Goal: Task Accomplishment & Management: Complete application form

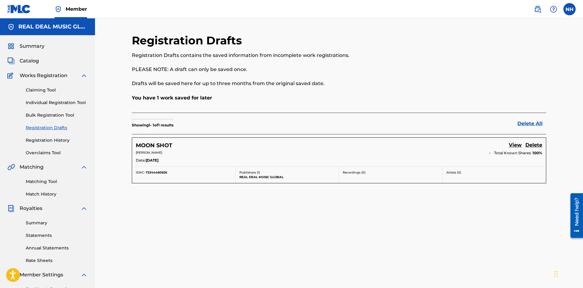
click at [51, 102] on link "Individual Registration Tool" at bounding box center [57, 103] width 62 height 6
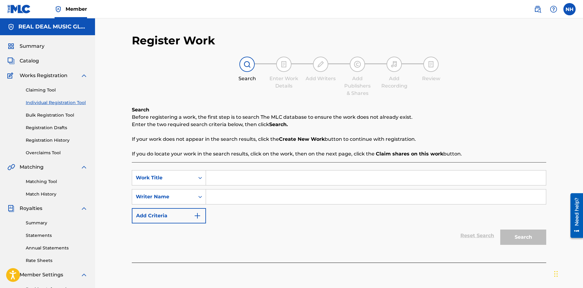
click at [239, 176] on input "Search Form" at bounding box center [376, 178] width 340 height 15
type input "SPACE WALK"
click at [230, 203] on input "Search Form" at bounding box center [376, 197] width 340 height 15
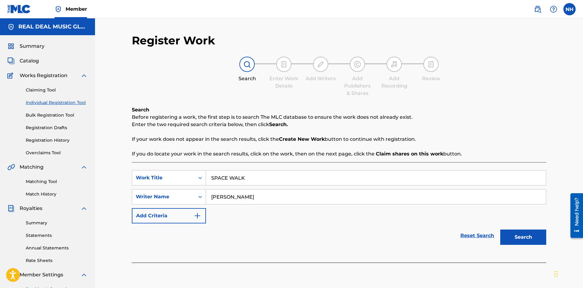
type input "NEIL PATRICK HARRIS"
click at [525, 242] on button "Search" at bounding box center [523, 237] width 46 height 15
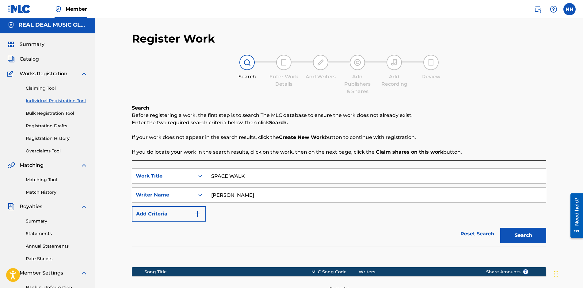
scroll to position [92, 0]
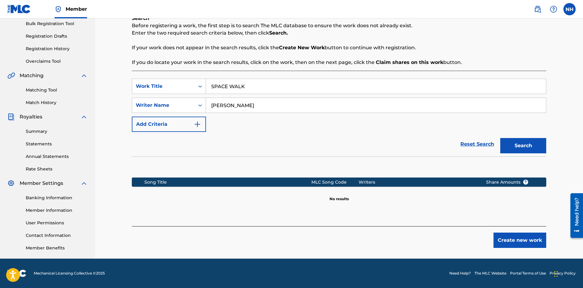
click at [523, 243] on button "Create new work" at bounding box center [520, 240] width 53 height 15
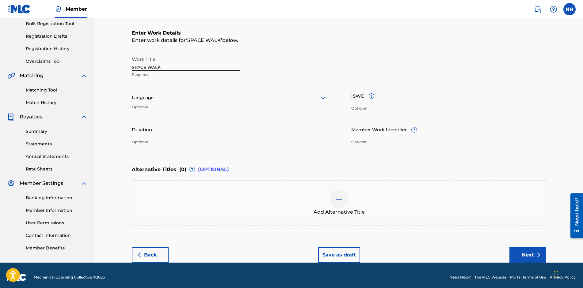
click at [181, 98] on div at bounding box center [229, 98] width 195 height 8
click at [155, 109] on div "English" at bounding box center [229, 112] width 194 height 14
paste input "T-334.446.098-2"
type input "T-334.446.098-2"
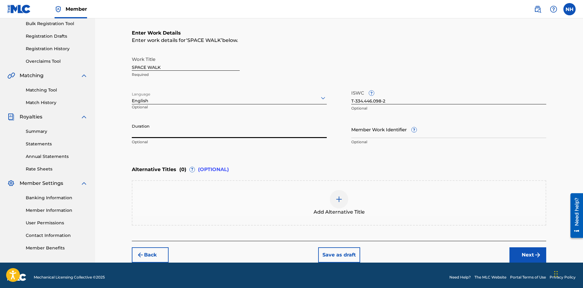
click at [168, 133] on input "Duration" at bounding box center [229, 129] width 195 height 17
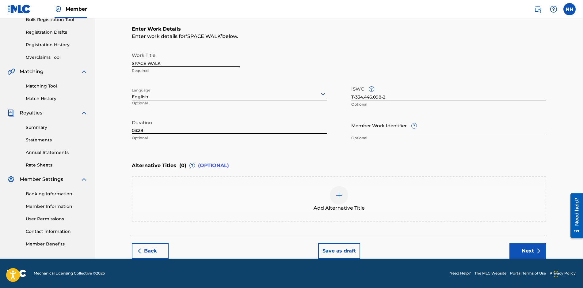
type input "03:28"
click at [539, 257] on button "Next" at bounding box center [527, 251] width 37 height 15
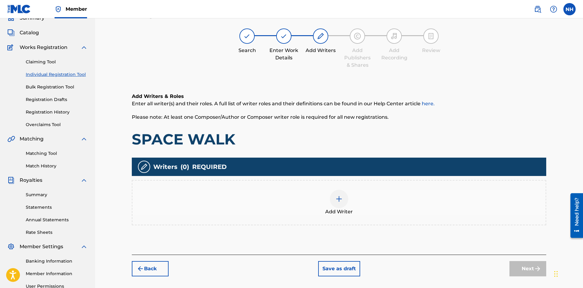
scroll to position [28, 0]
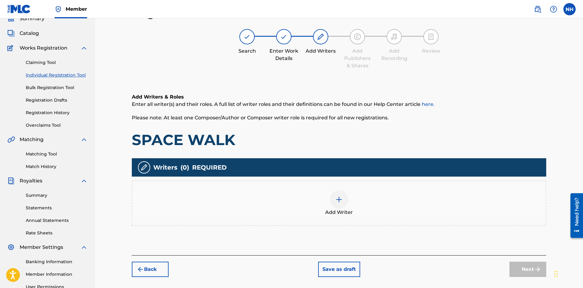
click at [340, 200] on img at bounding box center [338, 199] width 7 height 7
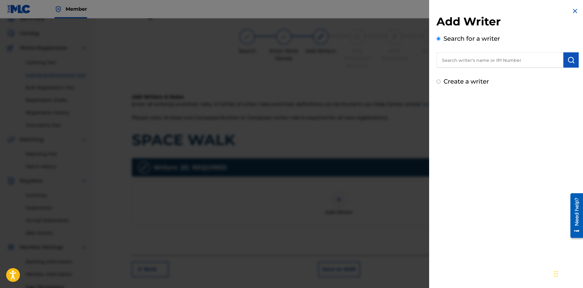
click at [501, 63] on input "text" at bounding box center [500, 59] width 127 height 15
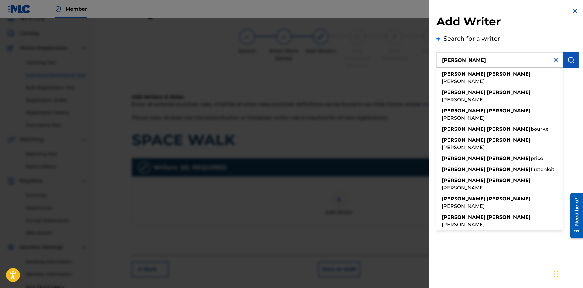
type input "NEIL PATRICK"
click at [555, 59] on img at bounding box center [555, 59] width 7 height 7
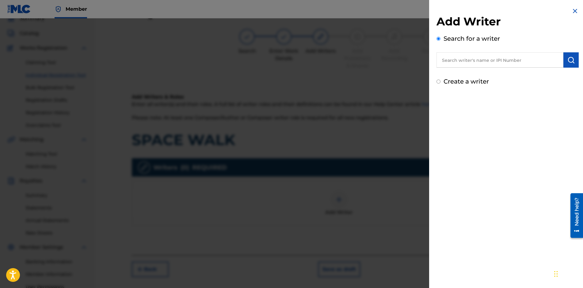
paste input "01301368786"
type input "01301368786"
click at [569, 58] on img "submit" at bounding box center [570, 59] width 7 height 7
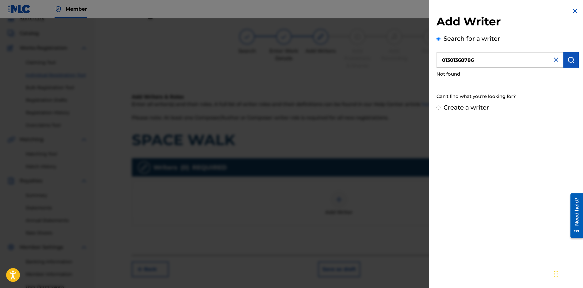
click at [438, 109] on input "Create a writer" at bounding box center [439, 108] width 4 height 4
radio input "false"
radio input "true"
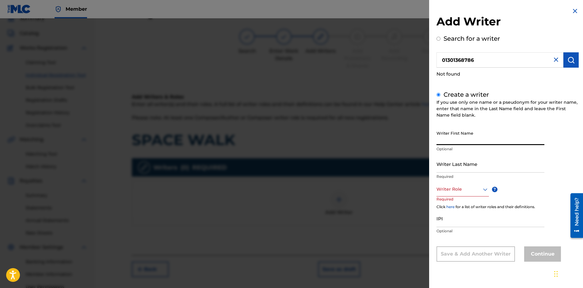
click at [503, 139] on input "Writer First Name" at bounding box center [491, 136] width 108 height 17
type input "[PERSON_NAME]"
click at [483, 192] on icon at bounding box center [485, 189] width 7 height 7
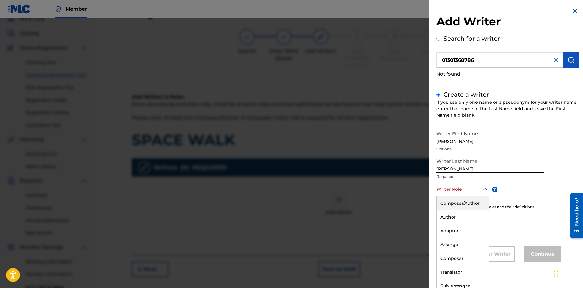
scroll to position [0, 0]
click at [474, 204] on div "Composer/Author" at bounding box center [463, 203] width 52 height 14
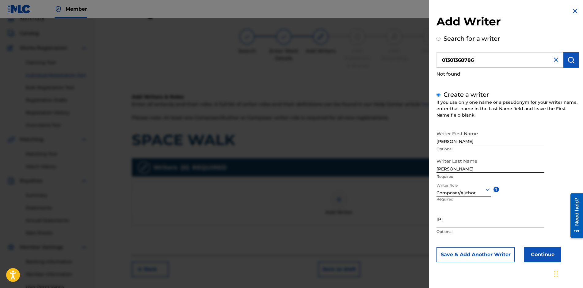
scroll to position [0, 0]
paste input "01301368786"
type input "01301368786"
click at [536, 256] on button "Continue" at bounding box center [542, 254] width 37 height 15
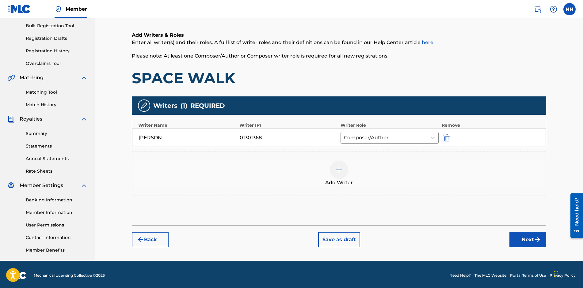
scroll to position [92, 0]
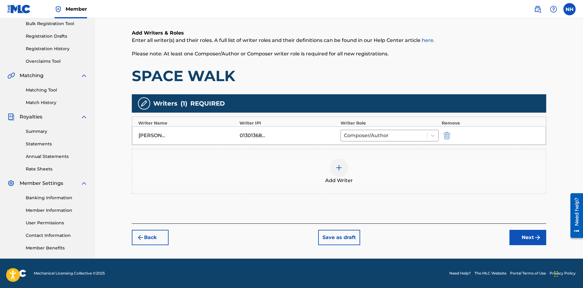
click at [528, 238] on button "Next" at bounding box center [527, 237] width 37 height 15
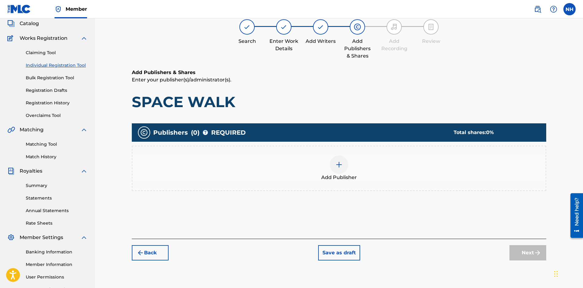
scroll to position [28, 0]
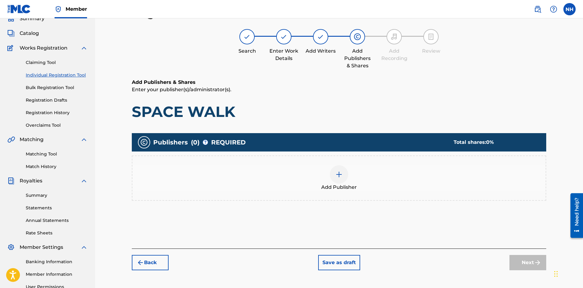
click at [339, 177] on img at bounding box center [338, 174] width 7 height 7
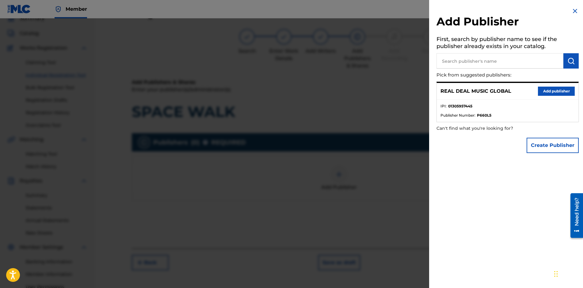
click at [562, 90] on button "Add publisher" at bounding box center [556, 91] width 37 height 9
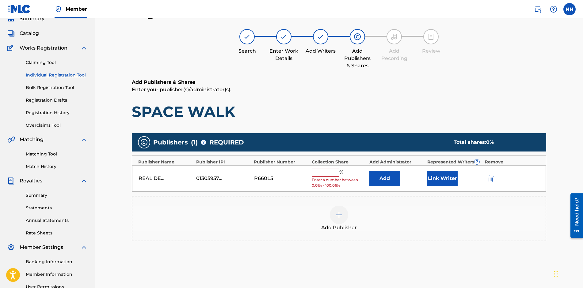
click at [319, 171] on input "text" at bounding box center [326, 173] width 28 height 8
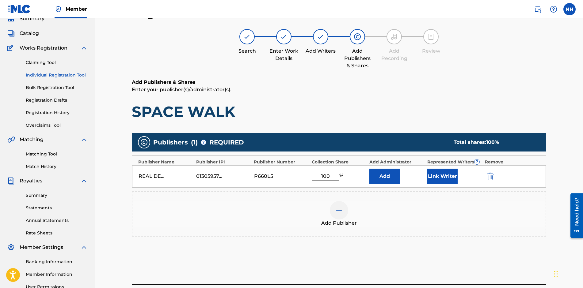
type input "100"
click at [445, 172] on button "Link Writer" at bounding box center [442, 176] width 31 height 15
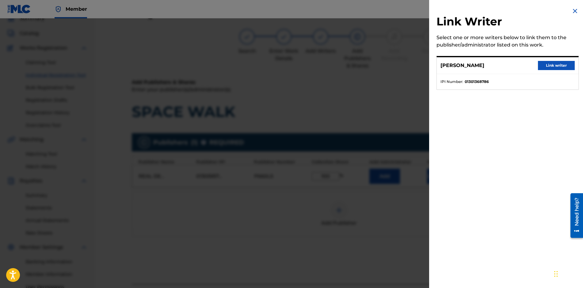
click at [548, 66] on button "Link writer" at bounding box center [556, 65] width 37 height 9
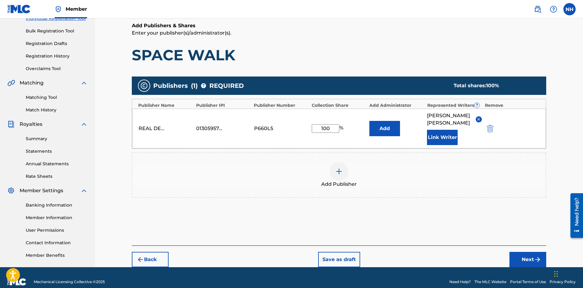
scroll to position [92, 0]
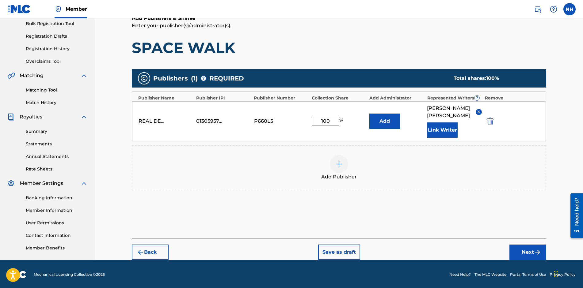
click at [517, 245] on button "Next" at bounding box center [527, 252] width 37 height 15
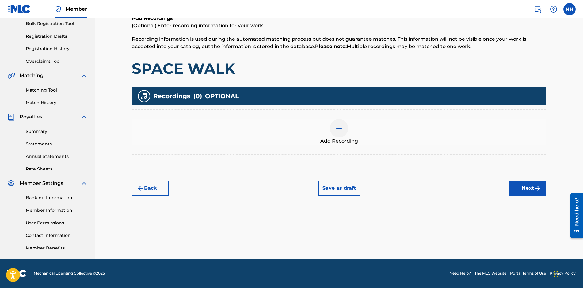
click at [342, 189] on button "Save as draft" at bounding box center [339, 188] width 42 height 15
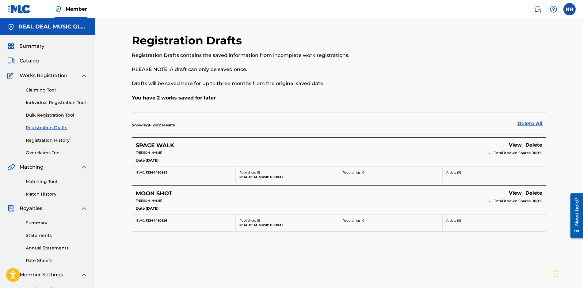
click at [43, 102] on link "Individual Registration Tool" at bounding box center [57, 103] width 62 height 6
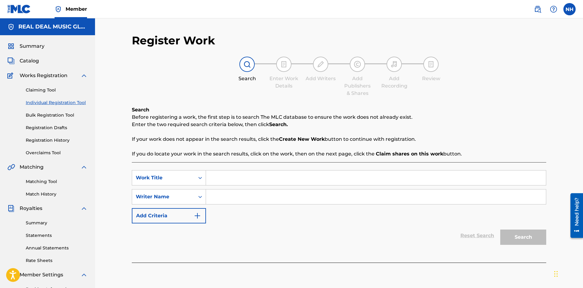
click at [229, 174] on input "Search Form" at bounding box center [376, 178] width 340 height 15
type input "BACK TO MARS"
click at [226, 196] on input "Search Form" at bounding box center [376, 197] width 340 height 15
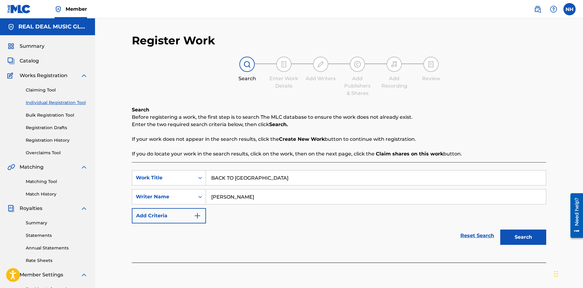
type input "NEIL PATRICK HARRIS"
click at [530, 237] on button "Search" at bounding box center [523, 237] width 46 height 15
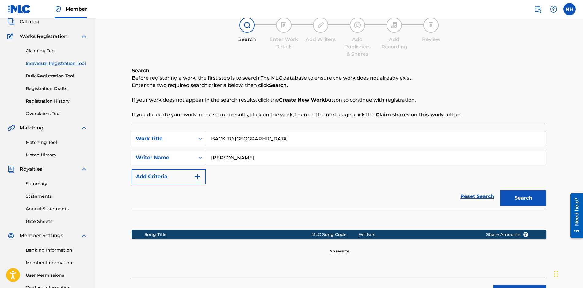
scroll to position [92, 0]
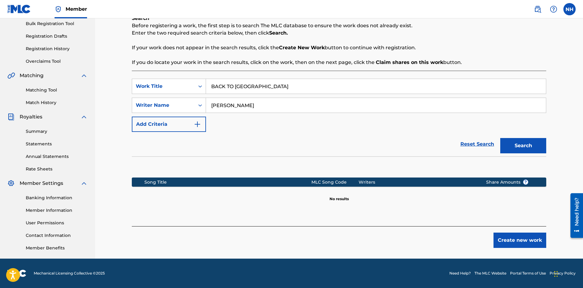
click at [513, 239] on button "Create new work" at bounding box center [520, 240] width 53 height 15
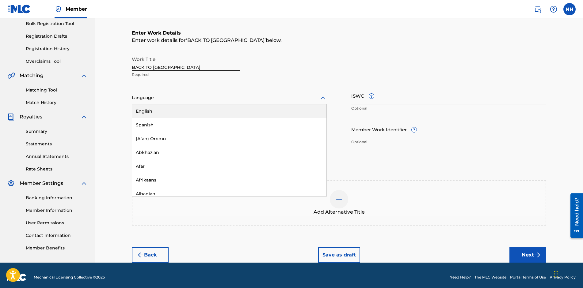
click at [264, 98] on div at bounding box center [229, 98] width 195 height 8
click at [235, 111] on div "English" at bounding box center [229, 112] width 194 height 14
click at [380, 98] on input "ISWC ?" at bounding box center [448, 95] width 195 height 17
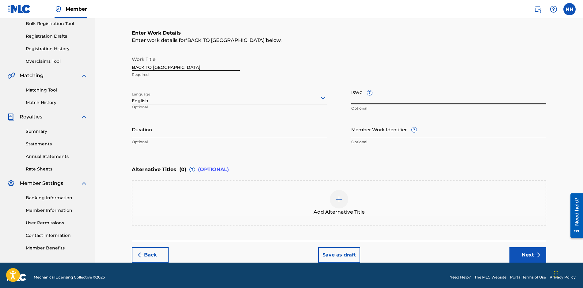
paste input "T-334.446.199-6"
type input "T-334.446.199-6"
click at [246, 131] on input "Duration" at bounding box center [229, 129] width 195 height 17
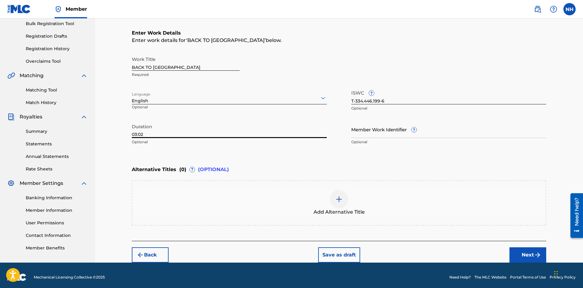
type input "03:02"
click at [523, 253] on button "Next" at bounding box center [527, 255] width 37 height 15
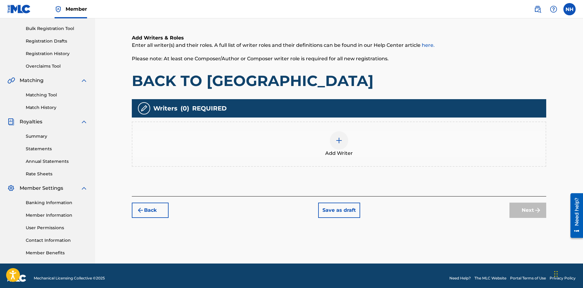
scroll to position [89, 0]
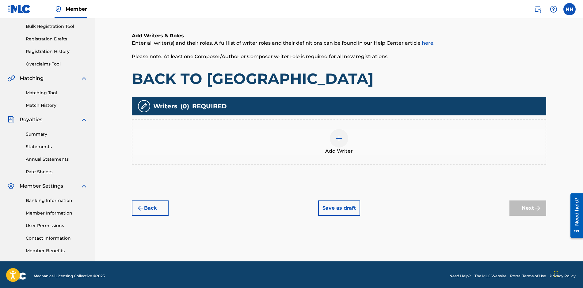
click at [340, 135] on img at bounding box center [338, 138] width 7 height 7
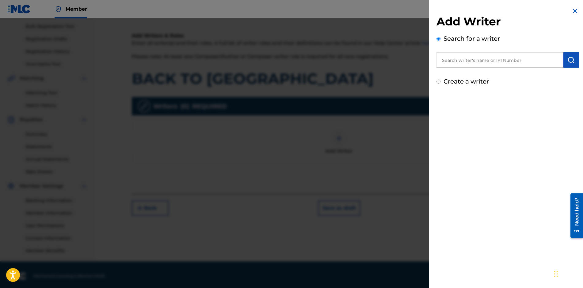
click at [438, 82] on input "Create a writer" at bounding box center [439, 82] width 4 height 4
radio input "false"
radio input "true"
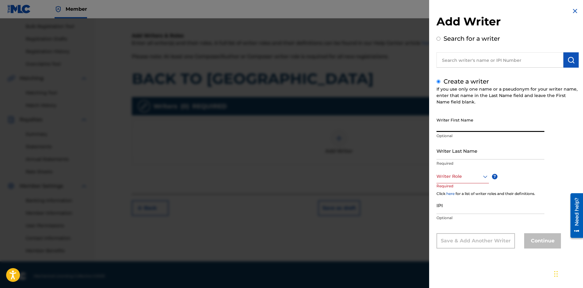
click at [444, 130] on input "Writer First Name" at bounding box center [491, 123] width 108 height 17
type input "[PERSON_NAME]"
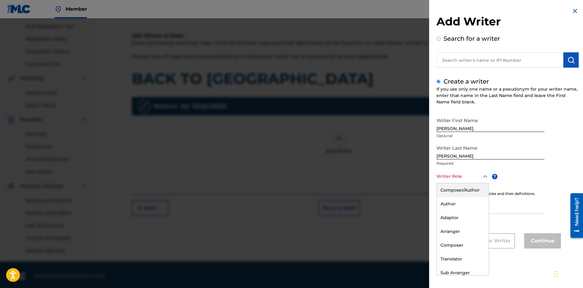
click at [480, 177] on div at bounding box center [463, 177] width 52 height 8
click at [468, 193] on div "Composer/Author" at bounding box center [463, 191] width 52 height 14
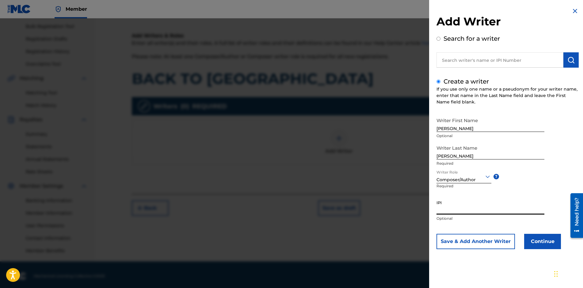
paste input "01301368786"
type input "01301368786"
click at [539, 245] on button "Continue" at bounding box center [542, 241] width 37 height 15
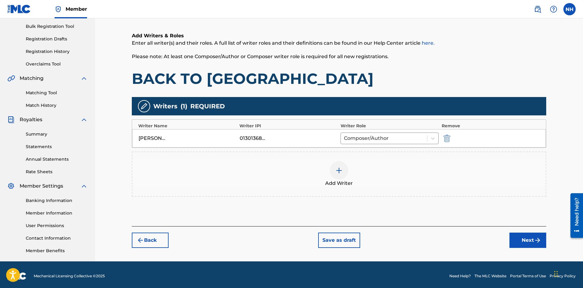
click at [528, 246] on button "Next" at bounding box center [527, 240] width 37 height 15
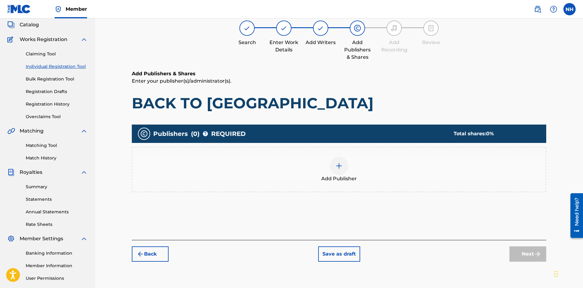
scroll to position [28, 0]
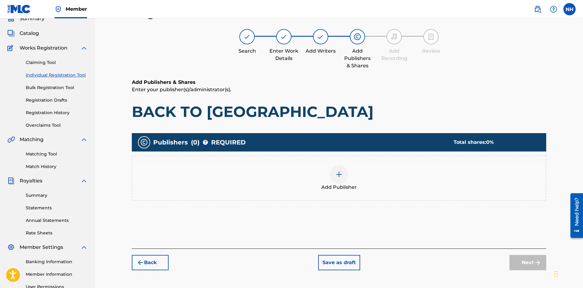
click at [343, 174] on div at bounding box center [339, 175] width 18 height 18
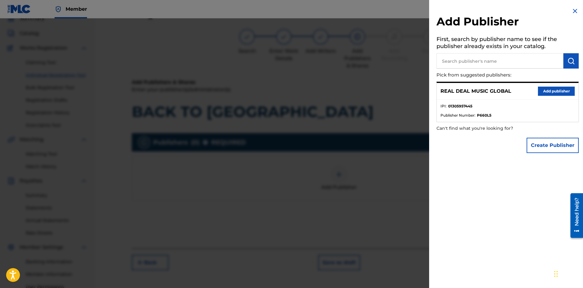
click at [551, 94] on button "Add publisher" at bounding box center [556, 91] width 37 height 9
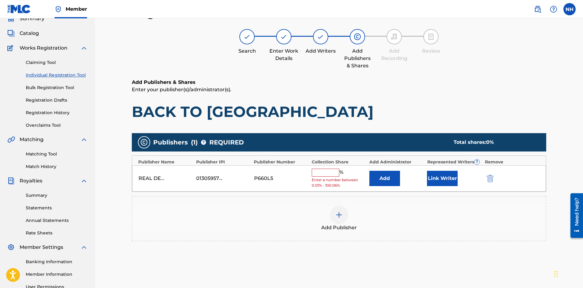
click at [317, 172] on input "text" at bounding box center [326, 173] width 28 height 8
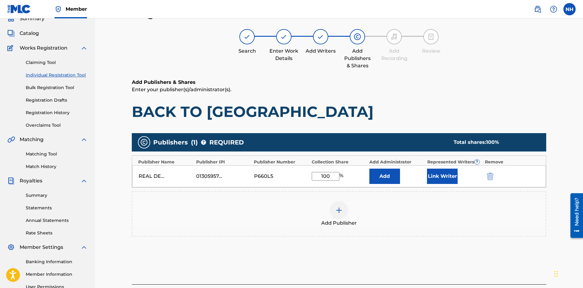
type input "100"
click at [407, 199] on div "Add Publisher" at bounding box center [339, 214] width 414 height 45
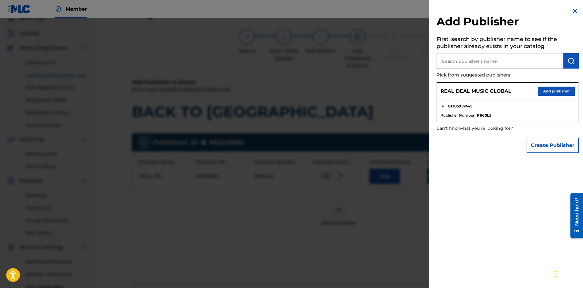
click at [575, 10] on img at bounding box center [574, 10] width 7 height 7
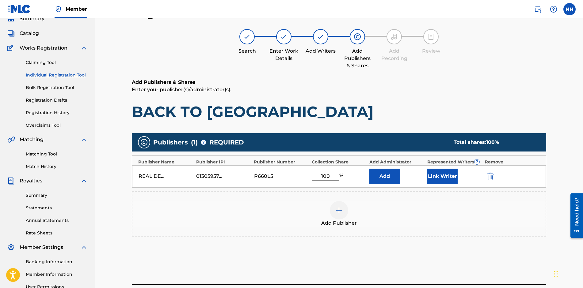
click at [445, 177] on button "Link Writer" at bounding box center [442, 176] width 31 height 15
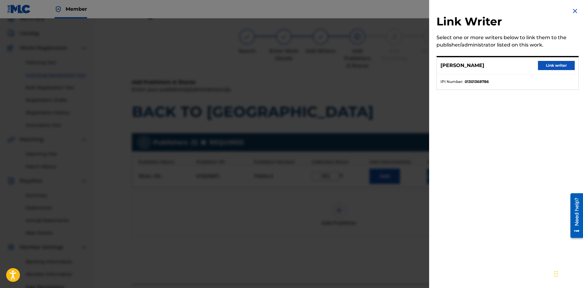
click at [543, 66] on button "Link writer" at bounding box center [556, 65] width 37 height 9
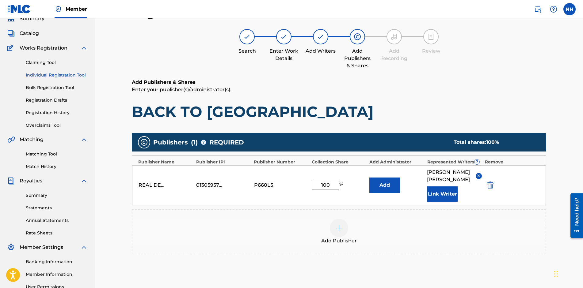
click at [372, 221] on div "Add Publisher" at bounding box center [338, 232] width 413 height 26
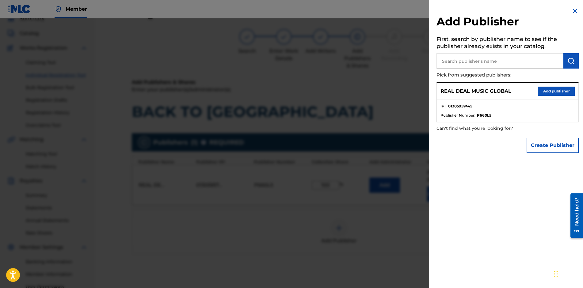
click at [573, 10] on img at bounding box center [574, 10] width 7 height 7
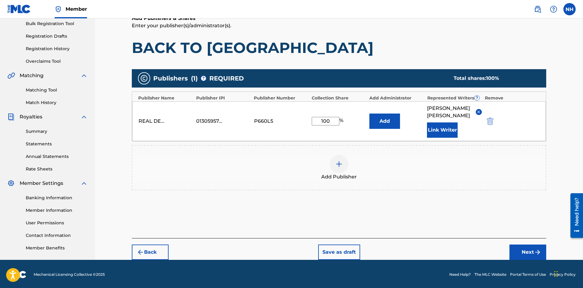
click at [523, 245] on button "Next" at bounding box center [527, 252] width 37 height 15
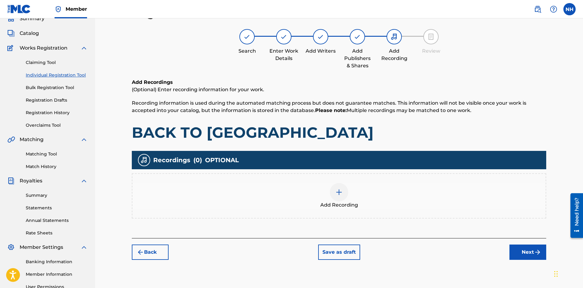
click at [346, 255] on button "Save as draft" at bounding box center [339, 252] width 42 height 15
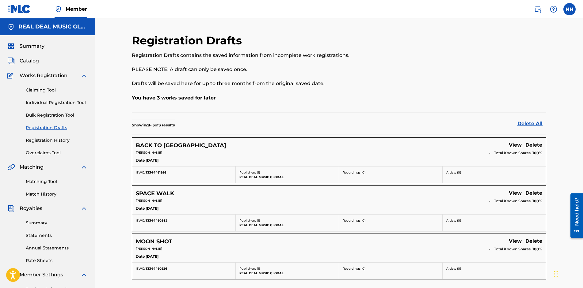
click at [36, 104] on link "Individual Registration Tool" at bounding box center [57, 103] width 62 height 6
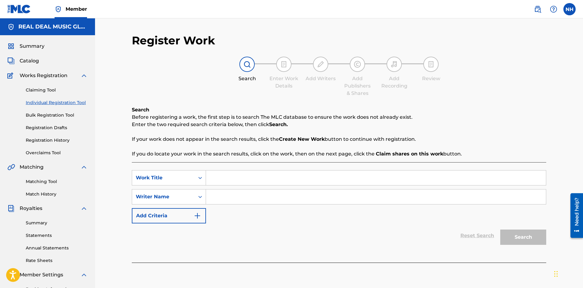
click at [244, 183] on input "Search Form" at bounding box center [376, 178] width 340 height 15
type input "VAMPIRE DREAMS"
click at [241, 200] on input "Search Form" at bounding box center [376, 197] width 340 height 15
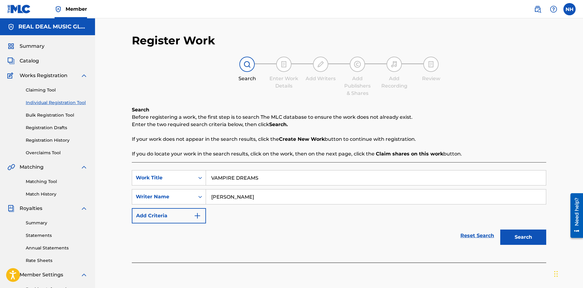
type input "NEIL PATRICK HARRIS"
click at [514, 236] on button "Search" at bounding box center [523, 237] width 46 height 15
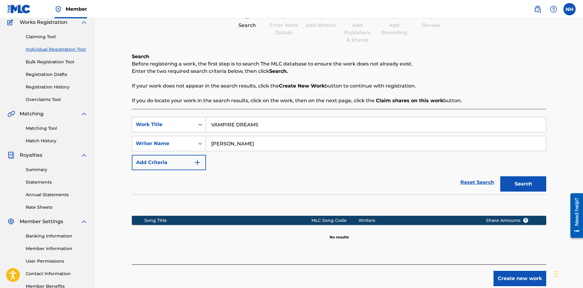
scroll to position [92, 0]
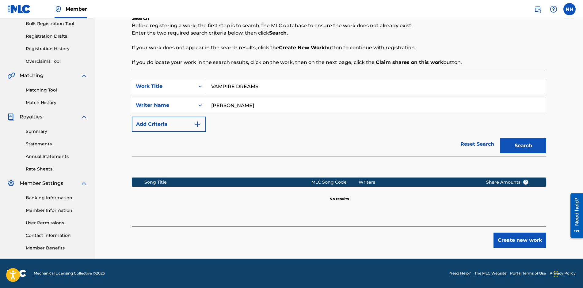
click at [501, 237] on button "Create new work" at bounding box center [520, 240] width 53 height 15
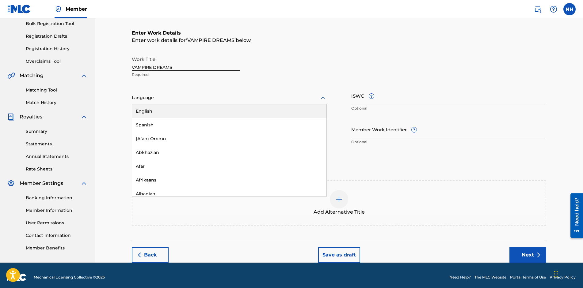
click at [176, 99] on div at bounding box center [229, 98] width 195 height 8
click at [174, 112] on div "English" at bounding box center [229, 112] width 194 height 14
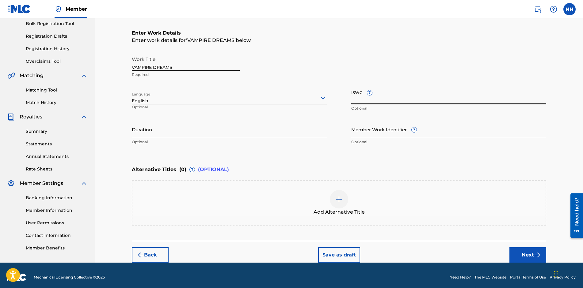
paste input "T-334.438.999-3"
type input "T-334.438.999-3"
click at [184, 136] on input "Duration" at bounding box center [229, 129] width 195 height 17
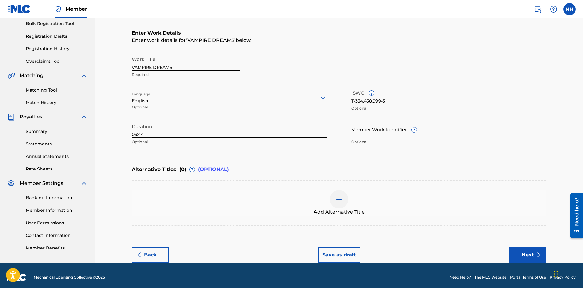
scroll to position [96, 0]
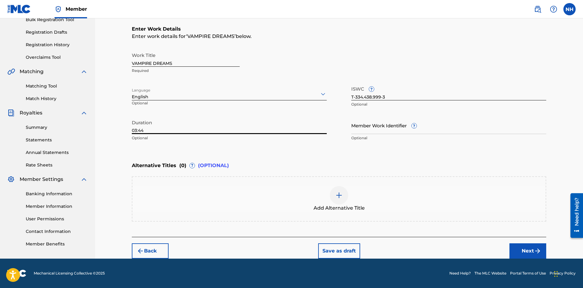
type input "03:44"
click at [524, 250] on button "Next" at bounding box center [527, 251] width 37 height 15
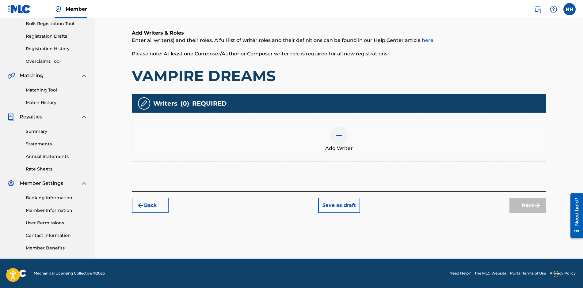
scroll to position [28, 0]
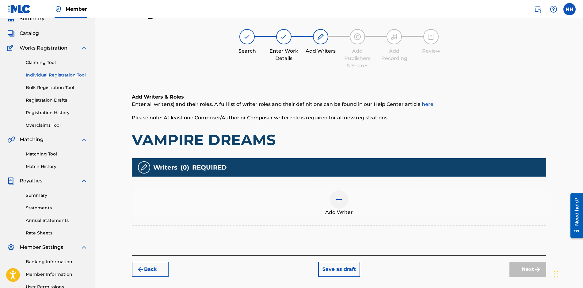
click at [340, 203] on img at bounding box center [338, 199] width 7 height 7
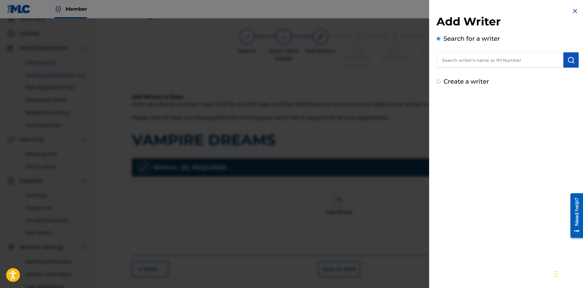
click at [488, 63] on input "text" at bounding box center [500, 59] width 127 height 15
paste input "01301368786"
type input "01301368786"
click at [569, 63] on img "submit" at bounding box center [570, 59] width 7 height 7
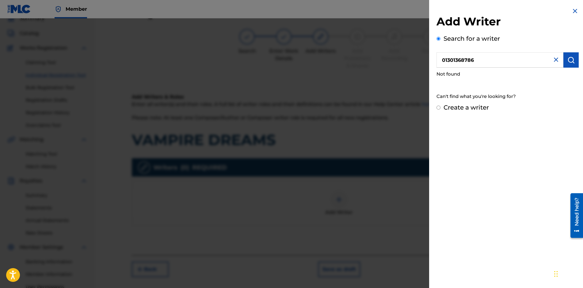
click at [440, 110] on div "Create a writer" at bounding box center [508, 107] width 142 height 9
click at [439, 106] on input "Create a writer" at bounding box center [439, 108] width 4 height 4
radio input "false"
radio input "true"
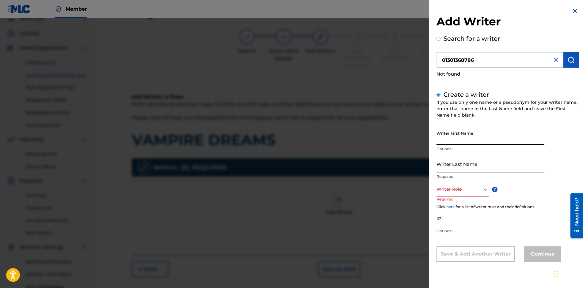
click at [453, 139] on input "Writer First Name" at bounding box center [491, 136] width 108 height 17
type input "[PERSON_NAME]"
click at [476, 190] on div at bounding box center [463, 190] width 52 height 8
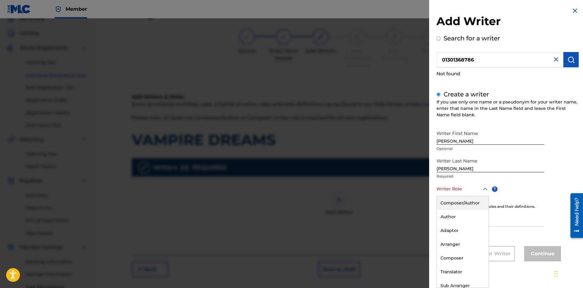
click at [466, 204] on div "Composer/Author" at bounding box center [463, 203] width 52 height 14
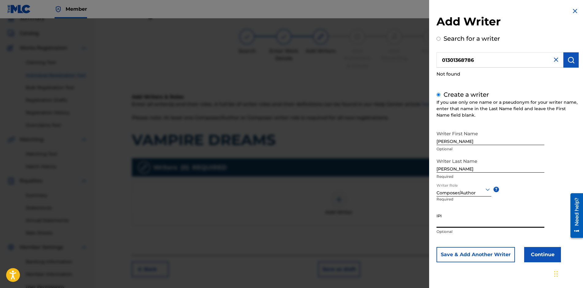
paste input "01301368786"
type input "01301368786"
click at [533, 257] on button "Continue" at bounding box center [542, 254] width 37 height 15
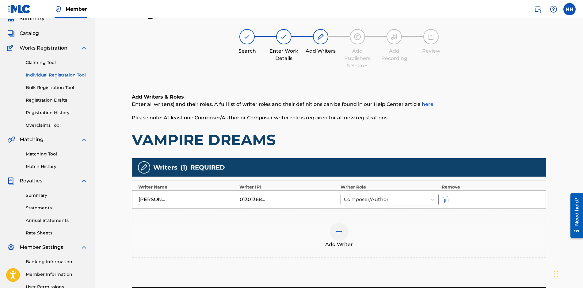
scroll to position [89, 0]
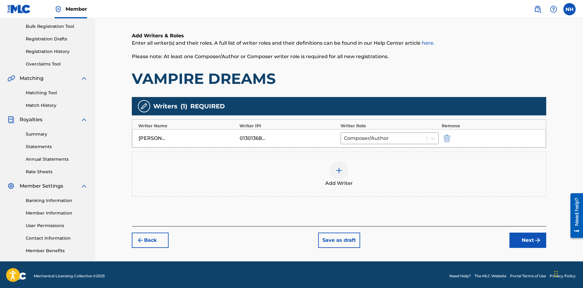
click at [535, 237] on button "Next" at bounding box center [527, 240] width 37 height 15
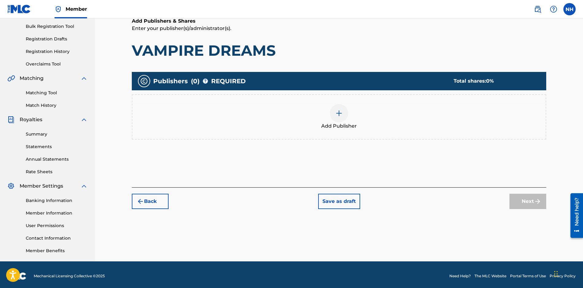
scroll to position [28, 0]
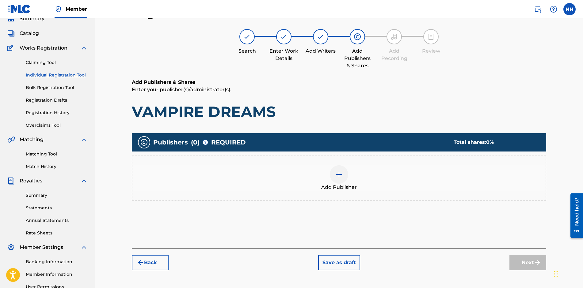
click at [337, 176] on img at bounding box center [338, 174] width 7 height 7
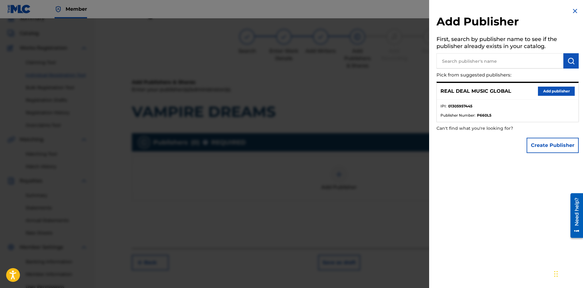
click at [553, 92] on button "Add publisher" at bounding box center [556, 91] width 37 height 9
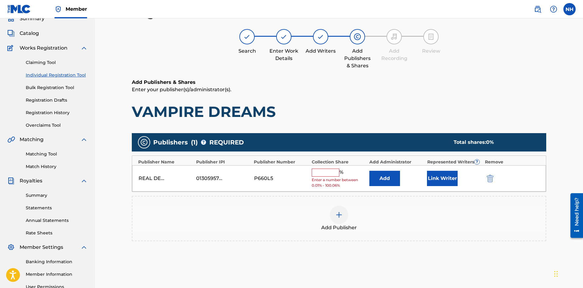
click at [325, 175] on input "text" at bounding box center [326, 173] width 28 height 8
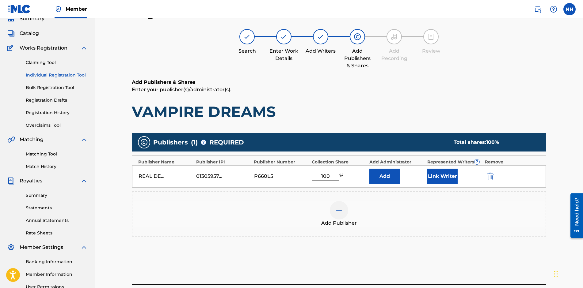
type input "100"
click at [446, 175] on button "Link Writer" at bounding box center [442, 176] width 31 height 15
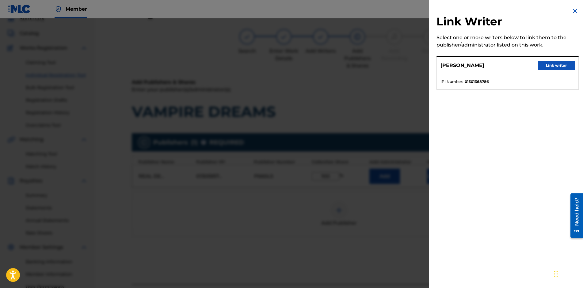
click at [550, 67] on button "Link writer" at bounding box center [556, 65] width 37 height 9
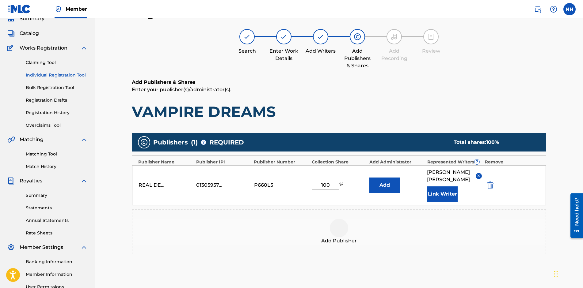
click at [394, 186] on button "Add" at bounding box center [384, 185] width 31 height 15
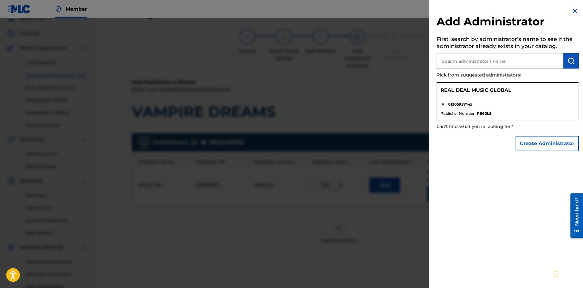
click at [572, 11] on img at bounding box center [574, 10] width 7 height 7
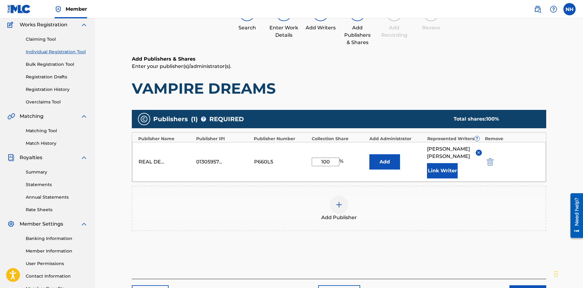
scroll to position [92, 0]
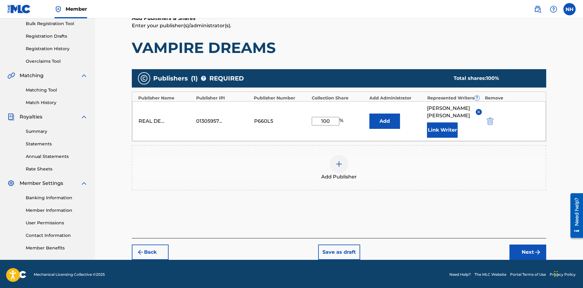
click at [528, 245] on button "Next" at bounding box center [527, 252] width 37 height 15
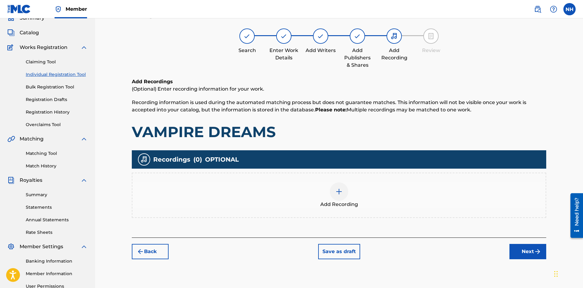
scroll to position [28, 0]
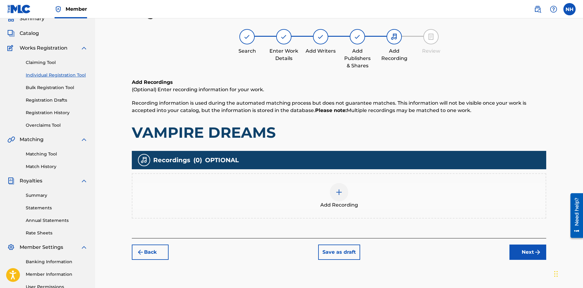
click at [343, 254] on button "Save as draft" at bounding box center [339, 252] width 42 height 15
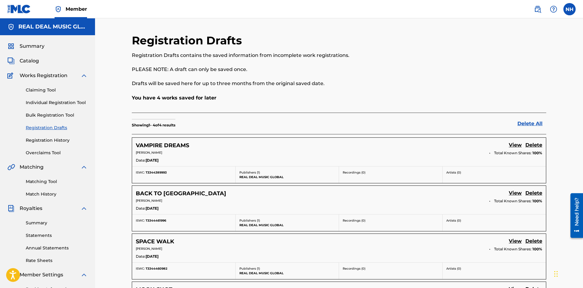
click at [55, 103] on link "Individual Registration Tool" at bounding box center [57, 103] width 62 height 6
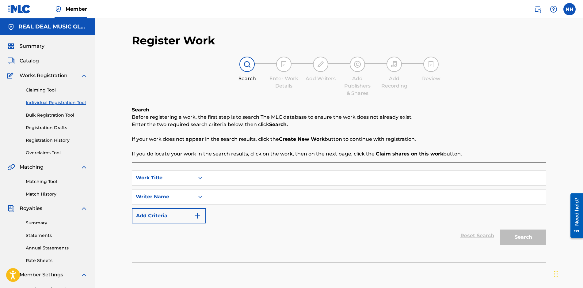
click at [238, 177] on input "Search Form" at bounding box center [376, 178] width 340 height 15
type input "DRAGON BLOOD"
click at [235, 198] on input "Search Form" at bounding box center [376, 197] width 340 height 15
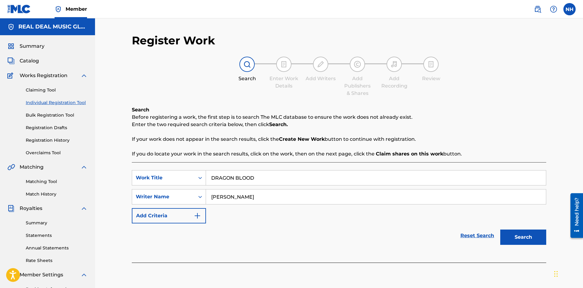
type input "NEIL HARRIS"
click at [525, 238] on button "Search" at bounding box center [523, 237] width 46 height 15
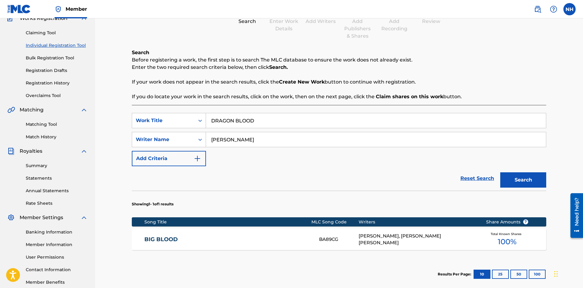
scroll to position [123, 0]
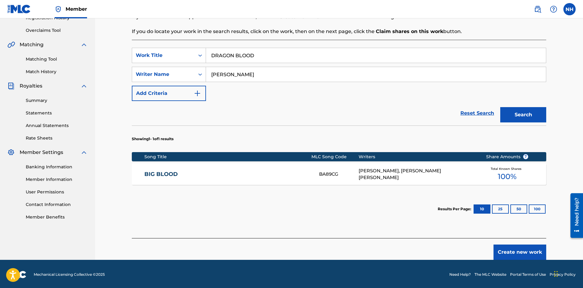
click at [525, 256] on button "Create new work" at bounding box center [520, 252] width 53 height 15
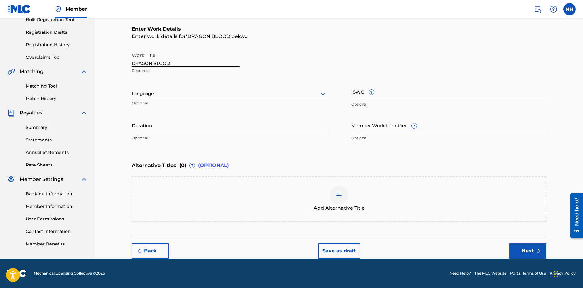
scroll to position [96, 0]
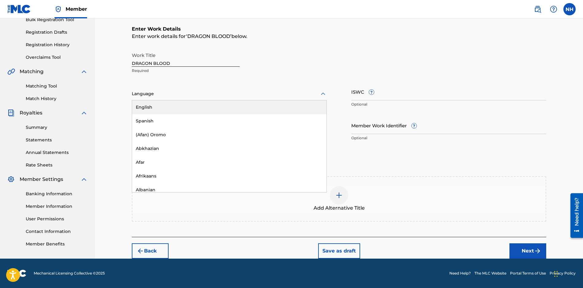
click at [168, 94] on div at bounding box center [229, 94] width 195 height 8
click at [164, 106] on div "English" at bounding box center [229, 108] width 194 height 14
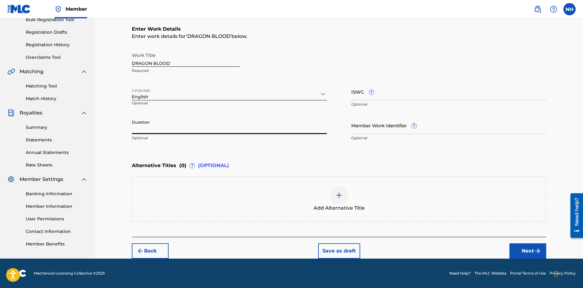
click at [270, 132] on input "Duration" at bounding box center [229, 125] width 195 height 17
type input "03:26"
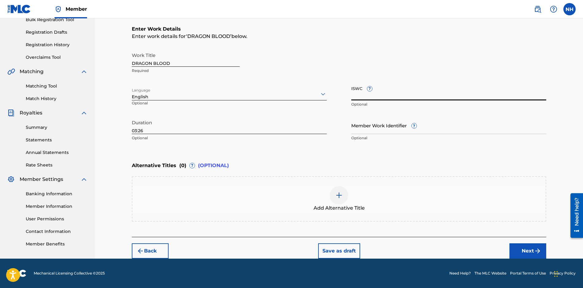
paste input "T-334.439.003-6"
type input "T-334.439.003-6"
click at [524, 251] on button "Next" at bounding box center [527, 251] width 37 height 15
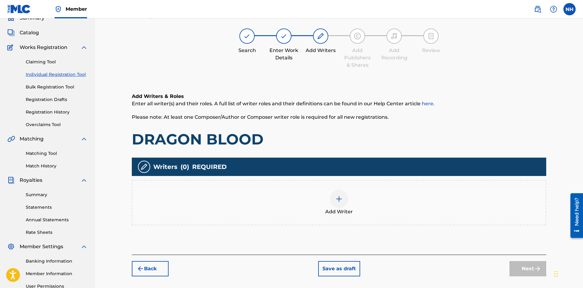
scroll to position [28, 0]
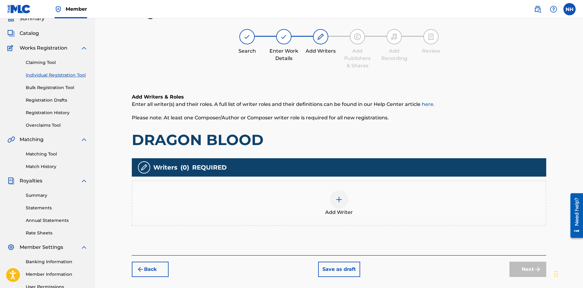
click at [340, 199] on img at bounding box center [338, 199] width 7 height 7
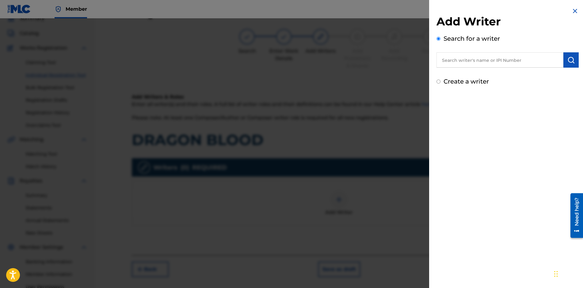
click at [440, 81] on input "Create a writer" at bounding box center [439, 82] width 4 height 4
radio input "false"
radio input "true"
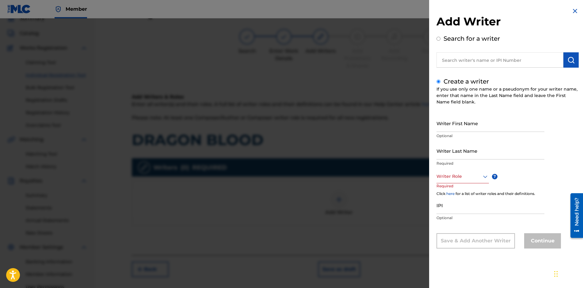
click at [445, 128] on input "Writer First Name" at bounding box center [491, 123] width 108 height 17
type input "[PERSON_NAME]"
click at [474, 176] on div at bounding box center [463, 177] width 52 height 8
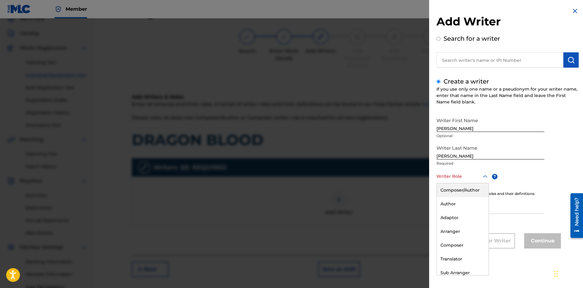
click at [467, 189] on div "Composer/Author" at bounding box center [463, 191] width 52 height 14
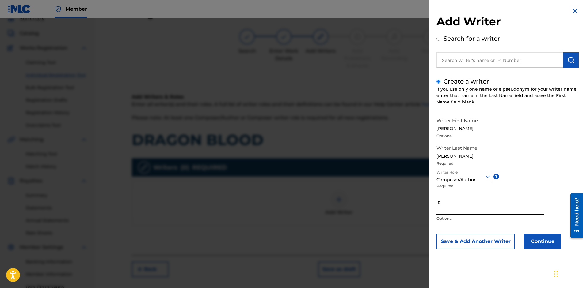
paste input "01301368786"
type input "01301368786"
click at [536, 241] on button "Continue" at bounding box center [542, 241] width 37 height 15
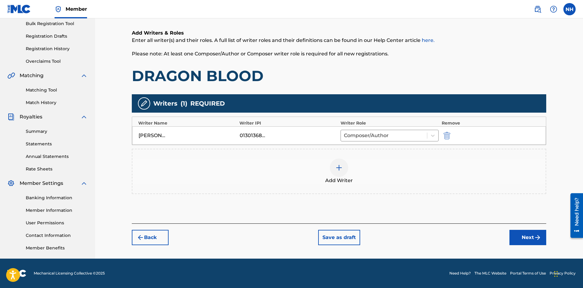
click at [520, 238] on button "Next" at bounding box center [527, 237] width 37 height 15
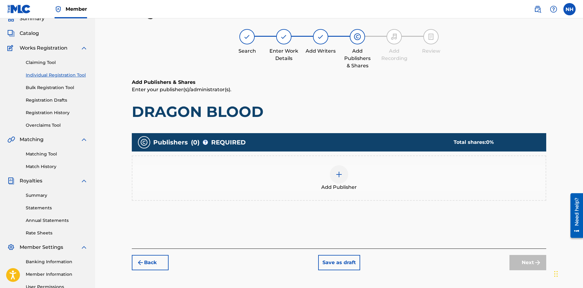
click at [336, 176] on img at bounding box center [338, 174] width 7 height 7
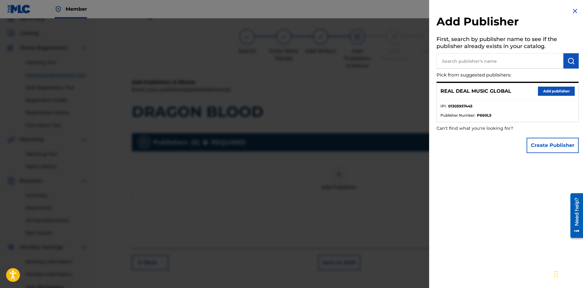
click at [564, 89] on button "Add publisher" at bounding box center [556, 91] width 37 height 9
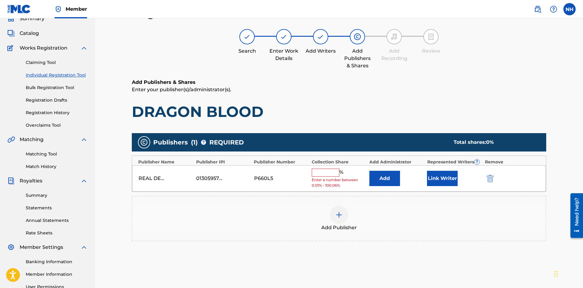
click at [437, 176] on button "Link Writer" at bounding box center [442, 178] width 31 height 15
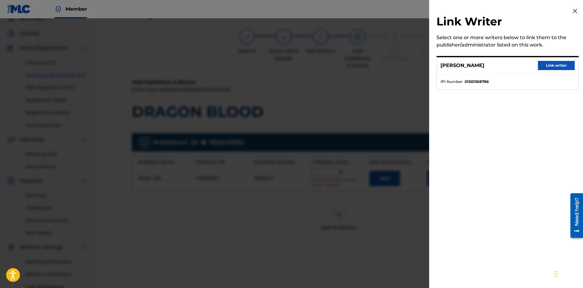
click at [551, 67] on button "Link writer" at bounding box center [556, 65] width 37 height 9
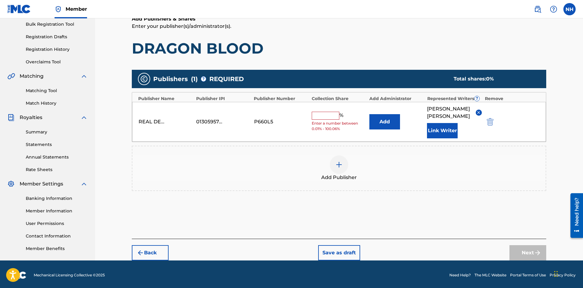
scroll to position [92, 0]
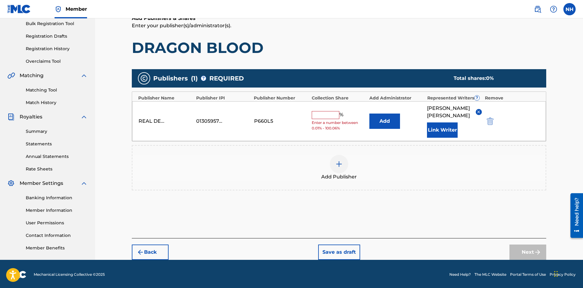
click at [318, 111] on input "text" at bounding box center [326, 115] width 28 height 8
type input "100"
click at [539, 245] on button "Next" at bounding box center [527, 252] width 37 height 15
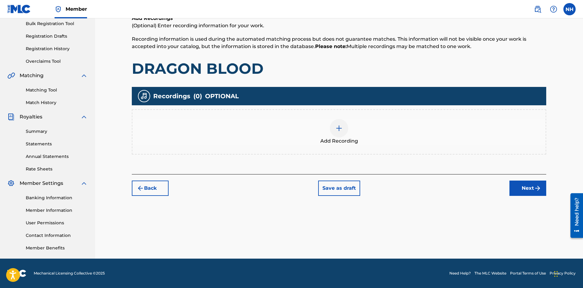
scroll to position [28, 0]
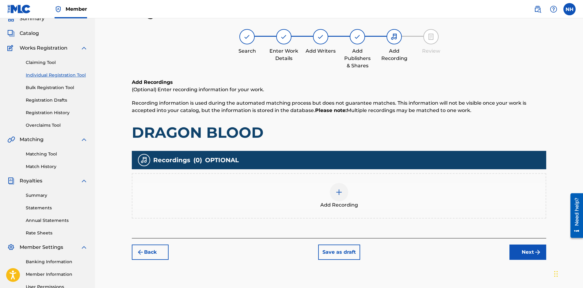
click at [339, 251] on button "Save as draft" at bounding box center [339, 252] width 42 height 15
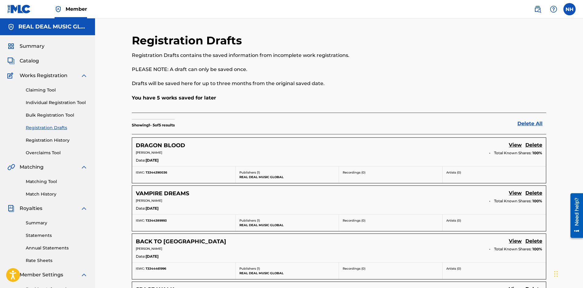
click at [38, 104] on link "Individual Registration Tool" at bounding box center [57, 103] width 62 height 6
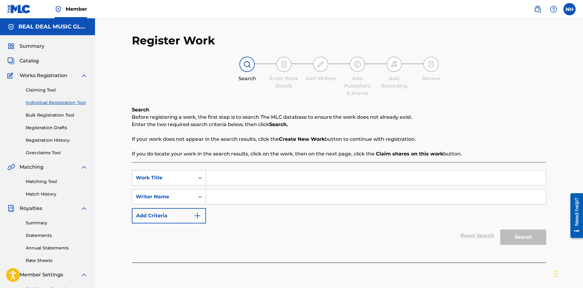
click at [252, 178] on input "Search Form" at bounding box center [376, 178] width 340 height 15
type input "GARAGE PARTY"
click at [247, 201] on input "Search Form" at bounding box center [376, 197] width 340 height 15
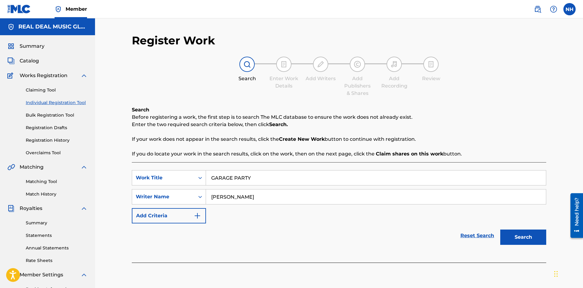
type input "NEIL HARRIS"
click at [535, 240] on button "Search" at bounding box center [523, 237] width 46 height 15
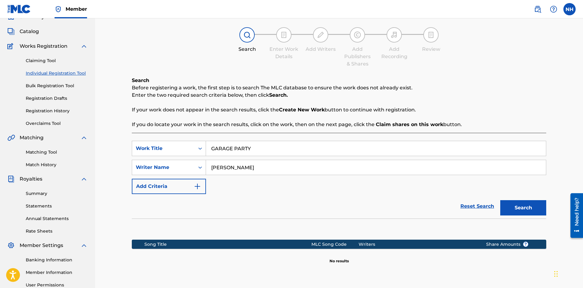
scroll to position [92, 0]
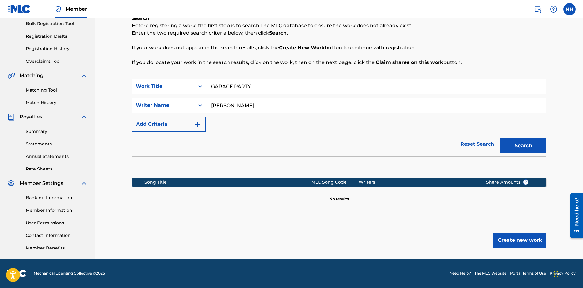
click at [512, 238] on button "Create new work" at bounding box center [520, 240] width 53 height 15
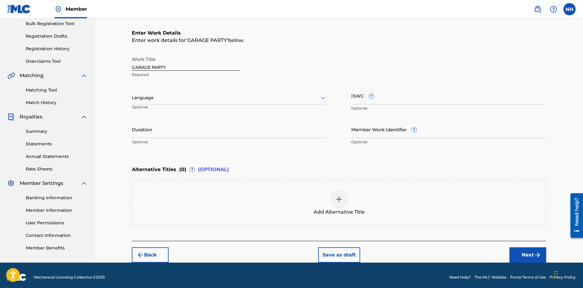
click at [250, 100] on div at bounding box center [229, 98] width 195 height 8
click at [230, 110] on div "English" at bounding box center [229, 112] width 194 height 14
paste input "T-334.446.090-4"
type input "T-334.446.090-4"
click at [204, 128] on input "Duration" at bounding box center [229, 129] width 195 height 17
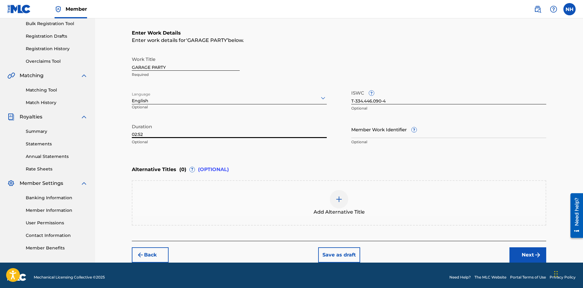
scroll to position [96, 0]
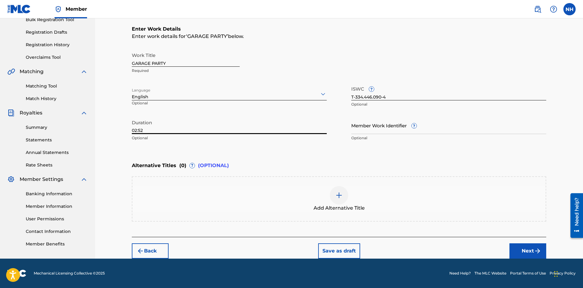
type input "02:52"
click at [534, 250] on img "submit" at bounding box center [537, 251] width 7 height 7
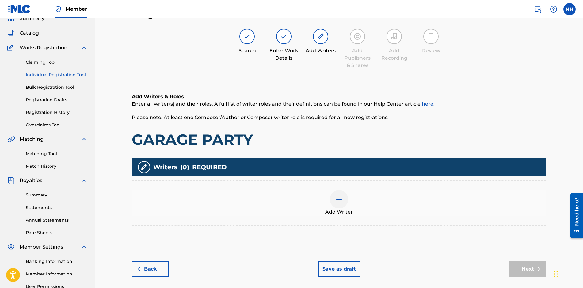
scroll to position [28, 0]
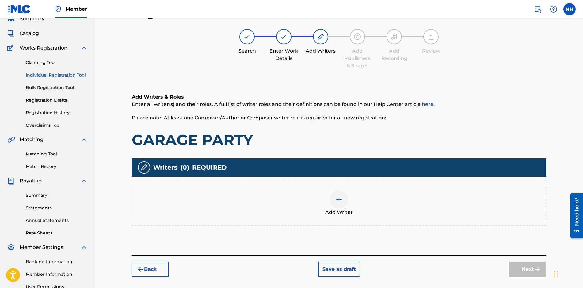
click at [338, 201] on img at bounding box center [338, 199] width 7 height 7
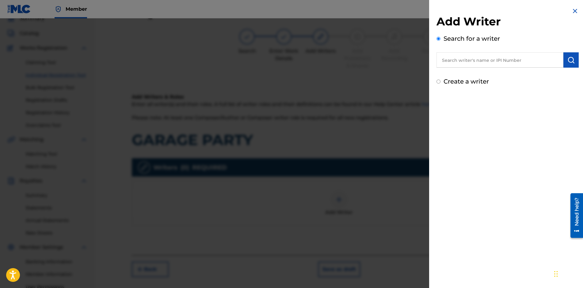
click at [438, 82] on input "Create a writer" at bounding box center [439, 82] width 4 height 4
radio input "false"
radio input "true"
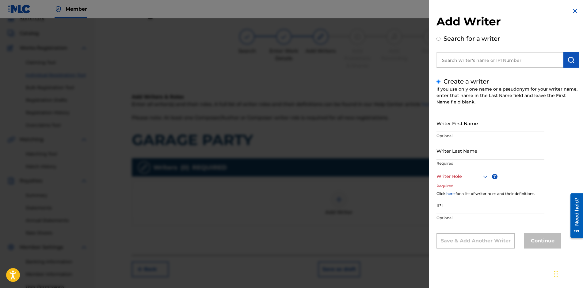
click at [448, 126] on input "Writer First Name" at bounding box center [491, 123] width 108 height 17
type input "[PERSON_NAME]"
click at [476, 178] on div at bounding box center [463, 177] width 52 height 8
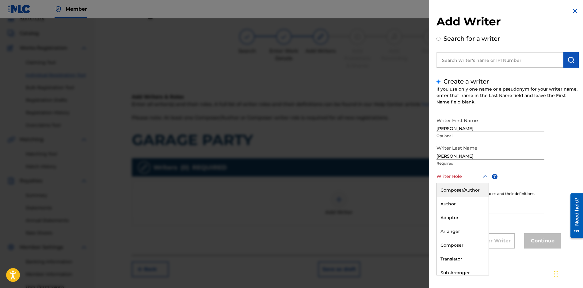
click at [467, 190] on div "Composer/Author" at bounding box center [463, 191] width 52 height 14
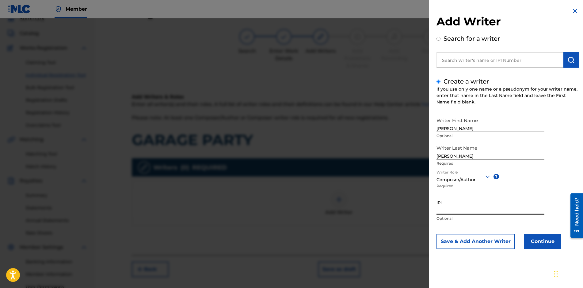
paste input "01301368786"
type input "01301368786"
click at [539, 241] on button "Continue" at bounding box center [542, 241] width 37 height 15
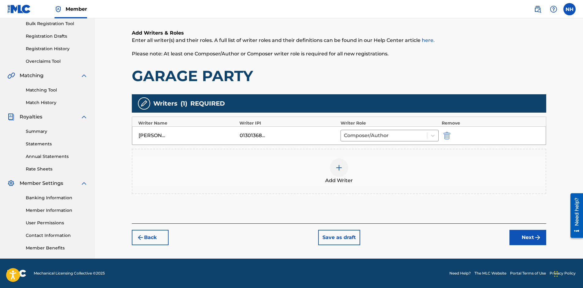
click at [531, 238] on button "Next" at bounding box center [527, 237] width 37 height 15
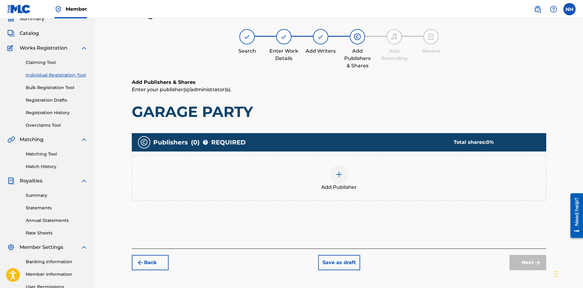
click at [341, 177] on img at bounding box center [338, 174] width 7 height 7
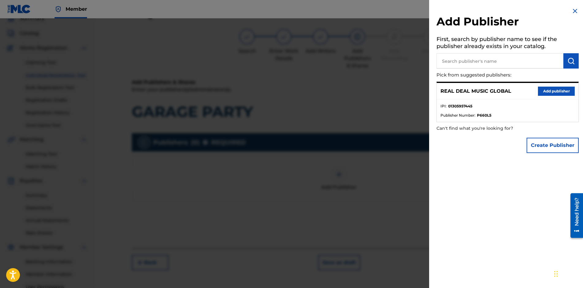
click at [551, 91] on button "Add publisher" at bounding box center [556, 91] width 37 height 9
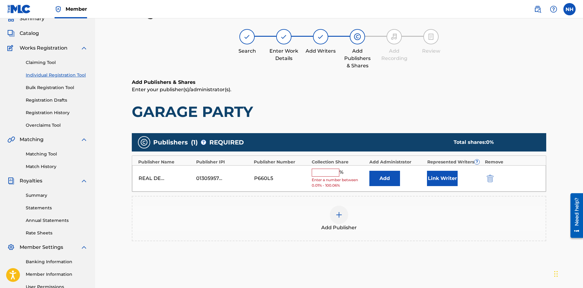
click at [318, 175] on input "text" at bounding box center [326, 173] width 28 height 8
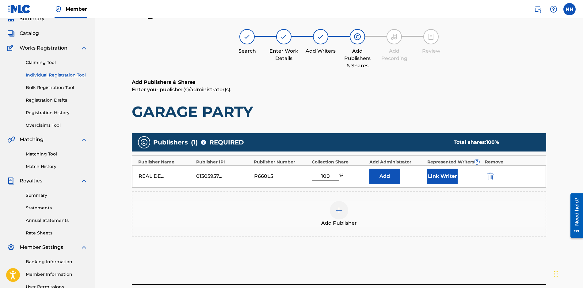
type input "100"
click at [441, 176] on button "Link Writer" at bounding box center [442, 176] width 31 height 15
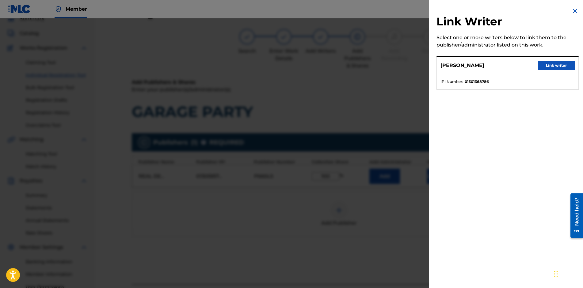
click at [551, 65] on button "Link writer" at bounding box center [556, 65] width 37 height 9
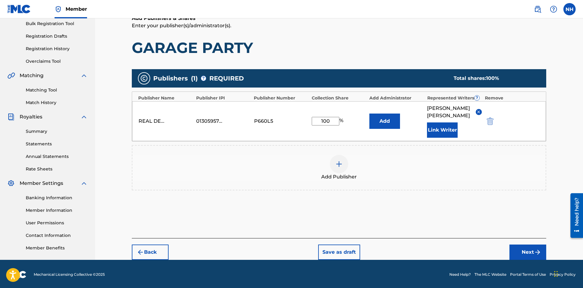
click at [522, 245] on button "Next" at bounding box center [527, 252] width 37 height 15
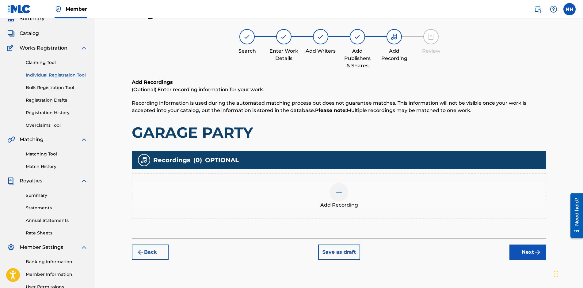
click at [334, 252] on button "Save as draft" at bounding box center [339, 252] width 42 height 15
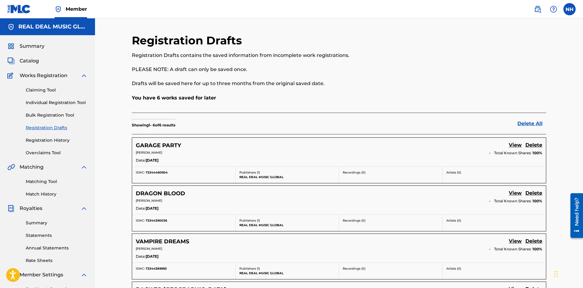
click at [52, 105] on link "Individual Registration Tool" at bounding box center [57, 103] width 62 height 6
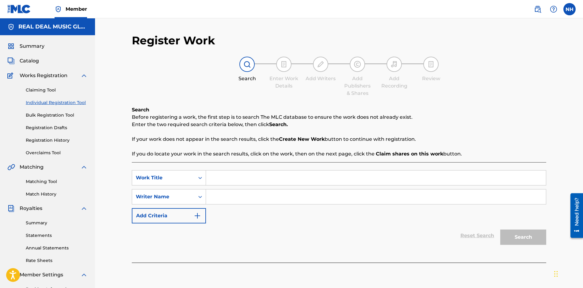
click at [235, 177] on input "Search Form" at bounding box center [376, 178] width 340 height 15
type input "THE MIRROR HALL"
click at [230, 193] on input "Search Form" at bounding box center [376, 197] width 340 height 15
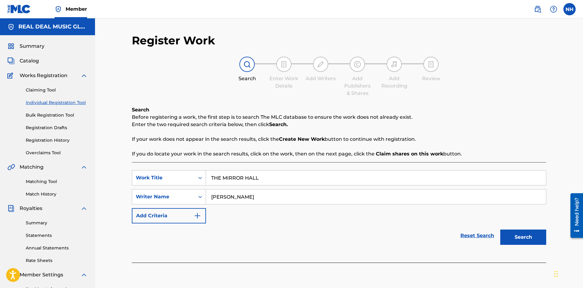
type input "NEIL HARRIS"
click at [516, 234] on button "Search" at bounding box center [523, 237] width 46 height 15
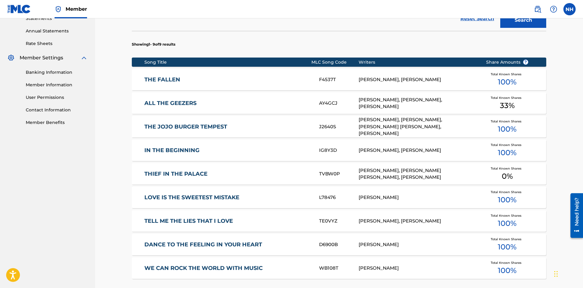
scroll to position [282, 0]
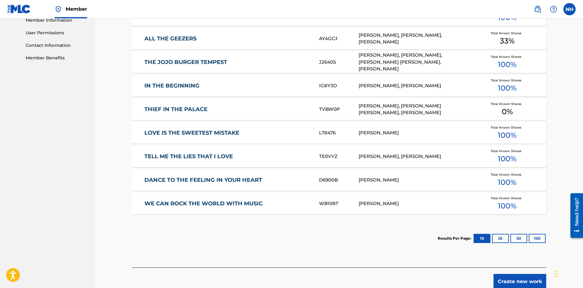
click at [505, 278] on button "Create new work" at bounding box center [520, 281] width 53 height 15
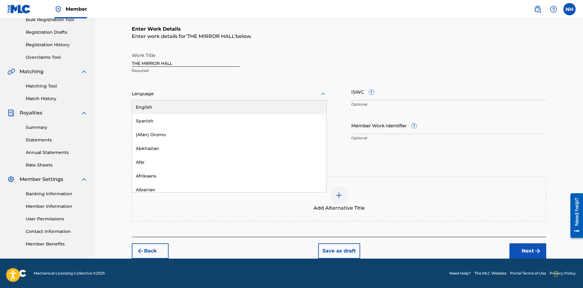
click at [159, 91] on div at bounding box center [229, 94] width 195 height 8
click at [152, 108] on div "English" at bounding box center [229, 108] width 194 height 14
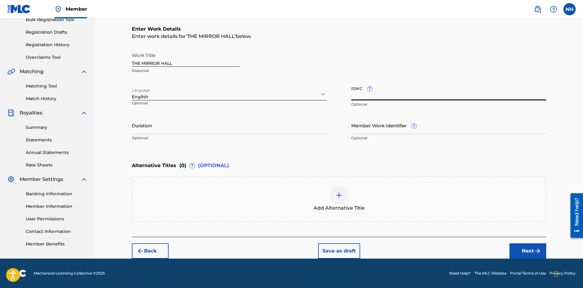
paste input "T-334.446.081-3"
type input "T-334.446.081-3"
click at [178, 127] on input "Duration" at bounding box center [229, 125] width 195 height 17
type input "05:40"
click at [520, 247] on button "Next" at bounding box center [527, 251] width 37 height 15
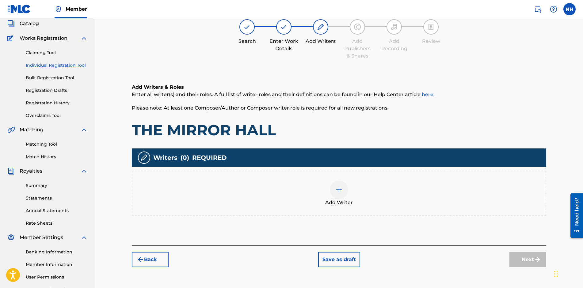
scroll to position [28, 0]
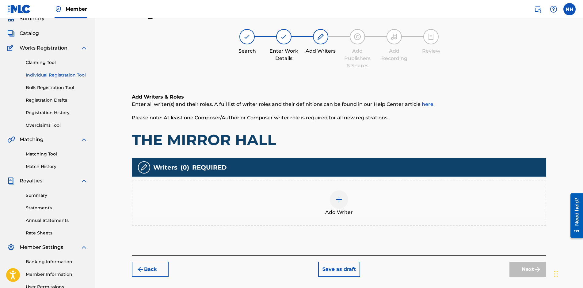
click at [335, 202] on div at bounding box center [339, 200] width 18 height 18
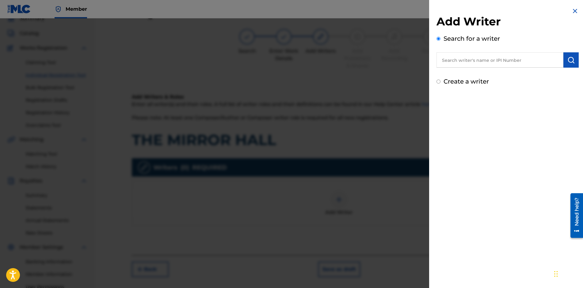
click at [437, 82] on input "Create a writer" at bounding box center [439, 82] width 4 height 4
radio input "false"
radio input "true"
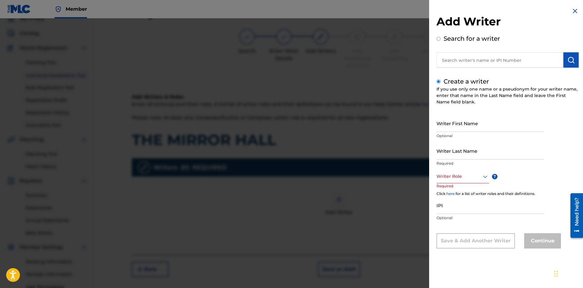
click at [466, 128] on input "Writer First Name" at bounding box center [491, 123] width 108 height 17
type input "[PERSON_NAME]"
click at [460, 177] on div at bounding box center [463, 177] width 52 height 8
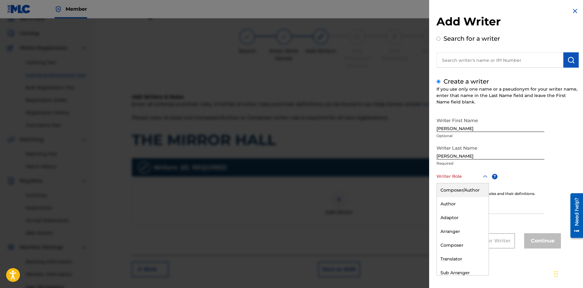
click at [453, 191] on div "Composer/Author" at bounding box center [463, 191] width 52 height 14
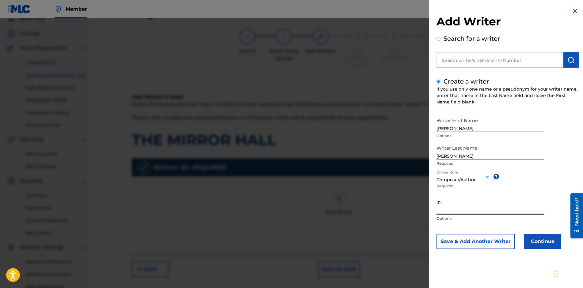
paste input "01301368786"
type input "01301368786"
click at [540, 240] on button "Continue" at bounding box center [542, 241] width 37 height 15
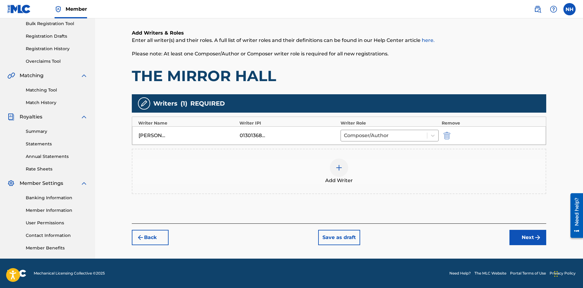
click at [526, 242] on button "Next" at bounding box center [527, 237] width 37 height 15
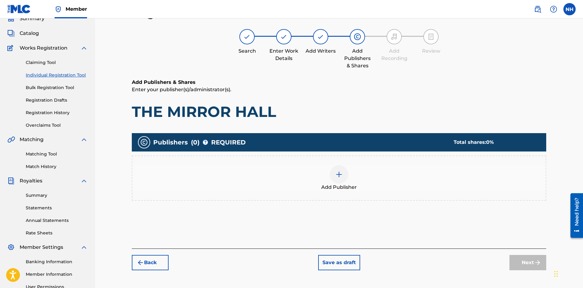
click at [339, 174] on img at bounding box center [338, 174] width 7 height 7
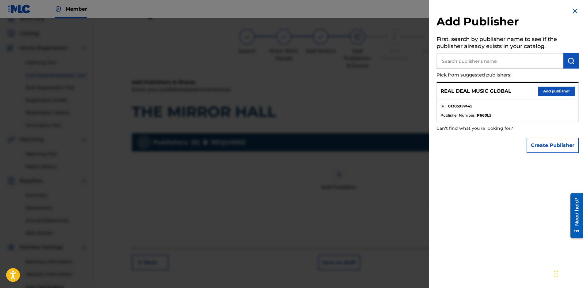
click at [553, 87] on button "Add publisher" at bounding box center [556, 91] width 37 height 9
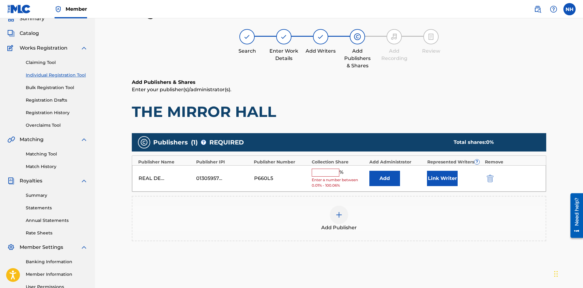
click at [443, 177] on button "Link Writer" at bounding box center [442, 178] width 31 height 15
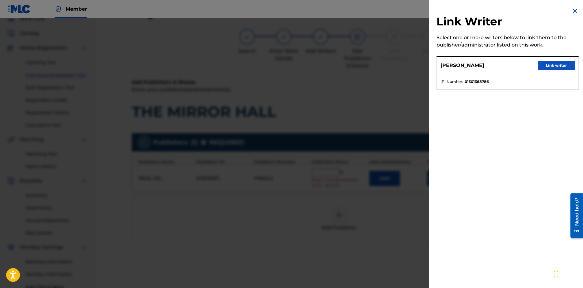
click at [552, 63] on button "Link writer" at bounding box center [556, 65] width 37 height 9
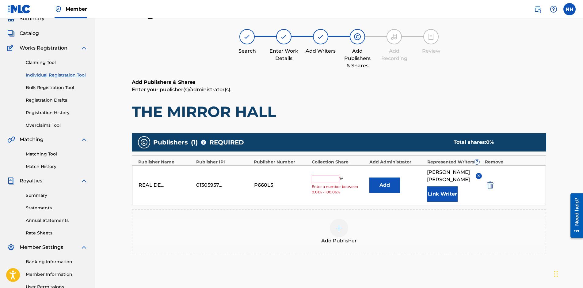
click at [314, 175] on input "text" at bounding box center [326, 179] width 28 height 8
type input "100"
click at [312, 209] on div "Add Publisher" at bounding box center [339, 231] width 414 height 45
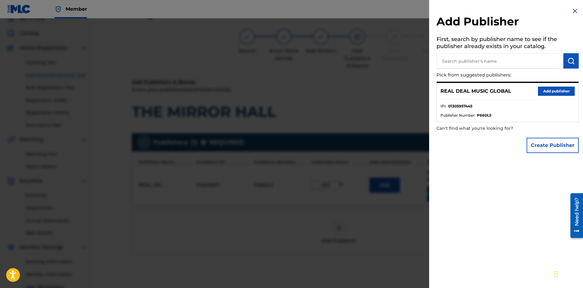
click at [573, 12] on img at bounding box center [574, 10] width 7 height 7
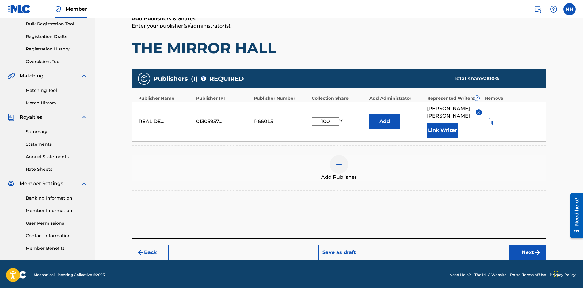
scroll to position [92, 0]
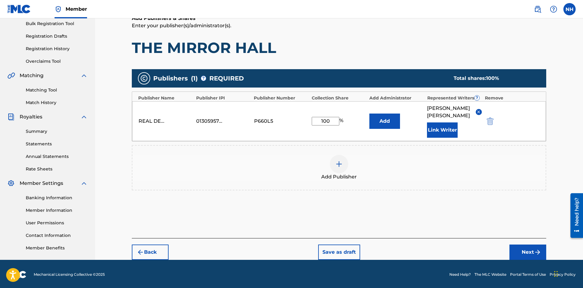
click at [530, 245] on button "Next" at bounding box center [527, 252] width 37 height 15
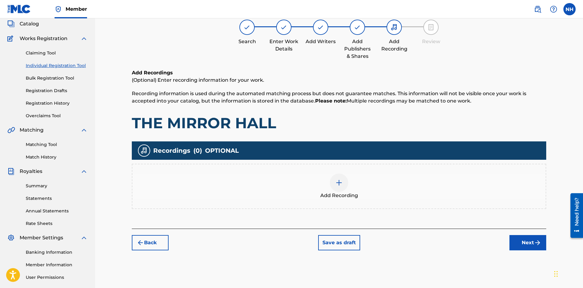
scroll to position [28, 0]
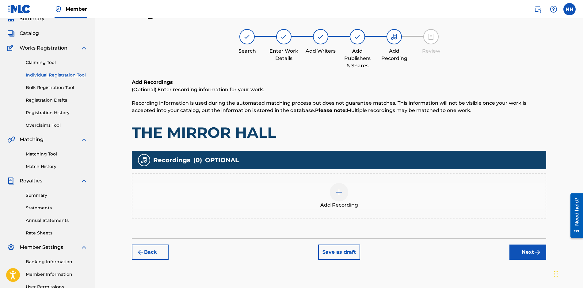
click at [339, 254] on button "Save as draft" at bounding box center [339, 252] width 42 height 15
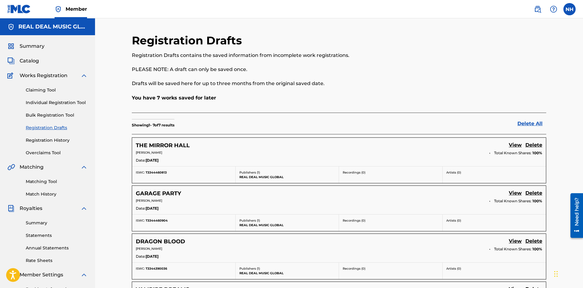
click at [40, 103] on link "Individual Registration Tool" at bounding box center [57, 103] width 62 height 6
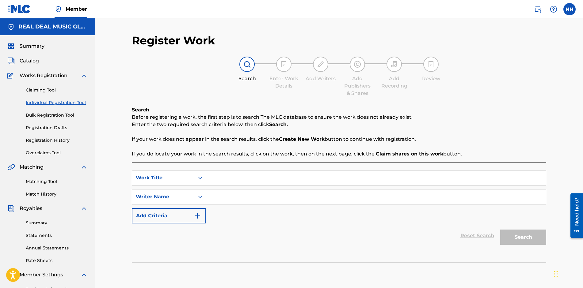
click at [229, 181] on input "Search Form" at bounding box center [376, 178] width 340 height 15
type input "MOUNTAIN HIGH"
click at [227, 197] on input "Search Form" at bounding box center [376, 197] width 340 height 15
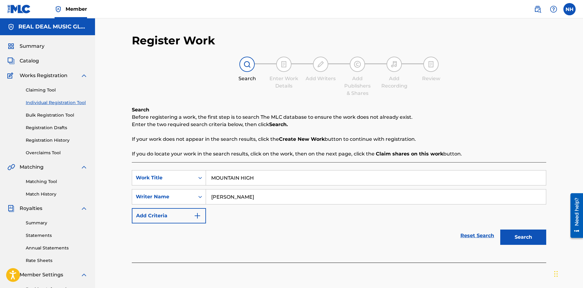
type input "NEIL HARRIS"
click at [536, 236] on button "Search" at bounding box center [523, 237] width 46 height 15
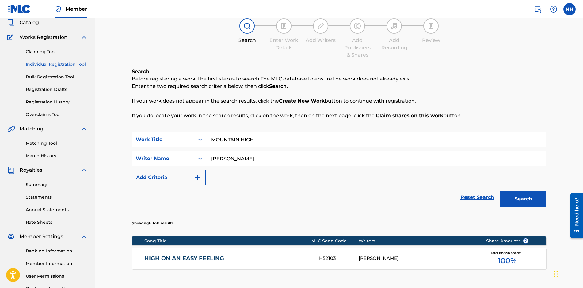
scroll to position [124, 0]
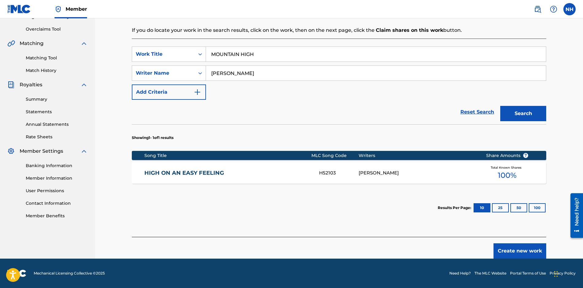
click at [518, 252] on button "Create new work" at bounding box center [520, 251] width 53 height 15
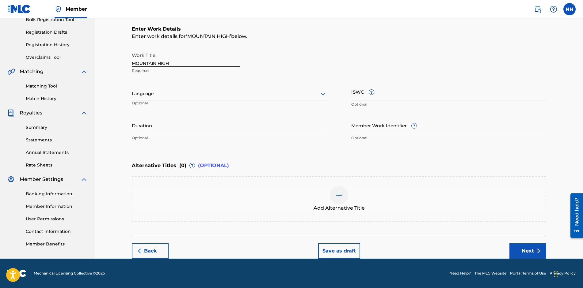
scroll to position [96, 0]
click at [164, 92] on div at bounding box center [229, 94] width 195 height 8
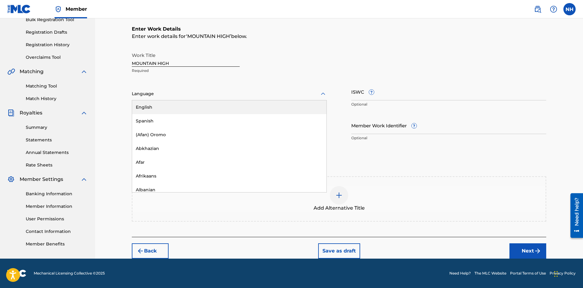
click at [162, 106] on div "English" at bounding box center [229, 108] width 194 height 14
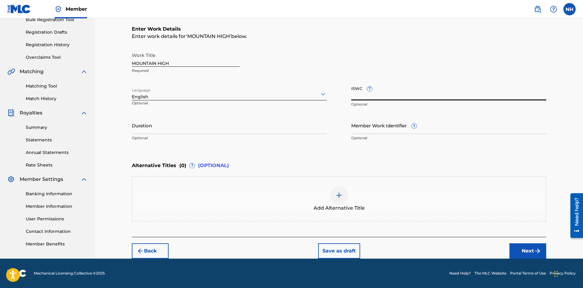
paste input "T-334.439.034-3"
type input "T-334.439.034-3"
click at [231, 126] on input "Duration" at bounding box center [229, 125] width 195 height 17
type input "03:37"
click at [442, 154] on div "Enter Work Details Enter work details for ‘ MOUNTAIN HIGH ’ below. Work Title M…" at bounding box center [339, 85] width 414 height 148
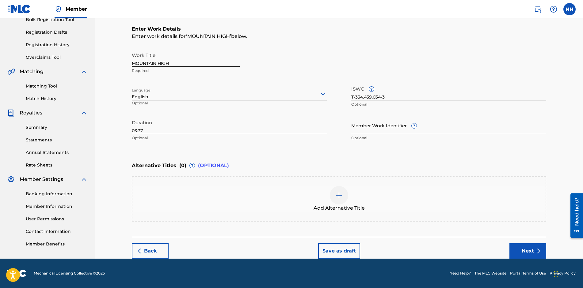
click at [532, 249] on button "Next" at bounding box center [527, 251] width 37 height 15
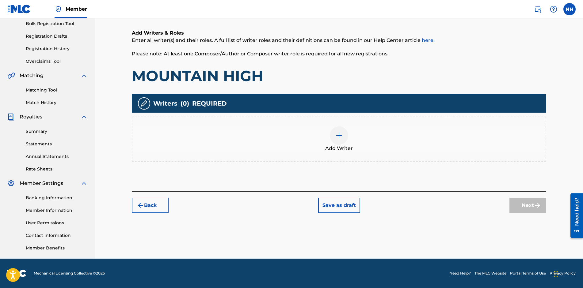
scroll to position [28, 0]
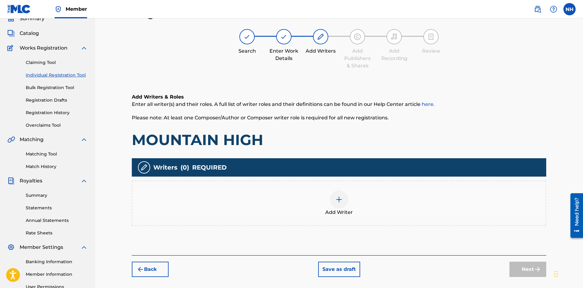
click at [338, 200] on img at bounding box center [338, 199] width 7 height 7
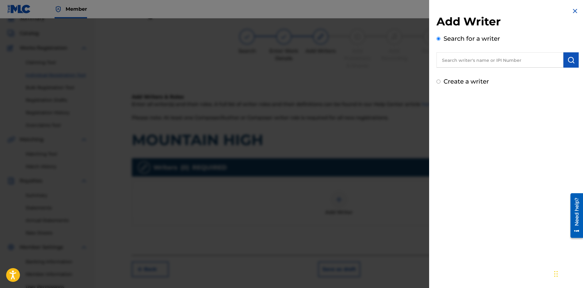
click at [441, 81] on div "Create a writer" at bounding box center [508, 81] width 142 height 9
click at [438, 84] on div "Create a writer" at bounding box center [508, 81] width 142 height 9
click at [440, 79] on div "Create a writer" at bounding box center [508, 81] width 142 height 9
click at [439, 81] on input "Create a writer" at bounding box center [439, 82] width 4 height 4
radio input "false"
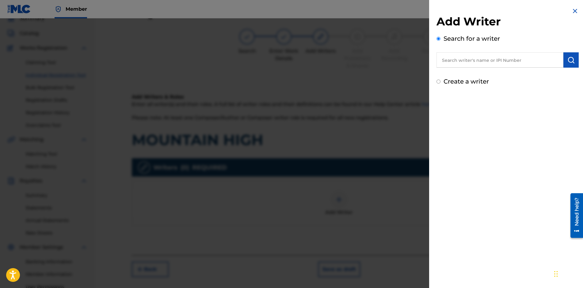
radio input "true"
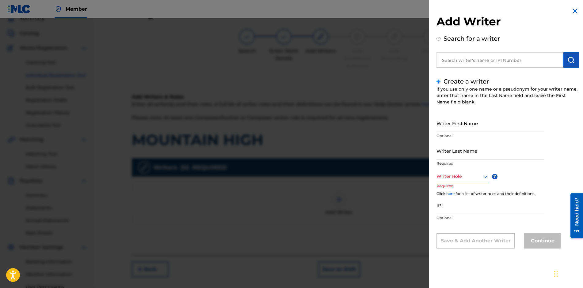
click at [488, 125] on input "Writer First Name" at bounding box center [491, 123] width 108 height 17
type input "[PERSON_NAME]"
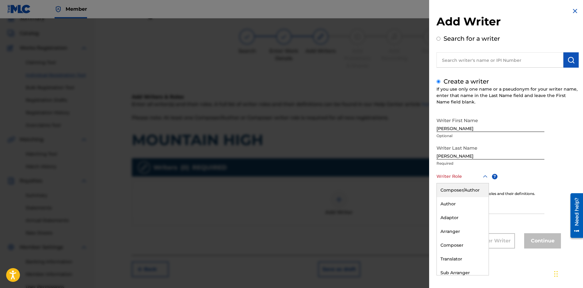
click at [476, 176] on div at bounding box center [463, 177] width 52 height 8
click at [461, 189] on div "Composer/Author" at bounding box center [463, 191] width 52 height 14
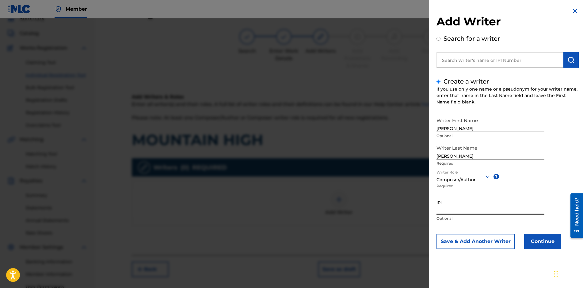
paste input "01301368786"
type input "01301368786"
click at [544, 239] on button "Continue" at bounding box center [542, 241] width 37 height 15
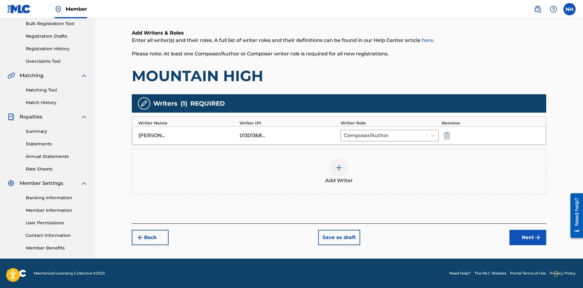
click at [517, 238] on button "Next" at bounding box center [527, 237] width 37 height 15
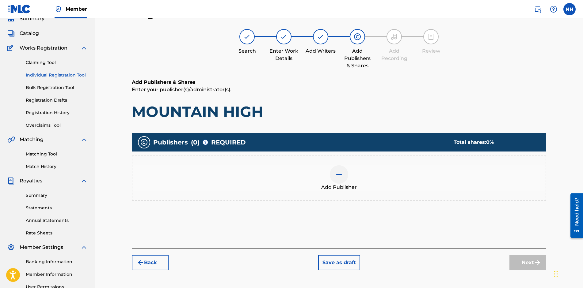
click at [341, 177] on img at bounding box center [338, 174] width 7 height 7
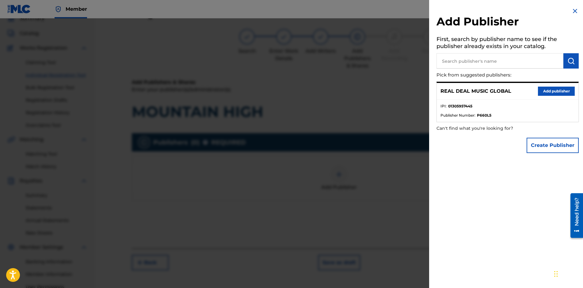
click at [557, 91] on button "Add publisher" at bounding box center [556, 91] width 37 height 9
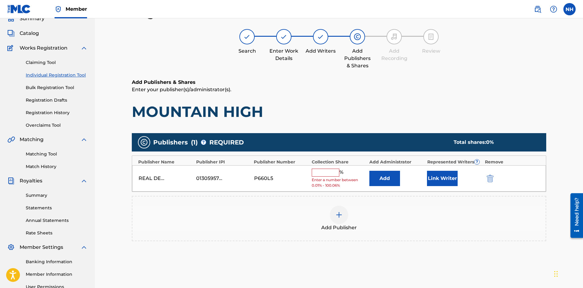
click at [323, 171] on input "text" at bounding box center [326, 173] width 28 height 8
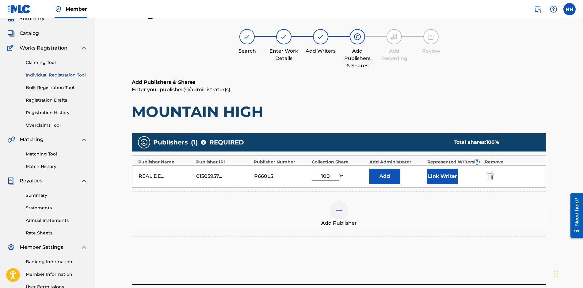
type input "100"
click at [440, 172] on button "Link Writer" at bounding box center [442, 176] width 31 height 15
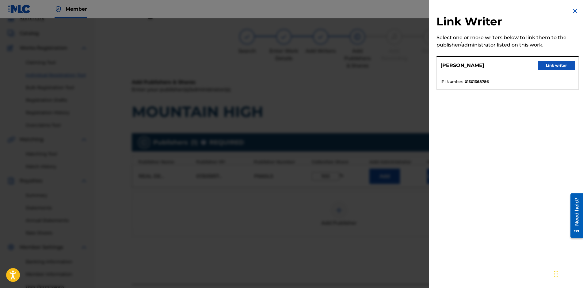
click at [551, 68] on button "Link writer" at bounding box center [556, 65] width 37 height 9
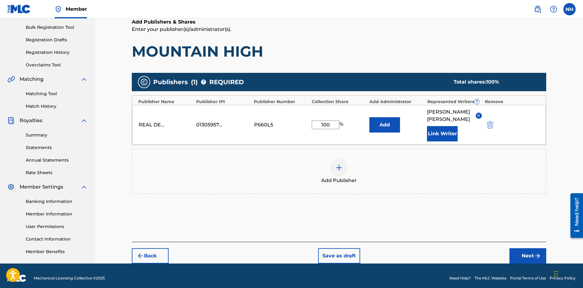
scroll to position [92, 0]
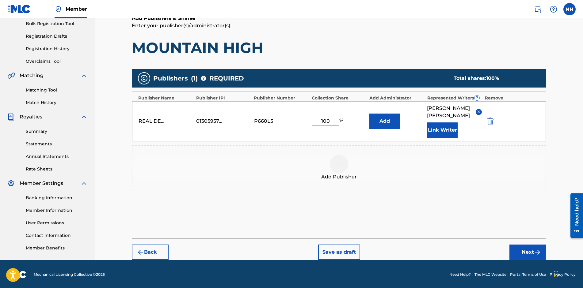
click at [528, 246] on button "Next" at bounding box center [527, 252] width 37 height 15
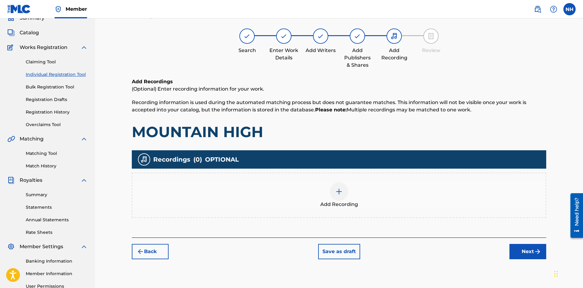
scroll to position [28, 0]
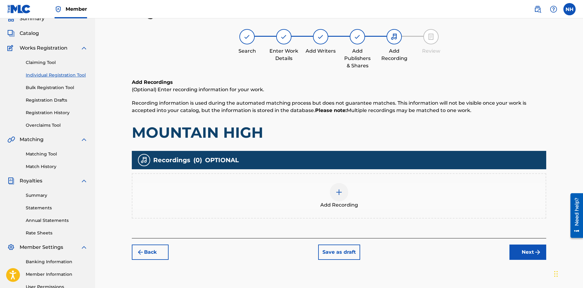
click at [342, 255] on button "Save as draft" at bounding box center [339, 252] width 42 height 15
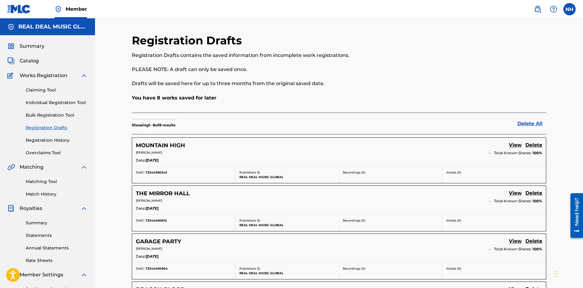
click at [48, 102] on link "Individual Registration Tool" at bounding box center [57, 103] width 62 height 6
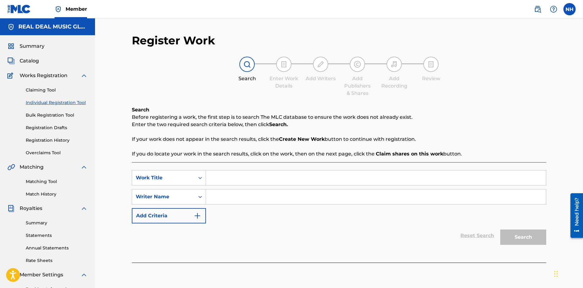
click at [252, 180] on input "Search Form" at bounding box center [376, 178] width 340 height 15
type input "MOUNTAIN HIGH"
click at [251, 198] on input "Search Form" at bounding box center [376, 197] width 340 height 15
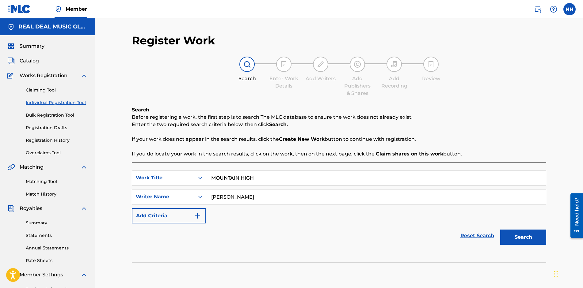
type input "NEIL HARRIS"
click at [518, 241] on button "Search" at bounding box center [523, 237] width 46 height 15
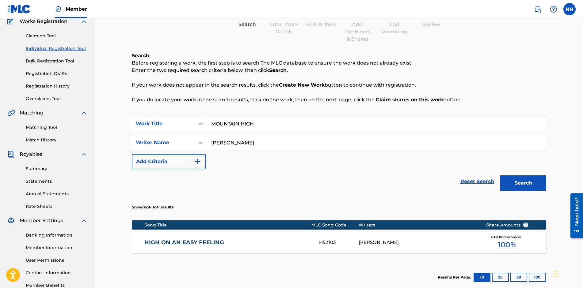
scroll to position [123, 0]
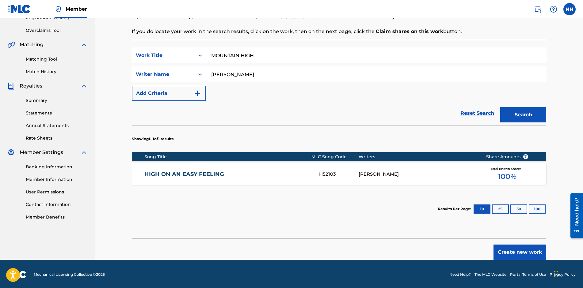
click at [508, 251] on button "Create new work" at bounding box center [520, 252] width 53 height 15
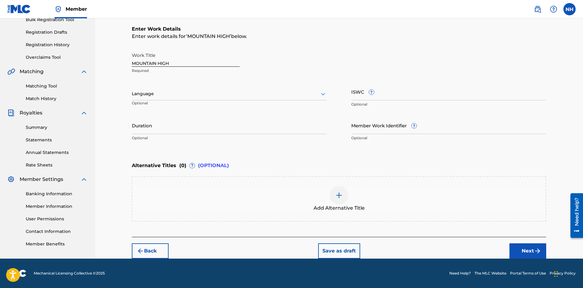
scroll to position [96, 0]
click at [170, 97] on div at bounding box center [229, 94] width 195 height 8
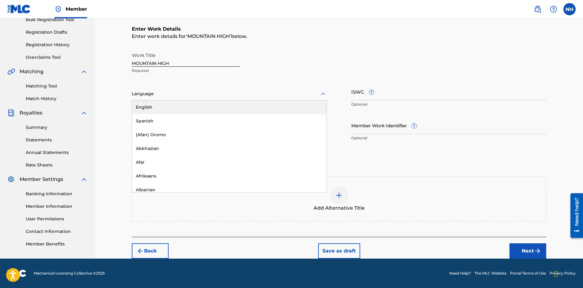
click at [172, 109] on div "English" at bounding box center [229, 108] width 194 height 14
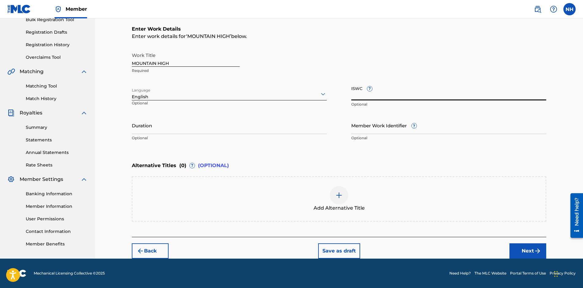
paste input "T-334.438.937-9"
type input "T-334.438.937-9"
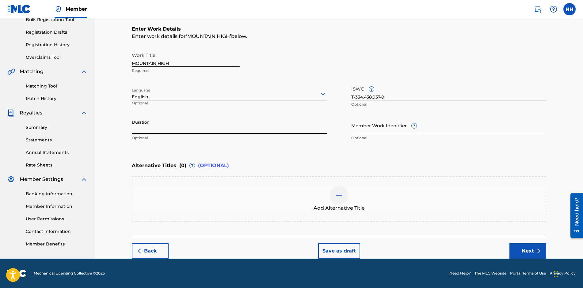
click at [197, 128] on input "Duration" at bounding box center [229, 125] width 195 height 17
type input "03:19"
click at [529, 253] on button "Next" at bounding box center [527, 251] width 37 height 15
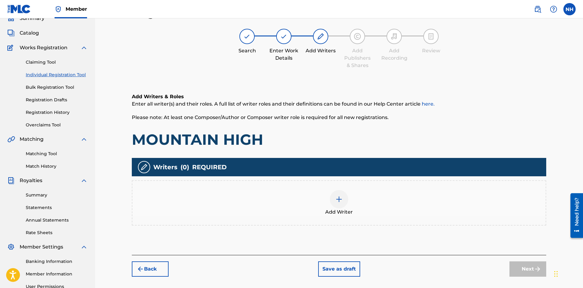
scroll to position [28, 0]
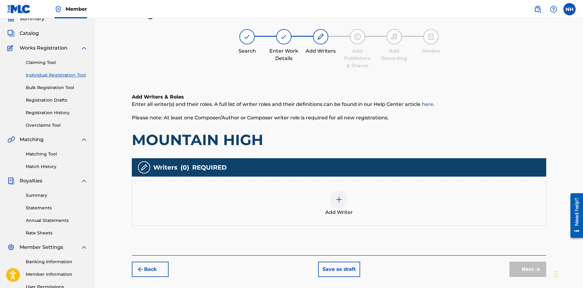
click at [340, 200] on img at bounding box center [338, 199] width 7 height 7
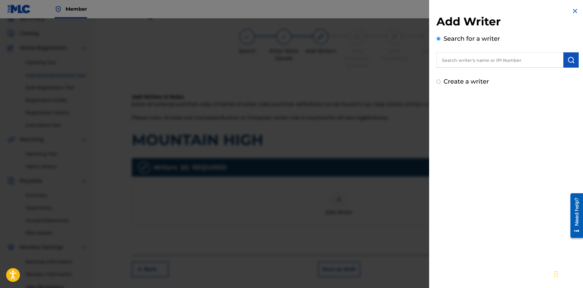
click at [437, 82] on input "Create a writer" at bounding box center [439, 82] width 4 height 4
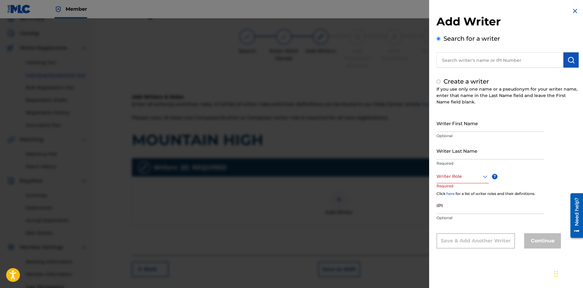
radio input "false"
radio input "true"
click at [451, 128] on input "Writer First Name" at bounding box center [491, 123] width 108 height 17
type input "[PERSON_NAME]"
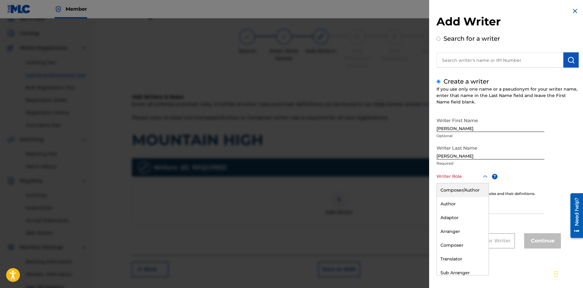
click at [467, 177] on div at bounding box center [463, 177] width 52 height 8
click at [470, 193] on div "Composer/Author" at bounding box center [463, 191] width 52 height 14
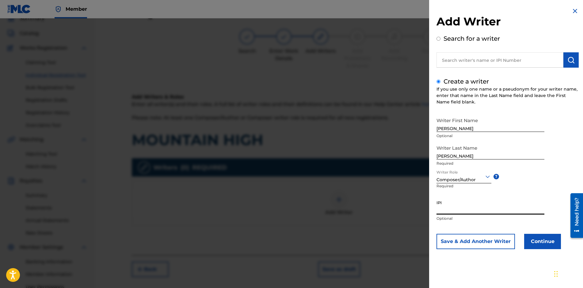
paste input "01301368786"
type input "01301368786"
click at [537, 245] on button "Continue" at bounding box center [542, 241] width 37 height 15
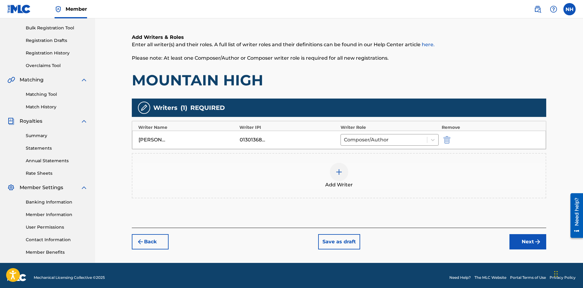
scroll to position [92, 0]
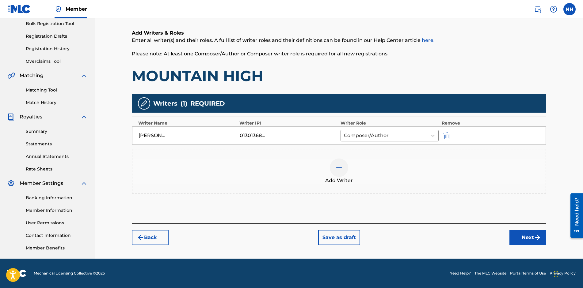
click at [528, 242] on button "Next" at bounding box center [527, 237] width 37 height 15
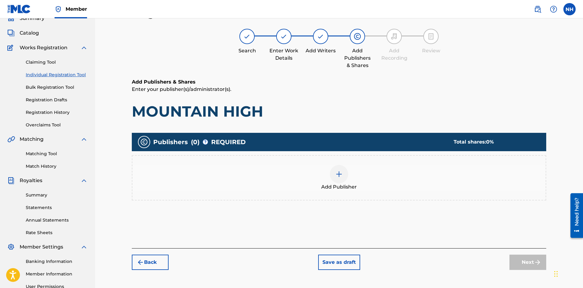
scroll to position [28, 0]
click at [341, 172] on img at bounding box center [338, 174] width 7 height 7
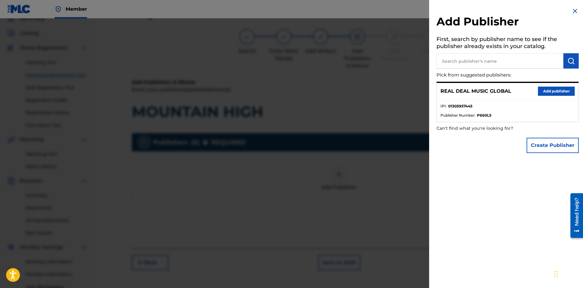
click at [562, 93] on button "Add publisher" at bounding box center [556, 91] width 37 height 9
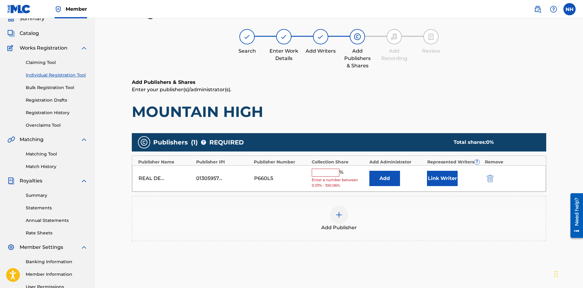
click at [326, 175] on input "text" at bounding box center [326, 173] width 28 height 8
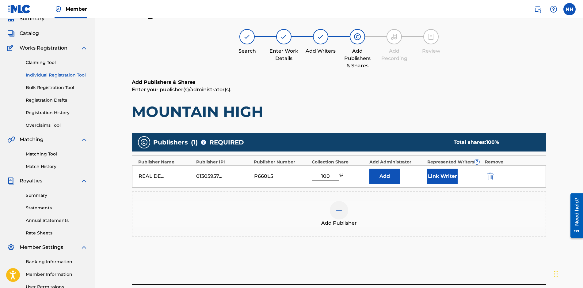
type input "100"
click at [439, 171] on button "Link Writer" at bounding box center [442, 176] width 31 height 15
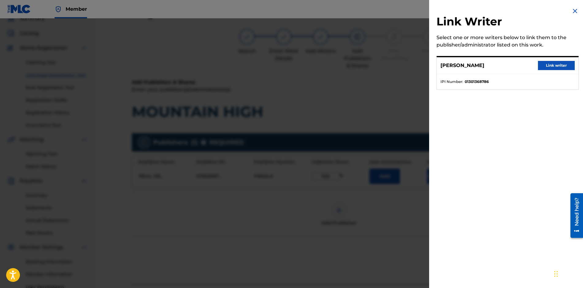
click at [546, 67] on button "Link writer" at bounding box center [556, 65] width 37 height 9
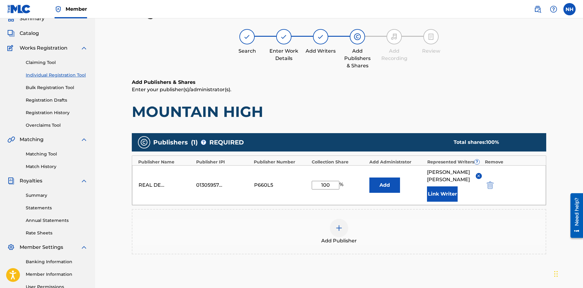
click at [422, 219] on div "Add Publisher" at bounding box center [338, 232] width 413 height 26
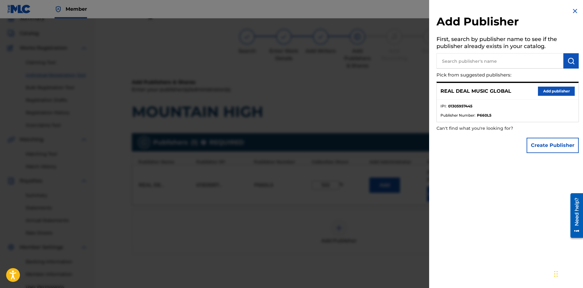
click at [572, 11] on img at bounding box center [574, 10] width 7 height 7
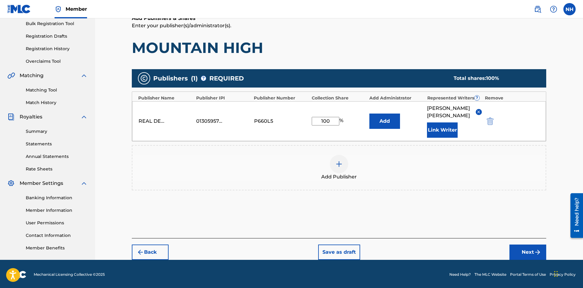
click at [518, 245] on button "Next" at bounding box center [527, 252] width 37 height 15
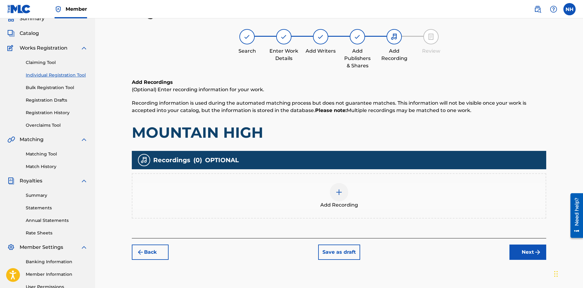
click at [333, 252] on button "Save as draft" at bounding box center [339, 252] width 42 height 15
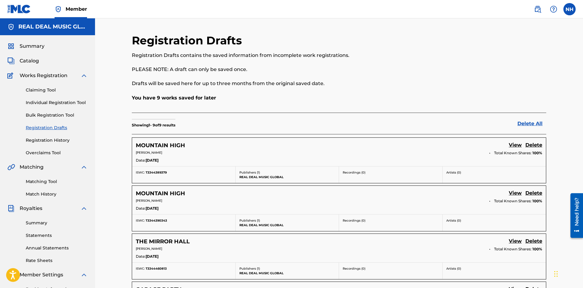
click at [509, 145] on link "View" at bounding box center [515, 146] width 13 height 8
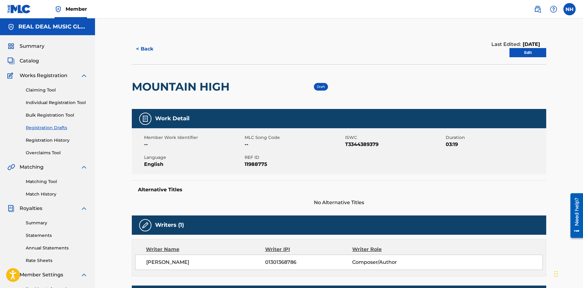
click at [524, 54] on link "Edit" at bounding box center [527, 52] width 37 height 9
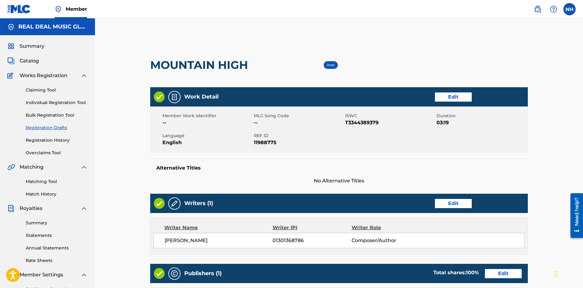
click at [262, 66] on div "Draft" at bounding box center [294, 65] width 87 height 8
click at [458, 95] on link "Edit" at bounding box center [453, 97] width 37 height 9
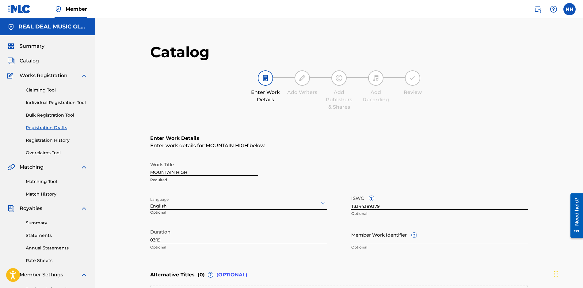
drag, startPoint x: 196, startPoint y: 174, endPoint x: 117, endPoint y: 174, distance: 79.4
click at [117, 174] on div "Catalog Enter Work Details Add Writers Add Publishers & Shares Add Recording Re…" at bounding box center [339, 197] width 488 height 359
type input "STARING AT THE CEILING"
click at [117, 174] on div "Catalog Enter Work Details Add Writers Add Publishers & Shares Add Recording Re…" at bounding box center [339, 197] width 488 height 359
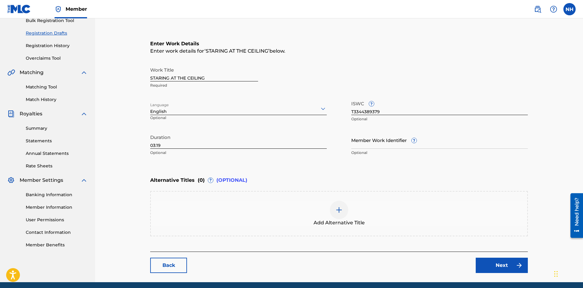
scroll to position [118, 0]
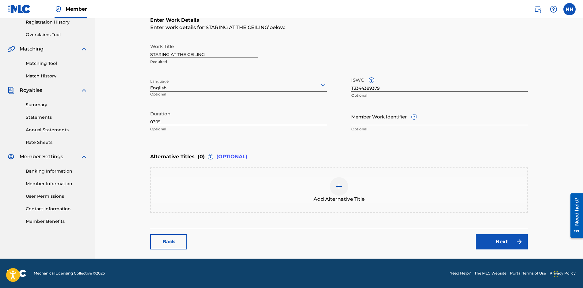
click at [500, 239] on link "Next" at bounding box center [502, 242] width 52 height 15
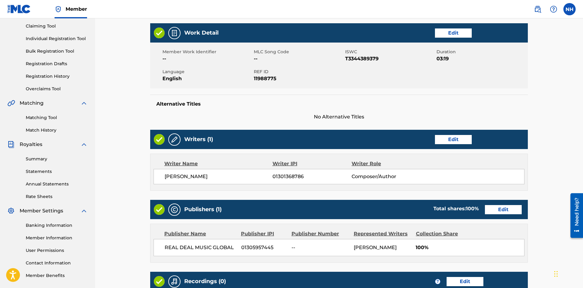
scroll to position [3, 0]
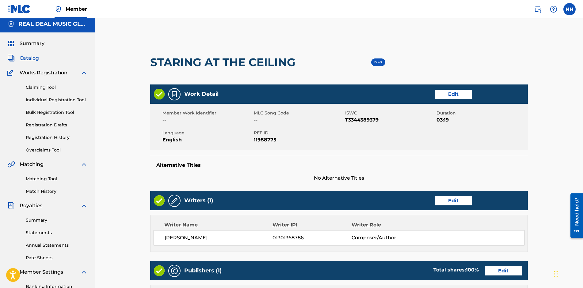
click at [61, 101] on link "Individual Registration Tool" at bounding box center [57, 100] width 62 height 6
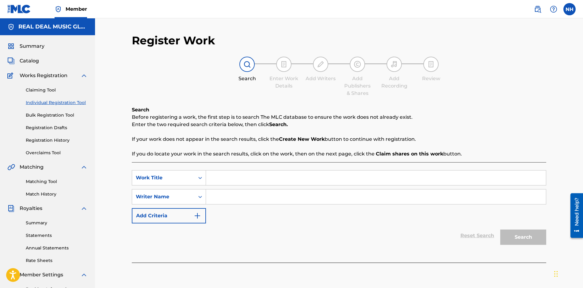
click at [218, 177] on input "Search Form" at bounding box center [376, 178] width 340 height 15
type input "MELT INTO ME"
click at [247, 195] on input "Search Form" at bounding box center [376, 197] width 340 height 15
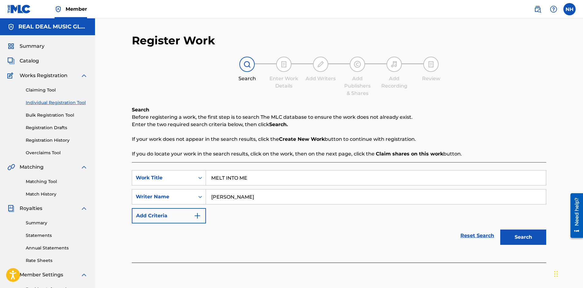
type input "NEIL HARRIS"
click at [517, 239] on button "Search" at bounding box center [523, 237] width 46 height 15
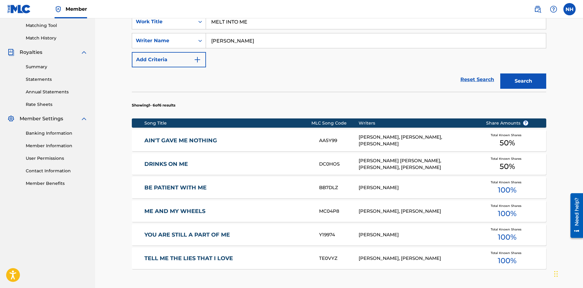
scroll to position [215, 0]
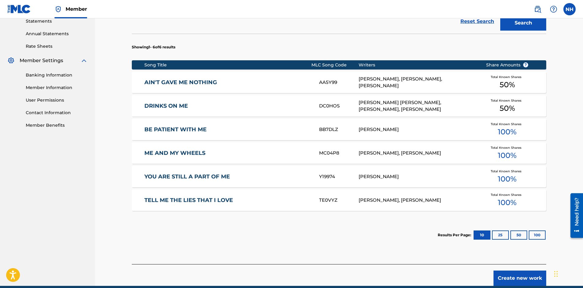
click at [513, 277] on button "Create new work" at bounding box center [520, 278] width 53 height 15
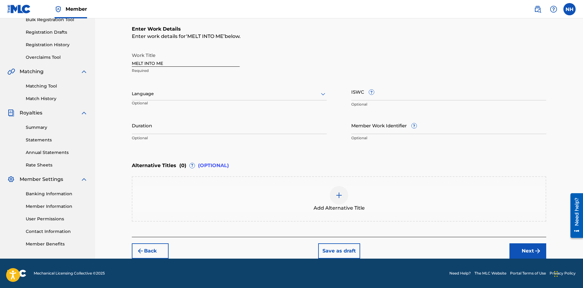
scroll to position [96, 0]
paste input "T-334.446.076-6"
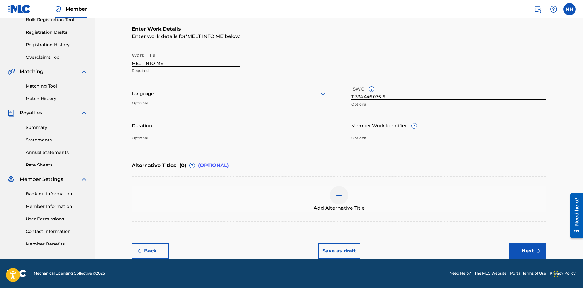
type input "T-334.446.076-6"
click at [203, 93] on div at bounding box center [229, 94] width 195 height 8
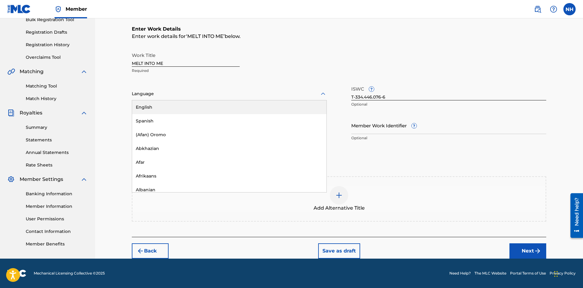
click at [184, 108] on div "English" at bounding box center [229, 108] width 194 height 14
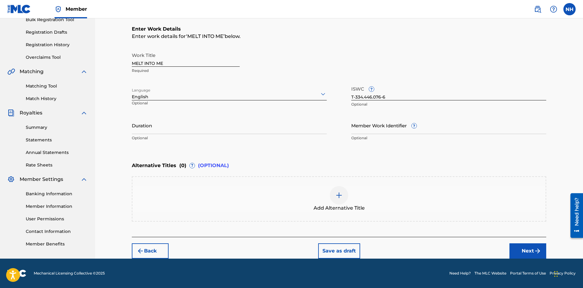
click at [180, 128] on input "Duration" at bounding box center [229, 125] width 195 height 17
type input "03:54"
click at [523, 249] on button "Next" at bounding box center [527, 251] width 37 height 15
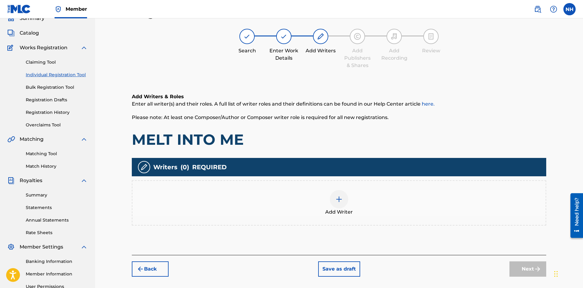
scroll to position [28, 0]
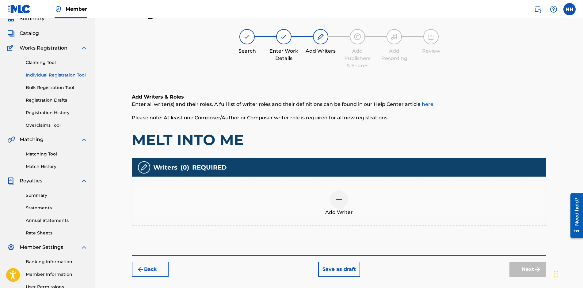
click at [345, 203] on div at bounding box center [339, 200] width 18 height 18
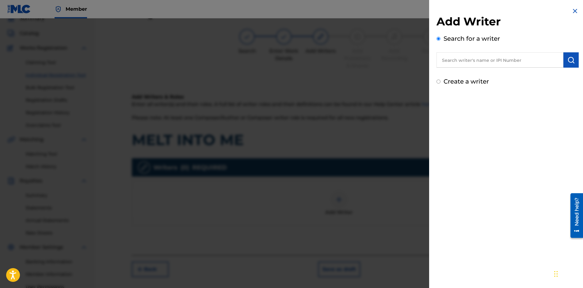
click at [438, 82] on input "Create a writer" at bounding box center [439, 82] width 4 height 4
radio input "false"
radio input "true"
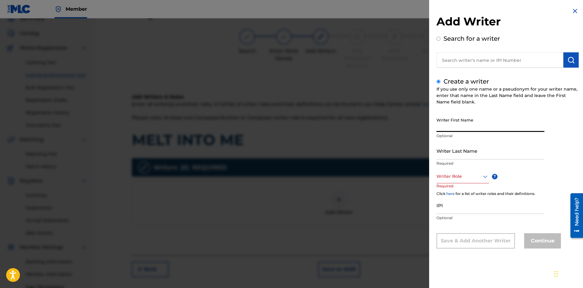
click at [483, 123] on input "Writer First Name" at bounding box center [491, 123] width 108 height 17
type input "[PERSON_NAME]"
click at [466, 179] on div at bounding box center [463, 177] width 52 height 8
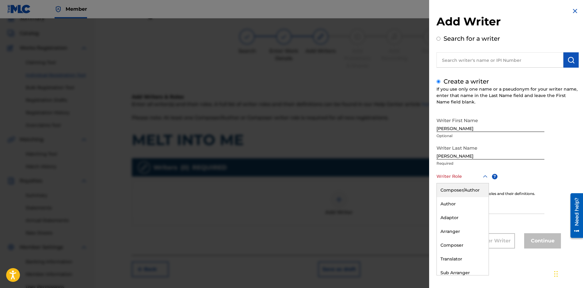
click at [462, 188] on div "Composer/Author" at bounding box center [463, 191] width 52 height 14
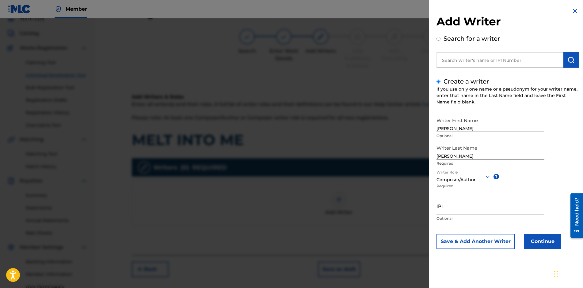
click at [453, 206] on input "IPI" at bounding box center [491, 205] width 108 height 17
paste input "01301368786"
type input "01301368786"
click at [538, 238] on button "Continue" at bounding box center [542, 241] width 37 height 15
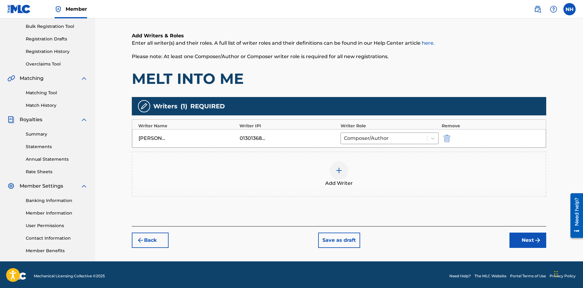
click at [526, 239] on button "Next" at bounding box center [527, 240] width 37 height 15
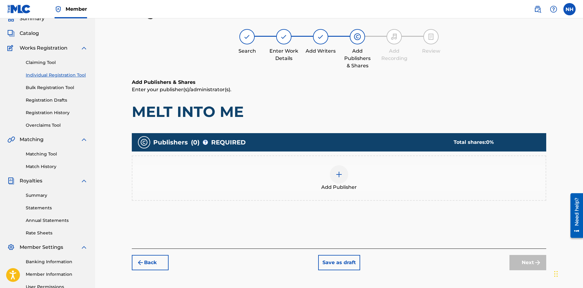
click at [338, 175] on img at bounding box center [338, 174] width 7 height 7
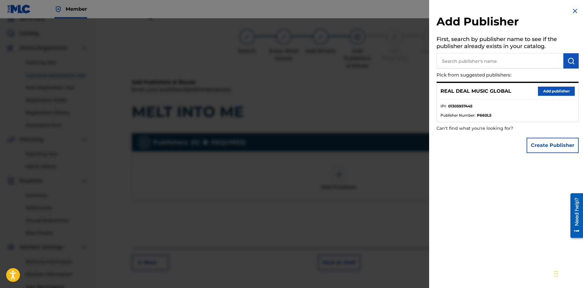
click at [555, 92] on button "Add publisher" at bounding box center [556, 91] width 37 height 9
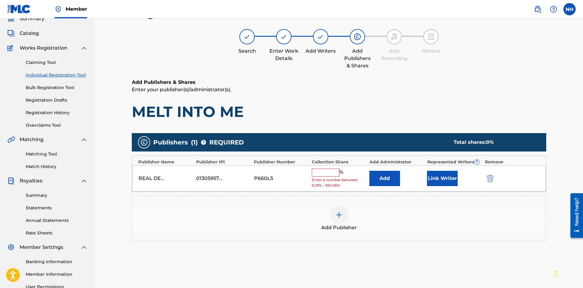
click at [315, 174] on input "text" at bounding box center [326, 173] width 28 height 8
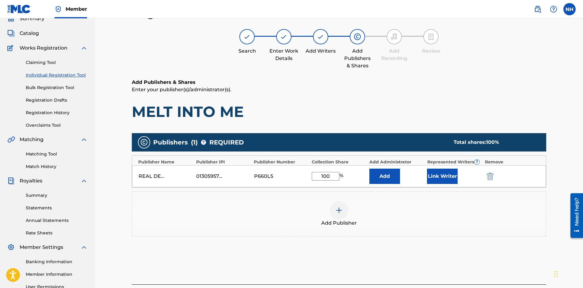
type input "100"
click at [448, 177] on button "Link Writer" at bounding box center [442, 176] width 31 height 15
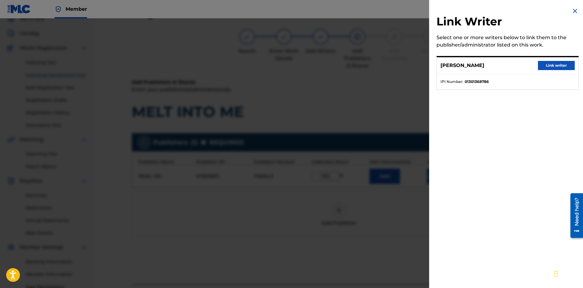
click at [547, 68] on button "Link writer" at bounding box center [556, 65] width 37 height 9
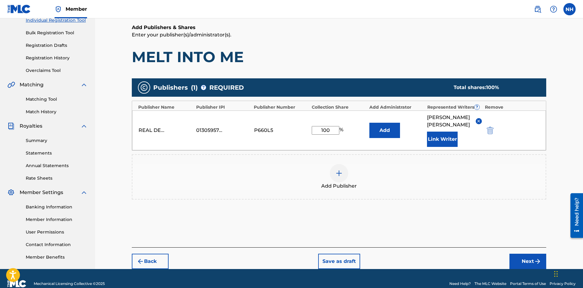
scroll to position [92, 0]
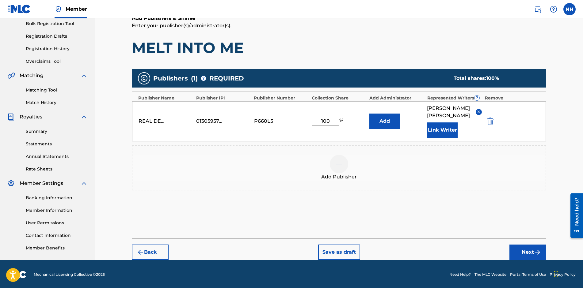
click at [539, 249] on img "submit" at bounding box center [537, 252] width 7 height 7
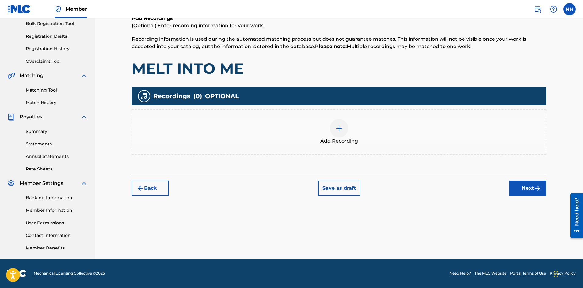
click at [345, 191] on button "Save as draft" at bounding box center [339, 188] width 42 height 15
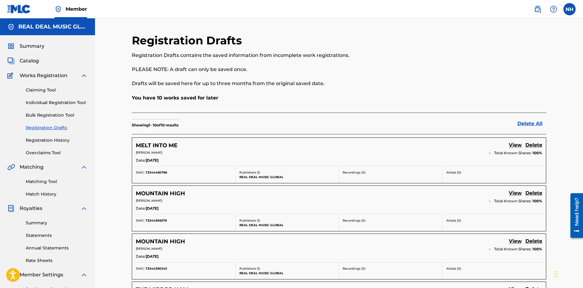
click at [57, 101] on link "Individual Registration Tool" at bounding box center [57, 103] width 62 height 6
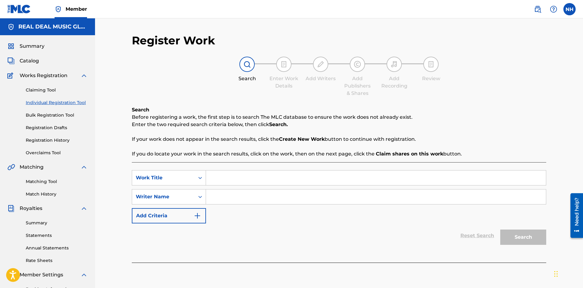
click at [254, 176] on input "Search Form" at bounding box center [376, 178] width 340 height 15
type input "SLOW ORBIT"
click at [222, 200] on input "Search Form" at bounding box center [376, 197] width 340 height 15
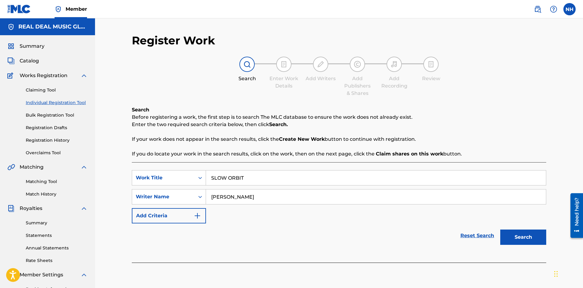
type input "NEIL HARRIS"
click at [529, 237] on button "Search" at bounding box center [523, 237] width 46 height 15
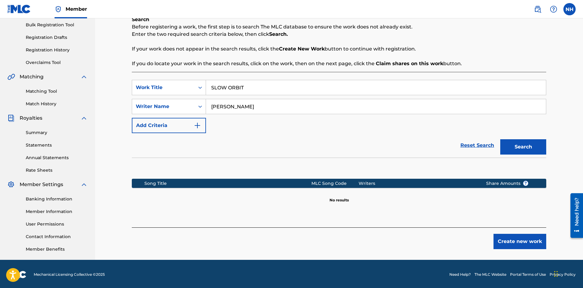
scroll to position [92, 0]
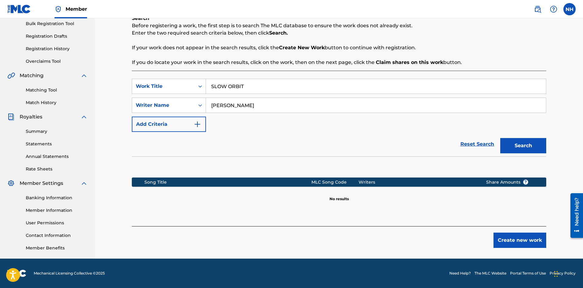
click at [505, 236] on button "Create new work" at bounding box center [520, 240] width 53 height 15
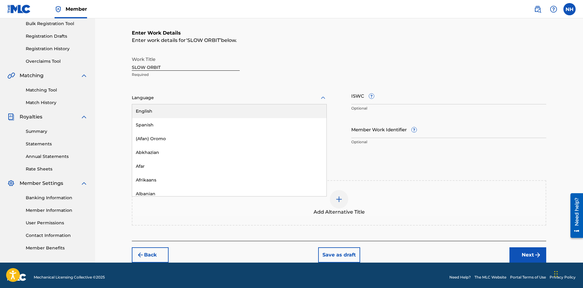
click at [179, 96] on div at bounding box center [229, 98] width 195 height 8
click at [170, 112] on div "English" at bounding box center [229, 112] width 194 height 14
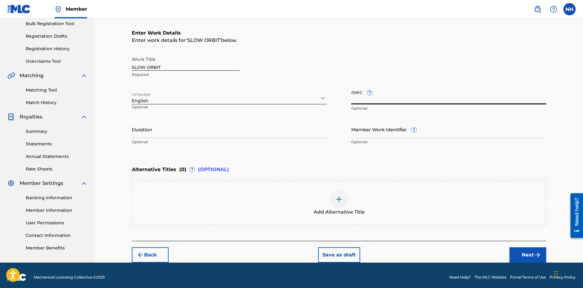
paste input "T-334.446.052-8"
type input "T-334.446.052-8"
click at [215, 130] on input "Duration" at bounding box center [229, 129] width 195 height 17
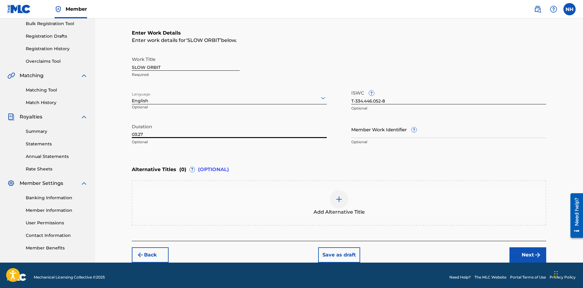
type input "03:27"
click at [420, 179] on div "Alternative Titles ( 0 ) ? (OPTIONAL) Add Alternative Title" at bounding box center [339, 194] width 414 height 63
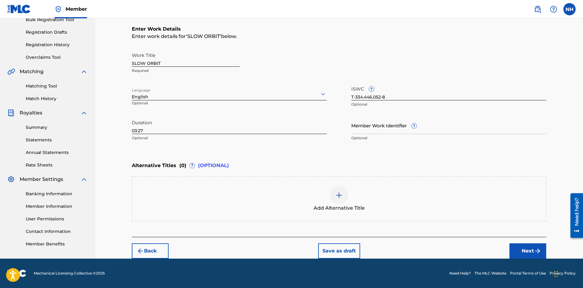
click at [526, 248] on button "Next" at bounding box center [527, 251] width 37 height 15
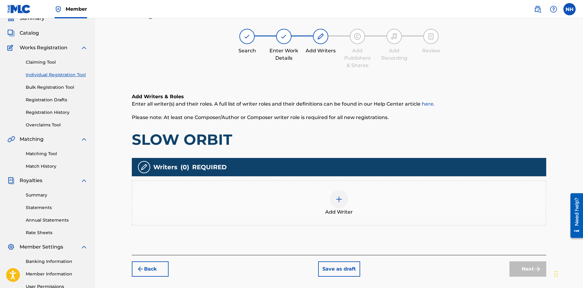
scroll to position [28, 0]
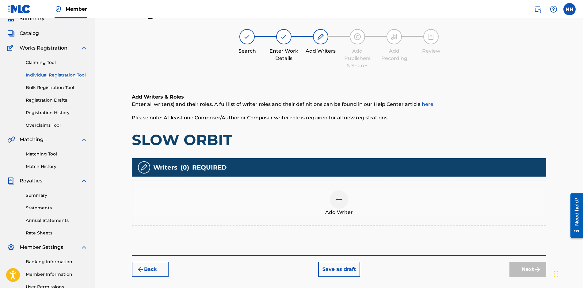
click at [338, 199] on img at bounding box center [338, 199] width 7 height 7
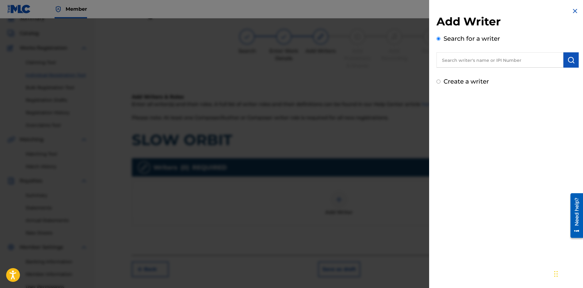
click at [439, 84] on div "Create a writer" at bounding box center [508, 81] width 142 height 9
click at [439, 81] on input "Create a writer" at bounding box center [439, 82] width 4 height 4
radio input "false"
radio input "true"
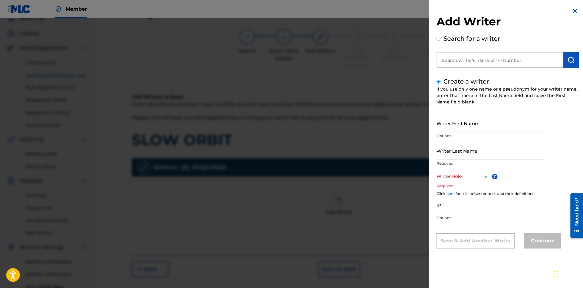
click at [484, 125] on input "Writer First Name" at bounding box center [491, 123] width 108 height 17
type input "[PERSON_NAME]"
click at [458, 176] on div at bounding box center [463, 177] width 52 height 8
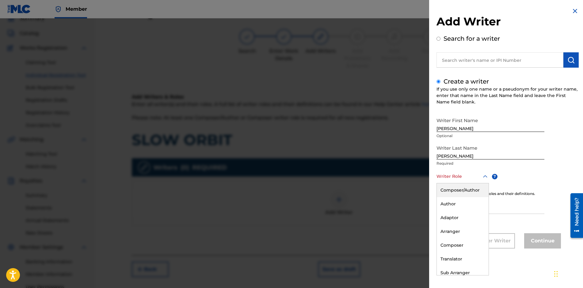
click at [452, 193] on div "Composer/Author" at bounding box center [463, 191] width 52 height 14
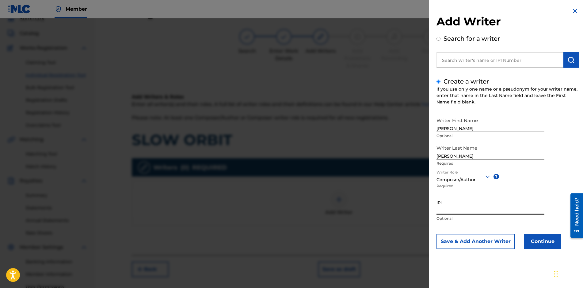
paste input "01301368786"
type input "01301368786"
click at [536, 240] on button "Continue" at bounding box center [542, 241] width 37 height 15
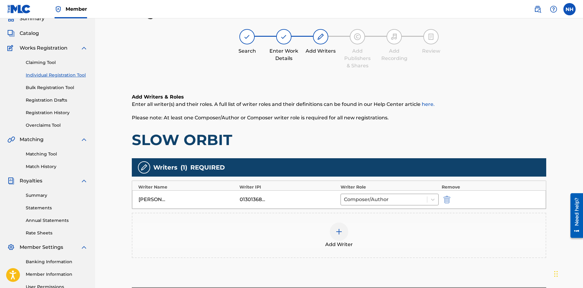
click at [287, 41] on div at bounding box center [283, 36] width 15 height 15
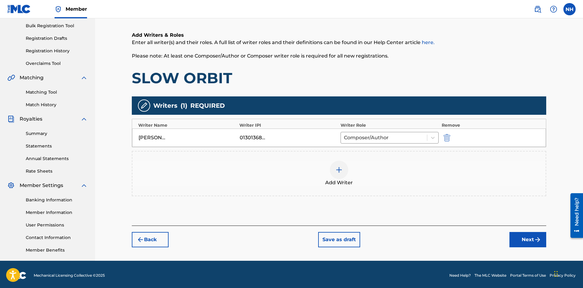
scroll to position [92, 0]
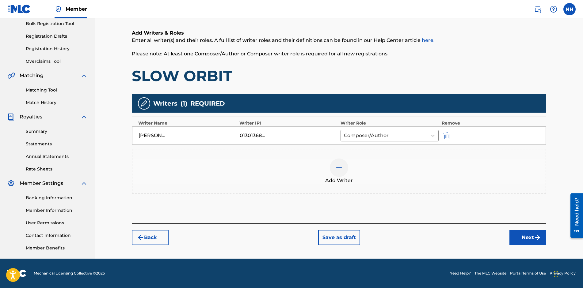
click at [156, 241] on button "Back" at bounding box center [150, 237] width 37 height 15
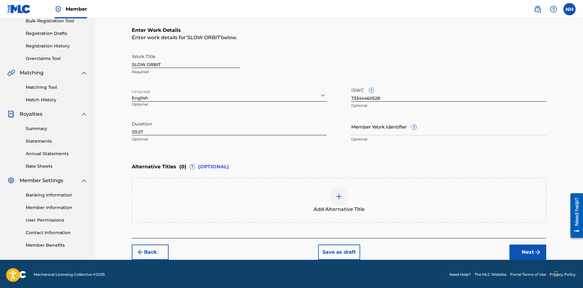
scroll to position [96, 0]
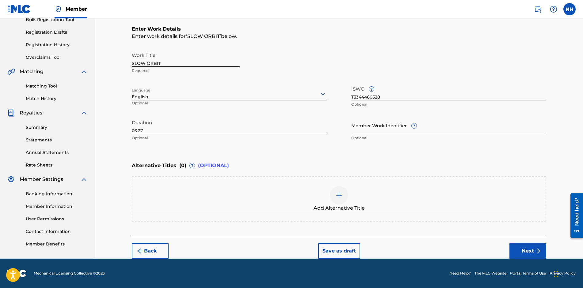
click at [531, 253] on button "Next" at bounding box center [527, 251] width 37 height 15
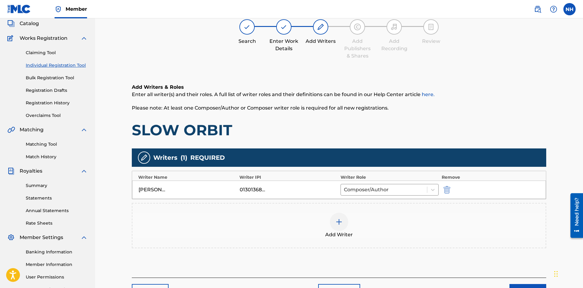
scroll to position [28, 0]
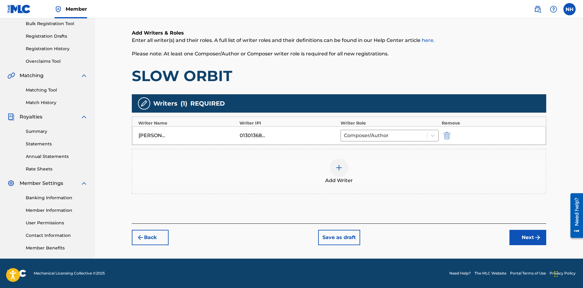
click at [528, 241] on button "Next" at bounding box center [527, 237] width 37 height 15
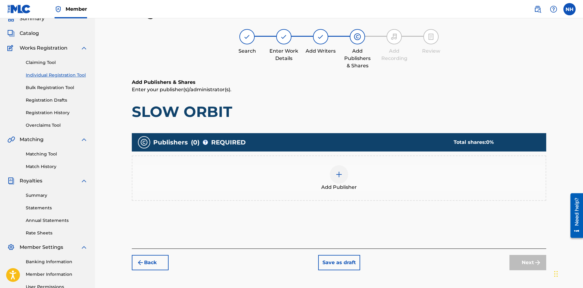
click at [337, 175] on img at bounding box center [338, 174] width 7 height 7
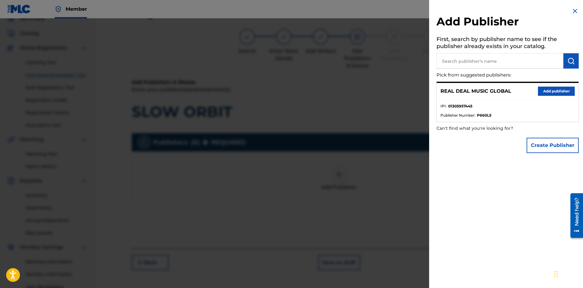
click at [546, 93] on button "Add publisher" at bounding box center [556, 91] width 37 height 9
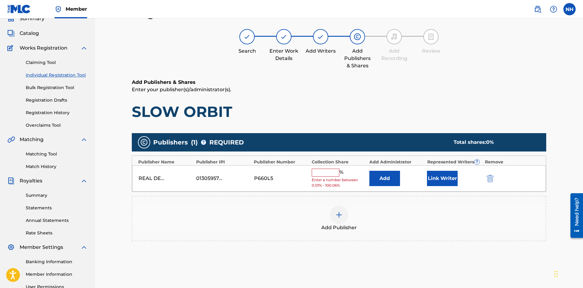
click at [319, 175] on input "text" at bounding box center [326, 173] width 28 height 8
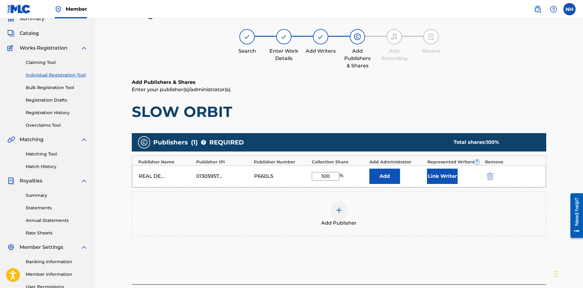
type input "100"
click at [439, 178] on button "Link Writer" at bounding box center [442, 176] width 31 height 15
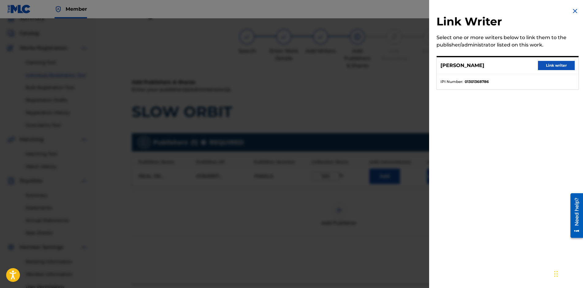
click at [562, 66] on button "Link writer" at bounding box center [556, 65] width 37 height 9
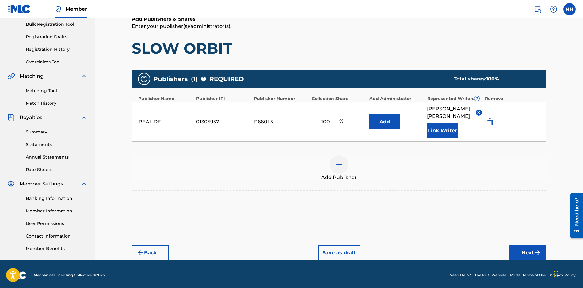
scroll to position [92, 0]
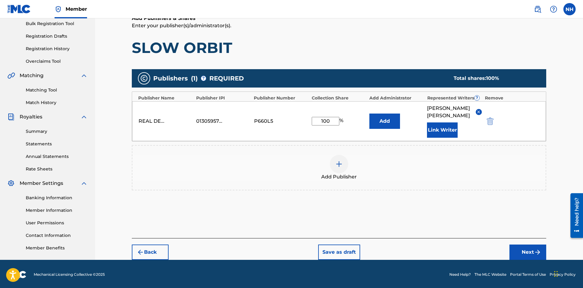
click at [532, 246] on button "Next" at bounding box center [527, 252] width 37 height 15
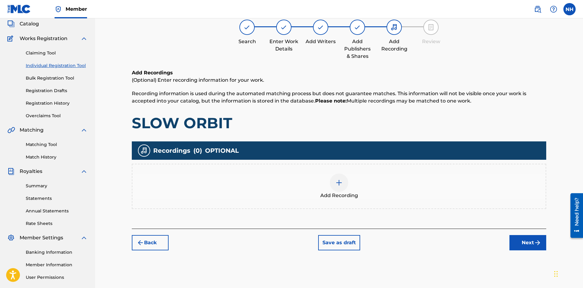
scroll to position [28, 0]
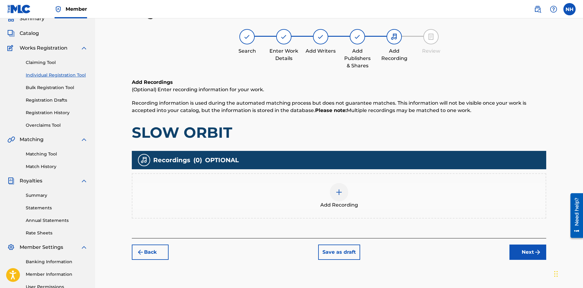
click at [335, 251] on button "Save as draft" at bounding box center [339, 252] width 42 height 15
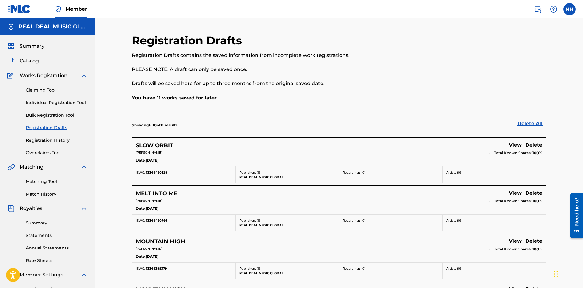
click at [49, 104] on link "Individual Registration Tool" at bounding box center [57, 103] width 62 height 6
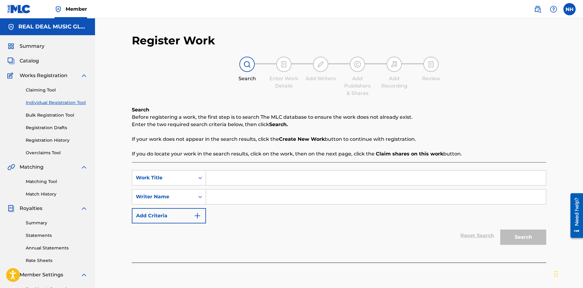
click at [246, 177] on input "Search Form" at bounding box center [376, 178] width 340 height 15
type input "ASHES"
click at [229, 199] on input "Search Form" at bounding box center [376, 197] width 340 height 15
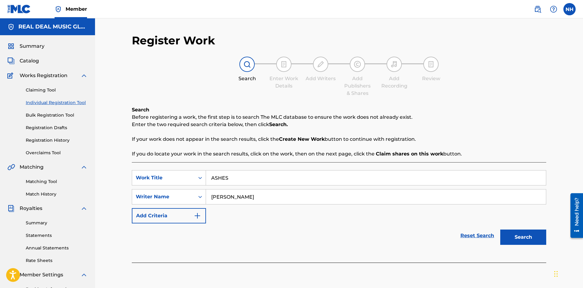
type input "NEIL HARRIS"
click at [535, 241] on button "Search" at bounding box center [523, 237] width 46 height 15
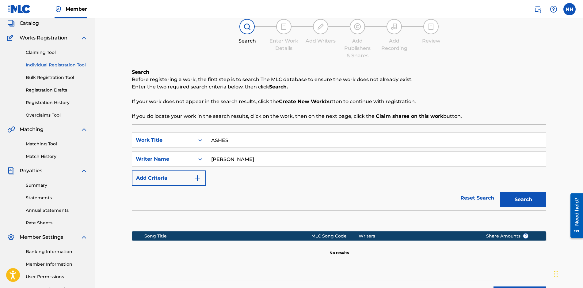
scroll to position [92, 0]
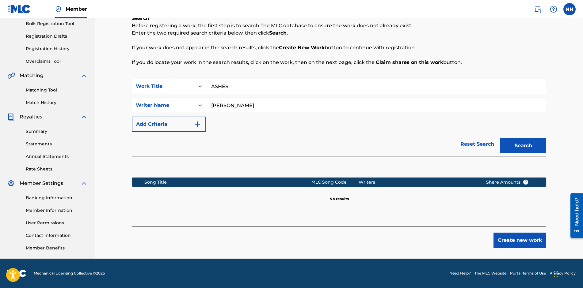
click at [524, 240] on button "Create new work" at bounding box center [520, 240] width 53 height 15
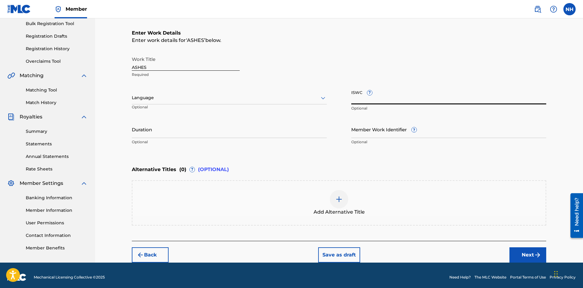
paste input "T-334.438.957-3"
type input "T-334.438.957-3"
click at [221, 96] on div at bounding box center [229, 98] width 195 height 8
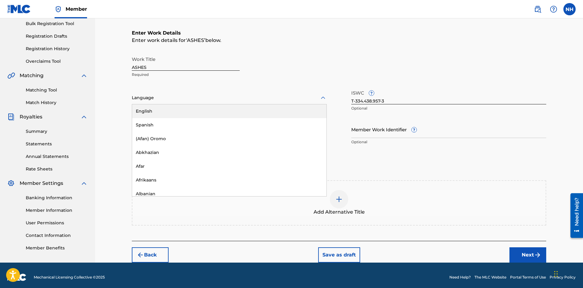
click at [200, 112] on div "English" at bounding box center [229, 112] width 194 height 14
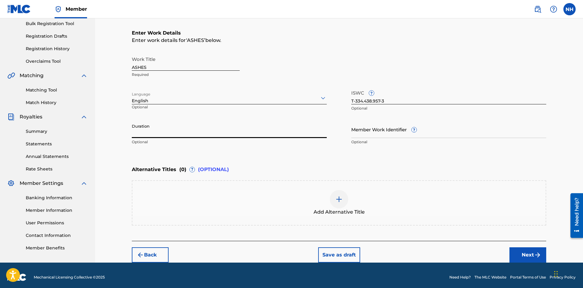
click at [207, 135] on input "Duration" at bounding box center [229, 129] width 195 height 17
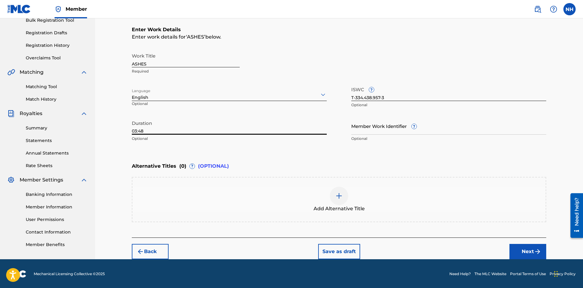
scroll to position [96, 0]
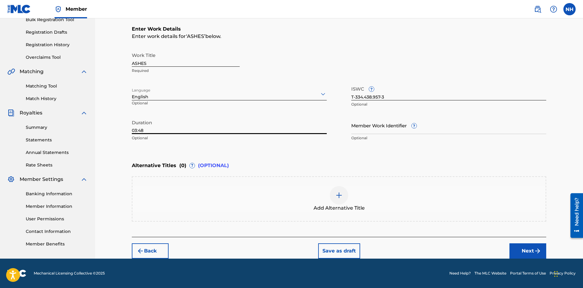
type input "03:48"
click at [521, 249] on button "Next" at bounding box center [527, 251] width 37 height 15
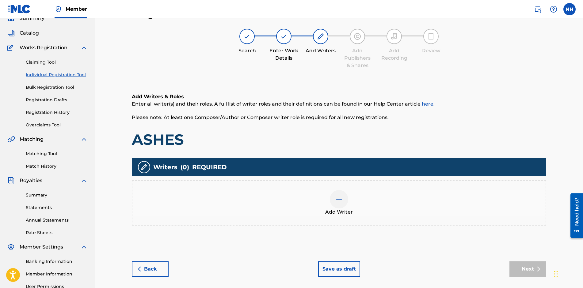
scroll to position [28, 0]
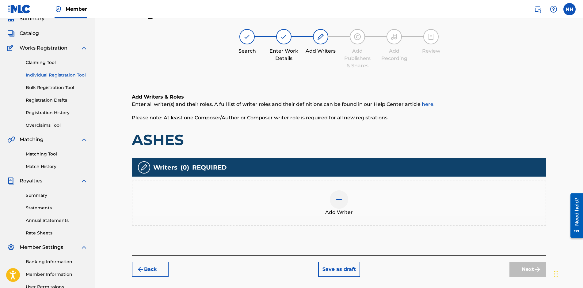
click at [341, 200] on img at bounding box center [338, 199] width 7 height 7
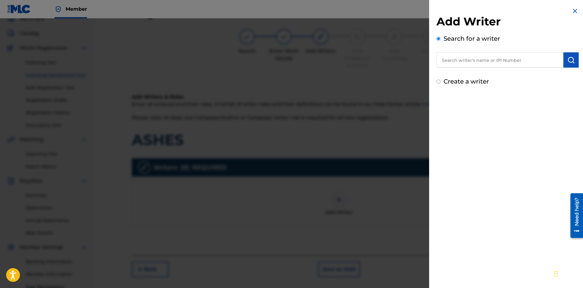
click at [439, 82] on input "Create a writer" at bounding box center [439, 82] width 4 height 4
radio input "false"
radio input "true"
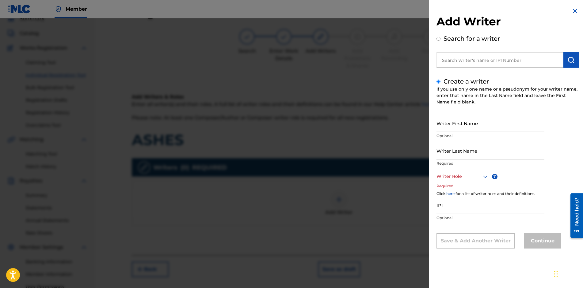
click at [481, 128] on input "Writer First Name" at bounding box center [491, 123] width 108 height 17
type input "[PERSON_NAME]"
click at [463, 182] on div "Writer Role" at bounding box center [463, 177] width 52 height 14
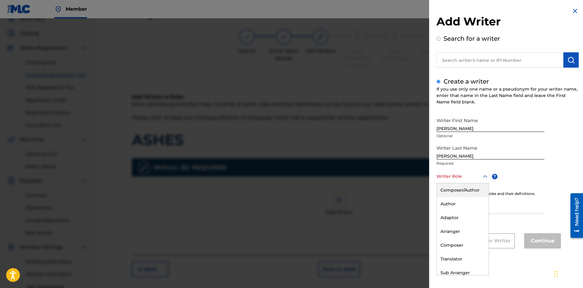
click at [461, 189] on div "Composer/Author" at bounding box center [463, 191] width 52 height 14
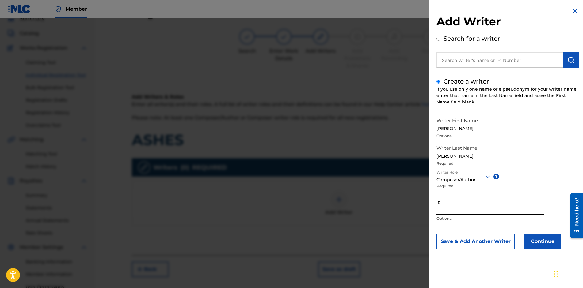
paste input "01301368786"
type input "01301368786"
click at [534, 239] on button "Continue" at bounding box center [542, 241] width 37 height 15
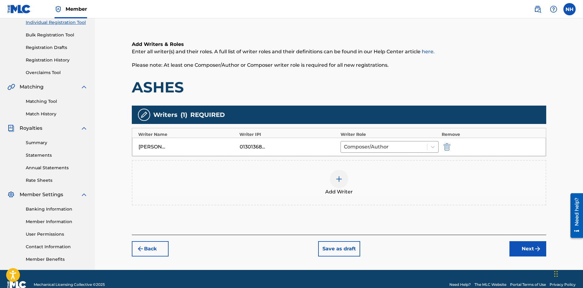
scroll to position [92, 0]
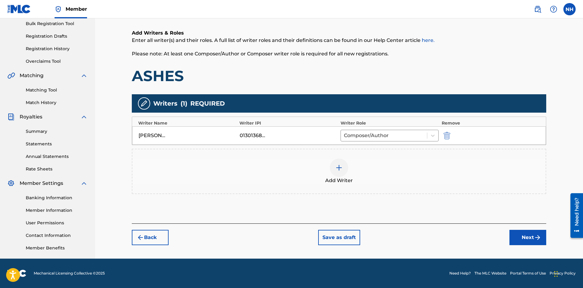
click at [528, 236] on button "Next" at bounding box center [527, 237] width 37 height 15
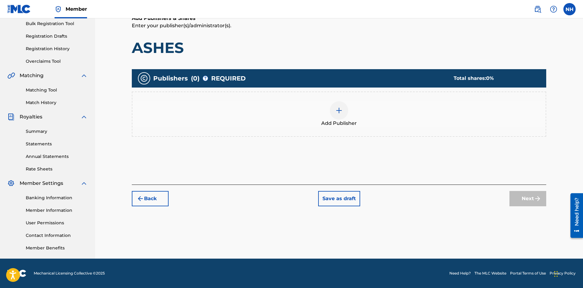
click at [343, 111] on div at bounding box center [339, 110] width 18 height 18
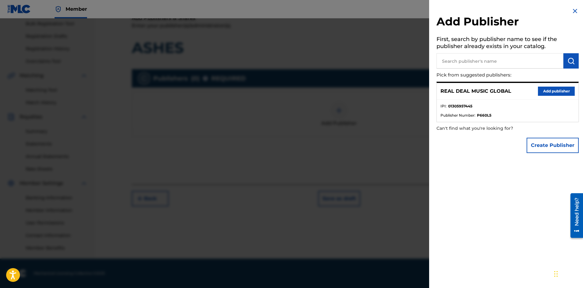
click at [556, 92] on button "Add publisher" at bounding box center [556, 91] width 37 height 9
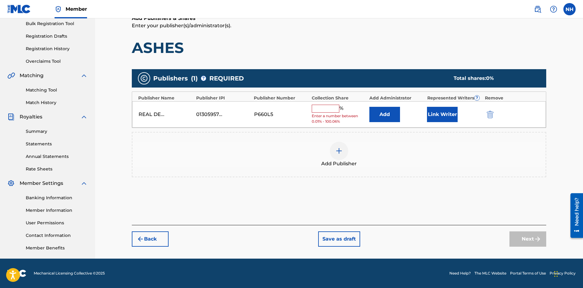
click at [315, 109] on input "text" at bounding box center [326, 109] width 28 height 8
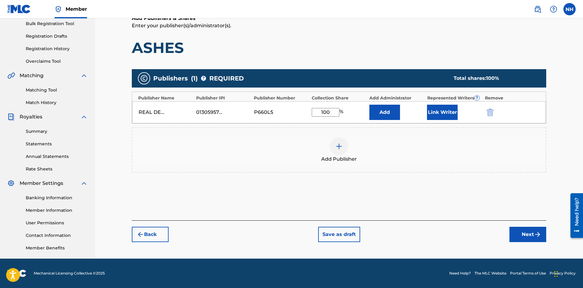
type input "100"
click at [436, 115] on button "Link Writer" at bounding box center [442, 112] width 31 height 15
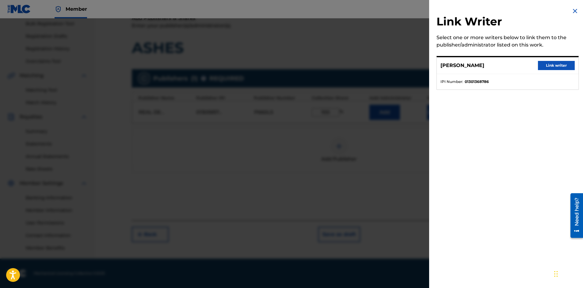
click at [562, 63] on button "Link writer" at bounding box center [556, 65] width 37 height 9
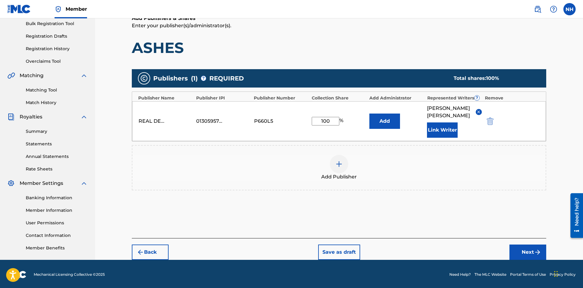
click at [532, 246] on button "Next" at bounding box center [527, 252] width 37 height 15
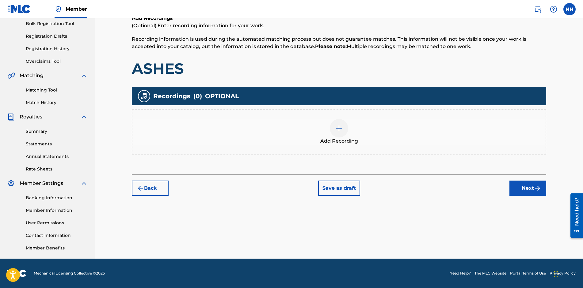
scroll to position [28, 0]
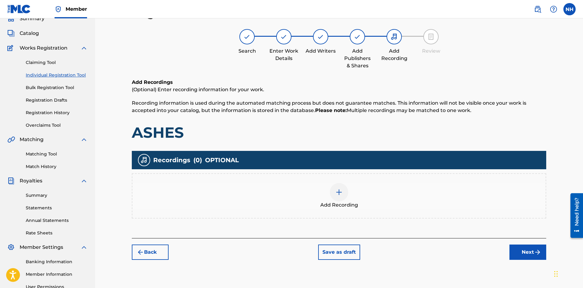
click at [349, 254] on button "Save as draft" at bounding box center [339, 252] width 42 height 15
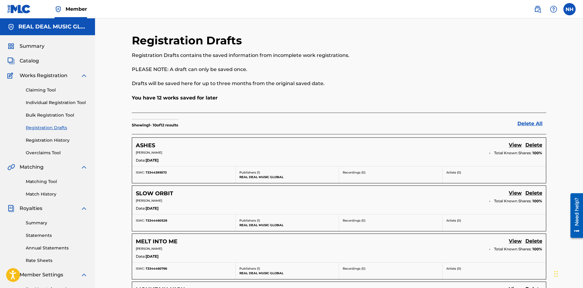
click at [78, 104] on link "Individual Registration Tool" at bounding box center [57, 103] width 62 height 6
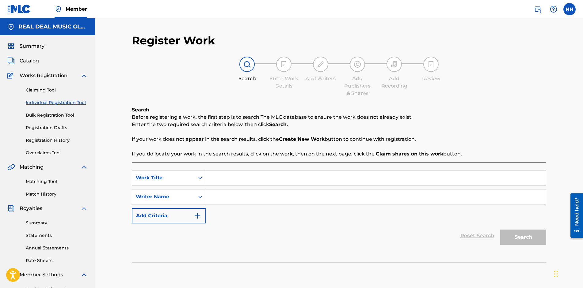
click at [255, 183] on input "Search Form" at bounding box center [376, 178] width 340 height 15
type input "FADE"
click at [249, 206] on div "SearchWithCriteria1aa4caef-8a8c-4492-848f-a91a519ee313 Work Title FADE SearchWi…" at bounding box center [339, 196] width 414 height 53
click at [253, 196] on input "Search Form" at bounding box center [376, 197] width 340 height 15
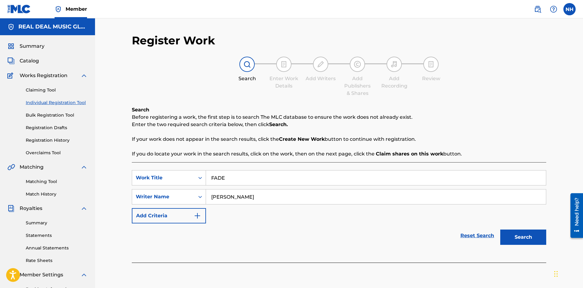
type input "NEIL HARRIS"
click at [525, 239] on button "Search" at bounding box center [523, 237] width 46 height 15
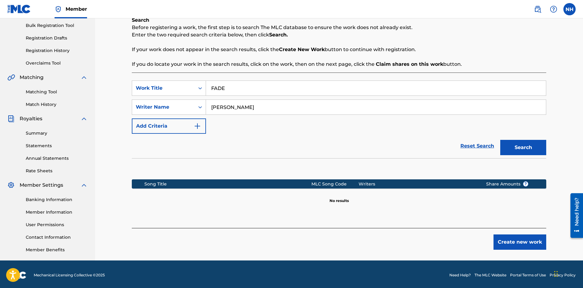
scroll to position [92, 0]
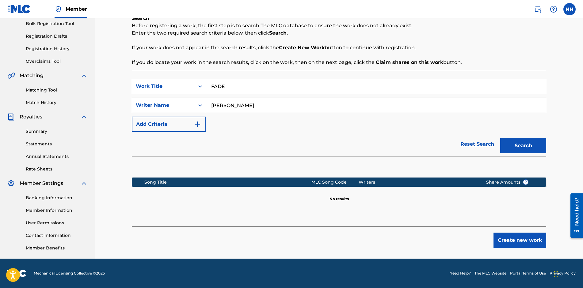
click at [507, 240] on button "Create new work" at bounding box center [520, 240] width 53 height 15
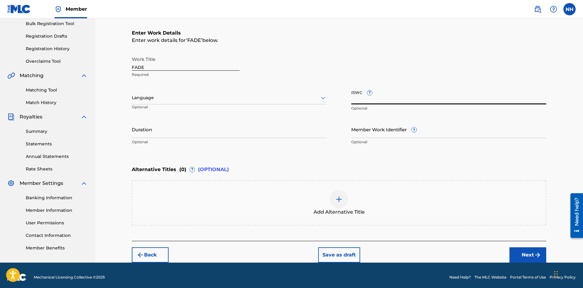
click at [381, 102] on input "ISWC ?" at bounding box center [448, 95] width 195 height 17
paste input "T-334.438.956-2"
type input "T-334.438.956-2"
click at [227, 101] on div at bounding box center [229, 98] width 195 height 8
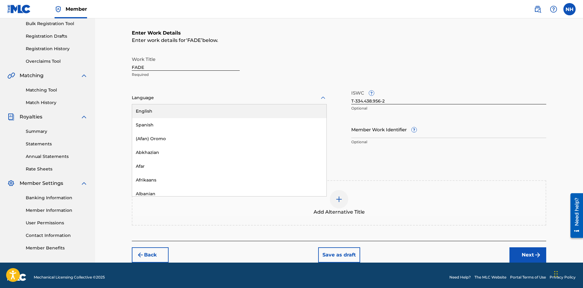
click at [212, 111] on div "English" at bounding box center [229, 112] width 194 height 14
click at [188, 134] on input "Duration" at bounding box center [229, 129] width 195 height 17
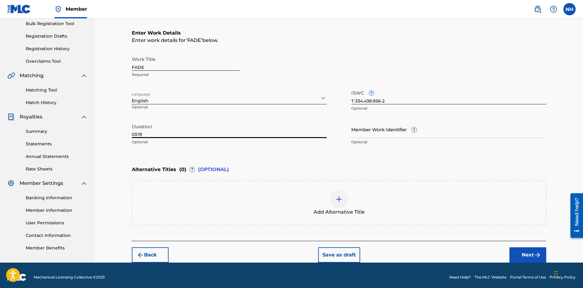
type input "03:19"
click at [337, 86] on div "Work Title FADE Required Language English Optional ISWC ? T-334.438.956-2 Optio…" at bounding box center [339, 100] width 414 height 95
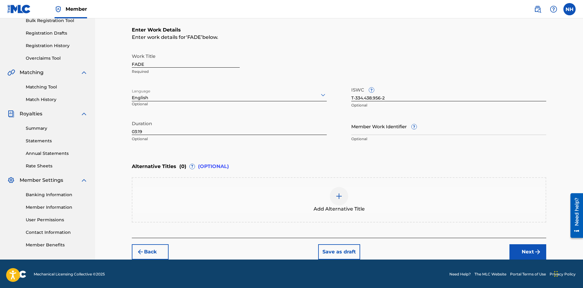
scroll to position [96, 0]
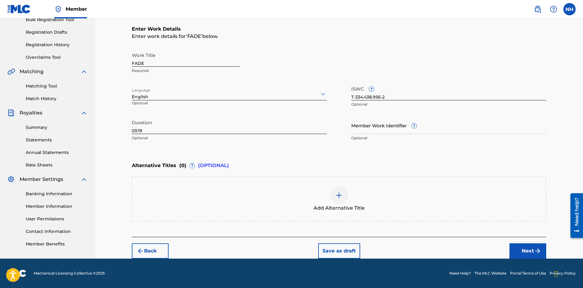
click at [529, 254] on button "Next" at bounding box center [527, 251] width 37 height 15
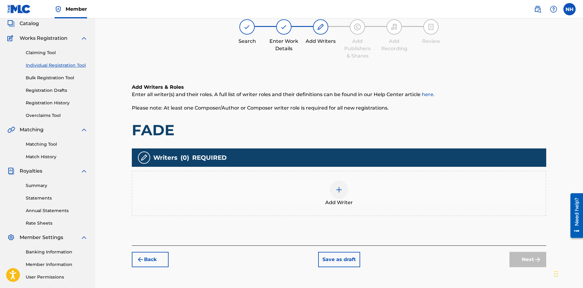
scroll to position [28, 0]
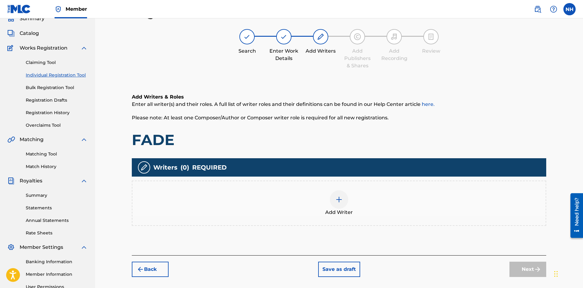
click at [340, 202] on img at bounding box center [338, 199] width 7 height 7
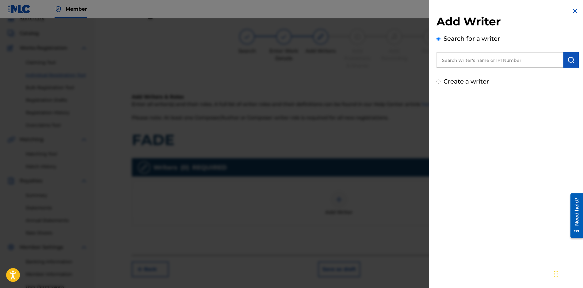
click at [440, 82] on input "Create a writer" at bounding box center [439, 82] width 4 height 4
radio input "false"
radio input "true"
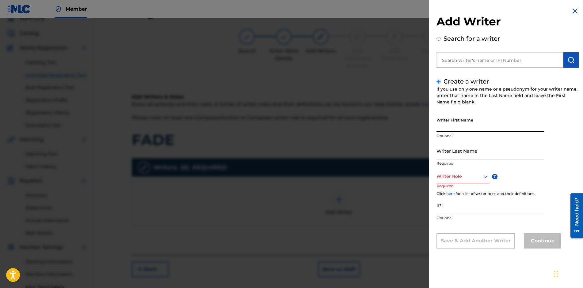
click at [469, 125] on input "Writer First Name" at bounding box center [491, 123] width 108 height 17
type input "[PERSON_NAME]"
click at [459, 181] on div "Writer Role" at bounding box center [463, 177] width 52 height 14
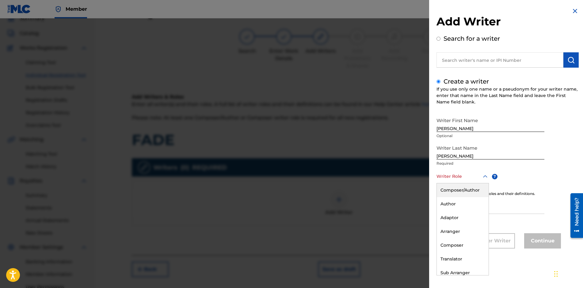
click at [458, 189] on div "Composer/Author" at bounding box center [463, 191] width 52 height 14
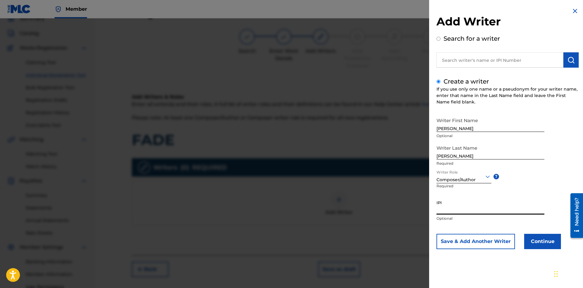
paste input "01301368786"
type input "01301368786"
click at [533, 238] on button "Continue" at bounding box center [542, 241] width 37 height 15
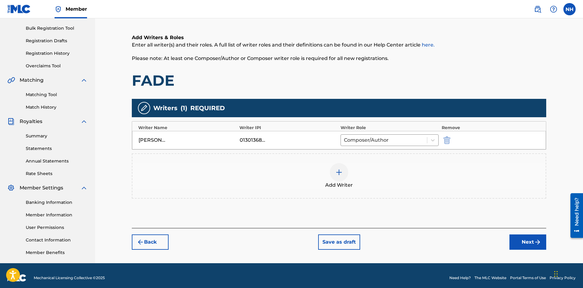
scroll to position [89, 0]
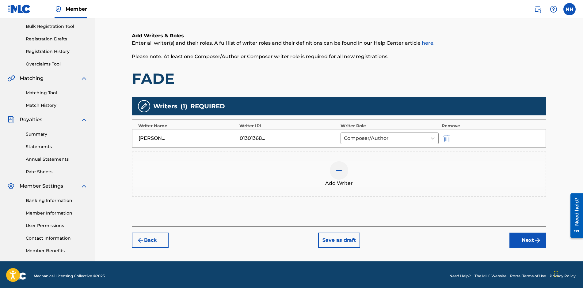
click at [535, 241] on img "submit" at bounding box center [537, 240] width 7 height 7
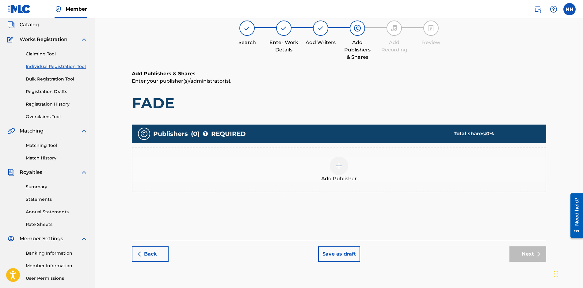
scroll to position [28, 0]
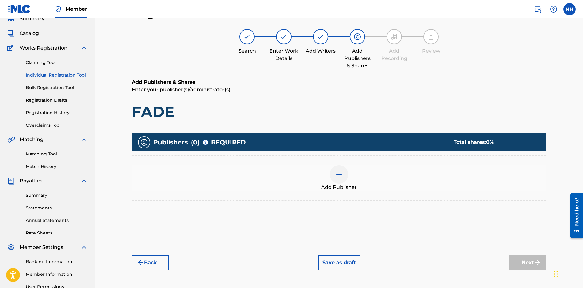
click at [339, 176] on img at bounding box center [338, 174] width 7 height 7
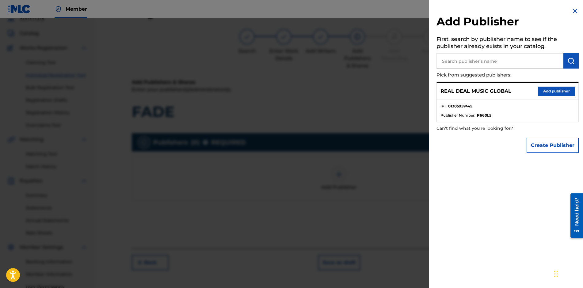
click at [562, 91] on button "Add publisher" at bounding box center [556, 91] width 37 height 9
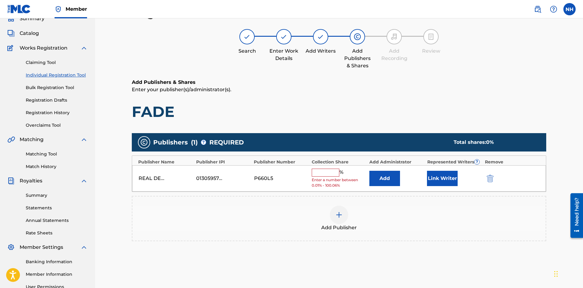
click at [327, 175] on input "text" at bounding box center [326, 173] width 28 height 8
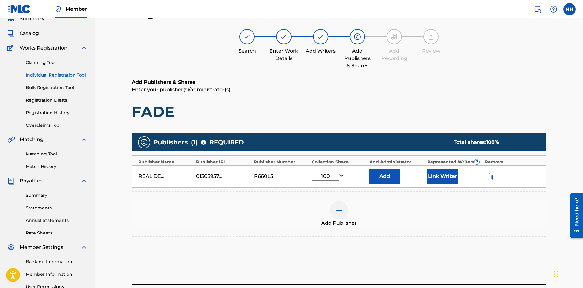
type input "100"
click at [435, 173] on button "Link Writer" at bounding box center [442, 176] width 31 height 15
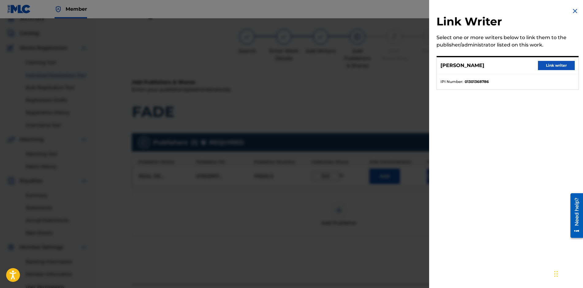
click at [557, 65] on button "Link writer" at bounding box center [556, 65] width 37 height 9
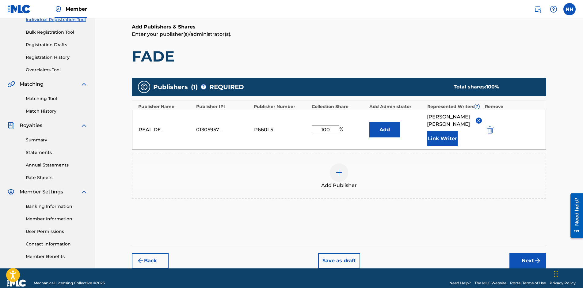
scroll to position [92, 0]
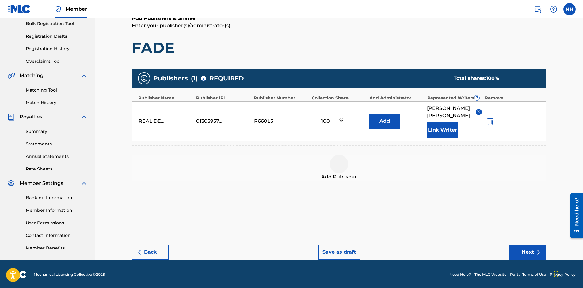
click at [518, 245] on button "Next" at bounding box center [527, 252] width 37 height 15
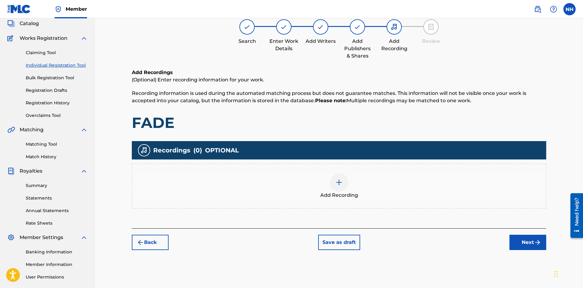
scroll to position [28, 0]
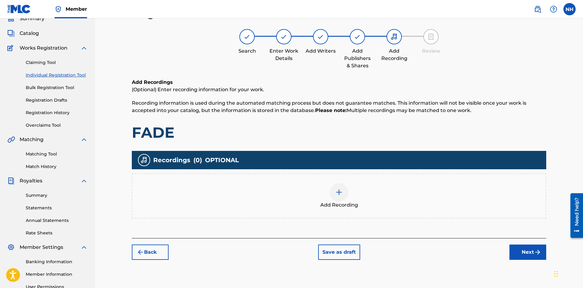
click at [330, 251] on button "Save as draft" at bounding box center [339, 252] width 42 height 15
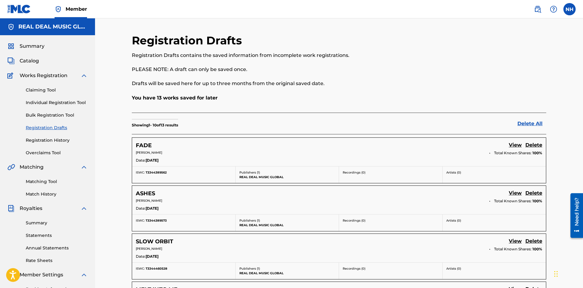
click at [59, 105] on link "Individual Registration Tool" at bounding box center [57, 103] width 62 height 6
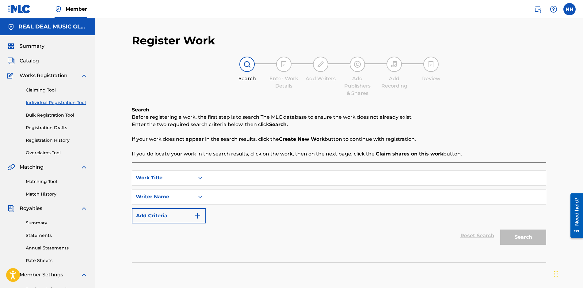
click at [228, 176] on input "Search Form" at bounding box center [376, 178] width 340 height 15
type input "BLACK LABELS AND WHITE LIES"
click at [232, 196] on input "Search Form" at bounding box center [376, 197] width 340 height 15
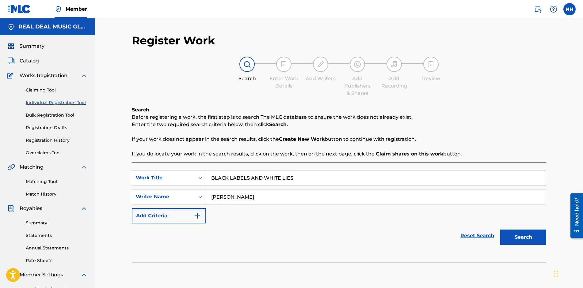
type input "NEIL HARRIS"
click at [514, 236] on button "Search" at bounding box center [523, 237] width 46 height 15
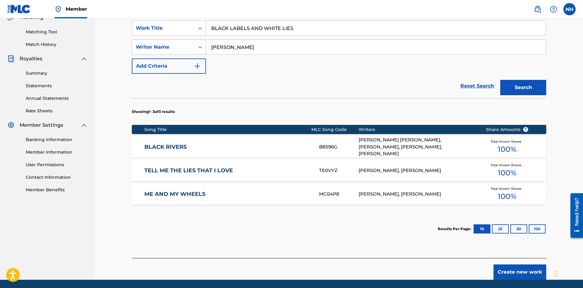
scroll to position [171, 0]
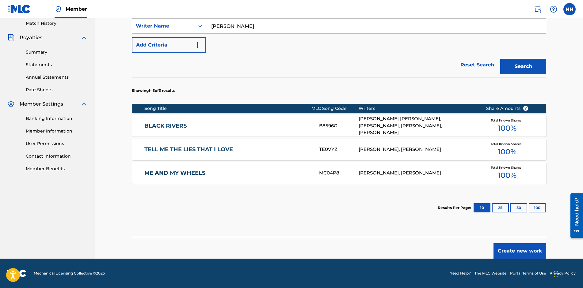
click at [503, 247] on button "Create new work" at bounding box center [520, 251] width 53 height 15
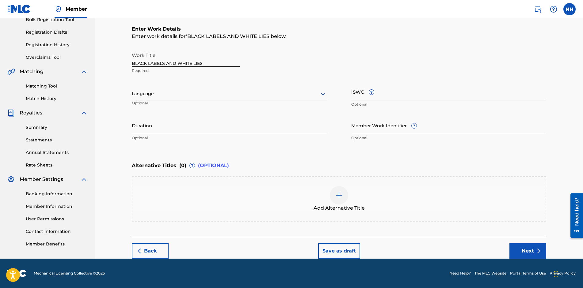
click at [204, 97] on div at bounding box center [229, 94] width 195 height 8
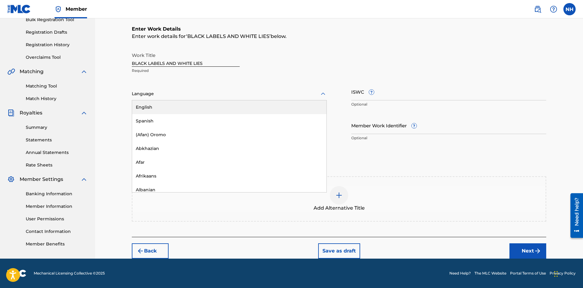
click at [200, 107] on div "English" at bounding box center [229, 108] width 194 height 14
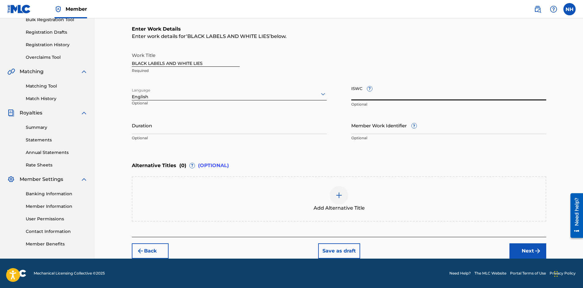
paste input "T-334.445.928-1"
type input "T-334.445.928-1"
click at [222, 127] on input "Duration" at bounding box center [229, 125] width 195 height 17
type input "03:07"
click at [523, 252] on button "Next" at bounding box center [527, 251] width 37 height 15
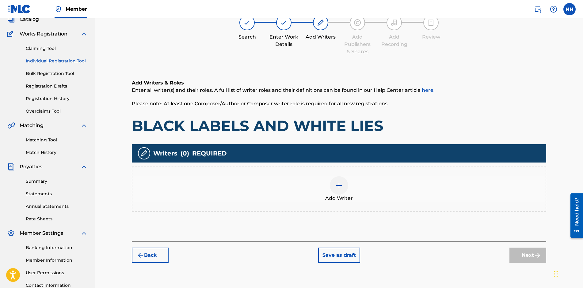
scroll to position [28, 0]
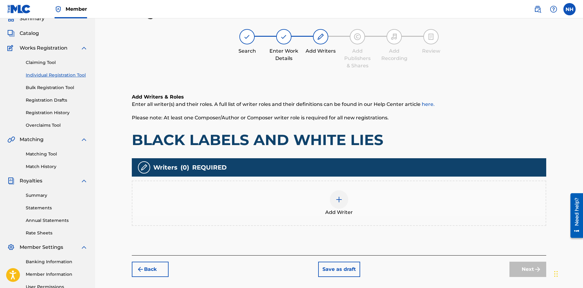
click at [341, 200] on img at bounding box center [338, 199] width 7 height 7
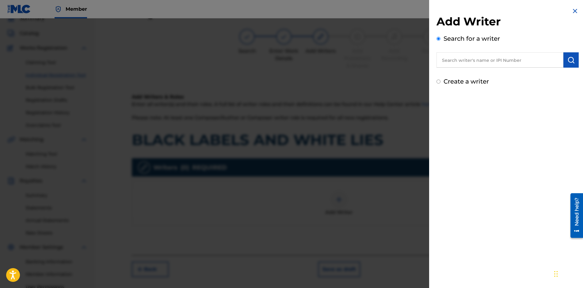
click at [436, 83] on div "Add Writer Search for a writer Create a writer" at bounding box center [507, 46] width 157 height 93
click at [437, 82] on input "Create a writer" at bounding box center [439, 82] width 4 height 4
radio input "false"
radio input "true"
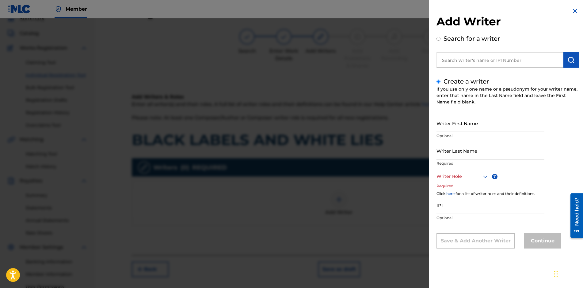
click at [487, 125] on input "Writer First Name" at bounding box center [491, 123] width 108 height 17
type input "[PERSON_NAME]"
click at [482, 179] on icon at bounding box center [485, 176] width 7 height 7
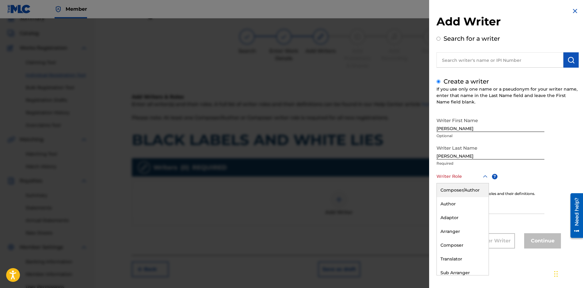
click at [468, 189] on div "Composer/Author" at bounding box center [463, 191] width 52 height 14
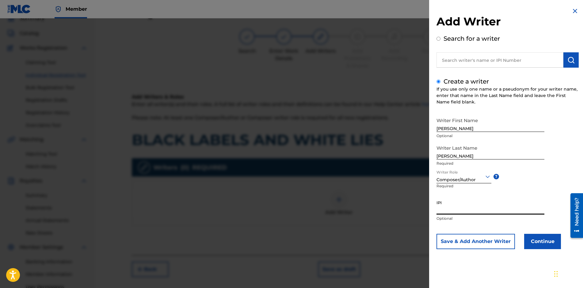
paste input "01301368884"
type input "01301368884"
click at [537, 245] on button "Continue" at bounding box center [542, 241] width 37 height 15
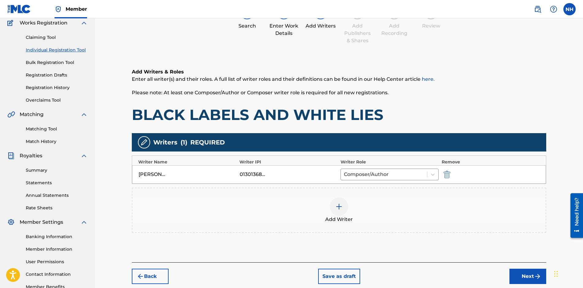
scroll to position [92, 0]
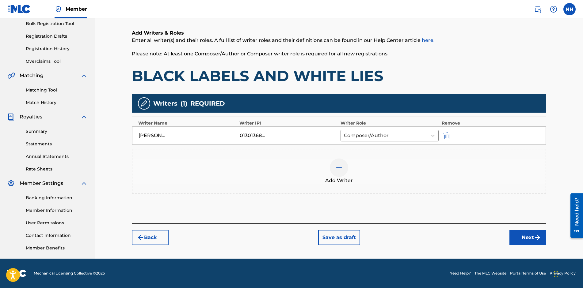
click at [532, 242] on button "Next" at bounding box center [527, 237] width 37 height 15
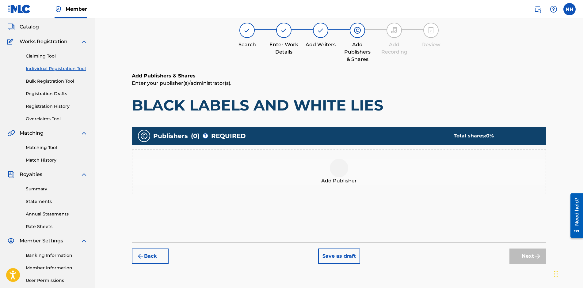
scroll to position [28, 0]
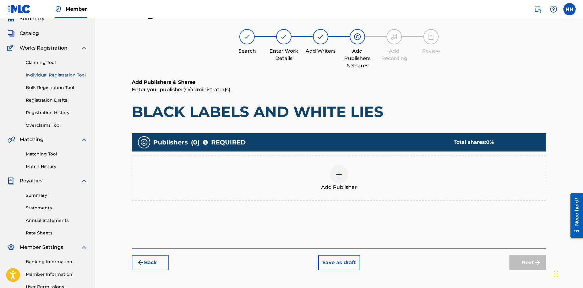
click at [341, 176] on img at bounding box center [338, 174] width 7 height 7
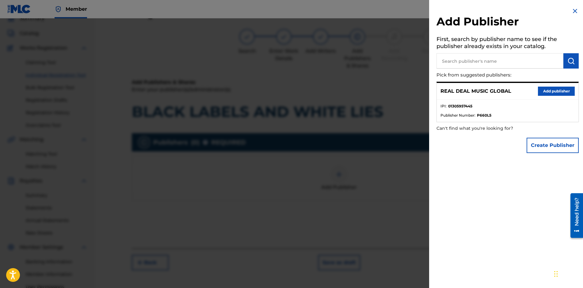
click at [544, 91] on button "Add publisher" at bounding box center [556, 91] width 37 height 9
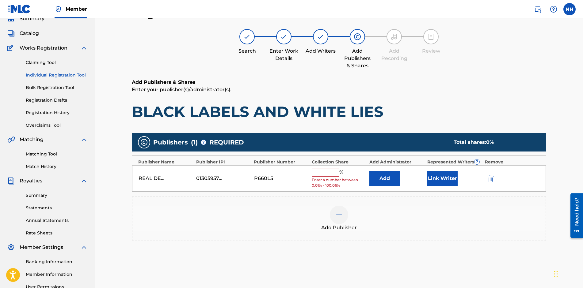
click at [326, 175] on input "text" at bounding box center [326, 173] width 28 height 8
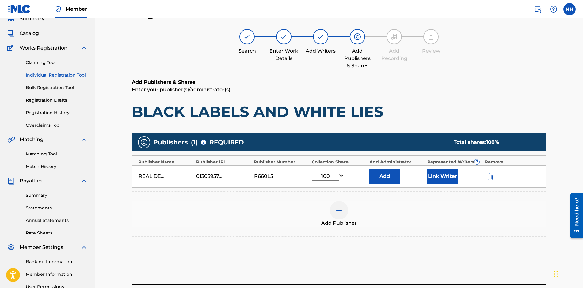
type input "100"
click at [433, 177] on button "Link Writer" at bounding box center [442, 176] width 31 height 15
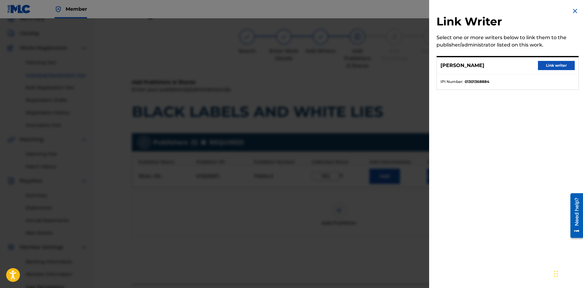
click at [556, 68] on button "Link writer" at bounding box center [556, 65] width 37 height 9
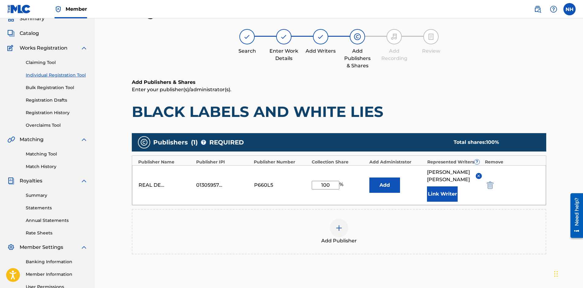
scroll to position [92, 0]
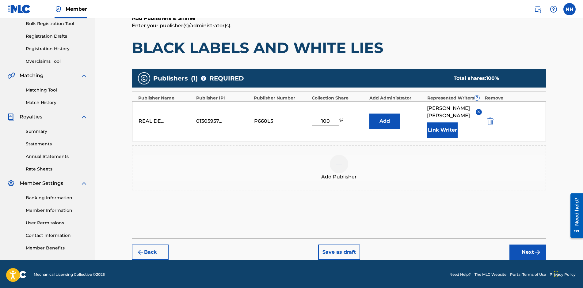
click at [521, 245] on button "Next" at bounding box center [527, 252] width 37 height 15
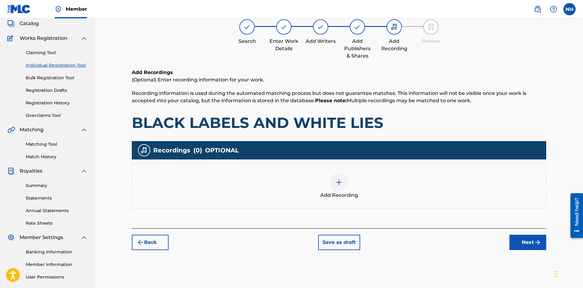
scroll to position [28, 0]
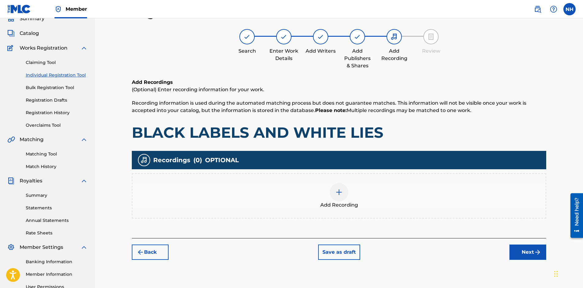
click at [341, 256] on button "Save as draft" at bounding box center [339, 252] width 42 height 15
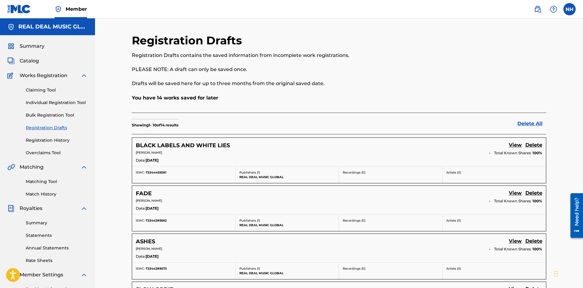
click at [57, 101] on link "Individual Registration Tool" at bounding box center [57, 103] width 62 height 6
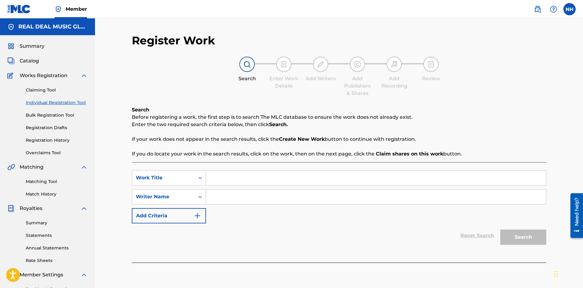
click at [220, 176] on input "Search Form" at bounding box center [376, 178] width 340 height 15
type input "IT AIN'T EASY BEING ME"
click at [236, 198] on input "Search Form" at bounding box center [376, 197] width 340 height 15
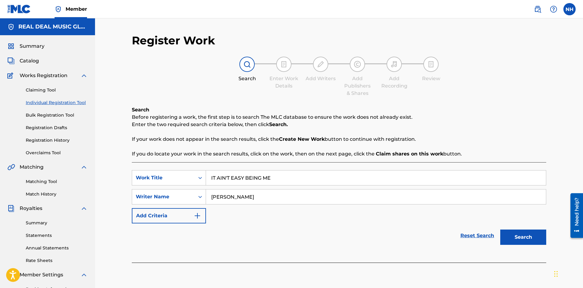
type input "NEIL HARRIS"
click at [517, 235] on button "Search" at bounding box center [523, 237] width 46 height 15
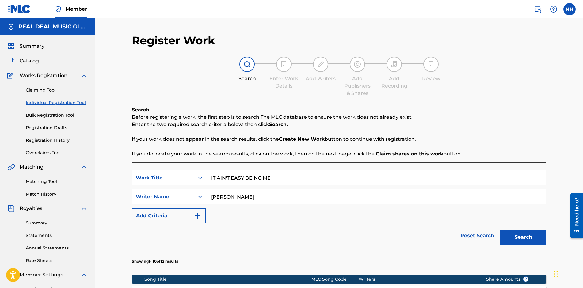
click at [528, 238] on button "Search" at bounding box center [523, 237] width 46 height 15
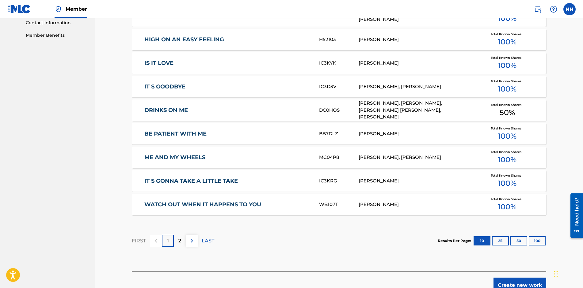
scroll to position [339, 0]
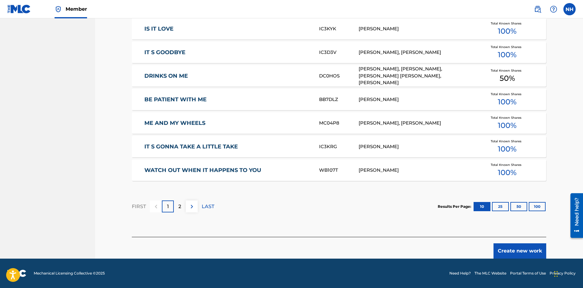
click at [192, 207] on img at bounding box center [191, 206] width 7 height 7
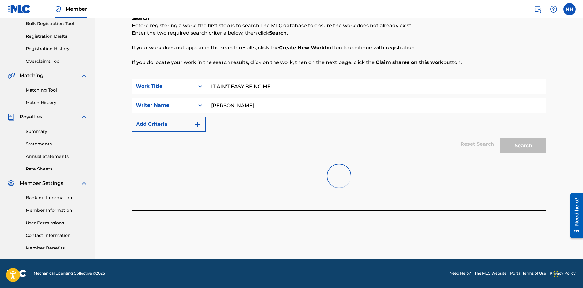
scroll to position [150, 0]
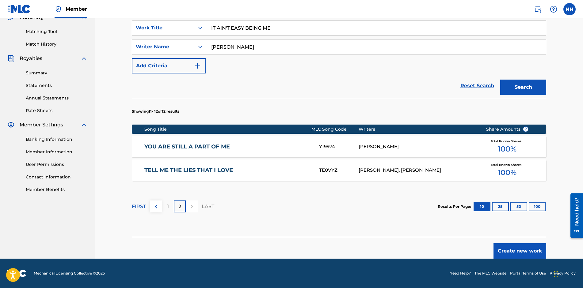
click at [508, 252] on button "Create new work" at bounding box center [520, 251] width 53 height 15
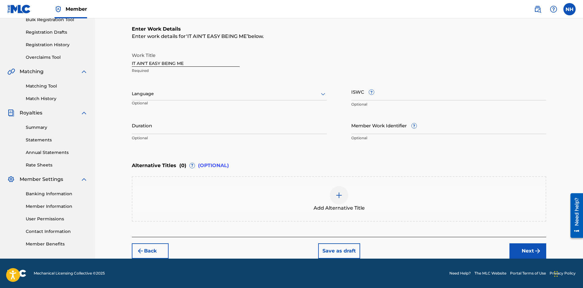
click at [210, 98] on div "Language" at bounding box center [229, 94] width 195 height 13
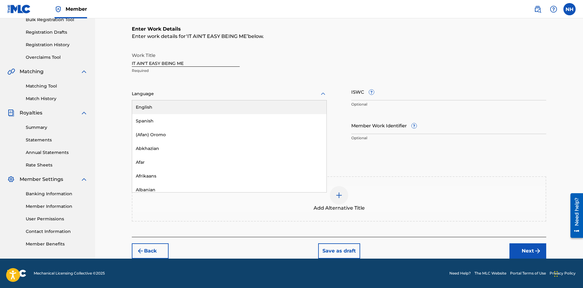
click at [202, 111] on div "English" at bounding box center [229, 108] width 194 height 14
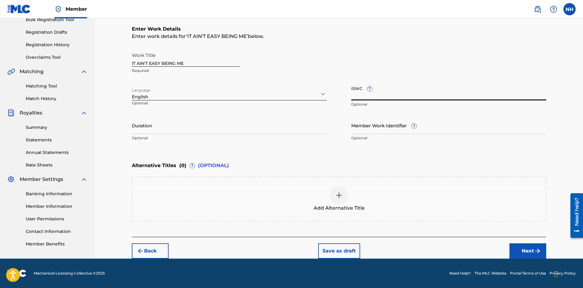
paste input "T-334.445.931-6"
type input "T-334.445.931-6"
click at [192, 128] on input "Duration" at bounding box center [229, 125] width 195 height 17
type input "02:41"
click at [535, 255] on button "Next" at bounding box center [527, 251] width 37 height 15
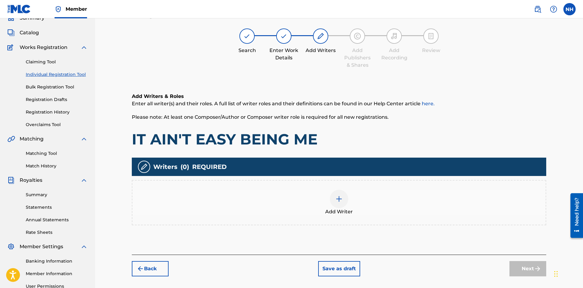
scroll to position [28, 0]
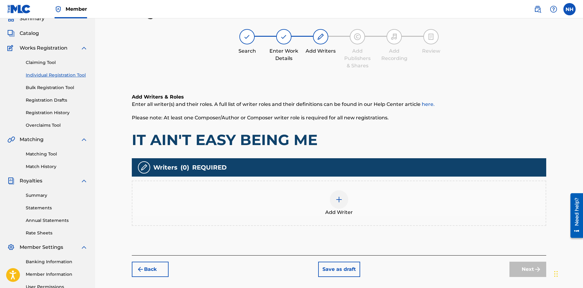
click at [338, 198] on img at bounding box center [338, 199] width 7 height 7
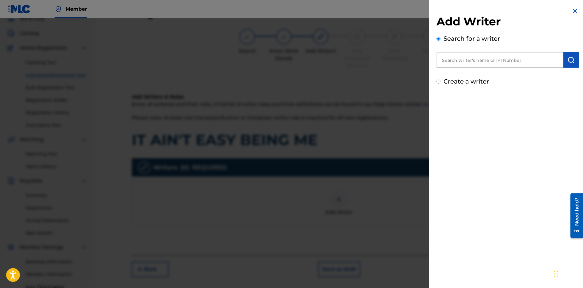
click at [438, 84] on div "Create a writer" at bounding box center [508, 81] width 142 height 9
click at [440, 83] on input "Create a writer" at bounding box center [439, 82] width 4 height 4
radio input "false"
radio input "true"
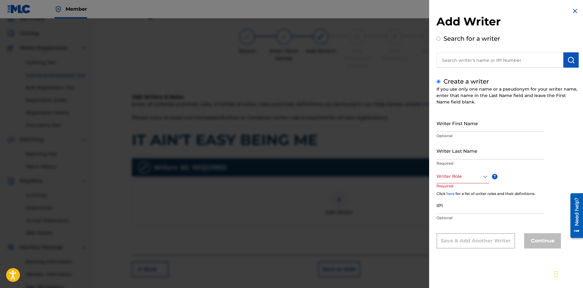
click at [474, 126] on input "Writer First Name" at bounding box center [491, 123] width 108 height 17
type input "[PERSON_NAME]"
click at [462, 176] on div at bounding box center [463, 177] width 52 height 8
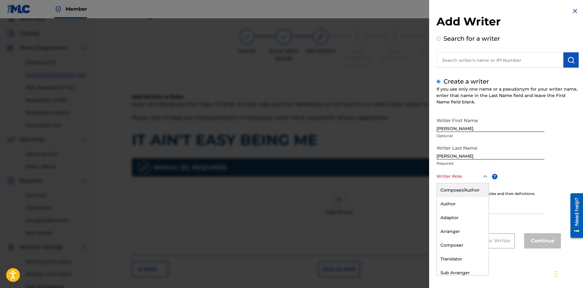
click at [459, 189] on div "Composer/Author" at bounding box center [463, 191] width 52 height 14
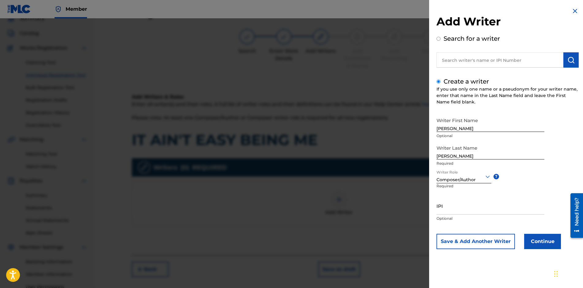
click at [458, 210] on input "IPI" at bounding box center [491, 205] width 108 height 17
paste input "01301368884"
type input "01301368884"
click at [532, 242] on button "Continue" at bounding box center [542, 241] width 37 height 15
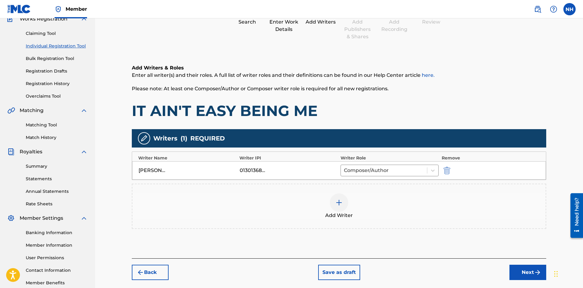
scroll to position [92, 0]
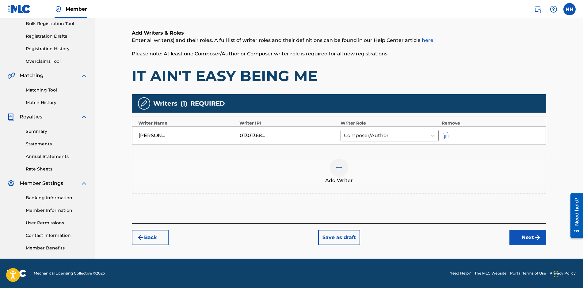
click at [515, 234] on button "Next" at bounding box center [527, 237] width 37 height 15
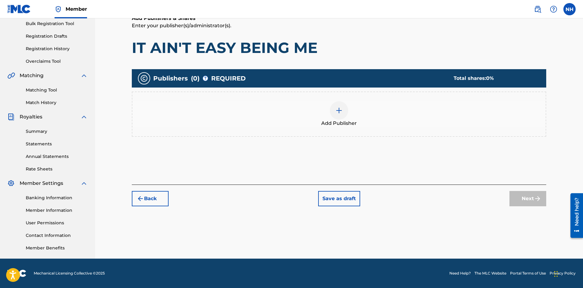
scroll to position [28, 0]
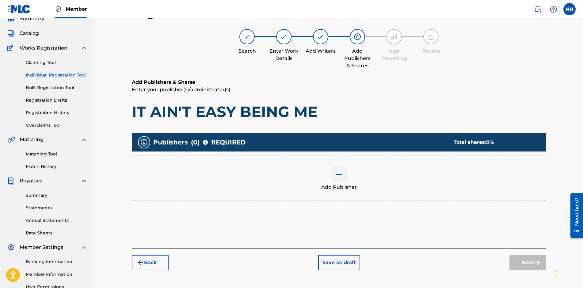
click at [338, 174] on img at bounding box center [338, 174] width 7 height 7
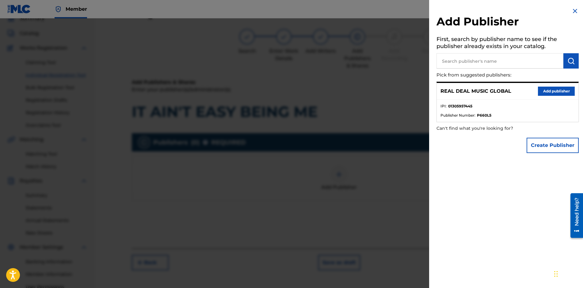
click at [549, 91] on button "Add publisher" at bounding box center [556, 91] width 37 height 9
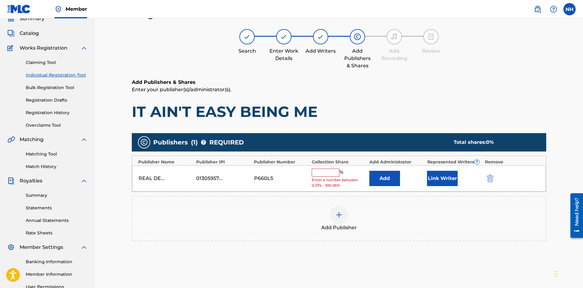
click at [439, 174] on button "Link Writer" at bounding box center [442, 178] width 31 height 15
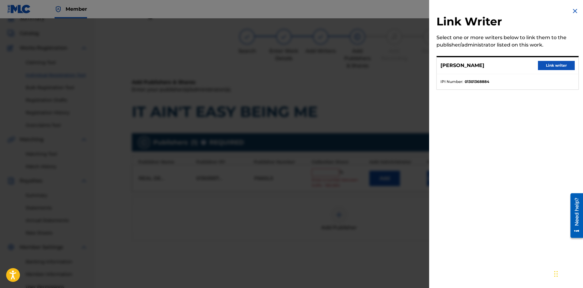
click at [564, 64] on button "Link writer" at bounding box center [556, 65] width 37 height 9
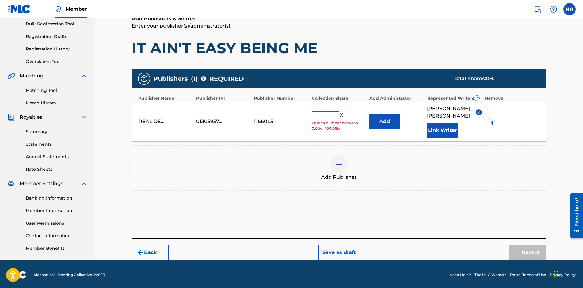
scroll to position [92, 0]
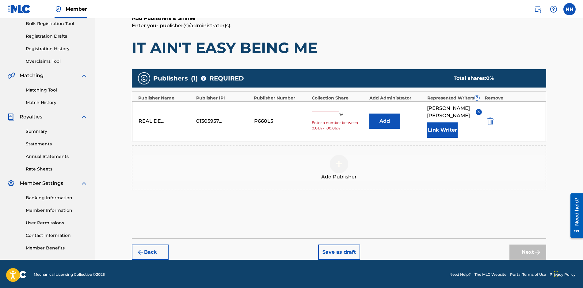
click at [321, 111] on input "text" at bounding box center [326, 115] width 28 height 8
type input "100"
click at [522, 247] on button "Next" at bounding box center [527, 252] width 37 height 15
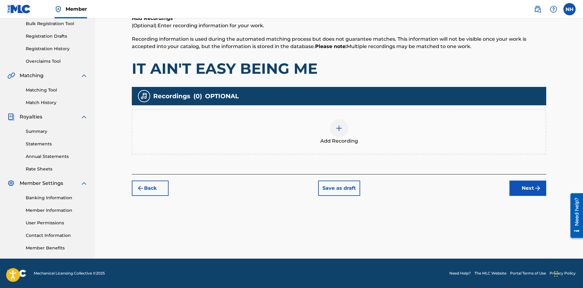
scroll to position [28, 0]
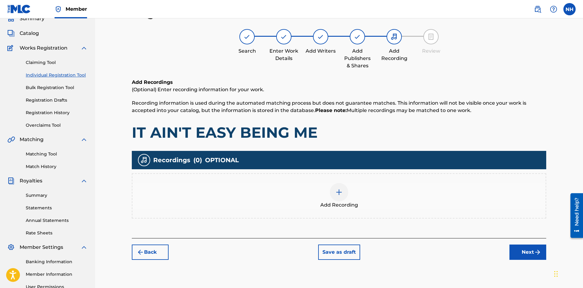
click at [343, 252] on button "Save as draft" at bounding box center [339, 252] width 42 height 15
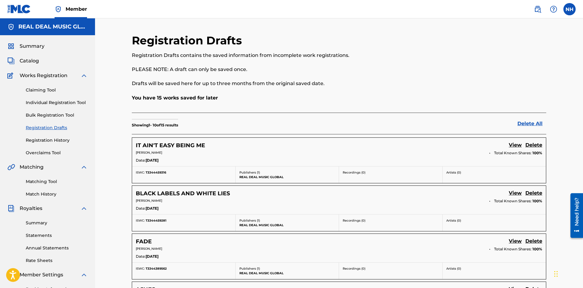
click at [62, 104] on link "Individual Registration Tool" at bounding box center [57, 103] width 62 height 6
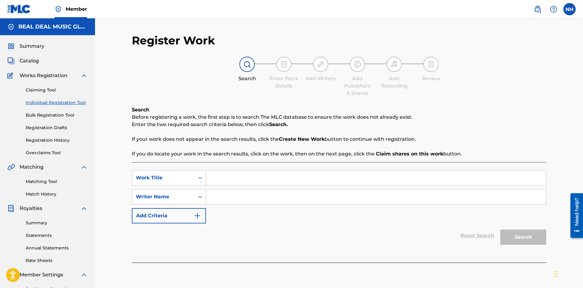
click at [236, 180] on input "Search Form" at bounding box center [376, 178] width 340 height 15
type input "WHISKEY DENTS AND SCARS"
click at [229, 200] on input "Search Form" at bounding box center [376, 197] width 340 height 15
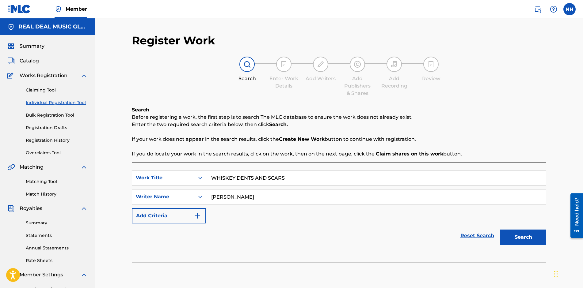
type input "NEIL HARRIS"
click at [511, 234] on button "Search" at bounding box center [523, 237] width 46 height 15
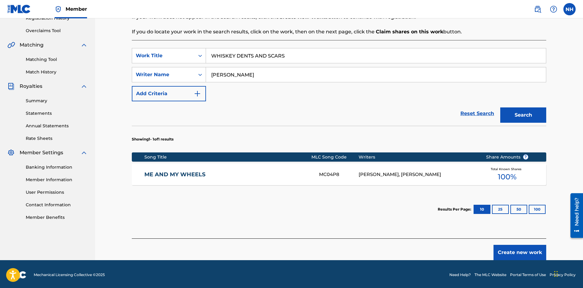
scroll to position [123, 0]
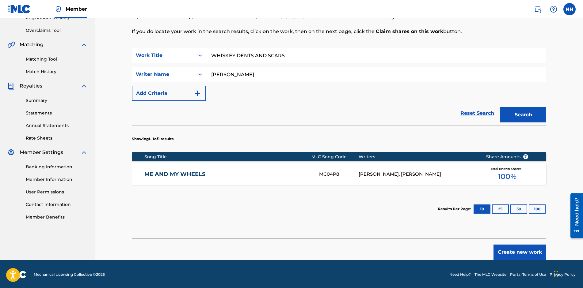
click at [509, 251] on button "Create new work" at bounding box center [520, 252] width 53 height 15
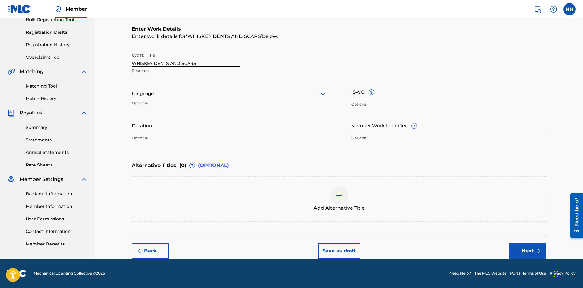
scroll to position [96, 0]
click at [186, 95] on div at bounding box center [229, 94] width 195 height 8
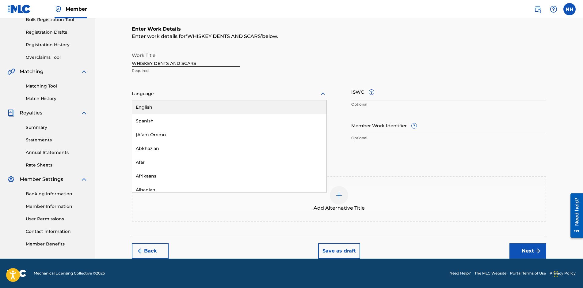
click at [181, 107] on div "English" at bounding box center [229, 108] width 194 height 14
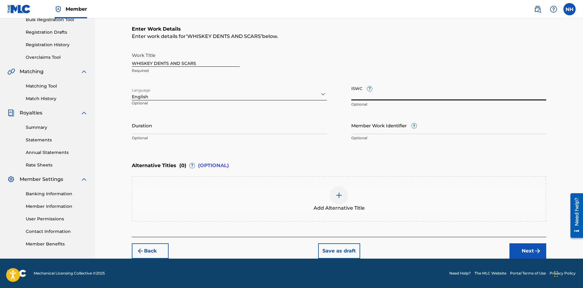
paste input "T-334.445.910-1"
type input "T-334.445.910-1"
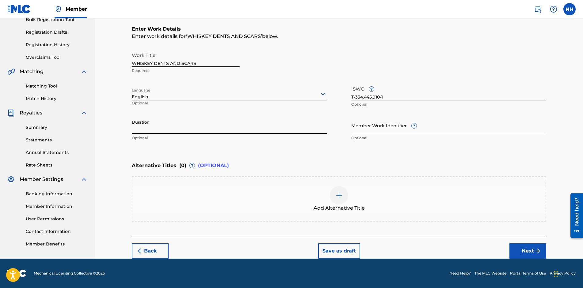
click at [196, 127] on input "Duration" at bounding box center [229, 125] width 195 height 17
type input "03:24"
click at [527, 250] on button "Next" at bounding box center [527, 251] width 37 height 15
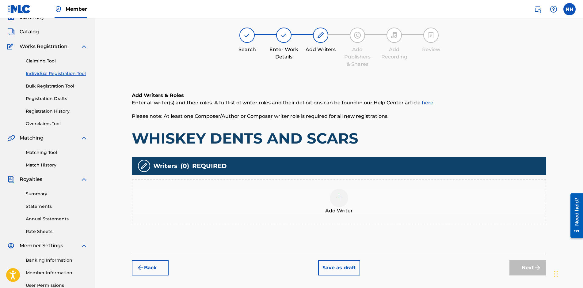
scroll to position [28, 0]
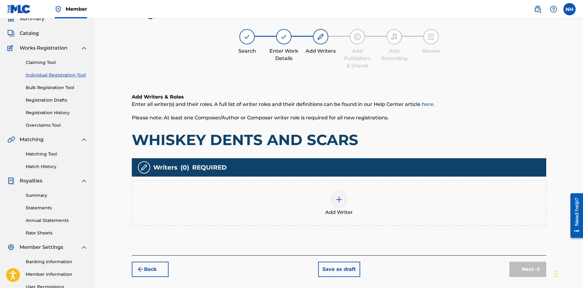
click at [338, 197] on img at bounding box center [338, 199] width 7 height 7
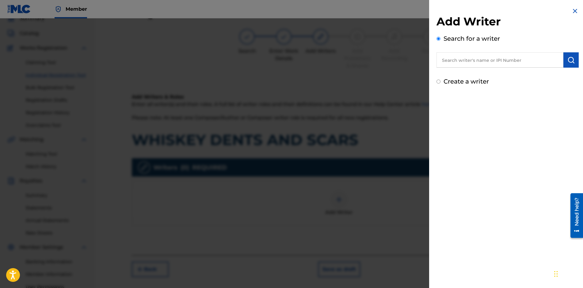
click at [440, 82] on input "Create a writer" at bounding box center [439, 82] width 4 height 4
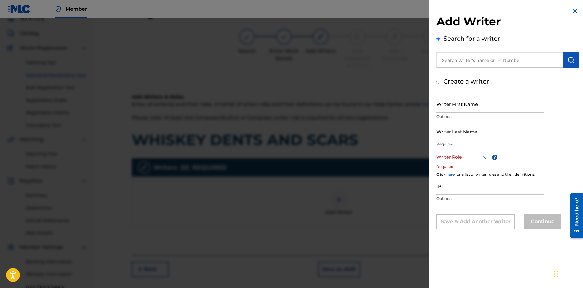
radio input "false"
radio input "true"
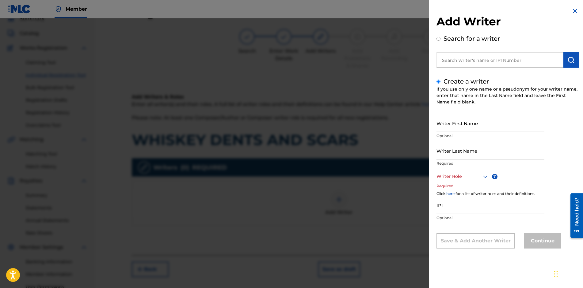
click at [468, 128] on input "Writer First Name" at bounding box center [491, 123] width 108 height 17
type input "[PERSON_NAME]"
click at [464, 178] on div at bounding box center [463, 177] width 52 height 8
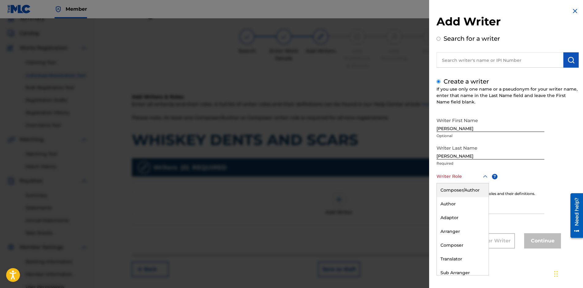
click at [459, 190] on div "Composer/Author" at bounding box center [463, 191] width 52 height 14
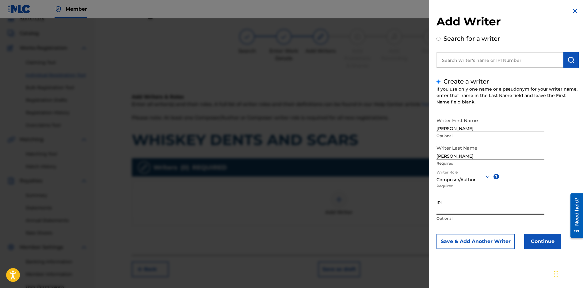
paste input "01301368884"
type input "01301368884"
click at [536, 240] on button "Continue" at bounding box center [542, 241] width 37 height 15
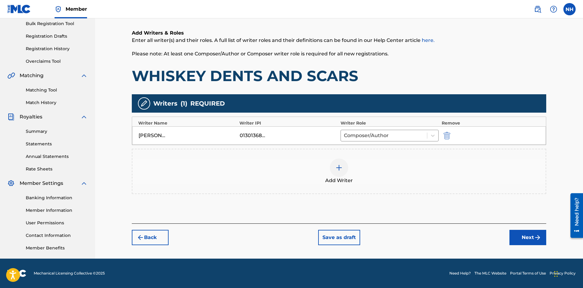
click at [522, 240] on button "Next" at bounding box center [527, 237] width 37 height 15
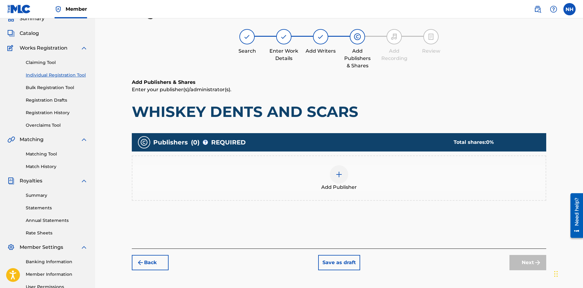
click at [344, 178] on div at bounding box center [339, 175] width 18 height 18
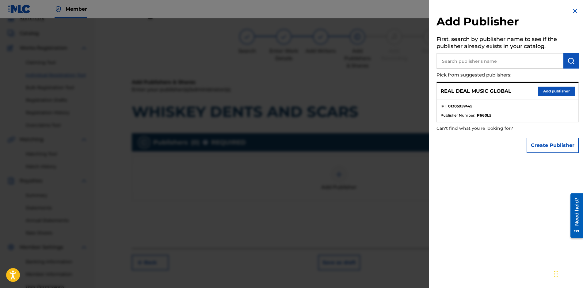
click at [560, 90] on button "Add publisher" at bounding box center [556, 91] width 37 height 9
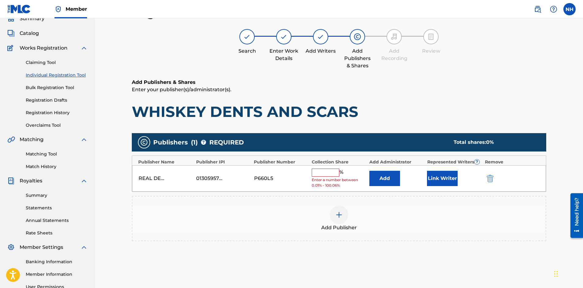
click at [444, 180] on button "Link Writer" at bounding box center [442, 178] width 31 height 15
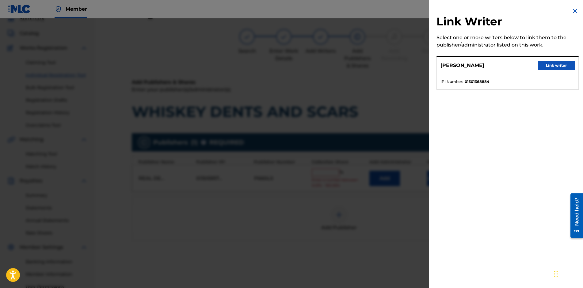
click at [548, 63] on button "Link writer" at bounding box center [556, 65] width 37 height 9
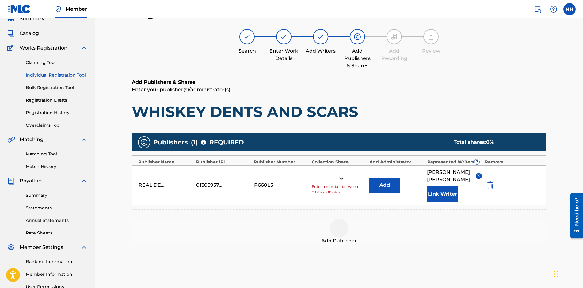
click at [323, 176] on input "text" at bounding box center [326, 179] width 28 height 8
type input "100"
click at [387, 222] on div "Add Publisher" at bounding box center [338, 232] width 413 height 26
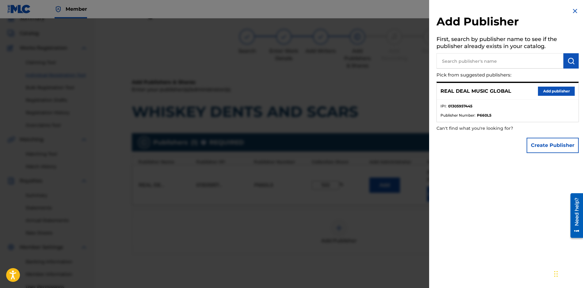
click at [571, 10] on img at bounding box center [574, 10] width 7 height 7
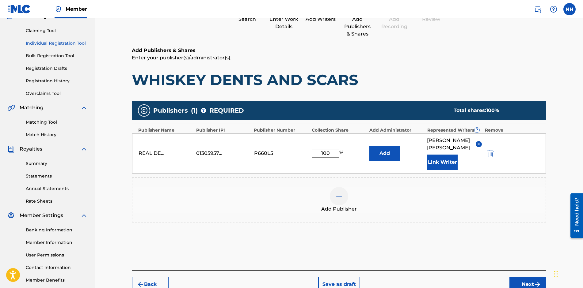
scroll to position [92, 0]
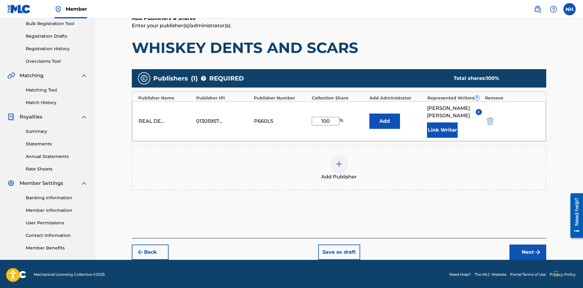
click at [527, 245] on button "Next" at bounding box center [527, 252] width 37 height 15
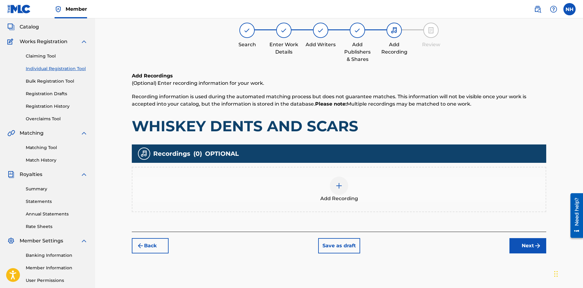
scroll to position [28, 0]
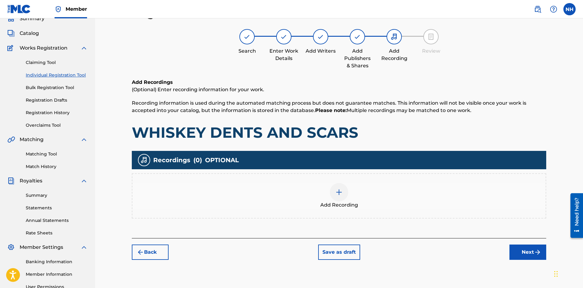
click at [341, 250] on button "Save as draft" at bounding box center [339, 252] width 42 height 15
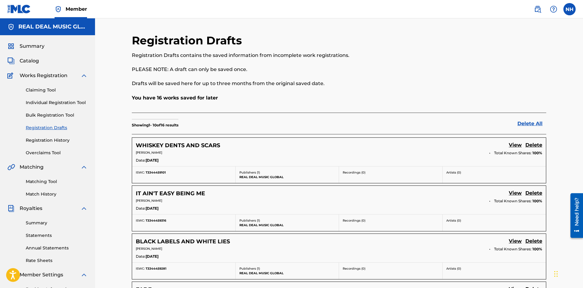
click at [59, 100] on link "Individual Registration Tool" at bounding box center [57, 103] width 62 height 6
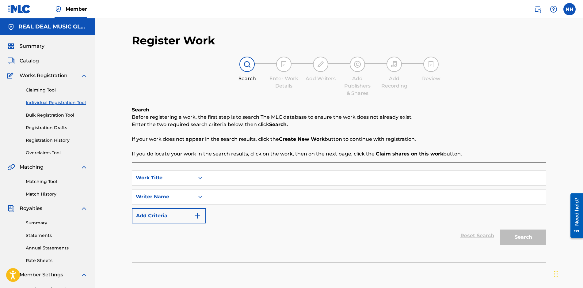
click at [241, 178] on input "Search Form" at bounding box center [376, 178] width 340 height 15
type input "BAD PLACE TO BREAK DOWN"
click at [234, 199] on input "Search Form" at bounding box center [376, 197] width 340 height 15
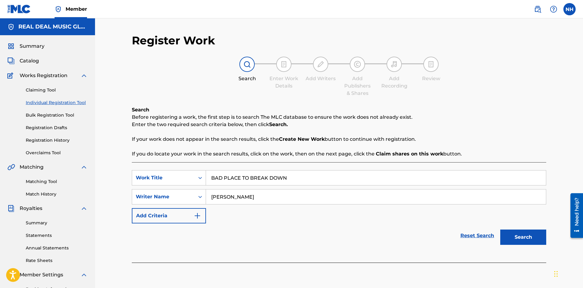
type input "NEIL HARRIS"
click at [519, 235] on button "Search" at bounding box center [523, 237] width 46 height 15
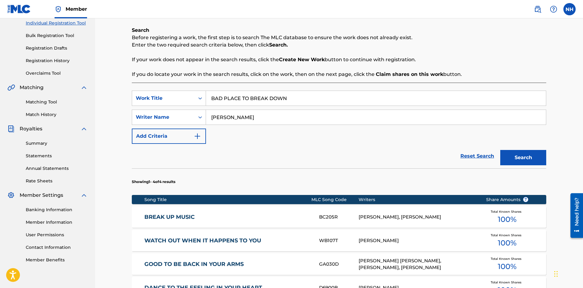
scroll to position [153, 0]
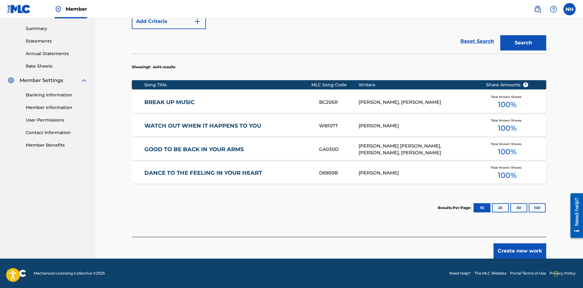
click at [505, 255] on button "Create new work" at bounding box center [520, 251] width 53 height 15
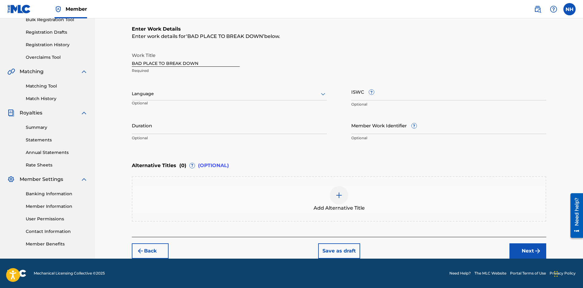
scroll to position [96, 0]
paste input "T-334.438.817-2"
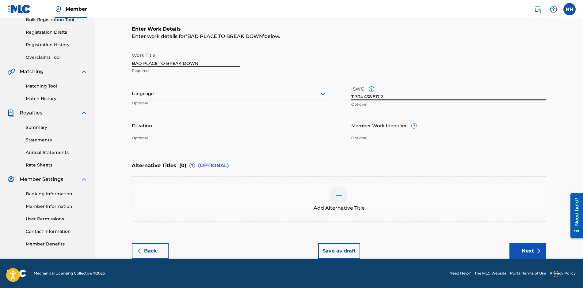
type input "T-334.438.817-2"
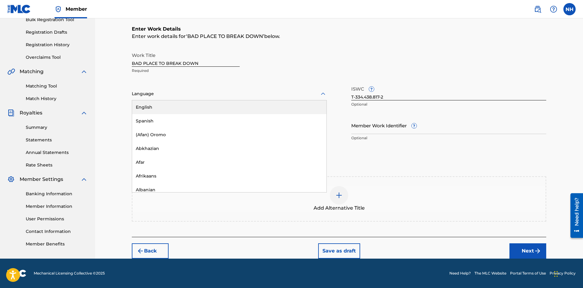
click at [211, 94] on div at bounding box center [229, 94] width 195 height 8
click at [196, 108] on div "English" at bounding box center [229, 108] width 194 height 14
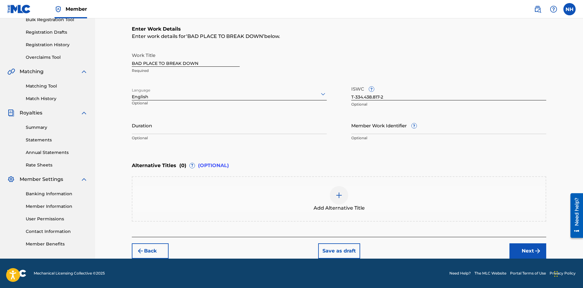
click at [166, 126] on input "Duration" at bounding box center [229, 125] width 195 height 17
type input "04:09"
click at [521, 249] on button "Next" at bounding box center [527, 251] width 37 height 15
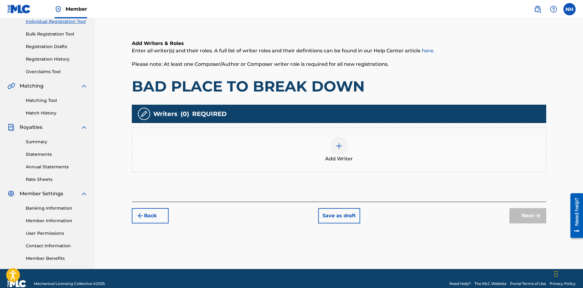
scroll to position [92, 0]
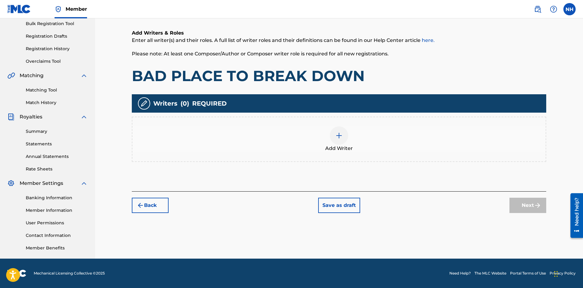
click at [341, 137] on img at bounding box center [338, 135] width 7 height 7
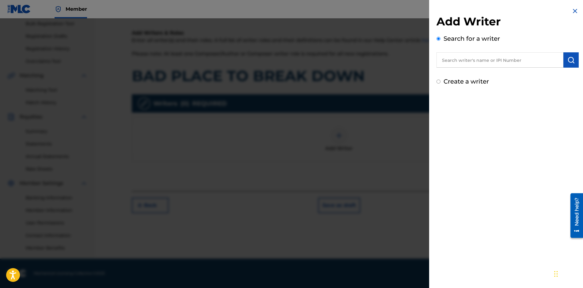
click at [439, 81] on input "Create a writer" at bounding box center [439, 82] width 4 height 4
radio input "false"
radio input "true"
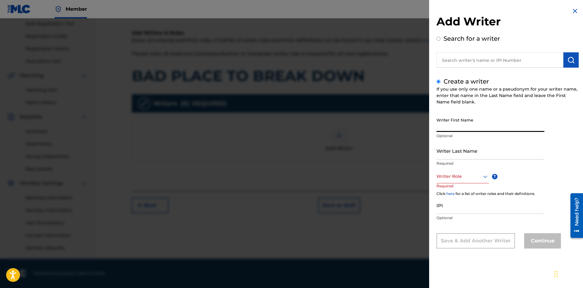
click at [468, 122] on input "Writer First Name" at bounding box center [491, 123] width 108 height 17
type input "[PERSON_NAME]"
click at [458, 179] on div at bounding box center [463, 177] width 52 height 8
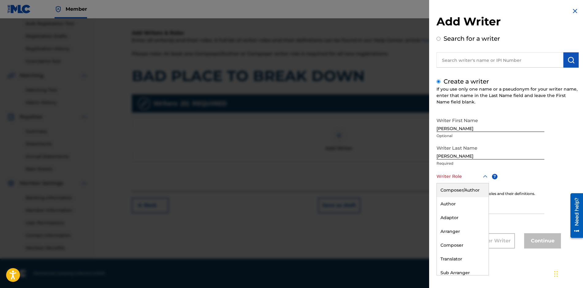
click at [454, 190] on div "Composer/Author" at bounding box center [463, 191] width 52 height 14
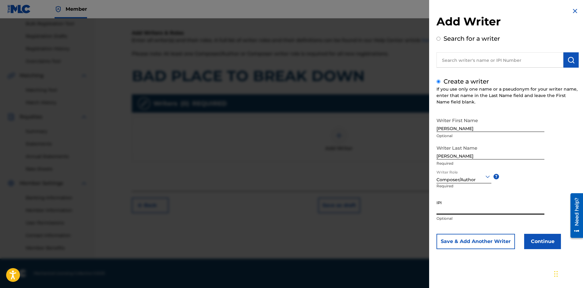
paste input "01301368884"
type input "01301368884"
click at [537, 242] on button "Continue" at bounding box center [542, 241] width 37 height 15
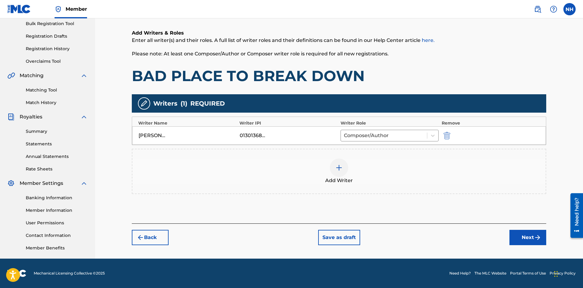
click at [529, 233] on button "Next" at bounding box center [527, 237] width 37 height 15
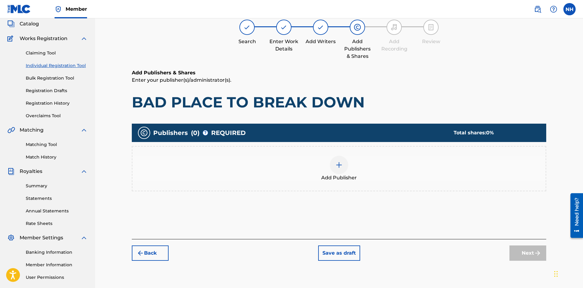
scroll to position [28, 0]
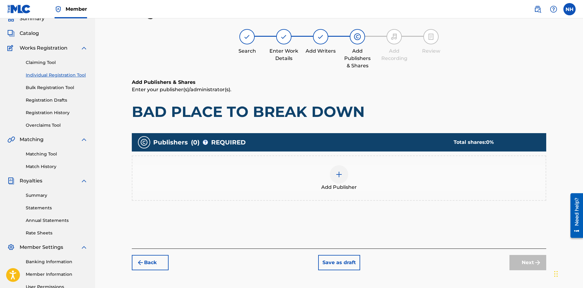
click at [341, 175] on img at bounding box center [338, 174] width 7 height 7
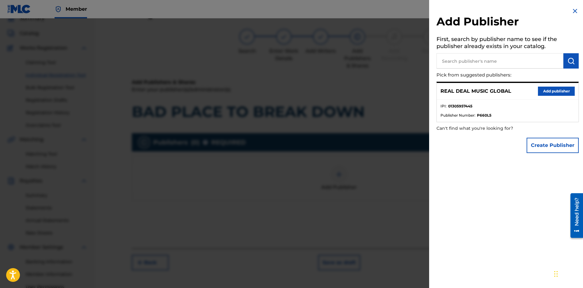
click at [543, 88] on button "Add publisher" at bounding box center [556, 91] width 37 height 9
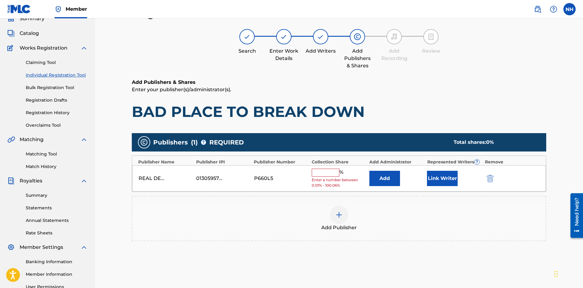
click at [315, 172] on input "text" at bounding box center [326, 173] width 28 height 8
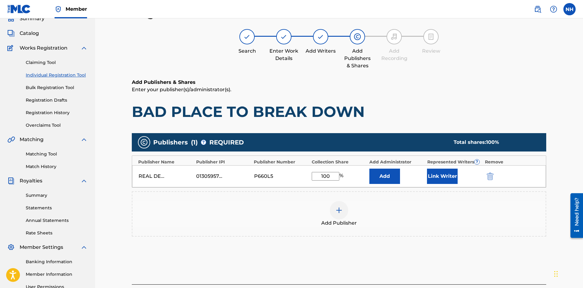
type input "100"
click at [441, 175] on button "Link Writer" at bounding box center [442, 176] width 31 height 15
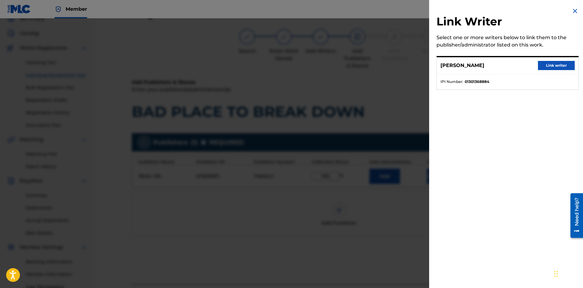
click at [551, 65] on button "Link writer" at bounding box center [556, 65] width 37 height 9
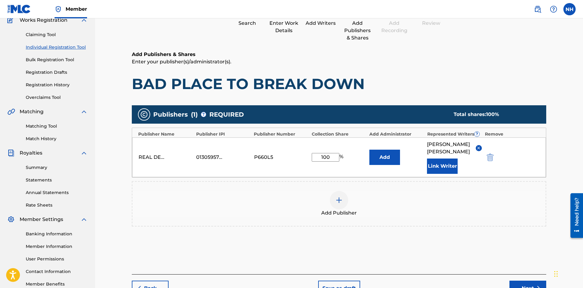
scroll to position [92, 0]
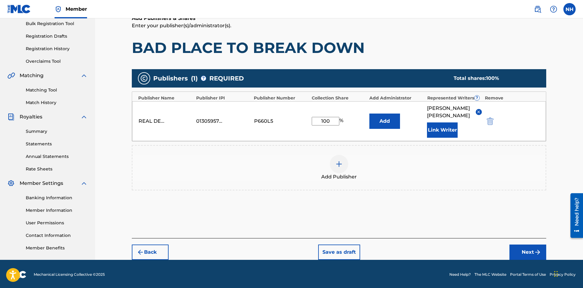
click at [521, 245] on button "Next" at bounding box center [527, 252] width 37 height 15
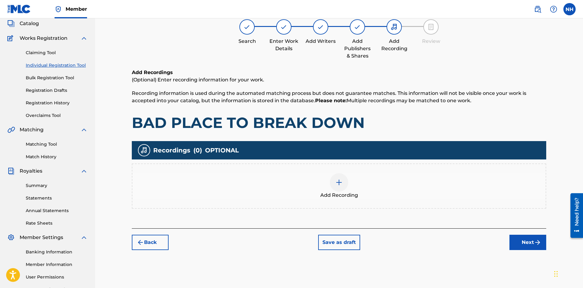
scroll to position [28, 0]
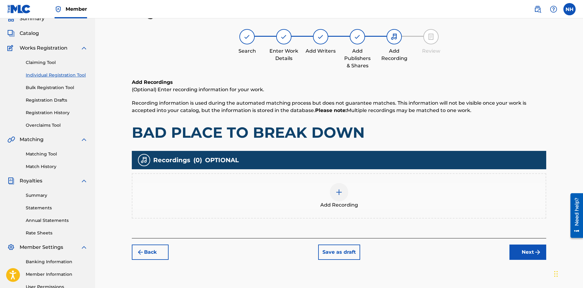
click at [336, 257] on button "Save as draft" at bounding box center [339, 252] width 42 height 15
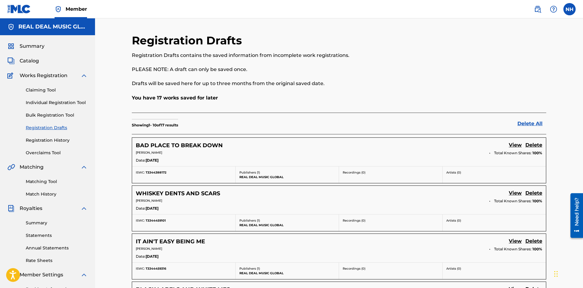
click at [54, 100] on link "Individual Registration Tool" at bounding box center [57, 103] width 62 height 6
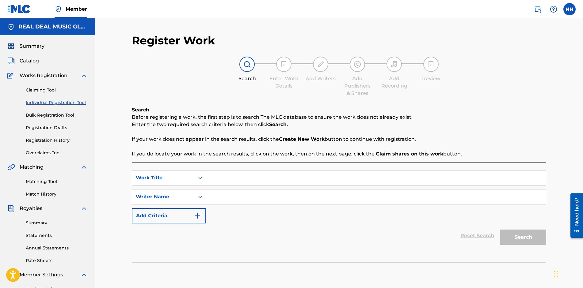
click at [218, 174] on input "Search Form" at bounding box center [376, 178] width 340 height 15
type input "TOO MAD TO FIX IT"
click at [226, 196] on input "Search Form" at bounding box center [376, 197] width 340 height 15
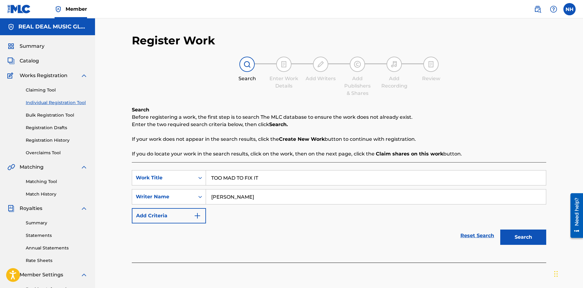
type input "NEIL HARRIS"
click at [518, 240] on button "Search" at bounding box center [523, 237] width 46 height 15
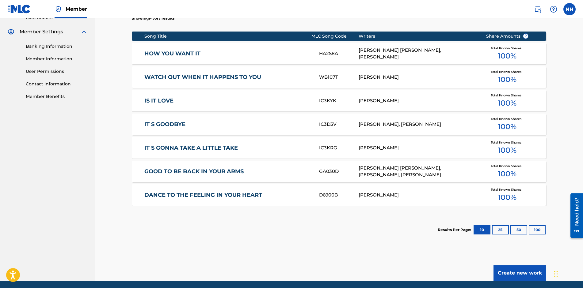
scroll to position [245, 0]
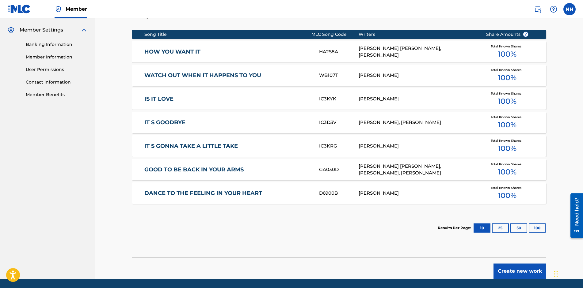
click at [498, 267] on button "Create new work" at bounding box center [520, 271] width 53 height 15
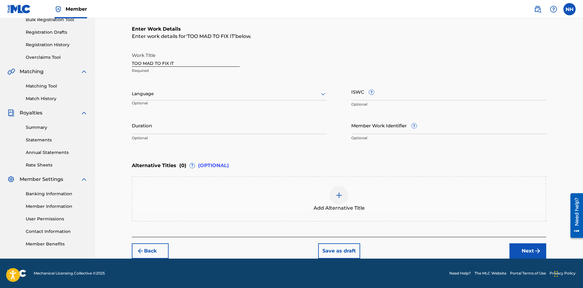
scroll to position [96, 0]
click at [187, 94] on div at bounding box center [229, 94] width 195 height 8
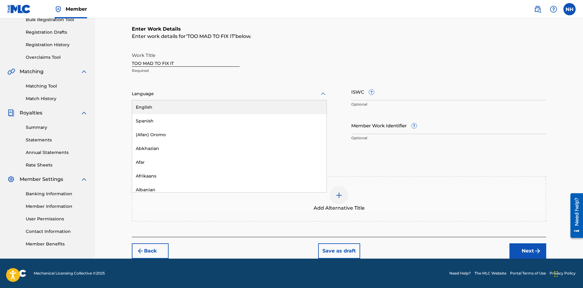
click at [185, 109] on div "English" at bounding box center [229, 108] width 194 height 14
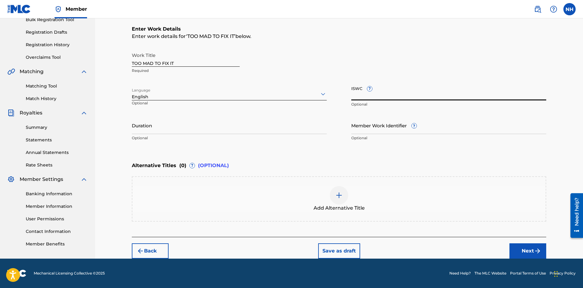
paste input "T-334.438.800-3"
type input "T-334.438.800-3"
click at [164, 126] on input "Duration" at bounding box center [229, 125] width 195 height 17
type input "03:21"
click at [526, 251] on button "Next" at bounding box center [527, 251] width 37 height 15
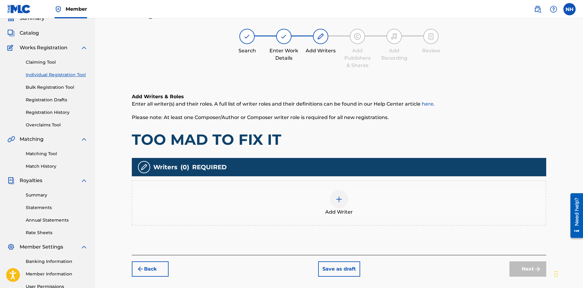
scroll to position [28, 0]
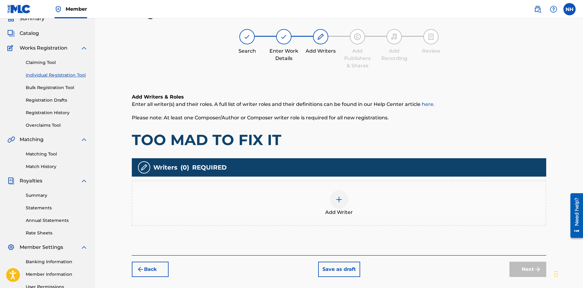
click at [343, 201] on div at bounding box center [339, 200] width 18 height 18
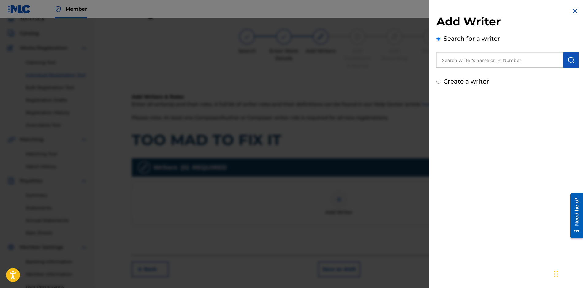
click at [437, 82] on input "Create a writer" at bounding box center [439, 82] width 4 height 4
radio input "false"
radio input "true"
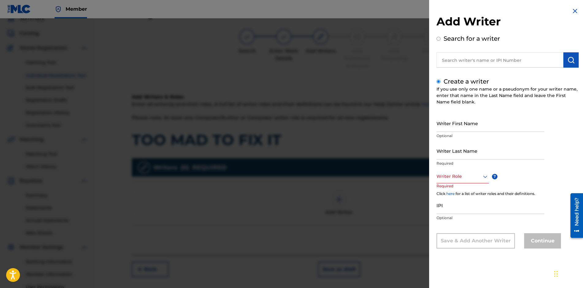
click at [491, 124] on input "Writer First Name" at bounding box center [491, 123] width 108 height 17
type input "[PERSON_NAME]"
click at [464, 174] on div at bounding box center [463, 177] width 52 height 8
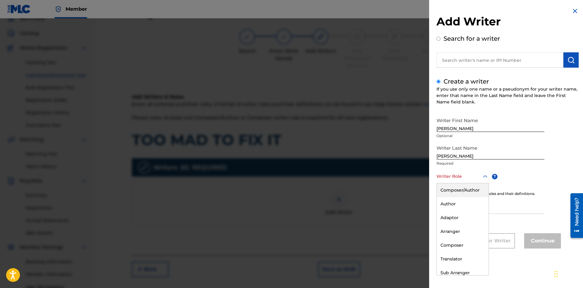
click at [455, 191] on div "Composer/Author" at bounding box center [463, 191] width 52 height 14
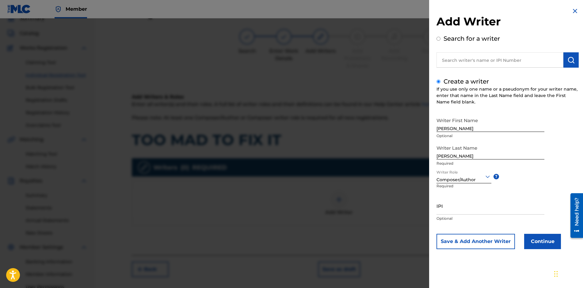
click at [460, 209] on input "IPI" at bounding box center [491, 205] width 108 height 17
paste input "01301368884"
type input "01301368884"
click at [534, 244] on button "Continue" at bounding box center [542, 241] width 37 height 15
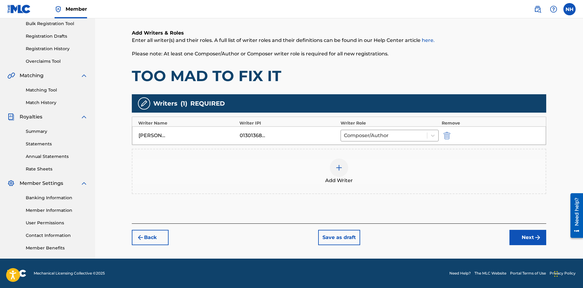
click at [516, 236] on button "Next" at bounding box center [527, 237] width 37 height 15
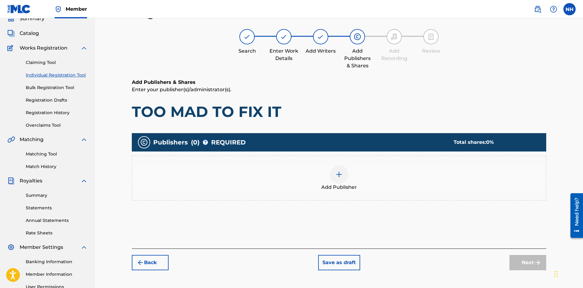
click at [340, 174] on img at bounding box center [338, 174] width 7 height 7
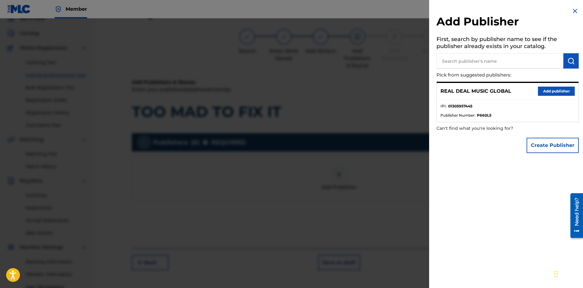
click at [545, 92] on button "Add publisher" at bounding box center [556, 91] width 37 height 9
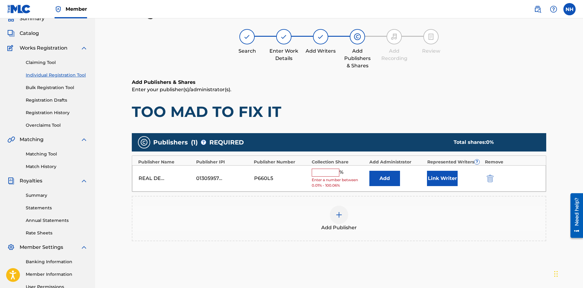
click at [318, 173] on input "text" at bounding box center [326, 173] width 28 height 8
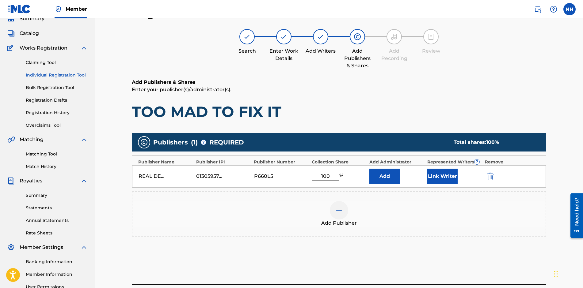
type input "100"
click at [437, 176] on button "Link Writer" at bounding box center [442, 176] width 31 height 15
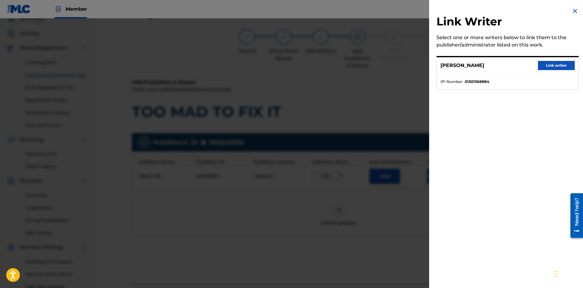
click at [552, 66] on button "Link writer" at bounding box center [556, 65] width 37 height 9
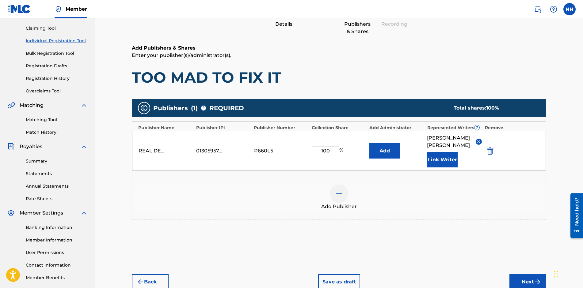
scroll to position [92, 0]
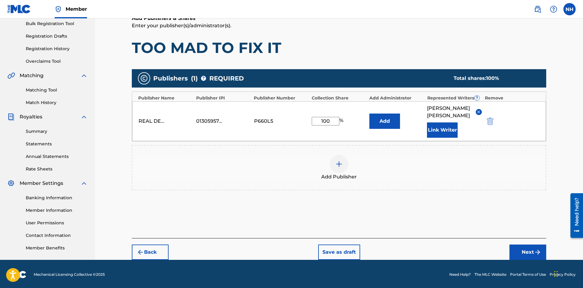
click at [518, 246] on button "Next" at bounding box center [527, 252] width 37 height 15
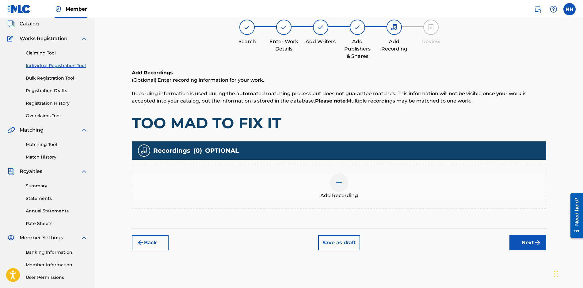
scroll to position [28, 0]
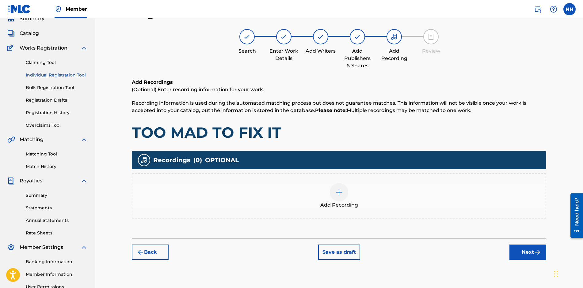
click at [330, 253] on button "Save as draft" at bounding box center [339, 252] width 42 height 15
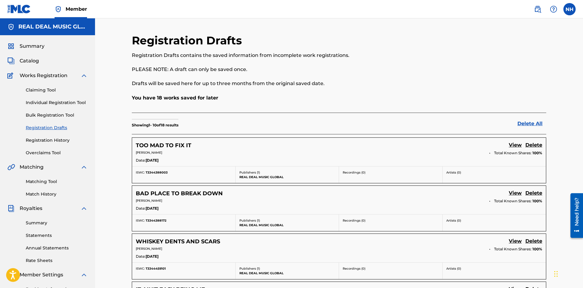
click at [62, 103] on link "Individual Registration Tool" at bounding box center [57, 103] width 62 height 6
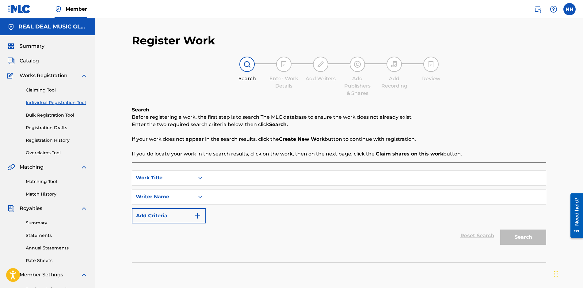
click at [229, 176] on input "Search Form" at bounding box center [376, 178] width 340 height 15
type input "YOU DON'T WEAR ORANGE IN ALABAMA"
click at [229, 195] on input "Search Form" at bounding box center [376, 197] width 340 height 15
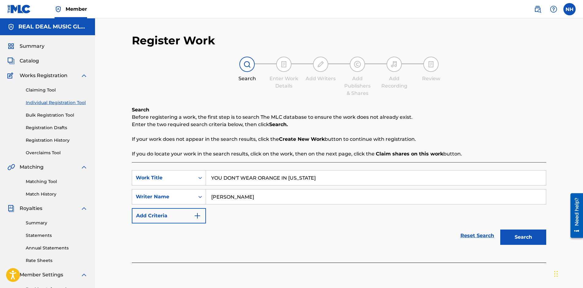
type input "NEIL HARRIS"
click at [535, 241] on button "Search" at bounding box center [523, 237] width 46 height 15
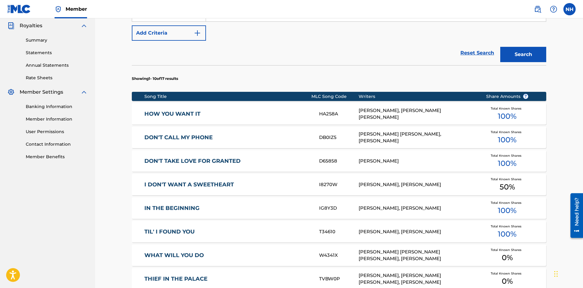
scroll to position [307, 0]
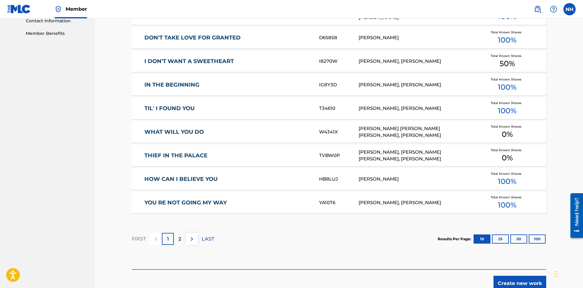
click at [505, 280] on button "Create new work" at bounding box center [520, 283] width 53 height 15
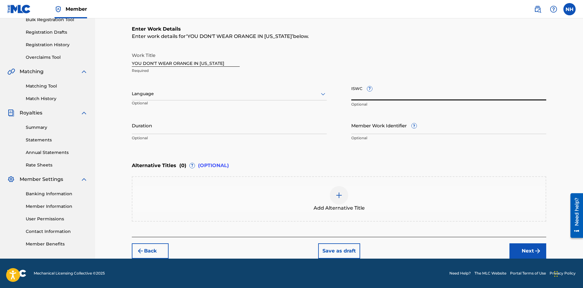
paste input "T-334.438.856-9"
type input "T-334.438.856-9"
click at [431, 64] on div "Work Title YOU DON'T WEAR ORANGE IN ALABAMA Required" at bounding box center [339, 63] width 414 height 28
click at [176, 91] on div at bounding box center [229, 94] width 195 height 8
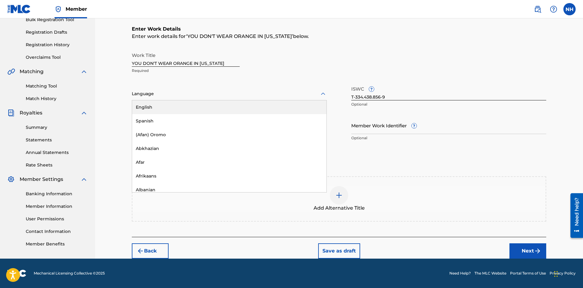
click at [174, 104] on div "English" at bounding box center [229, 108] width 194 height 14
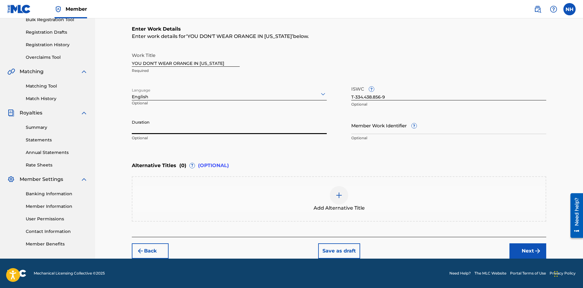
click at [176, 130] on input "Duration" at bounding box center [229, 125] width 195 height 17
type input "04:22"
click at [353, 167] on div "Alternative Titles ( 0 ) ? (OPTIONAL)" at bounding box center [339, 165] width 414 height 13
click at [521, 246] on button "Next" at bounding box center [527, 251] width 37 height 15
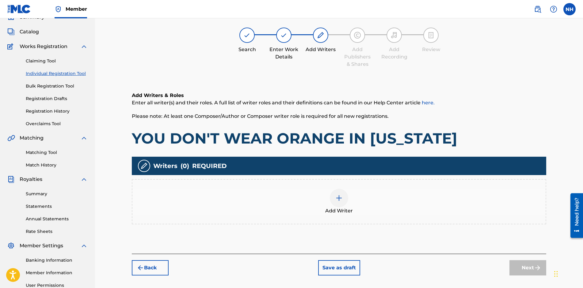
scroll to position [28, 0]
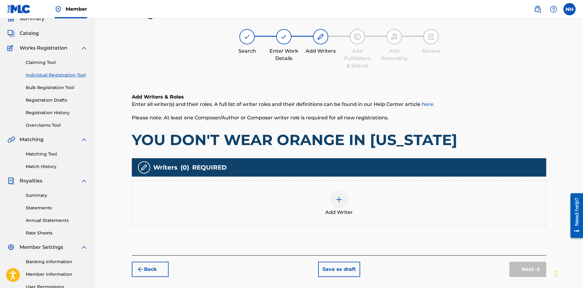
click at [339, 199] on img at bounding box center [338, 199] width 7 height 7
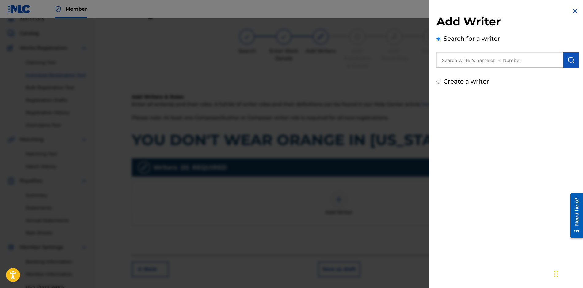
click at [439, 83] on input "Create a writer" at bounding box center [439, 82] width 4 height 4
radio input "false"
radio input "true"
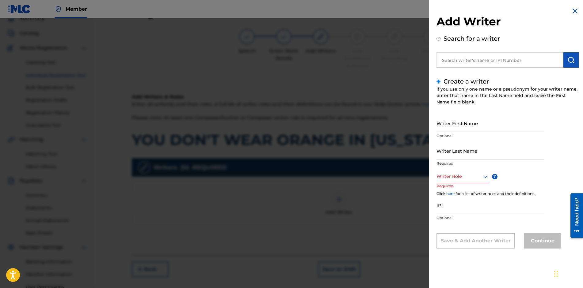
click at [469, 129] on input "Writer First Name" at bounding box center [491, 123] width 108 height 17
type input "[PERSON_NAME]"
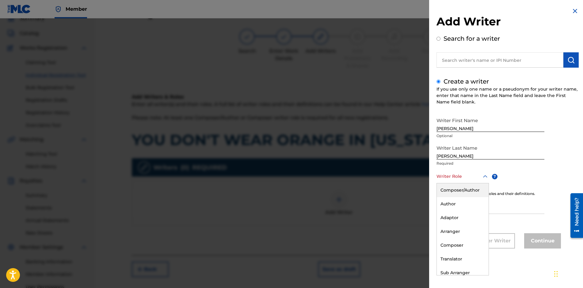
click at [461, 178] on div at bounding box center [463, 177] width 52 height 8
click at [460, 187] on div "Composer/Author" at bounding box center [463, 191] width 52 height 14
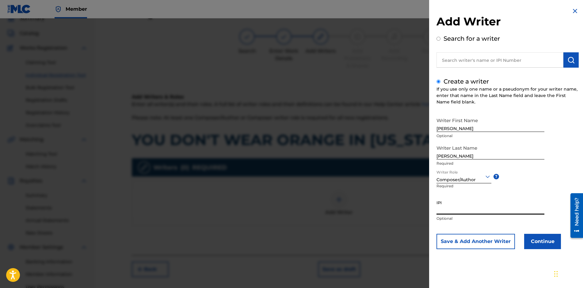
paste input "01301368884"
type input "01301368884"
click at [537, 241] on button "Continue" at bounding box center [542, 241] width 37 height 15
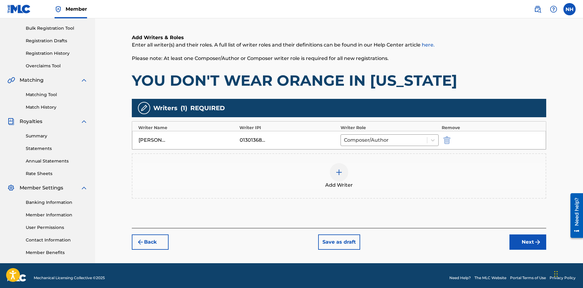
scroll to position [92, 0]
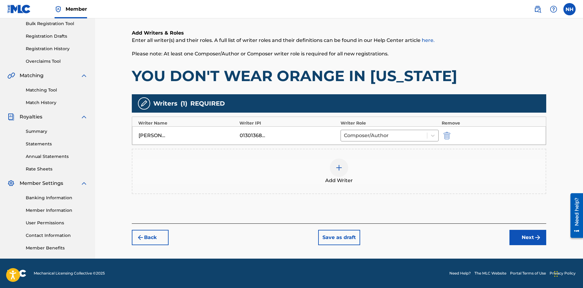
click at [521, 236] on button "Next" at bounding box center [527, 237] width 37 height 15
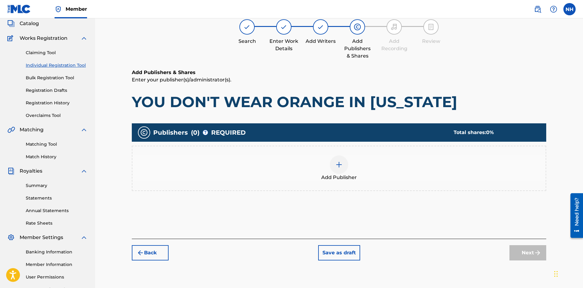
scroll to position [28, 0]
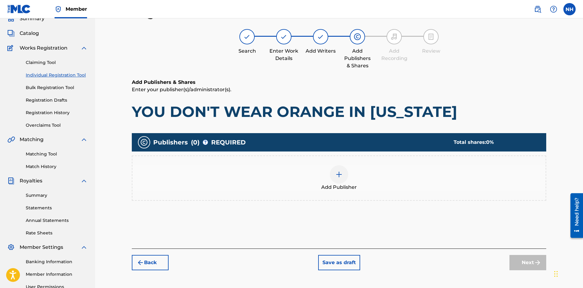
click at [339, 175] on img at bounding box center [338, 174] width 7 height 7
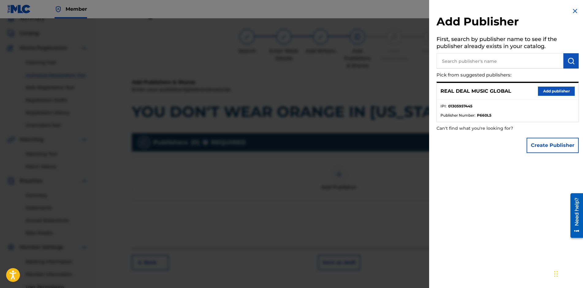
click at [545, 92] on button "Add publisher" at bounding box center [556, 91] width 37 height 9
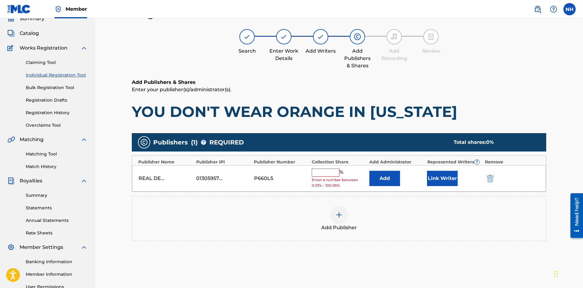
click at [316, 172] on input "text" at bounding box center [326, 173] width 28 height 8
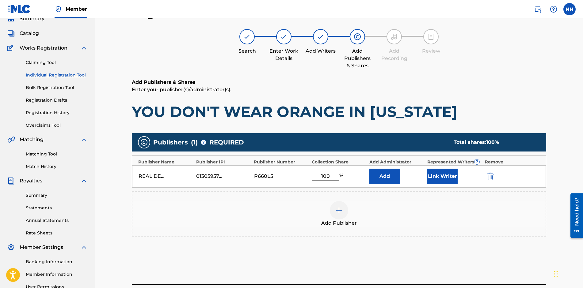
type input "100"
click at [374, 199] on div "Add Publisher" at bounding box center [339, 214] width 414 height 45
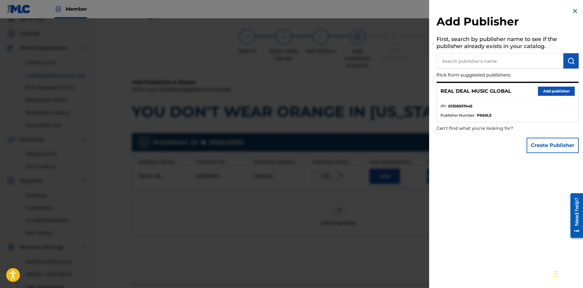
click at [571, 9] on img at bounding box center [574, 10] width 7 height 7
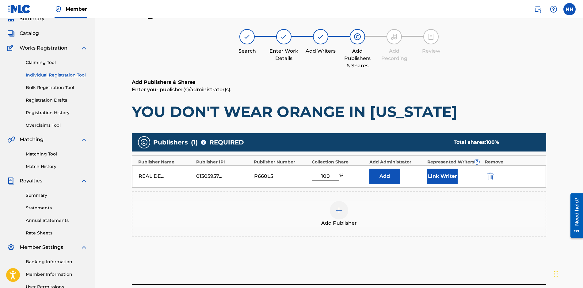
click at [439, 174] on button "Link Writer" at bounding box center [442, 176] width 31 height 15
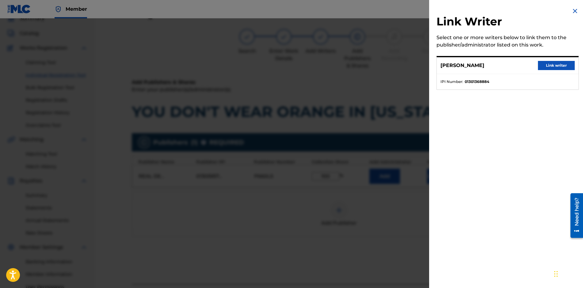
click at [547, 64] on button "Link writer" at bounding box center [556, 65] width 37 height 9
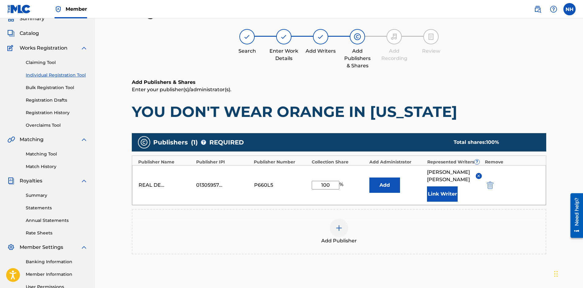
click at [417, 219] on div "Add Publisher" at bounding box center [338, 232] width 413 height 26
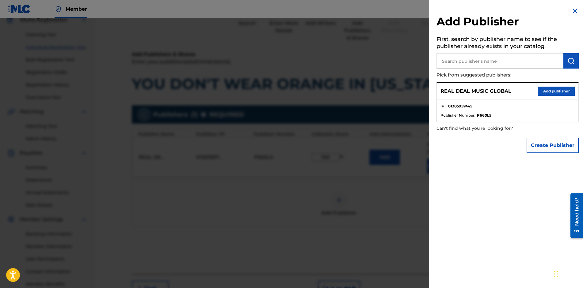
scroll to position [92, 0]
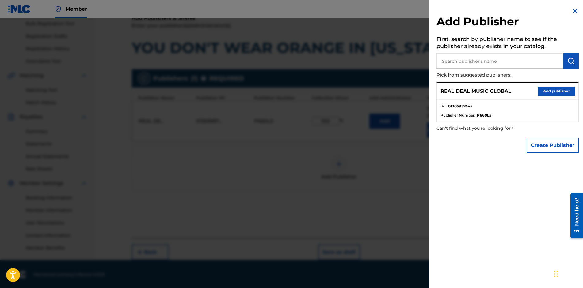
click at [574, 11] on img at bounding box center [574, 10] width 7 height 7
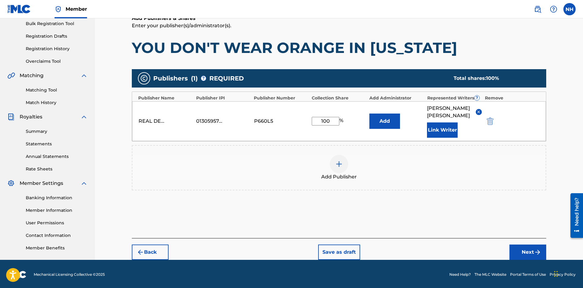
click at [522, 245] on button "Next" at bounding box center [527, 252] width 37 height 15
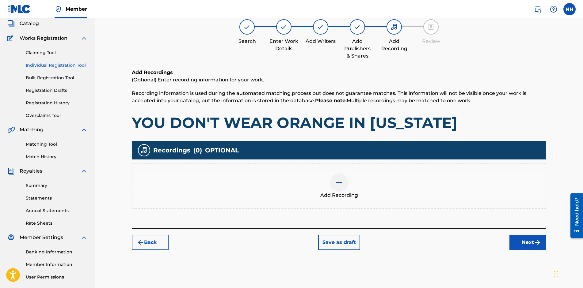
scroll to position [28, 0]
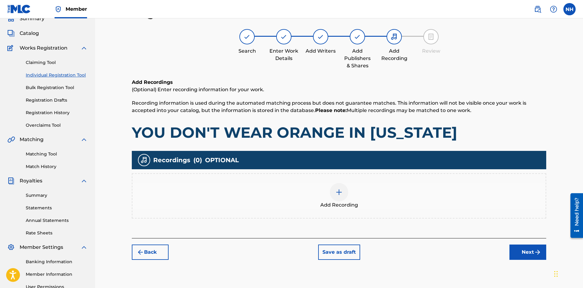
click at [340, 256] on button "Save as draft" at bounding box center [339, 252] width 42 height 15
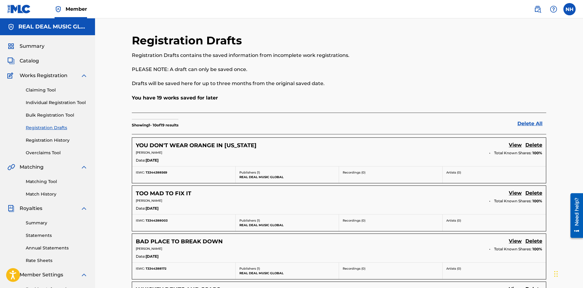
click at [50, 103] on link "Individual Registration Tool" at bounding box center [57, 103] width 62 height 6
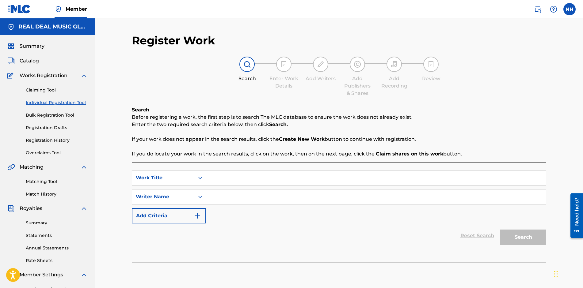
click at [231, 183] on input "Search Form" at bounding box center [376, 178] width 340 height 15
type input "MISS NASHVILLE HOT"
click at [213, 197] on input "Search Form" at bounding box center [376, 197] width 340 height 15
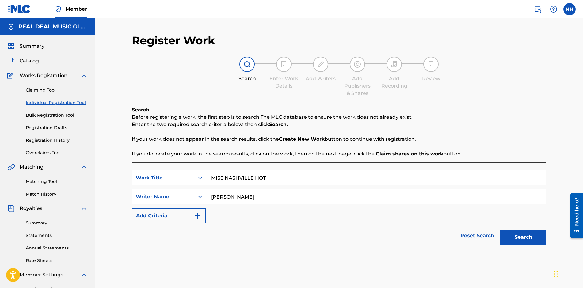
type input "NEIL HARRIS"
click at [514, 237] on button "Search" at bounding box center [523, 237] width 46 height 15
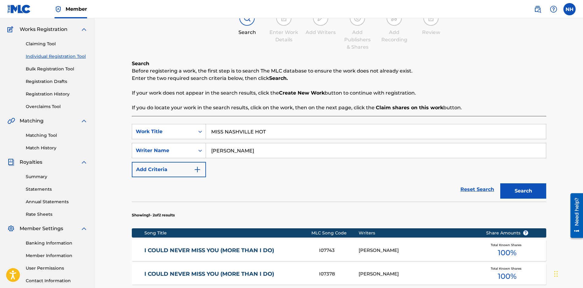
scroll to position [147, 0]
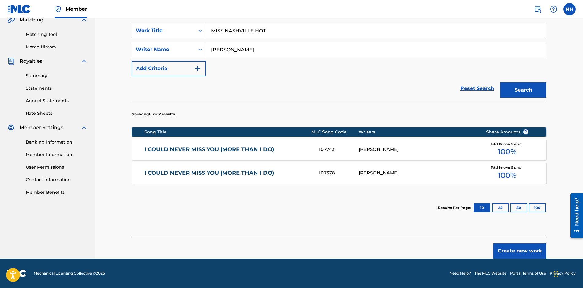
click at [507, 253] on button "Create new work" at bounding box center [520, 251] width 53 height 15
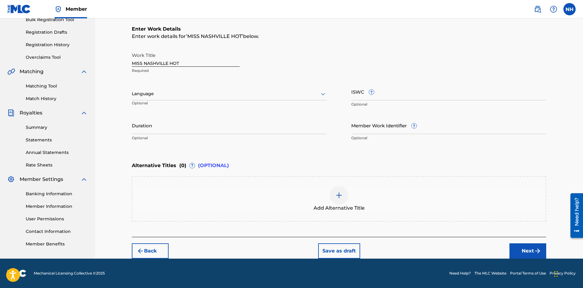
scroll to position [96, 0]
paste input "T-334.445.945-2"
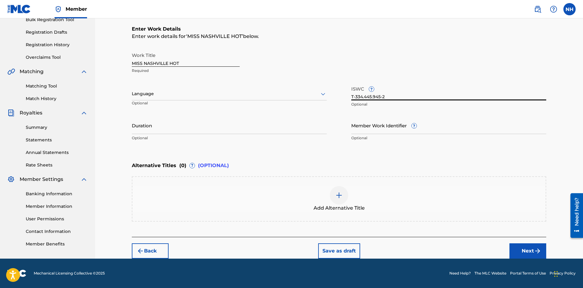
type input "T-334.445.945-2"
click at [193, 92] on div at bounding box center [229, 94] width 195 height 8
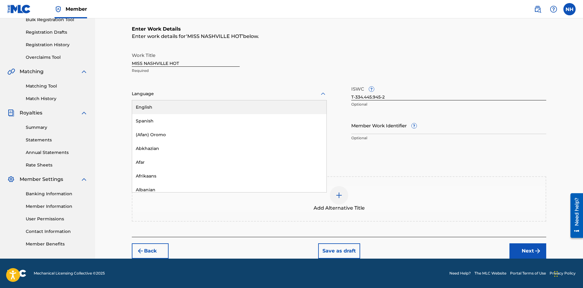
click at [186, 105] on div "English" at bounding box center [229, 108] width 194 height 14
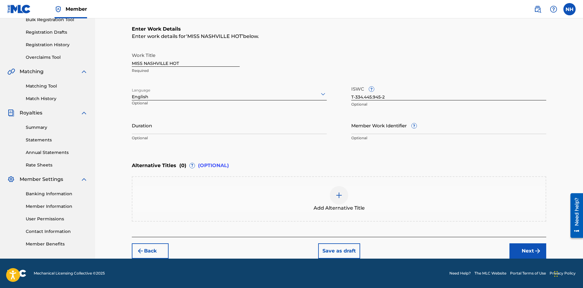
click at [176, 125] on input "Duration" at bounding box center [229, 125] width 195 height 17
type input "02:34"
click at [532, 247] on button "Next" at bounding box center [527, 251] width 37 height 15
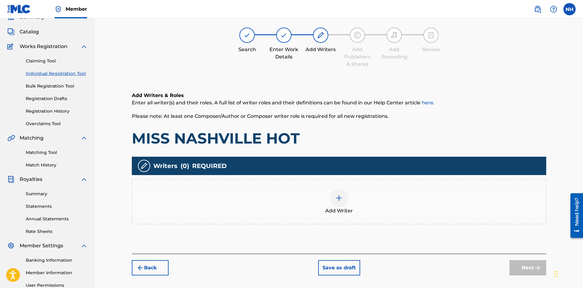
scroll to position [28, 0]
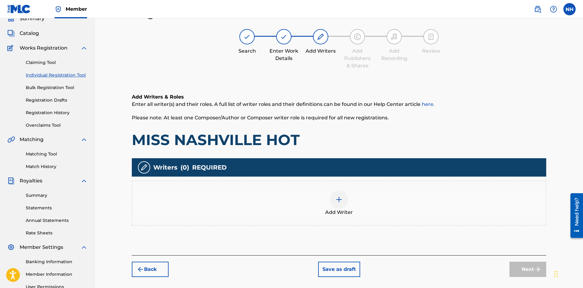
click at [334, 205] on div at bounding box center [339, 200] width 18 height 18
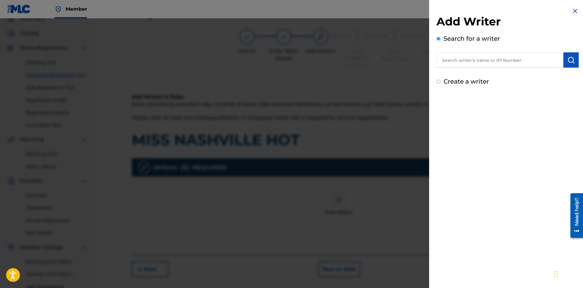
click at [438, 81] on input "Create a writer" at bounding box center [439, 82] width 4 height 4
radio input "false"
radio input "true"
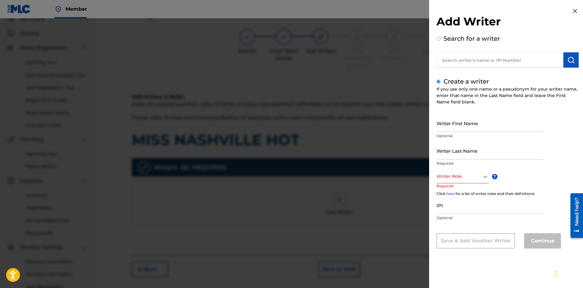
click at [490, 128] on input "Writer First Name" at bounding box center [491, 123] width 108 height 17
type input "[PERSON_NAME]"
click at [472, 177] on div at bounding box center [463, 177] width 52 height 8
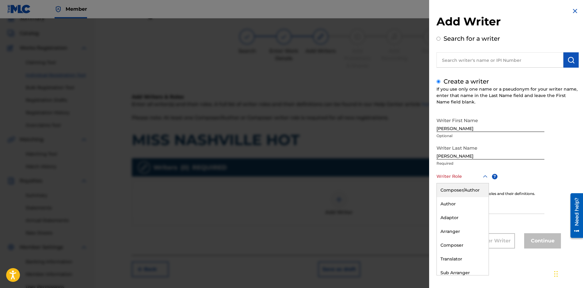
click at [463, 191] on div "Composer/Author" at bounding box center [463, 191] width 52 height 14
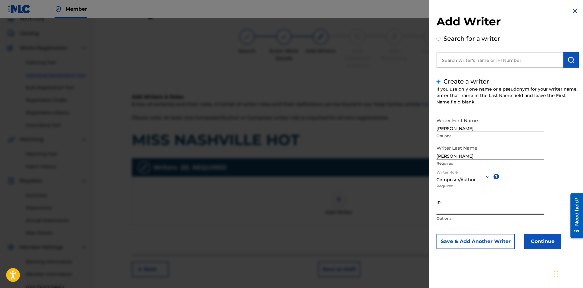
paste input "01301368884"
type input "01301368884"
click at [534, 241] on button "Continue" at bounding box center [542, 241] width 37 height 15
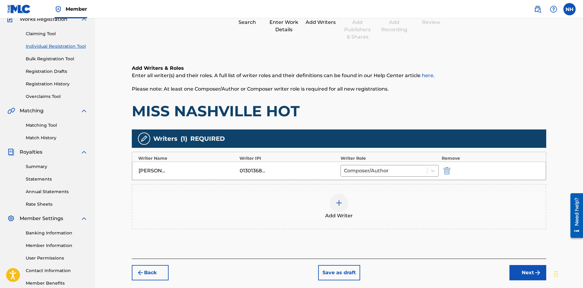
scroll to position [92, 0]
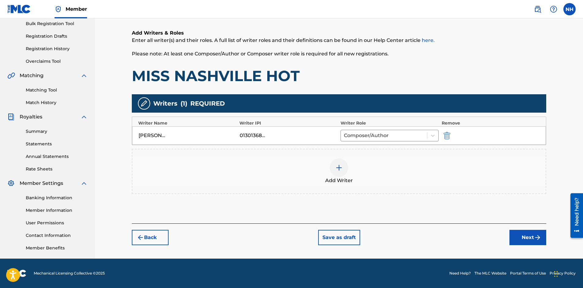
click at [516, 240] on button "Next" at bounding box center [527, 237] width 37 height 15
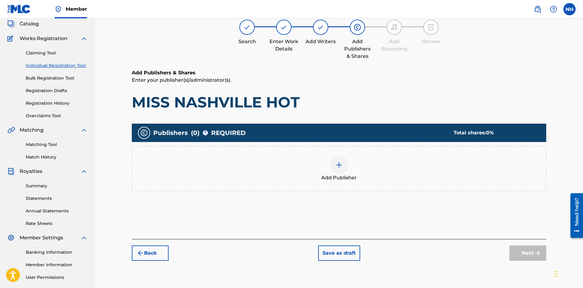
scroll to position [28, 0]
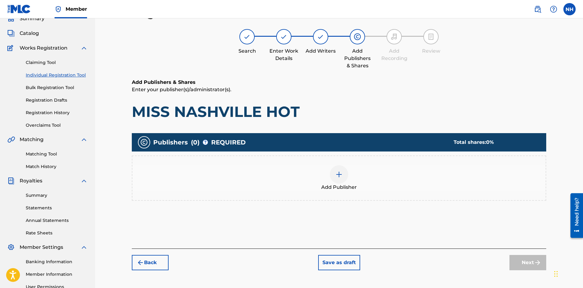
click at [342, 178] on img at bounding box center [338, 174] width 7 height 7
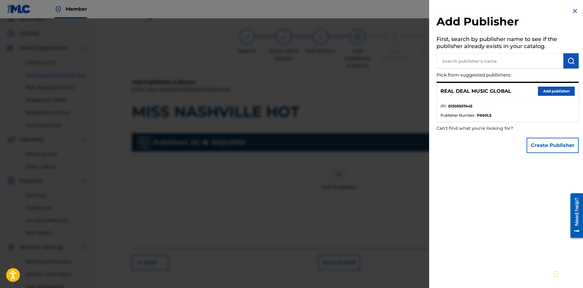
click at [553, 93] on button "Add publisher" at bounding box center [556, 91] width 37 height 9
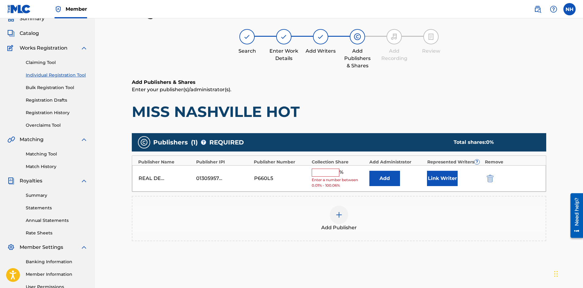
click at [326, 172] on input "text" at bounding box center [326, 173] width 28 height 8
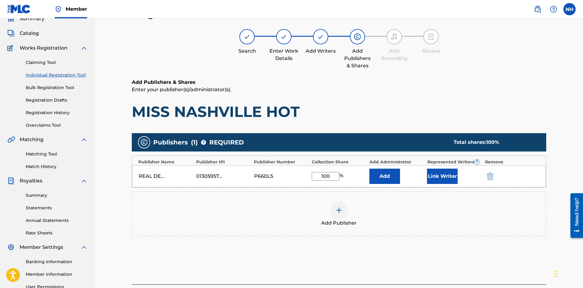
type input "100"
click at [437, 178] on button "Link Writer" at bounding box center [442, 176] width 31 height 15
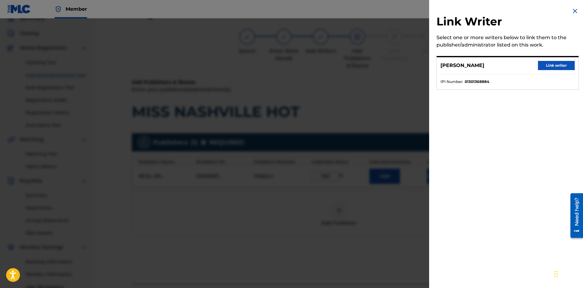
click at [545, 65] on button "Link writer" at bounding box center [556, 65] width 37 height 9
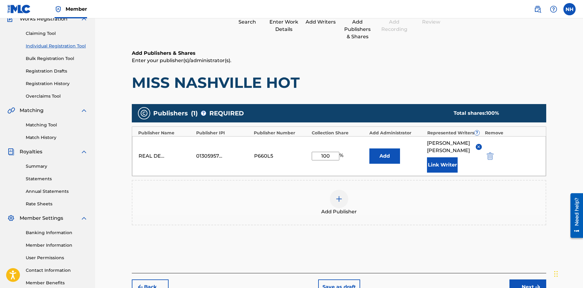
scroll to position [92, 0]
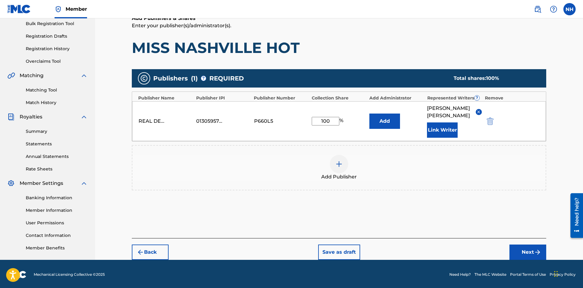
click at [515, 245] on button "Next" at bounding box center [527, 252] width 37 height 15
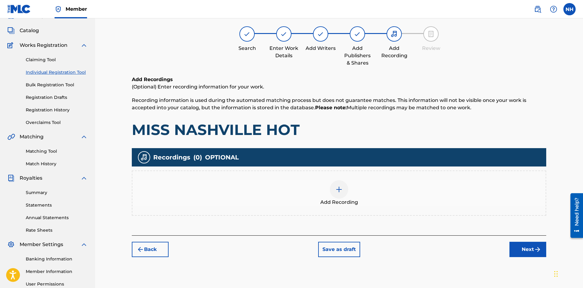
scroll to position [28, 0]
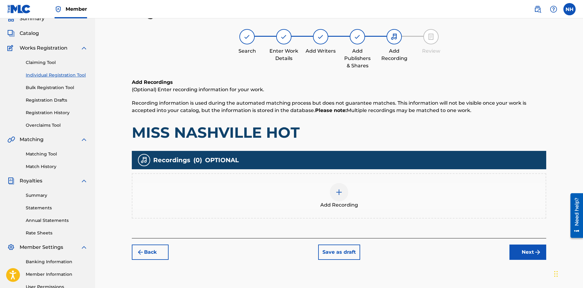
click at [339, 254] on button "Save as draft" at bounding box center [339, 252] width 42 height 15
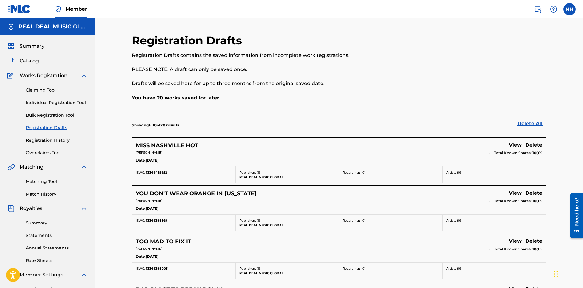
click at [63, 102] on link "Individual Registration Tool" at bounding box center [57, 103] width 62 height 6
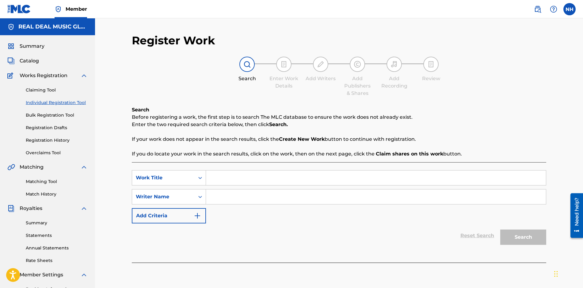
click at [235, 179] on input "Search Form" at bounding box center [376, 178] width 340 height 15
type input "DUST"
click at [220, 195] on input "Search Form" at bounding box center [376, 197] width 340 height 15
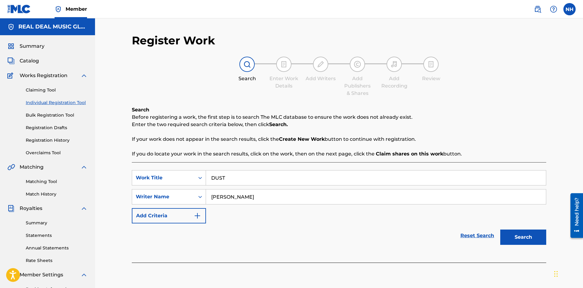
type input "NEIL HARRIS"
click at [527, 236] on button "Search" at bounding box center [523, 237] width 46 height 15
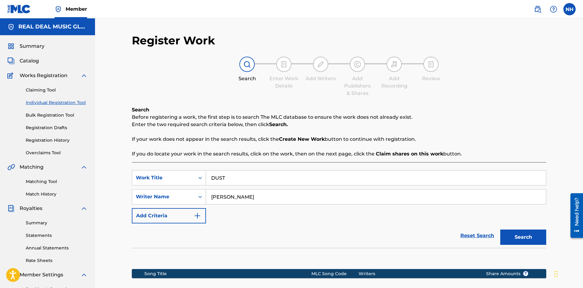
scroll to position [92, 0]
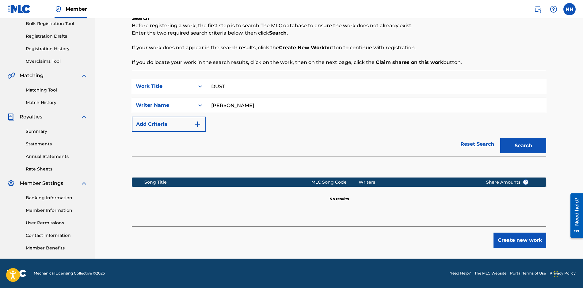
click at [531, 243] on button "Create new work" at bounding box center [520, 240] width 53 height 15
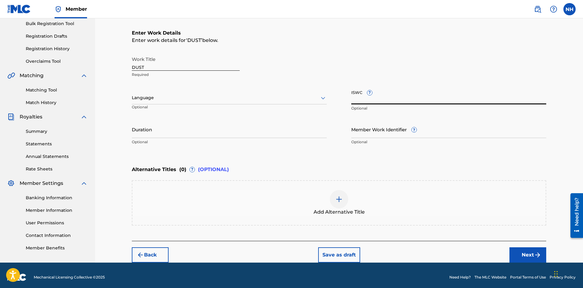
paste input "T-334.445.905-4"
type input "T-334.445.905-4"
click at [227, 98] on div at bounding box center [229, 98] width 195 height 8
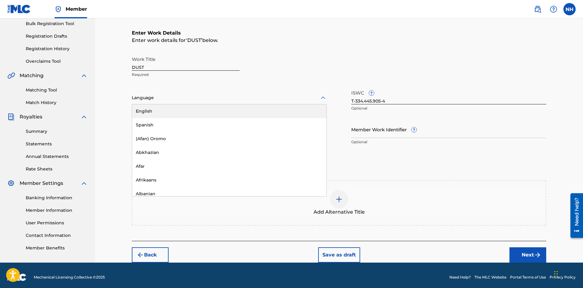
click at [218, 110] on div "English" at bounding box center [229, 112] width 194 height 14
click at [204, 128] on input "Duration" at bounding box center [229, 129] width 195 height 17
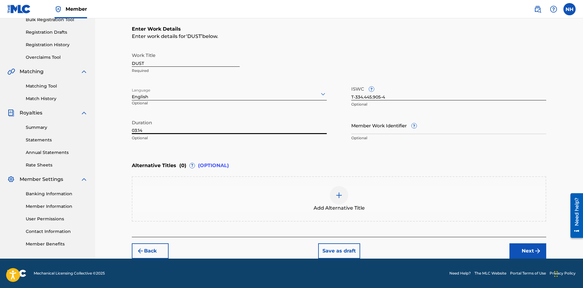
type input "03:14"
click at [516, 247] on button "Next" at bounding box center [527, 251] width 37 height 15
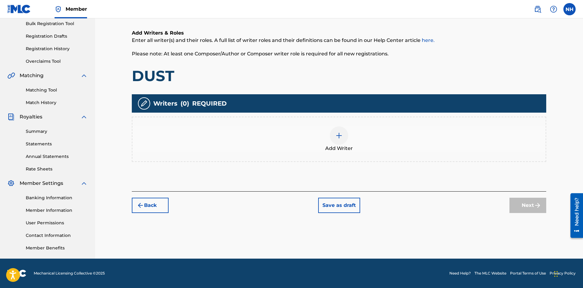
click at [337, 136] on img at bounding box center [338, 135] width 7 height 7
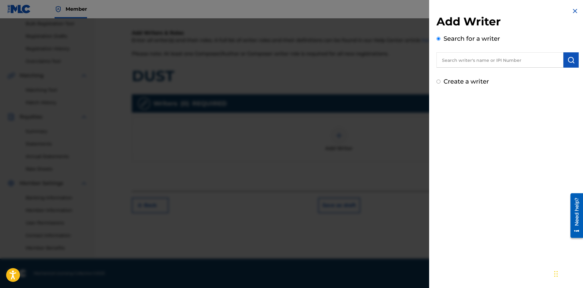
click at [440, 82] on input "Create a writer" at bounding box center [439, 82] width 4 height 4
radio input "false"
radio input "true"
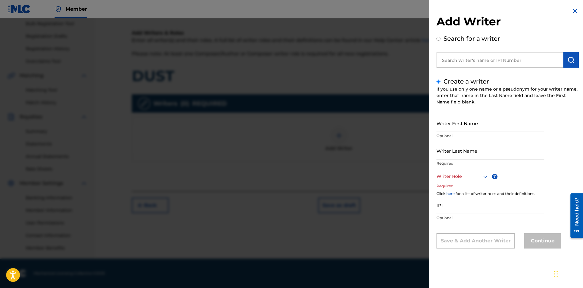
click at [482, 125] on input "Writer First Name" at bounding box center [491, 123] width 108 height 17
click at [459, 174] on div at bounding box center [463, 177] width 52 height 8
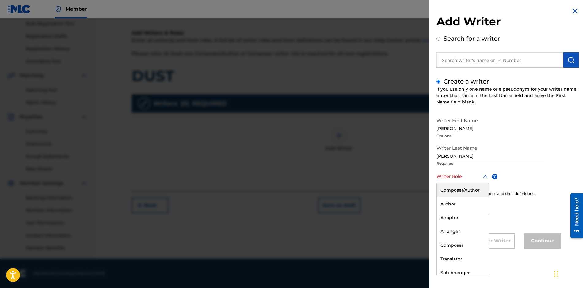
click at [455, 190] on div "Composer/Author" at bounding box center [463, 191] width 52 height 14
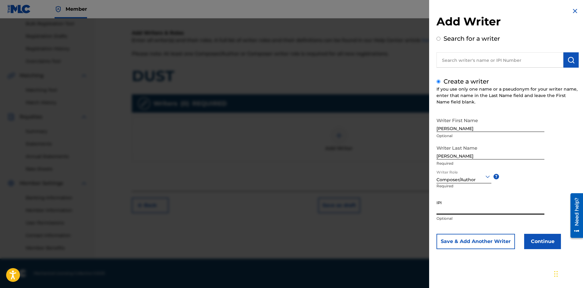
paste input "01301368884"
click at [541, 245] on button "Continue" at bounding box center [542, 241] width 37 height 15
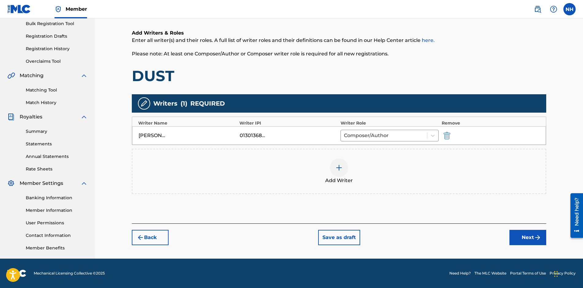
click at [531, 240] on button "Next" at bounding box center [527, 237] width 37 height 15
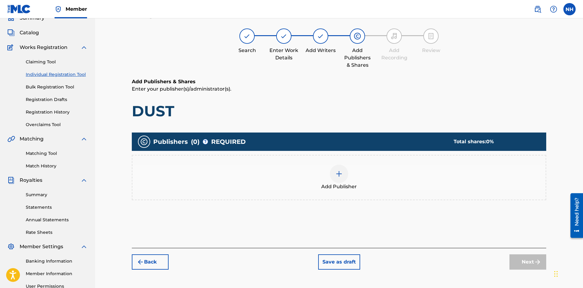
scroll to position [28, 0]
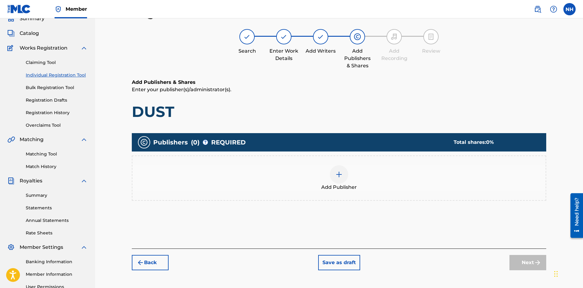
click at [338, 170] on div at bounding box center [339, 175] width 18 height 18
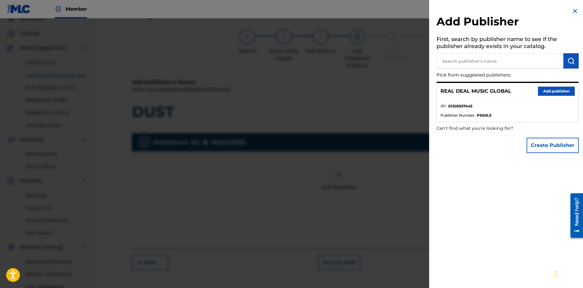
click at [561, 93] on button "Add publisher" at bounding box center [556, 91] width 37 height 9
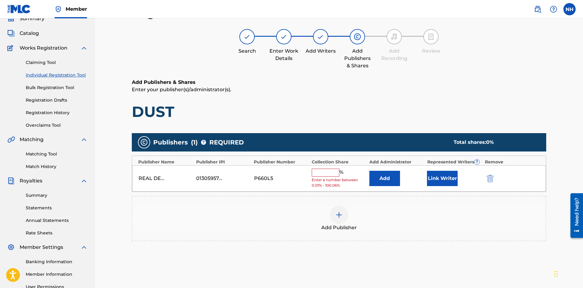
click at [322, 172] on input "text" at bounding box center [326, 173] width 28 height 8
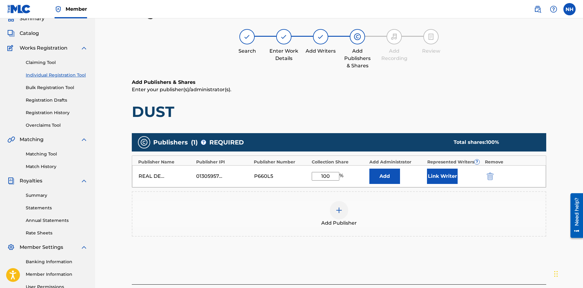
click at [432, 175] on button "Link Writer" at bounding box center [442, 176] width 31 height 15
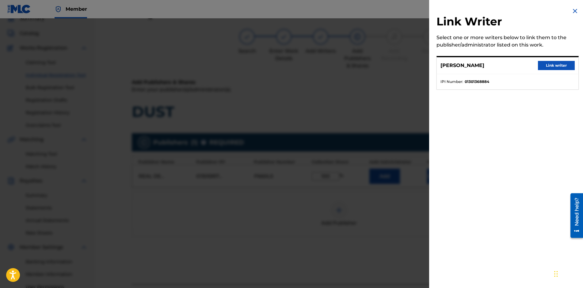
click at [553, 65] on button "Link writer" at bounding box center [556, 65] width 37 height 9
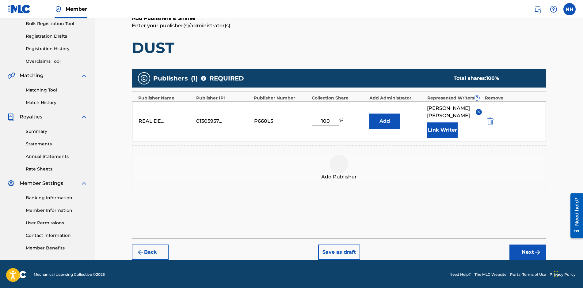
click at [514, 245] on button "Next" at bounding box center [527, 252] width 37 height 15
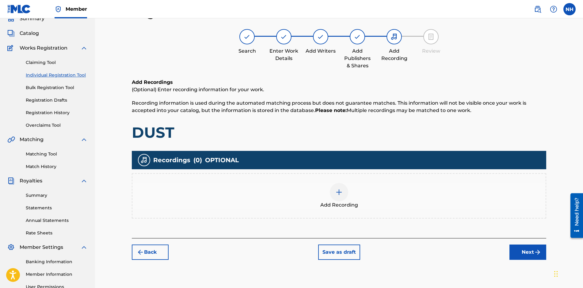
click at [331, 252] on button "Save as draft" at bounding box center [339, 252] width 42 height 15
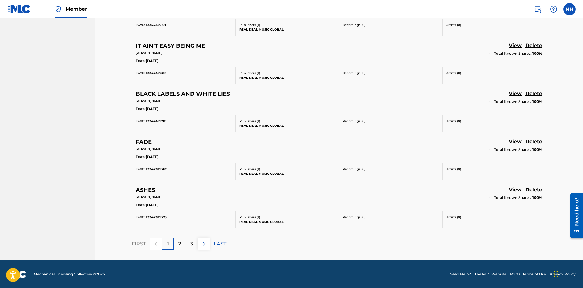
scroll to position [389, 0]
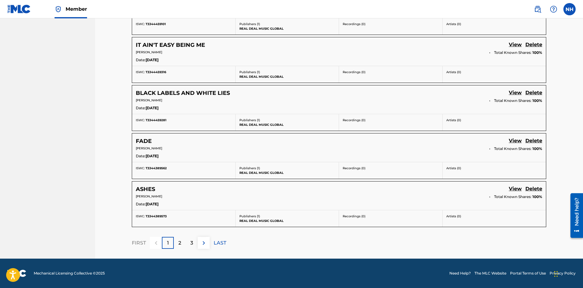
click at [184, 242] on div "2" at bounding box center [180, 243] width 12 height 12
click at [192, 241] on p "3" at bounding box center [191, 243] width 3 height 7
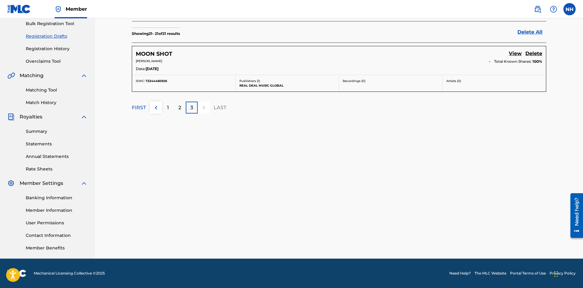
scroll to position [0, 0]
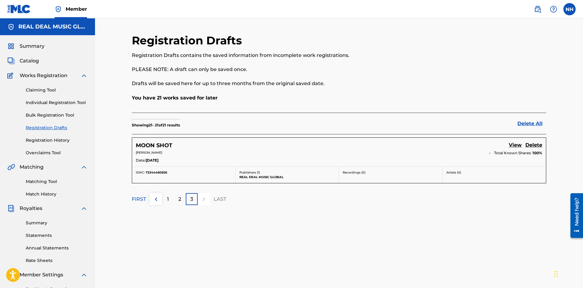
click at [20, 8] on img at bounding box center [19, 9] width 24 height 9
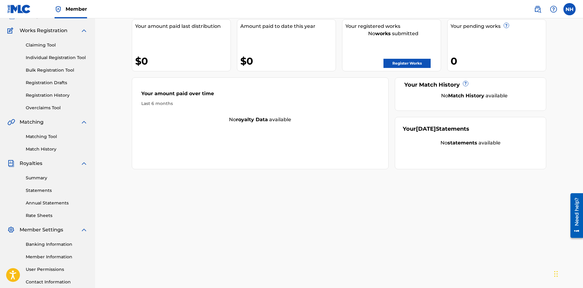
scroll to position [92, 0]
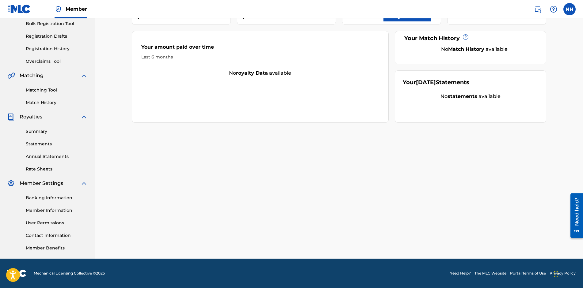
click at [48, 209] on link "Member Information" at bounding box center [57, 211] width 62 height 6
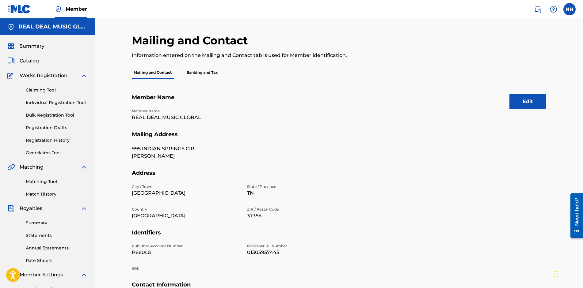
click at [215, 70] on p "Banking and Tax" at bounding box center [202, 72] width 35 height 13
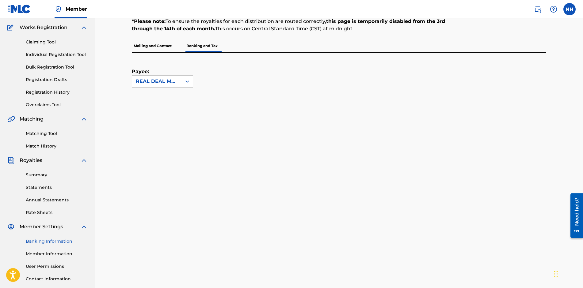
scroll to position [92, 0]
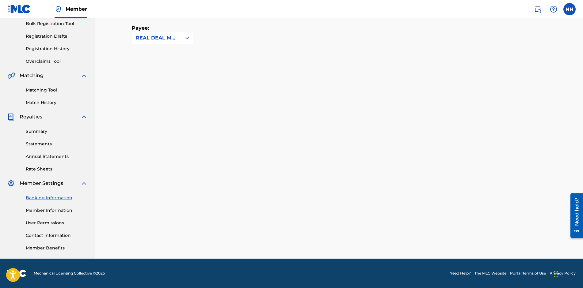
click at [48, 209] on link "Member Information" at bounding box center [57, 211] width 62 height 6
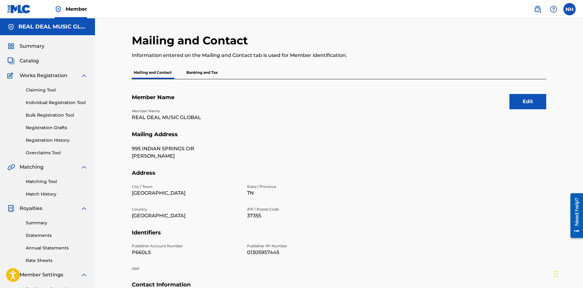
click at [536, 106] on button "Edit" at bounding box center [527, 101] width 37 height 15
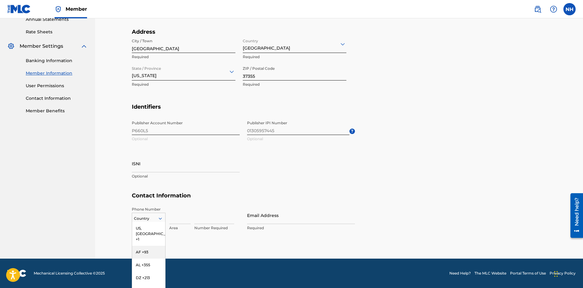
scroll to position [255, 0]
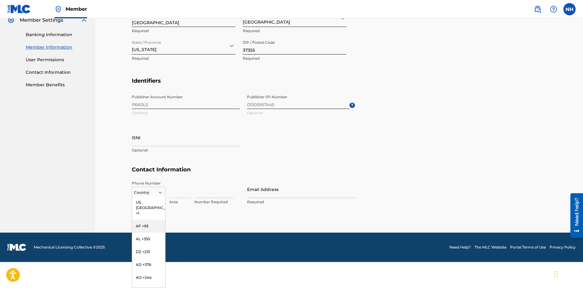
click at [149, 196] on div "216 results available. Use Up and Down to choose options, press Enter to select…" at bounding box center [149, 191] width 34 height 9
click at [141, 201] on div "US, CA +1" at bounding box center [148, 208] width 33 height 24
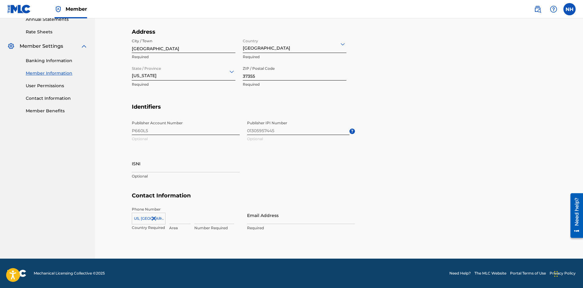
scroll to position [229, 0]
click at [179, 219] on input at bounding box center [179, 215] width 21 height 17
click at [383, 221] on section "Contact Information Phone Number US, CA +1 Country Required 931 Area 5889204 Nu…" at bounding box center [339, 219] width 414 height 52
click at [438, 180] on section "Identifiers Publisher Account Number P660L5 Optional Publisher IPI Number 01305…" at bounding box center [339, 148] width 414 height 89
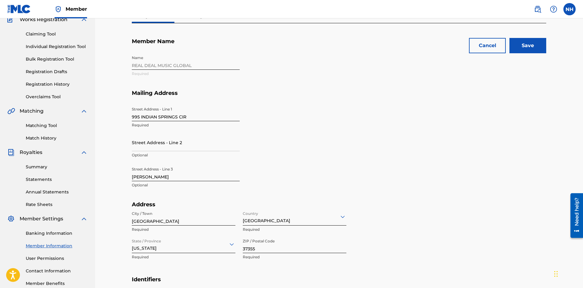
scroll to position [0, 0]
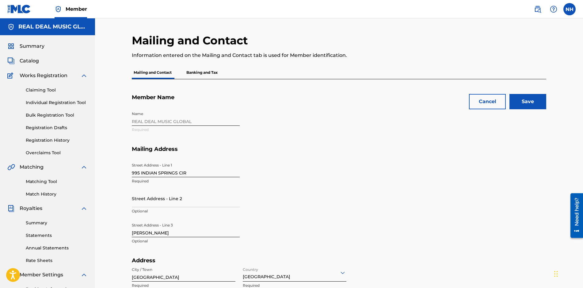
click at [519, 101] on input "Save" at bounding box center [527, 101] width 37 height 15
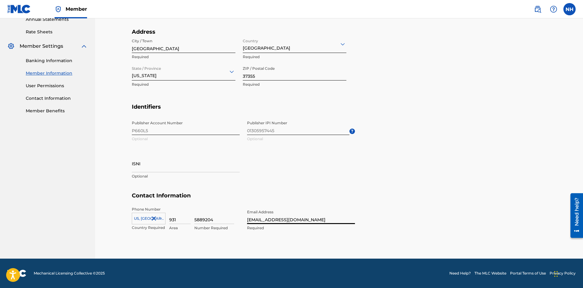
click at [265, 219] on input "realdealllc@yahoo.com" at bounding box center [301, 215] width 108 height 17
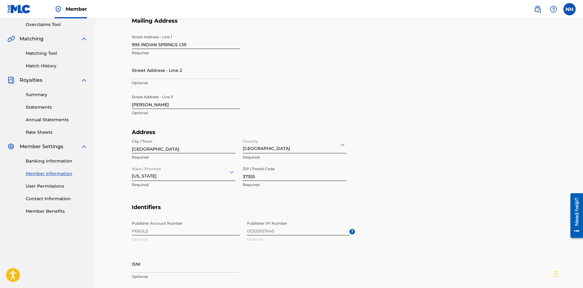
scroll to position [76, 0]
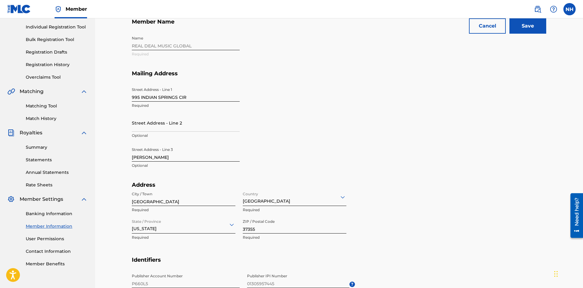
click at [520, 25] on input "Save" at bounding box center [527, 25] width 37 height 15
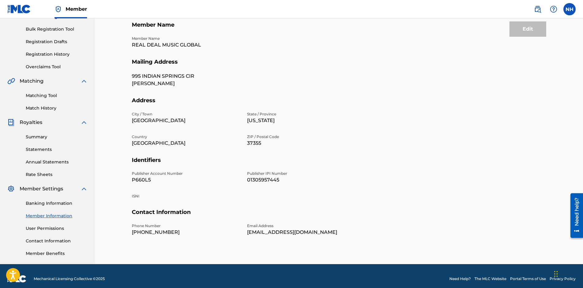
scroll to position [92, 0]
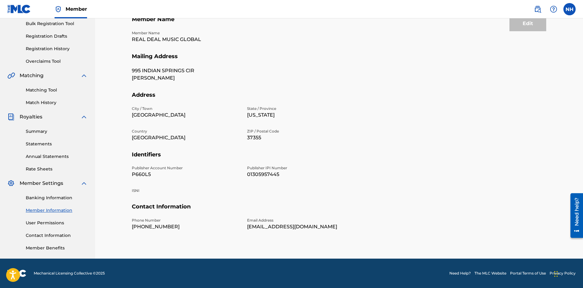
click at [49, 235] on link "Contact Information" at bounding box center [57, 236] width 62 height 6
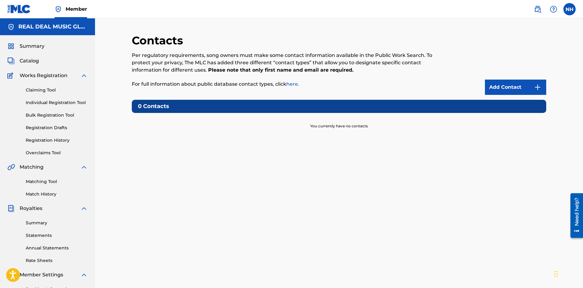
click at [534, 88] on img at bounding box center [537, 87] width 7 height 7
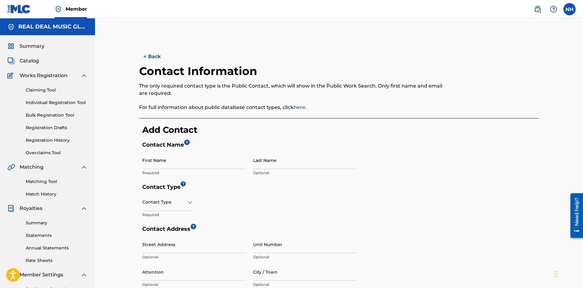
click at [205, 162] on input "First Name" at bounding box center [194, 160] width 104 height 17
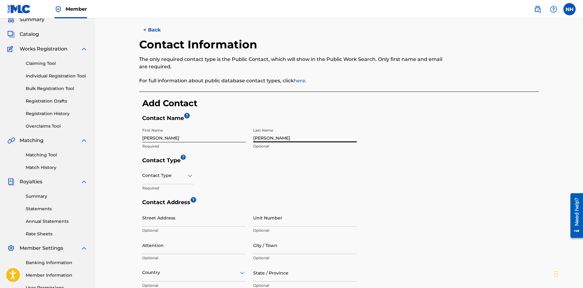
scroll to position [61, 0]
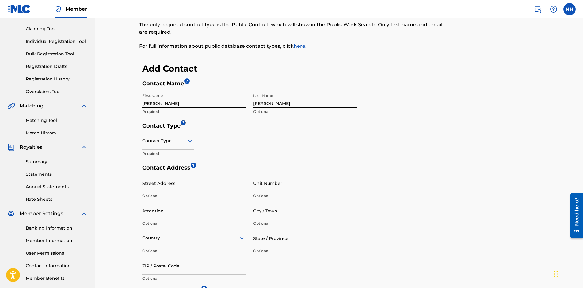
click at [189, 143] on icon at bounding box center [189, 141] width 7 height 7
click at [179, 159] on div "Public" at bounding box center [168, 157] width 51 height 14
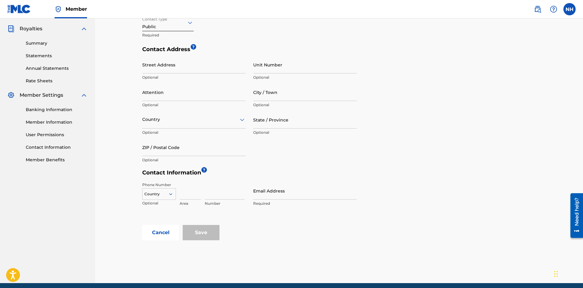
scroll to position [204, 0]
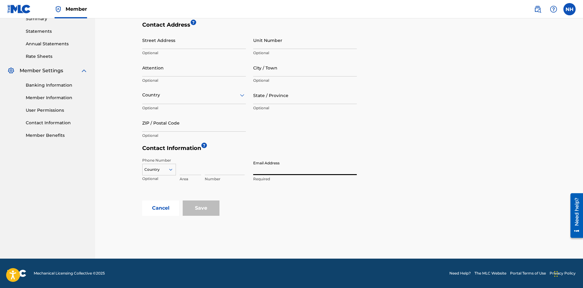
click at [289, 169] on input "Email Address" at bounding box center [305, 166] width 104 height 17
click at [199, 214] on input "Save" at bounding box center [201, 208] width 37 height 15
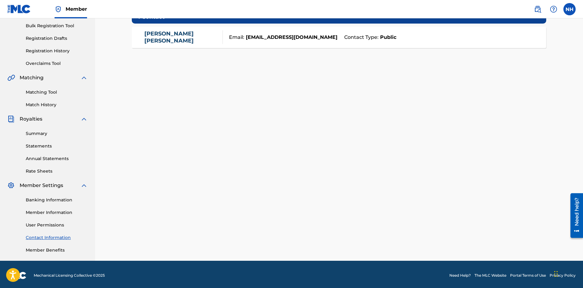
scroll to position [92, 0]
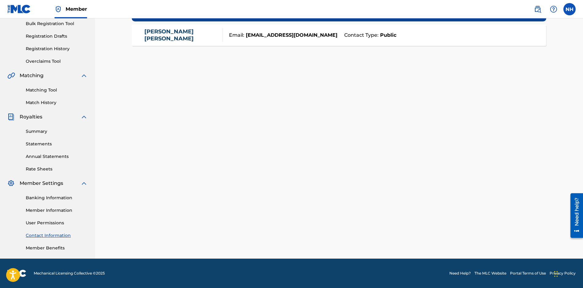
click at [32, 247] on link "Member Benefits" at bounding box center [57, 248] width 62 height 6
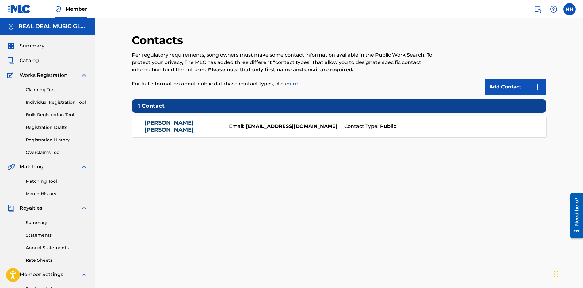
scroll to position [0, 0]
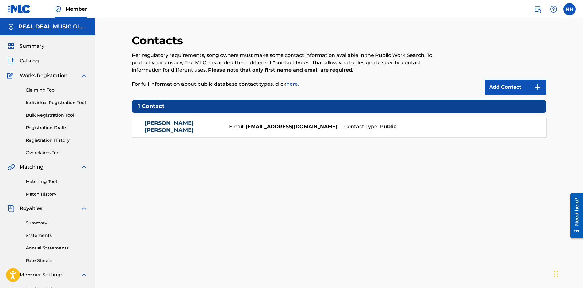
click at [77, 7] on span "Member" at bounding box center [76, 9] width 21 height 7
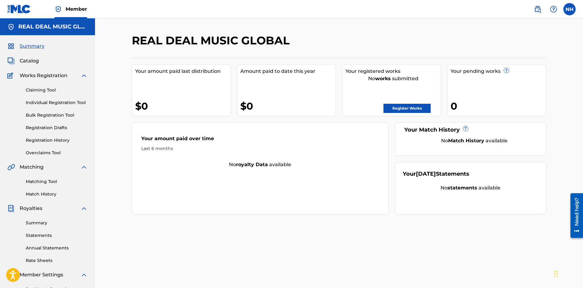
click at [51, 126] on link "Registration Drafts" at bounding box center [57, 128] width 62 height 6
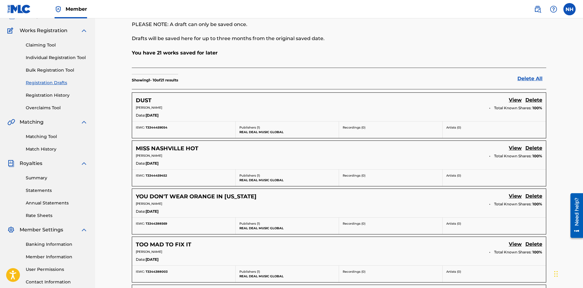
scroll to position [61, 0]
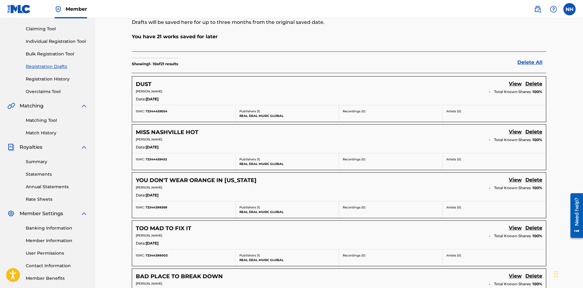
click at [516, 83] on link "View" at bounding box center [515, 84] width 13 height 8
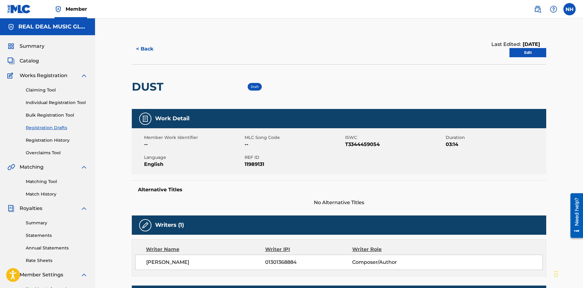
click at [528, 56] on link "Edit" at bounding box center [527, 52] width 37 height 9
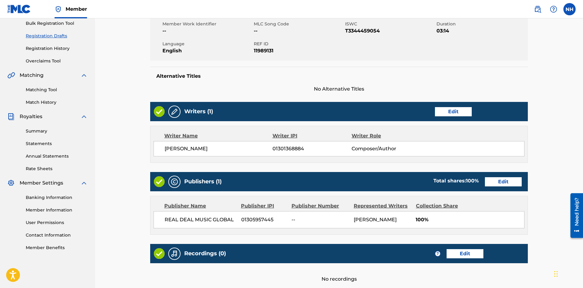
scroll to position [156, 0]
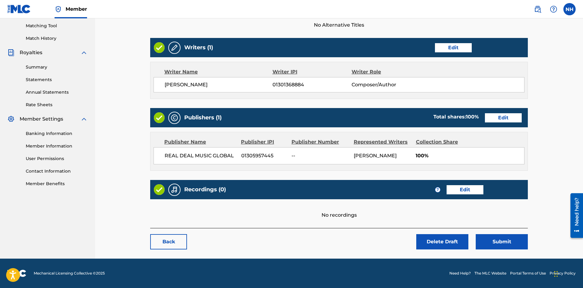
click at [499, 243] on button "Submit" at bounding box center [502, 242] width 52 height 15
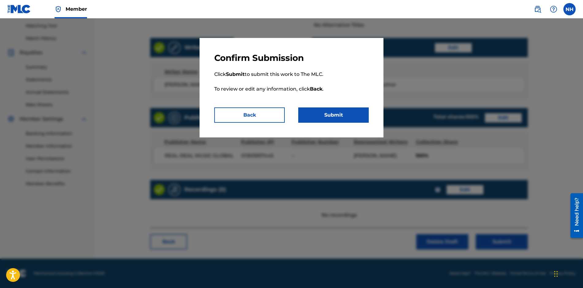
click at [327, 117] on button "Submit" at bounding box center [333, 115] width 71 height 15
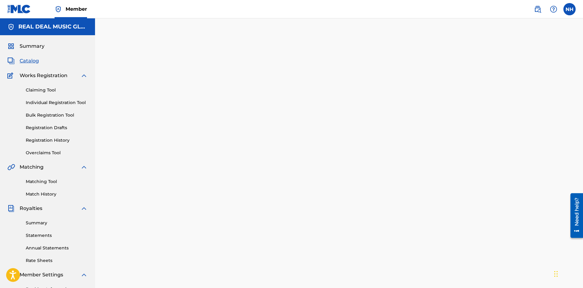
click at [61, 128] on link "Registration Drafts" at bounding box center [57, 128] width 62 height 6
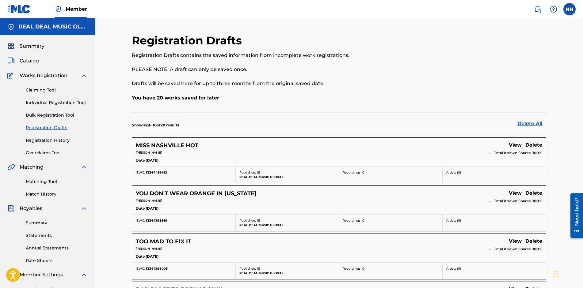
click at [516, 146] on link "View" at bounding box center [515, 146] width 13 height 8
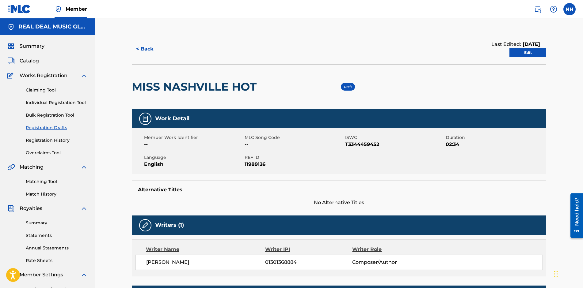
click at [535, 52] on link "Edit" at bounding box center [527, 52] width 37 height 9
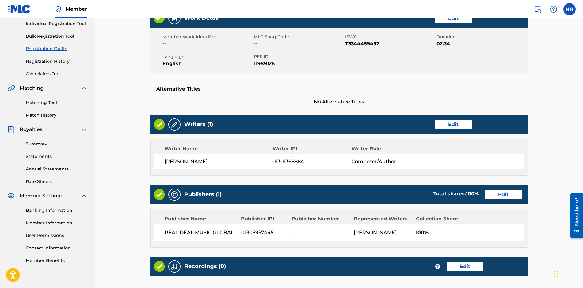
scroll to position [156, 0]
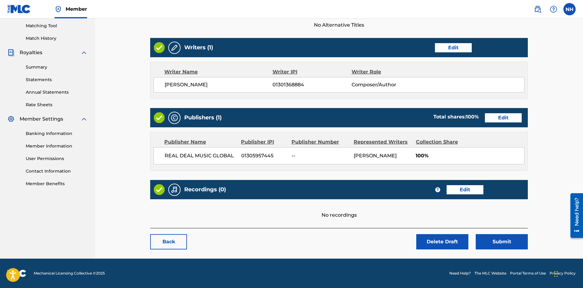
click at [494, 242] on button "Submit" at bounding box center [502, 242] width 52 height 15
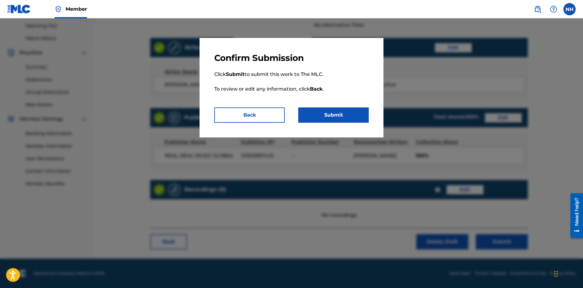
click at [358, 118] on button "Submit" at bounding box center [333, 115] width 71 height 15
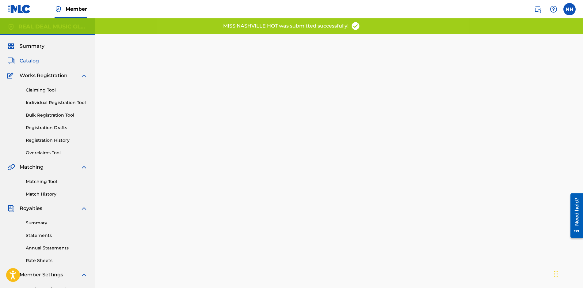
click at [51, 127] on link "Registration Drafts" at bounding box center [57, 128] width 62 height 6
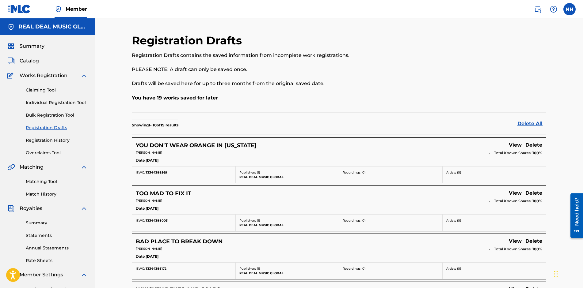
click at [518, 144] on link "View" at bounding box center [515, 146] width 13 height 8
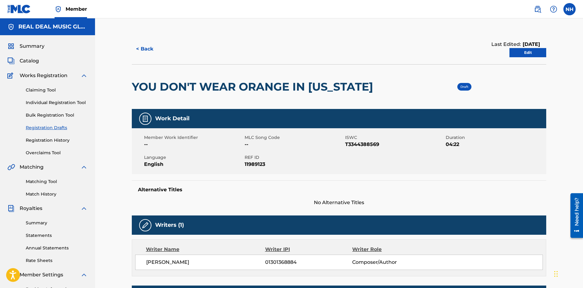
click at [531, 56] on link "Edit" at bounding box center [527, 52] width 37 height 9
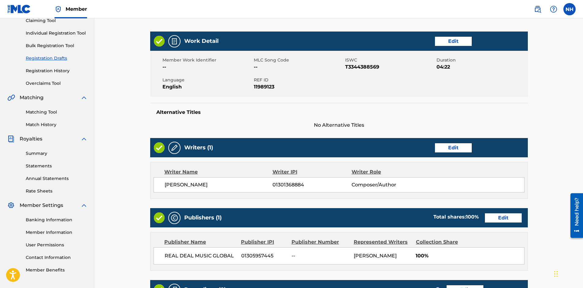
scroll to position [170, 0]
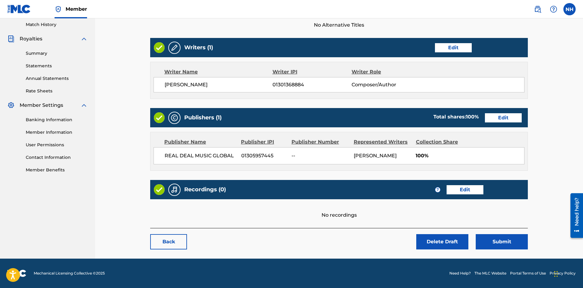
click at [490, 240] on button "Submit" at bounding box center [502, 242] width 52 height 15
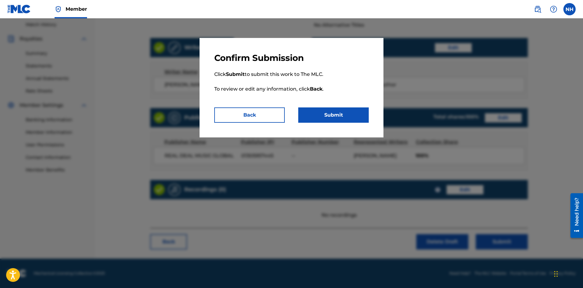
click at [326, 115] on button "Submit" at bounding box center [333, 115] width 71 height 15
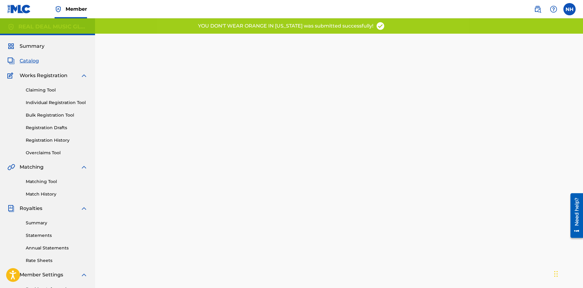
click at [44, 126] on link "Registration Drafts" at bounding box center [57, 128] width 62 height 6
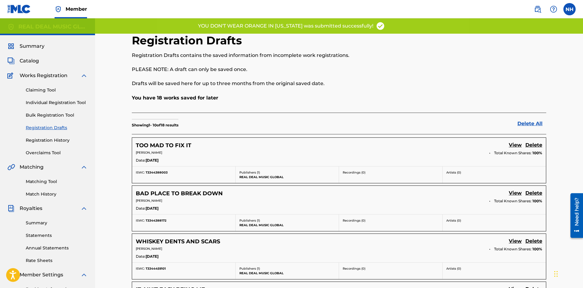
click at [515, 145] on link "View" at bounding box center [515, 146] width 13 height 8
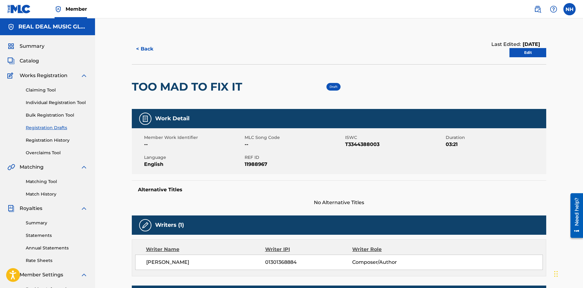
click at [520, 50] on link "Edit" at bounding box center [527, 52] width 37 height 9
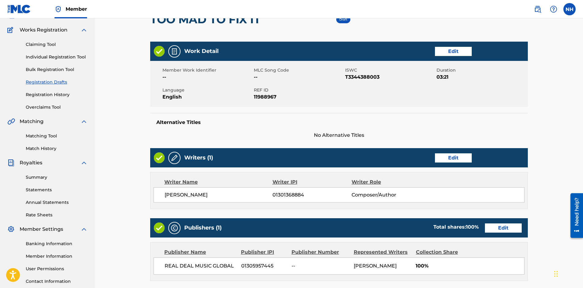
scroll to position [153, 0]
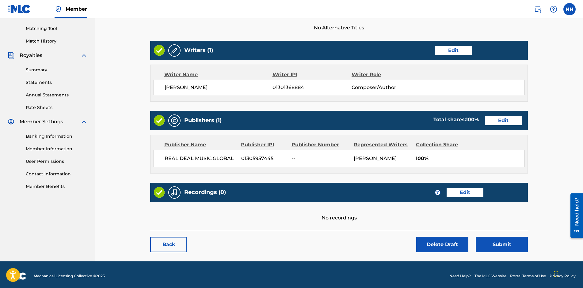
click at [497, 246] on button "Submit" at bounding box center [502, 244] width 52 height 15
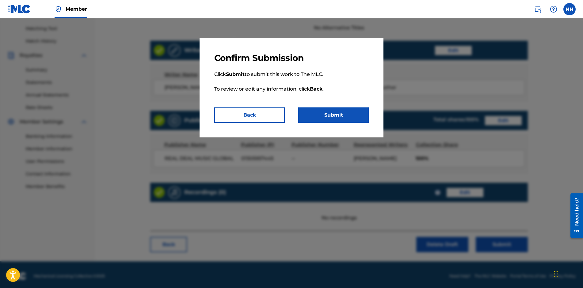
click at [322, 114] on button "Submit" at bounding box center [333, 115] width 71 height 15
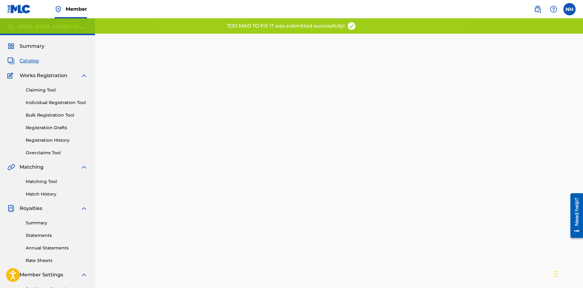
click at [49, 125] on link "Registration Drafts" at bounding box center [57, 128] width 62 height 6
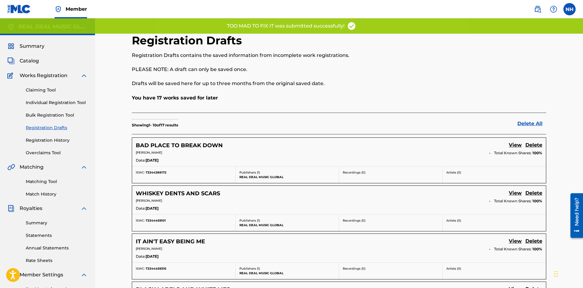
click at [332, 150] on div "BAD PLACE TO BREAK DOWN View Delete NEIL HARRIS Total Known Shares: 100 % Date:…" at bounding box center [339, 152] width 414 height 29
click at [518, 146] on link "View" at bounding box center [515, 146] width 13 height 8
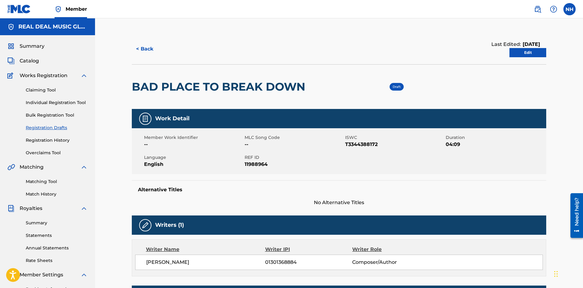
click at [520, 54] on link "Edit" at bounding box center [527, 52] width 37 height 9
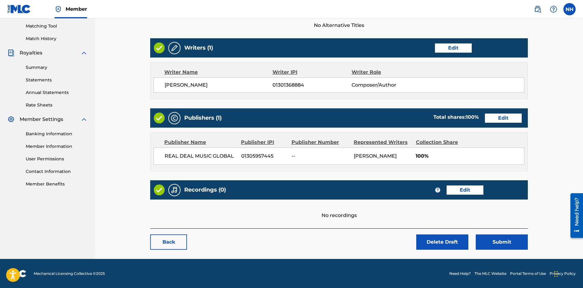
scroll to position [156, 0]
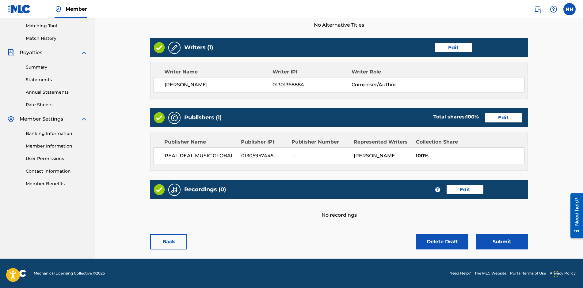
click at [497, 242] on button "Submit" at bounding box center [502, 242] width 52 height 15
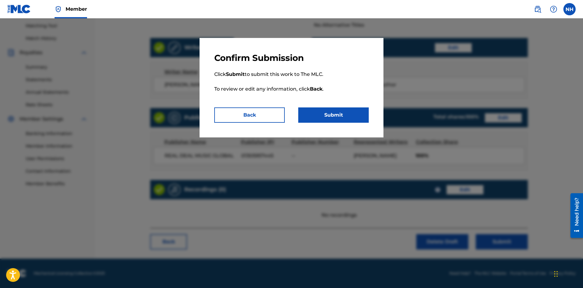
click at [339, 119] on button "Submit" at bounding box center [333, 115] width 71 height 15
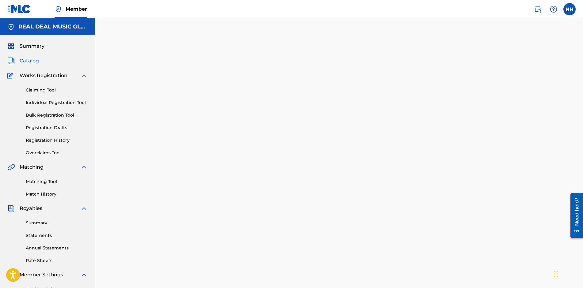
click at [51, 128] on link "Registration Drafts" at bounding box center [57, 128] width 62 height 6
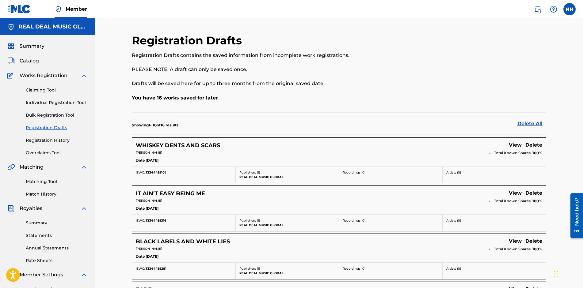
click at [517, 145] on link "View" at bounding box center [515, 146] width 13 height 8
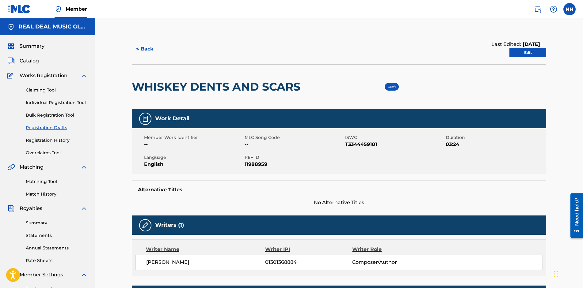
click at [537, 54] on link "Edit" at bounding box center [527, 52] width 37 height 9
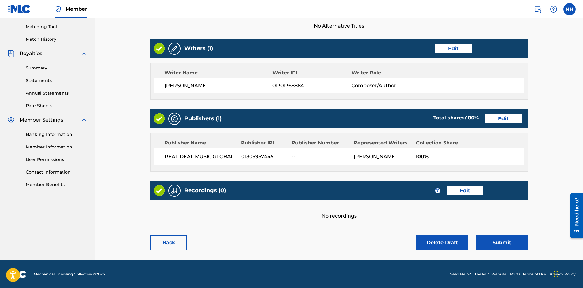
scroll to position [156, 0]
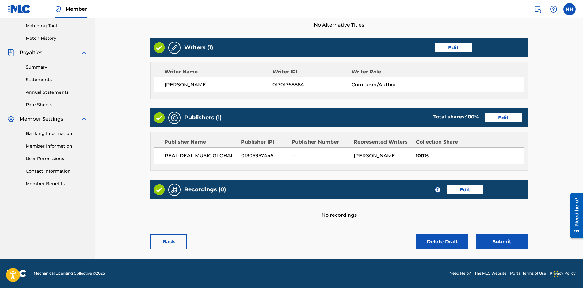
click at [502, 243] on button "Submit" at bounding box center [502, 242] width 52 height 15
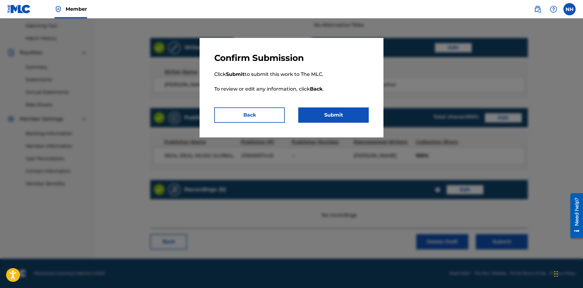
click at [343, 113] on button "Submit" at bounding box center [333, 115] width 71 height 15
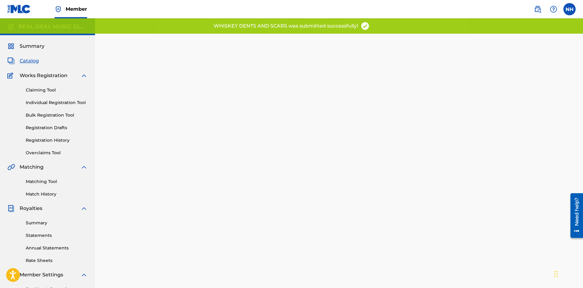
click at [49, 128] on link "Registration Drafts" at bounding box center [57, 128] width 62 height 6
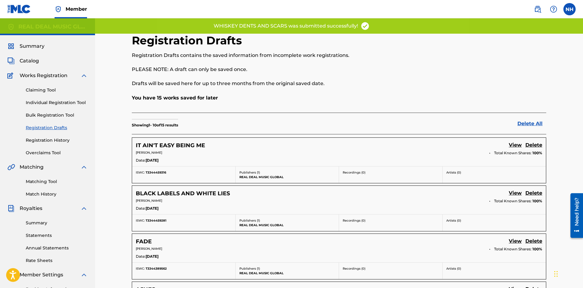
click at [517, 145] on link "View" at bounding box center [515, 146] width 13 height 8
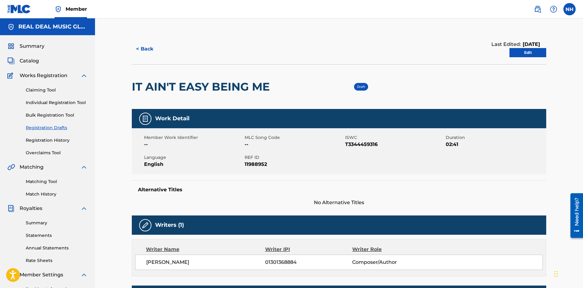
click at [519, 55] on link "Edit" at bounding box center [527, 52] width 37 height 9
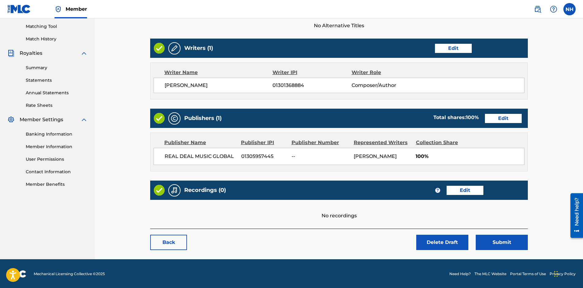
scroll to position [156, 0]
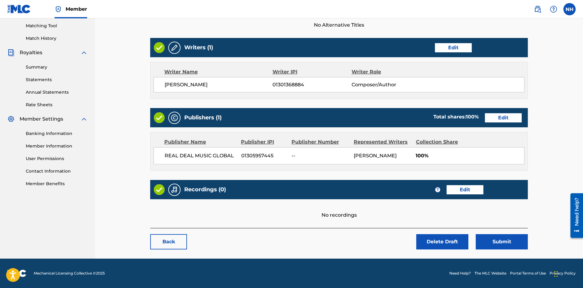
click at [496, 245] on button "Submit" at bounding box center [502, 242] width 52 height 15
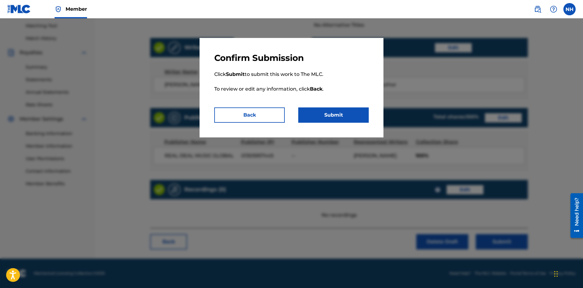
click at [352, 116] on button "Submit" at bounding box center [333, 115] width 71 height 15
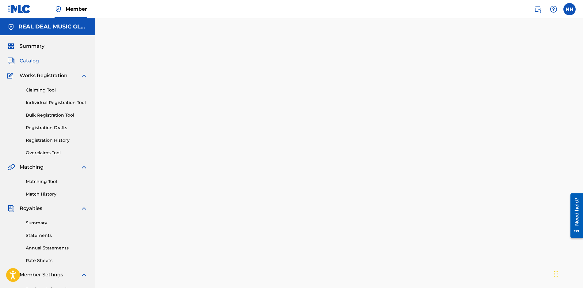
click at [51, 127] on link "Registration Drafts" at bounding box center [57, 128] width 62 height 6
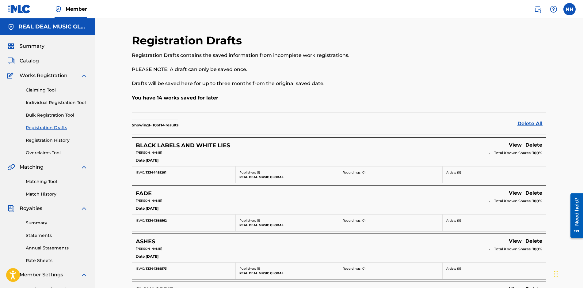
click at [514, 143] on link "View" at bounding box center [515, 146] width 13 height 8
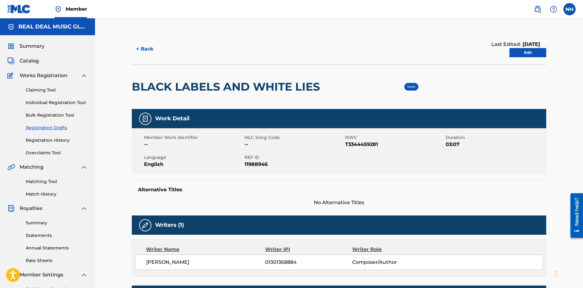
click at [520, 54] on link "Edit" at bounding box center [527, 52] width 37 height 9
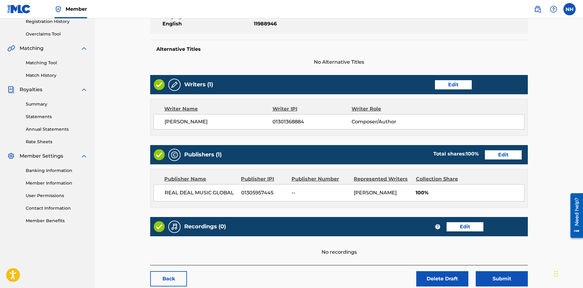
scroll to position [125, 0]
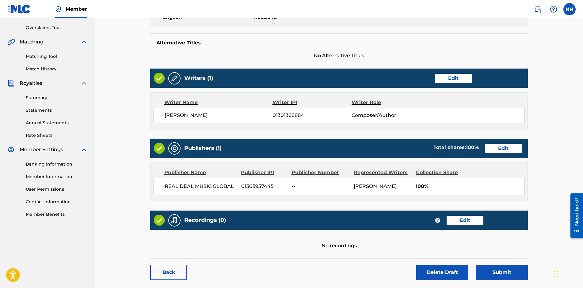
click at [495, 269] on button "Submit" at bounding box center [502, 272] width 52 height 15
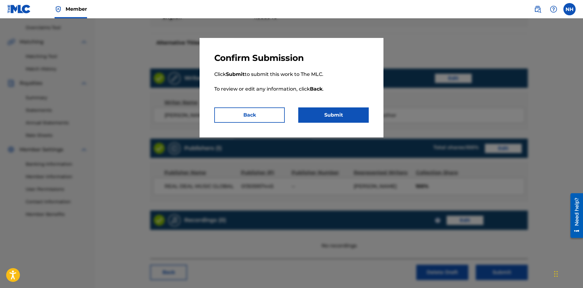
click at [331, 114] on button "Submit" at bounding box center [333, 115] width 71 height 15
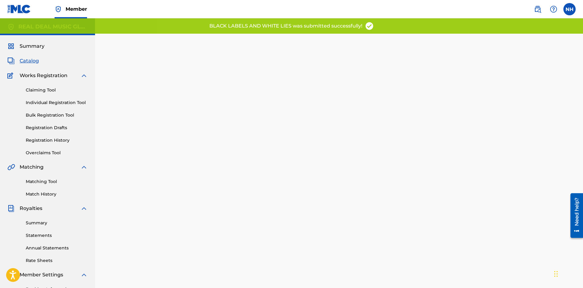
click at [52, 126] on link "Registration Drafts" at bounding box center [57, 128] width 62 height 6
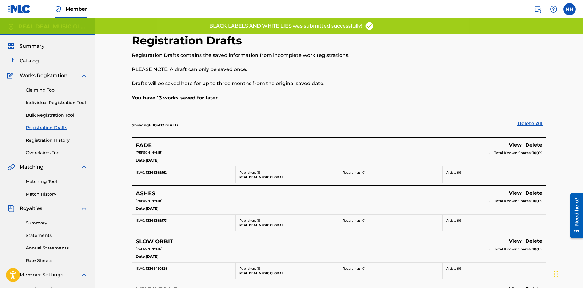
click at [517, 144] on link "View" at bounding box center [515, 146] width 13 height 8
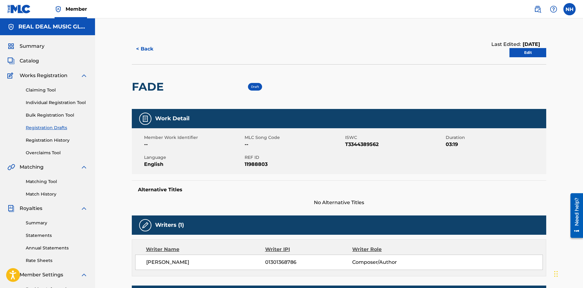
click at [532, 53] on link "Edit" at bounding box center [527, 52] width 37 height 9
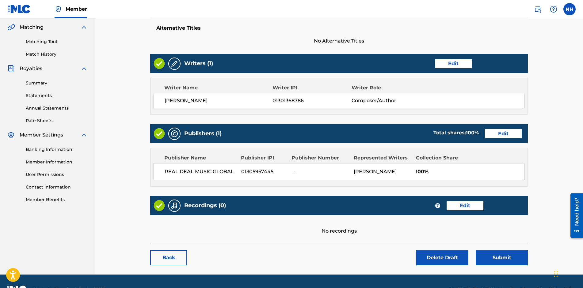
scroll to position [156, 0]
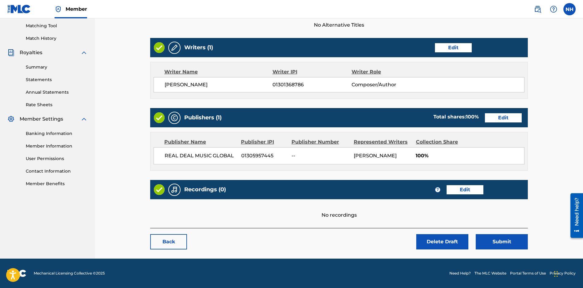
click at [511, 249] on button "Submit" at bounding box center [502, 242] width 52 height 15
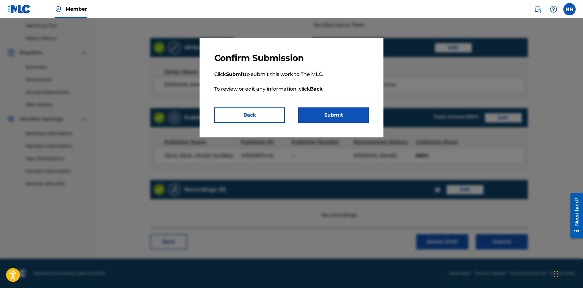
click at [353, 116] on button "Submit" at bounding box center [333, 115] width 71 height 15
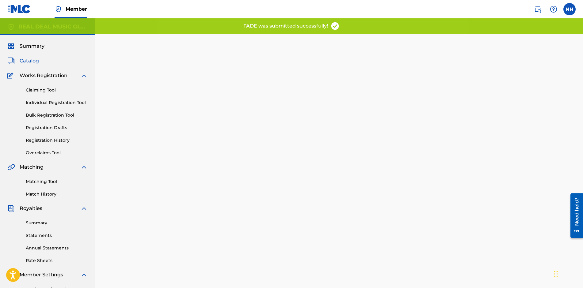
click at [45, 129] on link "Registration Drafts" at bounding box center [57, 128] width 62 height 6
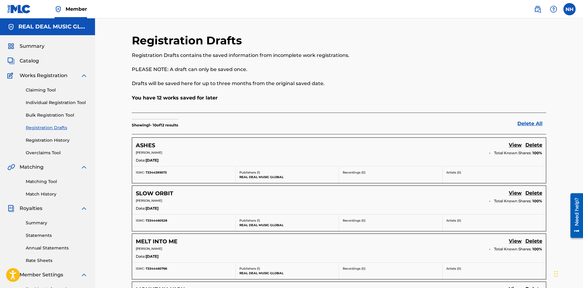
click at [518, 144] on link "View" at bounding box center [515, 146] width 13 height 8
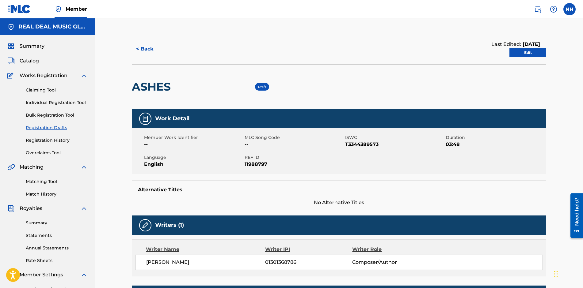
click at [539, 53] on link "Edit" at bounding box center [527, 52] width 37 height 9
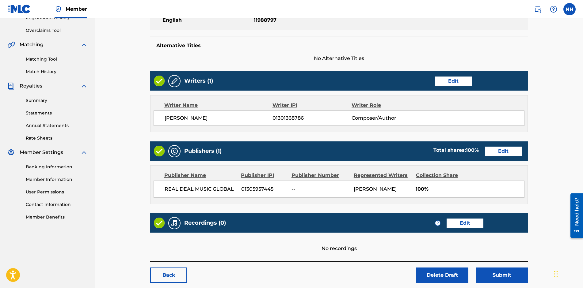
scroll to position [156, 0]
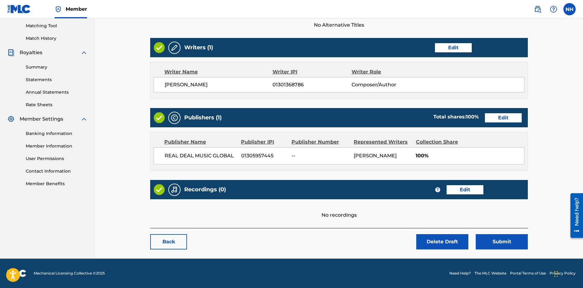
click at [490, 241] on button "Submit" at bounding box center [502, 242] width 52 height 15
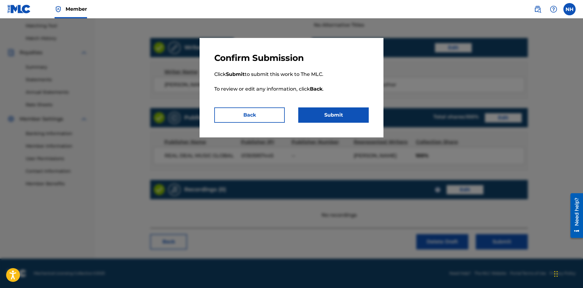
click at [341, 113] on button "Submit" at bounding box center [333, 115] width 71 height 15
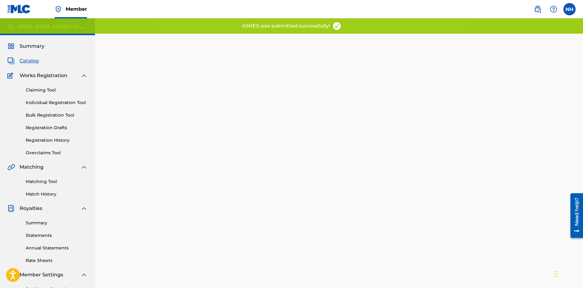
click at [37, 126] on link "Registration Drafts" at bounding box center [57, 128] width 62 height 6
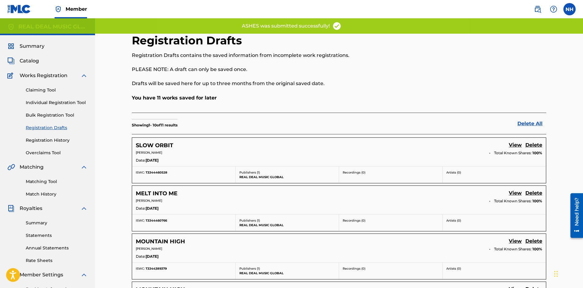
click at [513, 145] on link "View" at bounding box center [515, 146] width 13 height 8
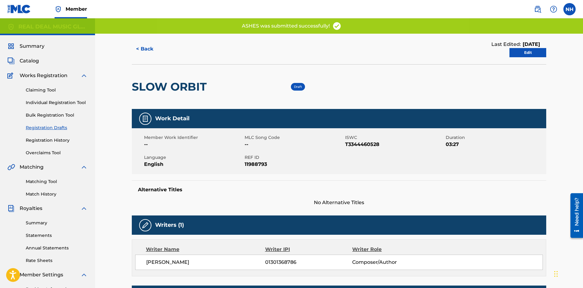
click at [536, 55] on link "Edit" at bounding box center [527, 52] width 37 height 9
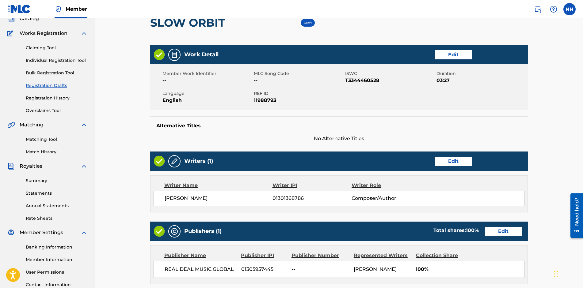
scroll to position [153, 0]
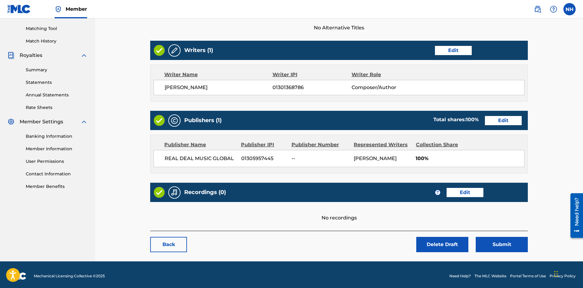
click at [504, 245] on button "Submit" at bounding box center [502, 244] width 52 height 15
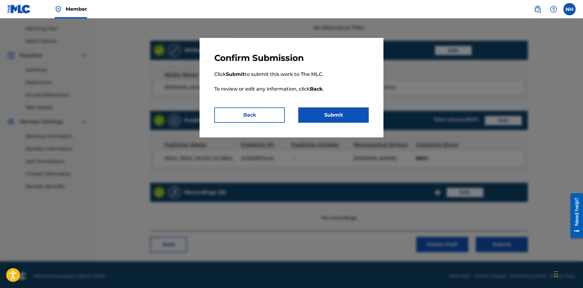
click at [345, 121] on button "Submit" at bounding box center [333, 115] width 71 height 15
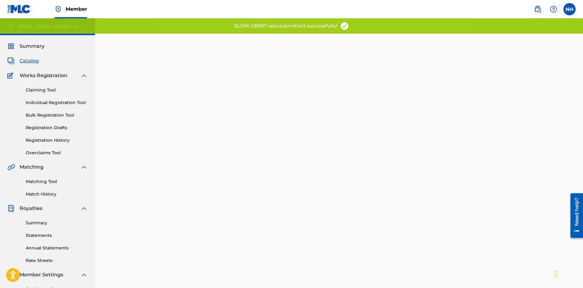
click at [44, 126] on link "Registration Drafts" at bounding box center [57, 128] width 62 height 6
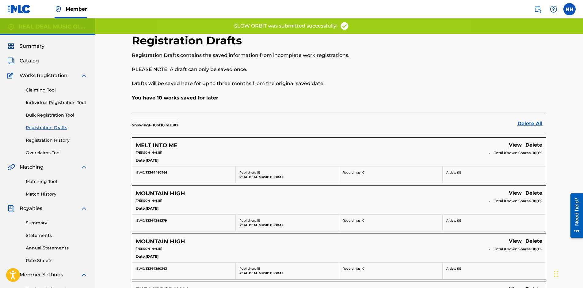
click at [514, 144] on link "View" at bounding box center [515, 146] width 13 height 8
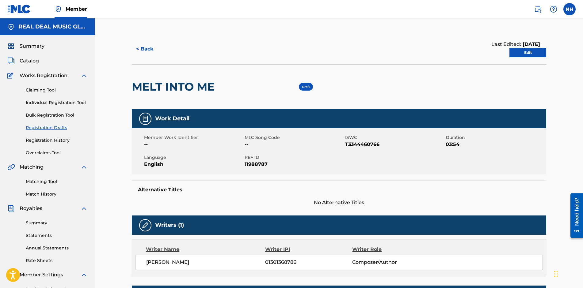
click at [523, 51] on link "Edit" at bounding box center [527, 52] width 37 height 9
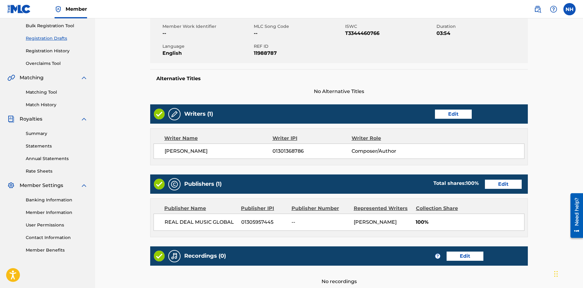
scroll to position [156, 0]
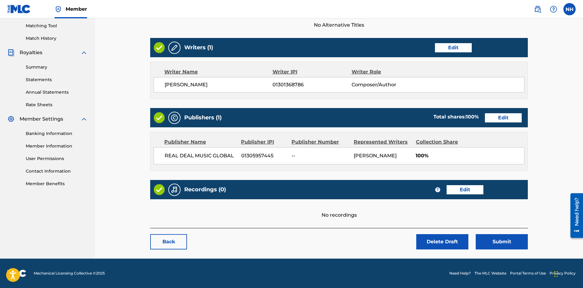
click at [501, 246] on button "Submit" at bounding box center [502, 242] width 52 height 15
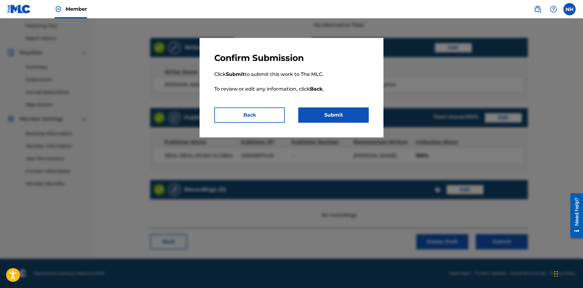
click at [346, 116] on button "Submit" at bounding box center [333, 115] width 71 height 15
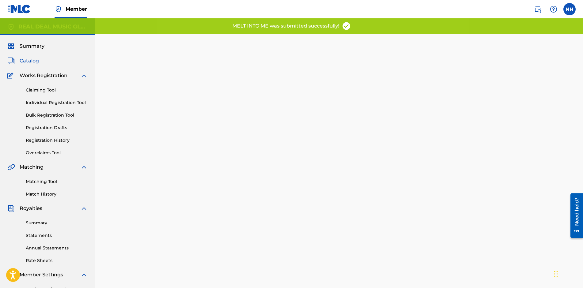
click at [47, 127] on link "Registration Drafts" at bounding box center [57, 128] width 62 height 6
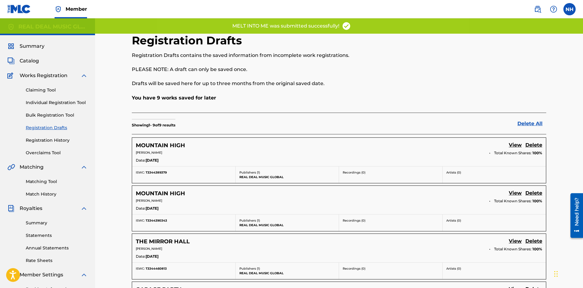
click at [514, 144] on link "View" at bounding box center [515, 146] width 13 height 8
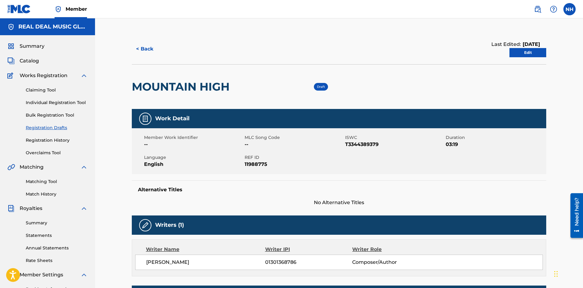
click at [520, 53] on link "Edit" at bounding box center [527, 52] width 37 height 9
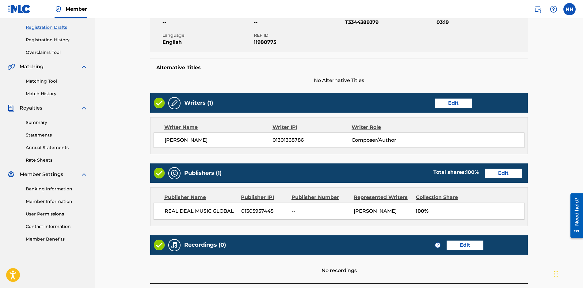
scroll to position [153, 0]
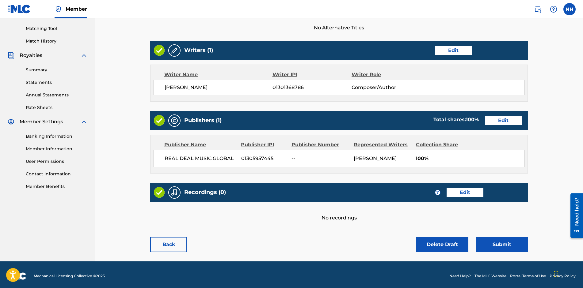
click at [500, 249] on button "Submit" at bounding box center [502, 244] width 52 height 15
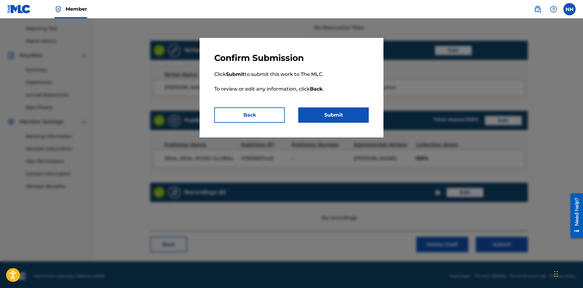
click at [341, 116] on button "Submit" at bounding box center [333, 115] width 71 height 15
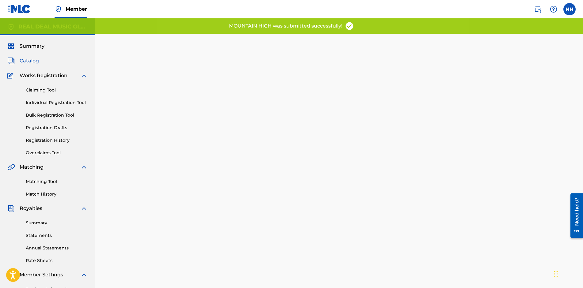
click at [48, 127] on link "Registration Drafts" at bounding box center [57, 128] width 62 height 6
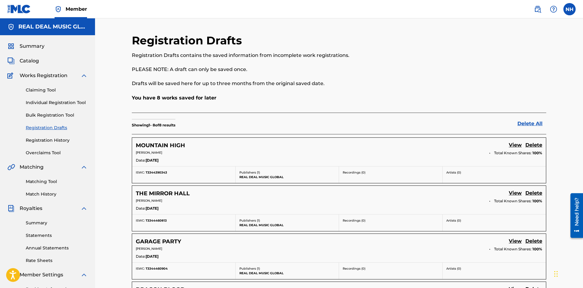
click at [43, 140] on link "Registration History" at bounding box center [57, 140] width 62 height 6
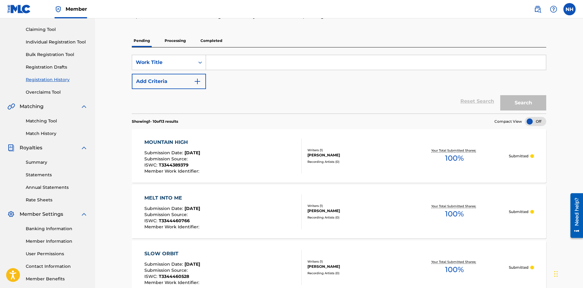
scroll to position [61, 0]
click at [253, 159] on div "MOUNTAIN HIGH Submission Date : Aug 28, 2025 Submission Source : ISWC : T334438…" at bounding box center [223, 155] width 158 height 35
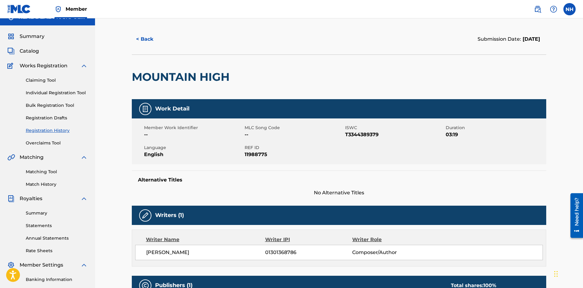
scroll to position [9, 0]
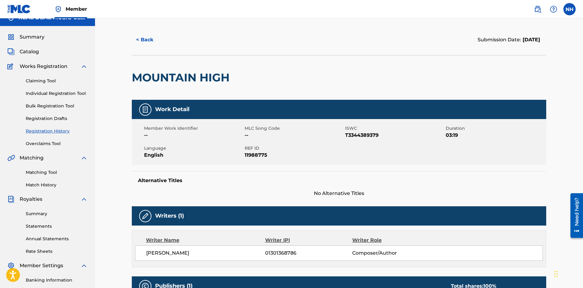
click at [43, 131] on link "Registration History" at bounding box center [57, 131] width 62 height 6
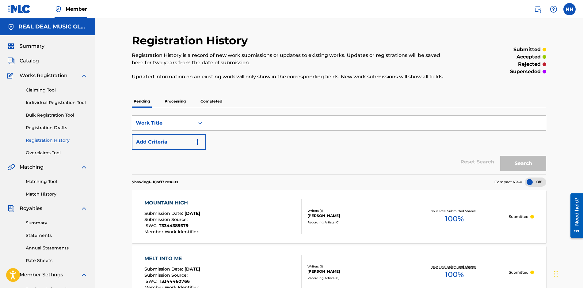
click at [525, 218] on p "Submitted" at bounding box center [519, 217] width 20 height 6
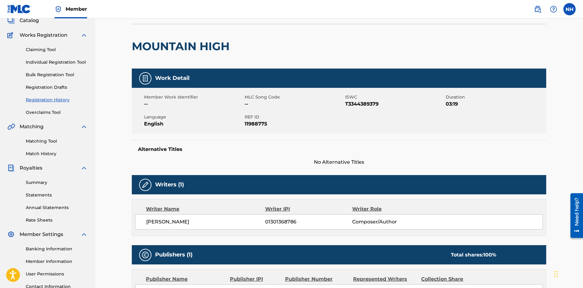
scroll to position [40, 0]
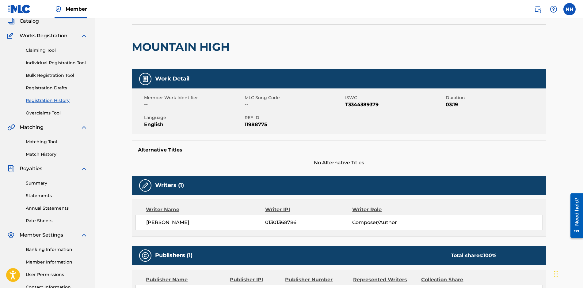
click at [578, 208] on div "Need help?" at bounding box center [577, 212] width 8 height 28
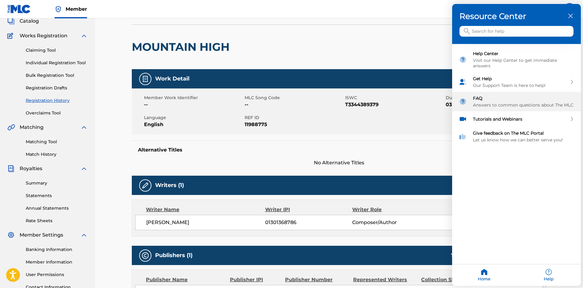
click at [481, 101] on div "FAQ Answers to common questions about The MLC" at bounding box center [523, 102] width 101 height 12
click at [528, 35] on input "Search for help" at bounding box center [517, 31] width 114 height 11
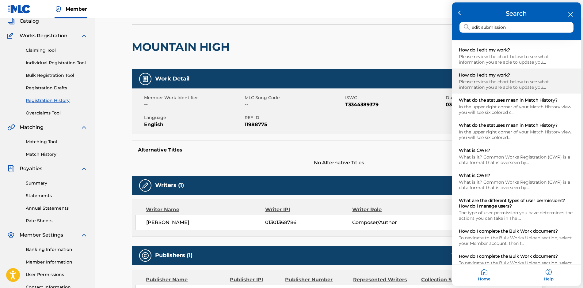
click at [492, 76] on div "How do I edit my work?" at bounding box center [516, 75] width 115 height 6
click at [572, 14] on icon "close resource center" at bounding box center [570, 14] width 5 height 5
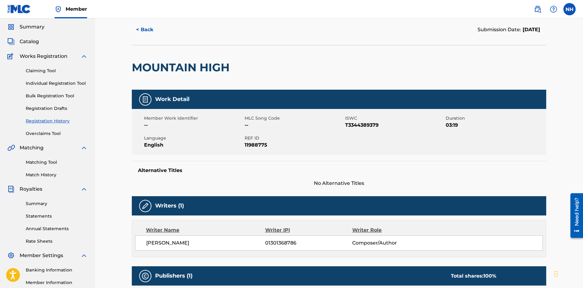
scroll to position [0, 0]
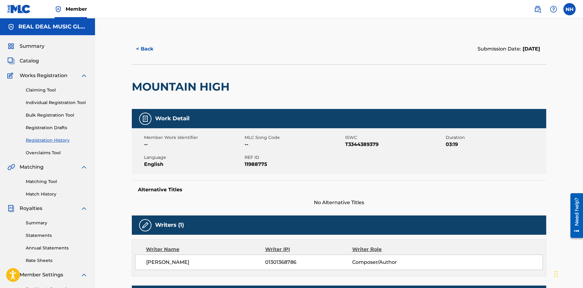
click at [48, 129] on link "Registration Drafts" at bounding box center [57, 128] width 62 height 6
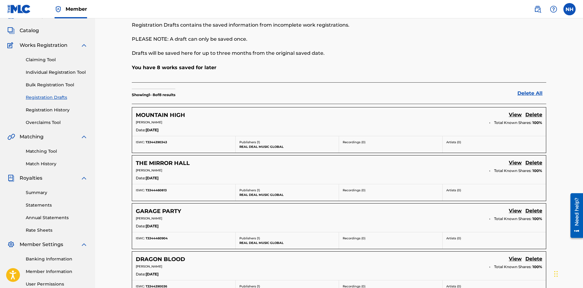
scroll to position [61, 0]
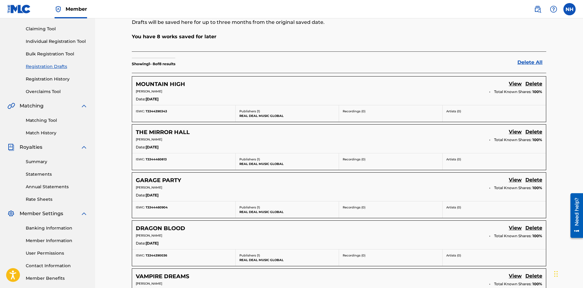
click at [512, 82] on link "View" at bounding box center [515, 84] width 13 height 8
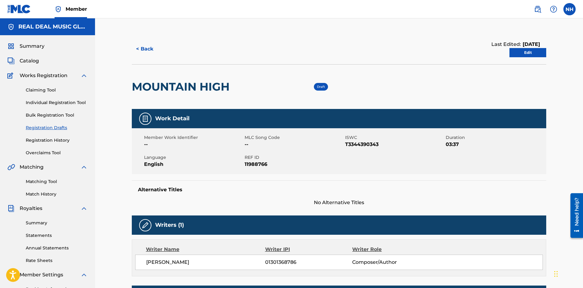
click at [536, 53] on link "Edit" at bounding box center [527, 52] width 37 height 9
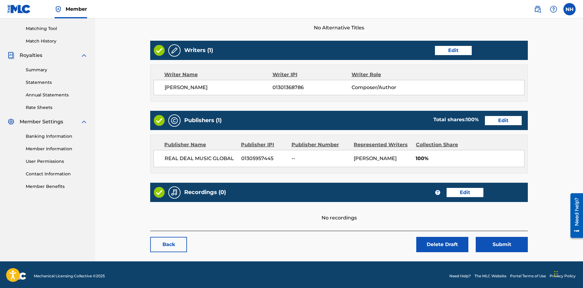
scroll to position [156, 0]
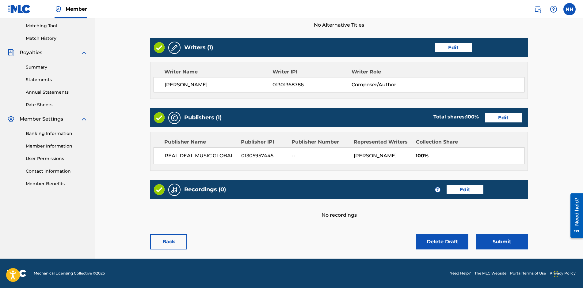
click at [503, 246] on button "Submit" at bounding box center [502, 242] width 52 height 15
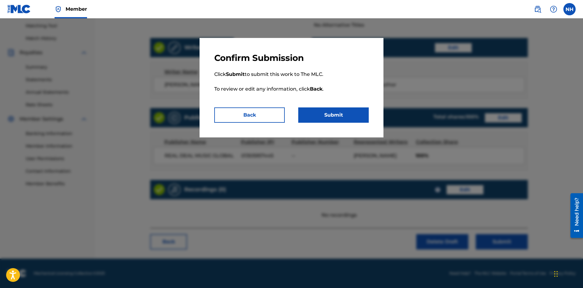
click at [334, 119] on button "Submit" at bounding box center [333, 115] width 71 height 15
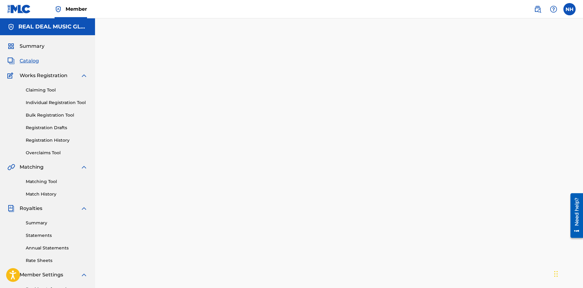
click at [43, 129] on link "Registration Drafts" at bounding box center [57, 128] width 62 height 6
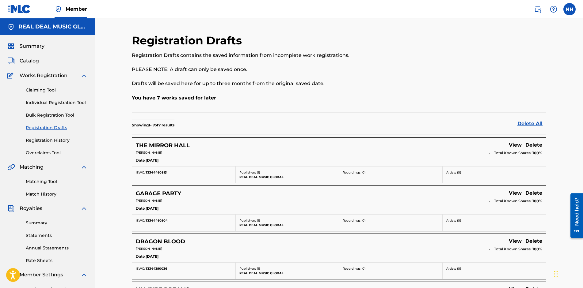
click at [513, 146] on link "View" at bounding box center [515, 146] width 13 height 8
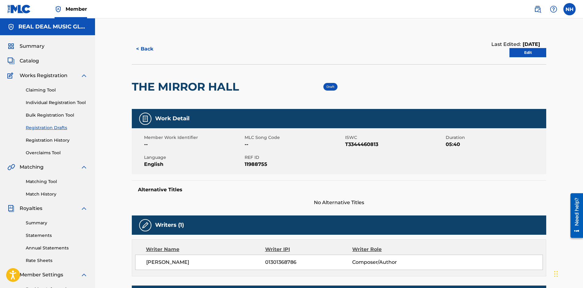
click at [520, 55] on link "Edit" at bounding box center [527, 52] width 37 height 9
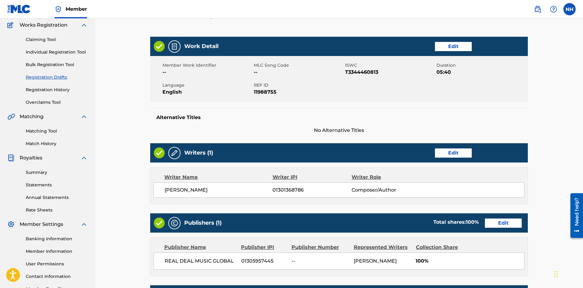
scroll to position [156, 0]
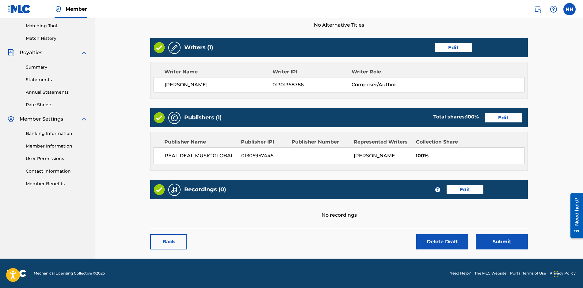
click at [505, 240] on button "Submit" at bounding box center [502, 242] width 52 height 15
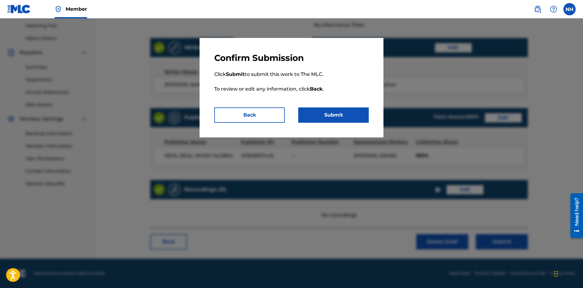
click at [315, 113] on button "Submit" at bounding box center [333, 115] width 71 height 15
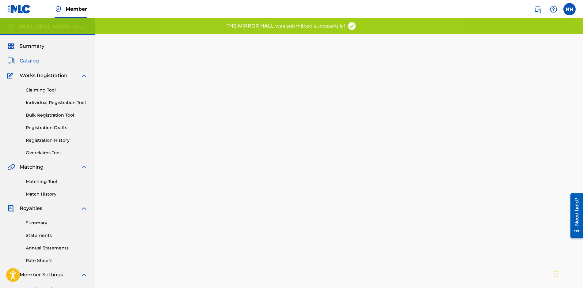
click at [48, 127] on link "Registration Drafts" at bounding box center [57, 128] width 62 height 6
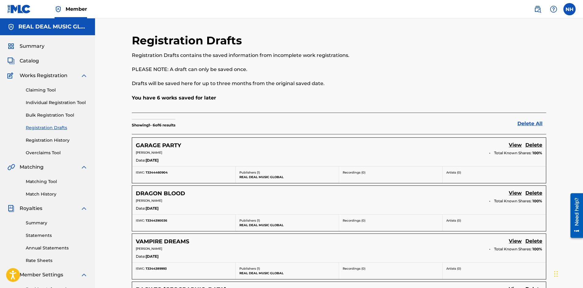
click at [516, 146] on link "View" at bounding box center [515, 146] width 13 height 8
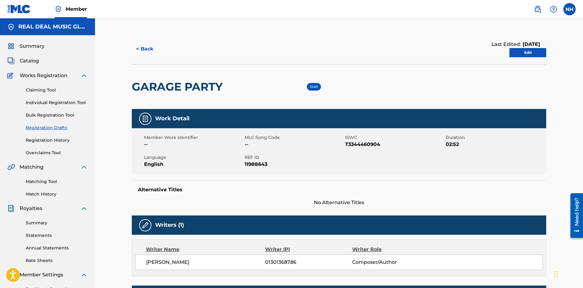
click at [524, 51] on link "Edit" at bounding box center [527, 52] width 37 height 9
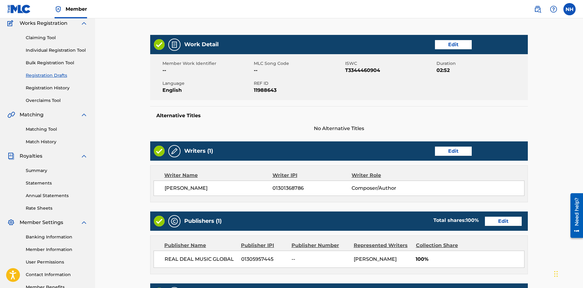
scroll to position [156, 0]
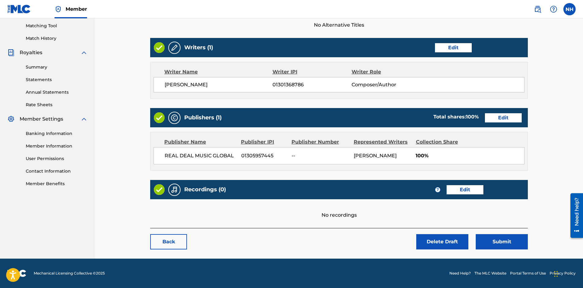
click at [502, 243] on button "Submit" at bounding box center [502, 242] width 52 height 15
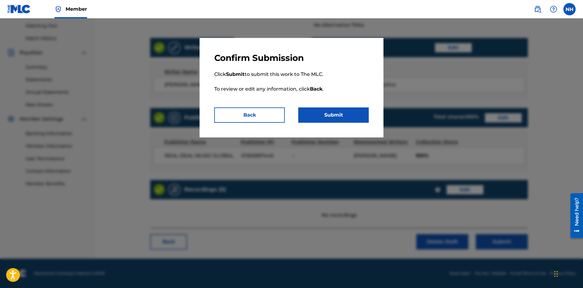
click at [332, 115] on button "Submit" at bounding box center [333, 115] width 71 height 15
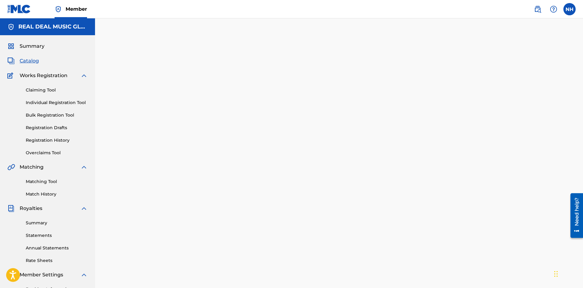
click at [47, 127] on link "Registration Drafts" at bounding box center [57, 128] width 62 height 6
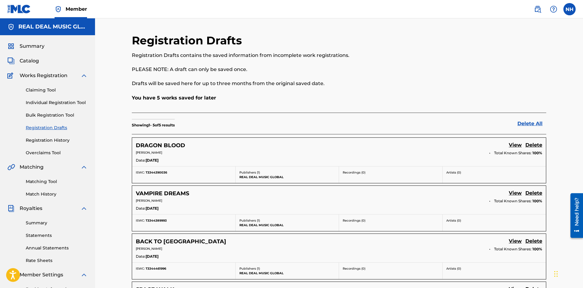
click at [509, 145] on link "View" at bounding box center [515, 146] width 13 height 8
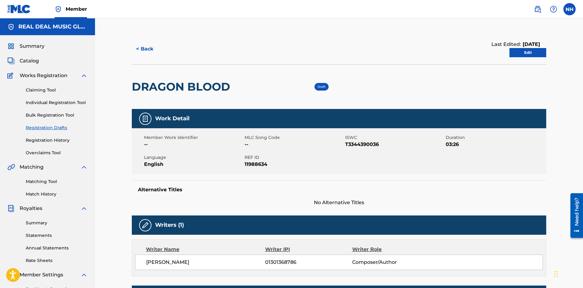
click at [532, 52] on link "Edit" at bounding box center [527, 52] width 37 height 9
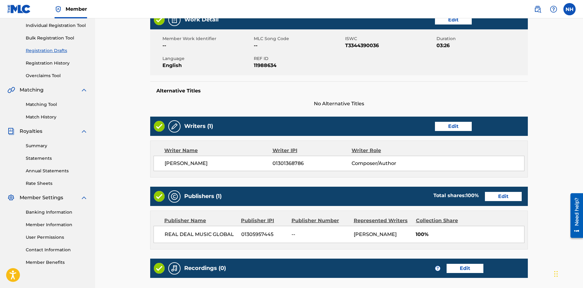
scroll to position [156, 0]
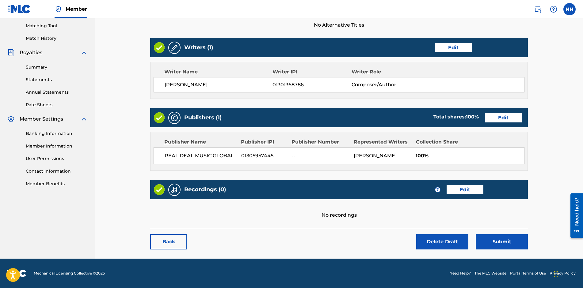
click at [511, 245] on button "Submit" at bounding box center [502, 242] width 52 height 15
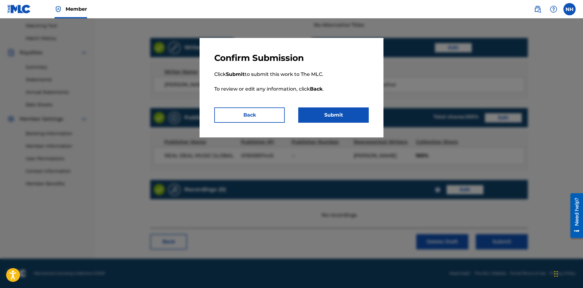
click at [327, 116] on button "Submit" at bounding box center [333, 115] width 71 height 15
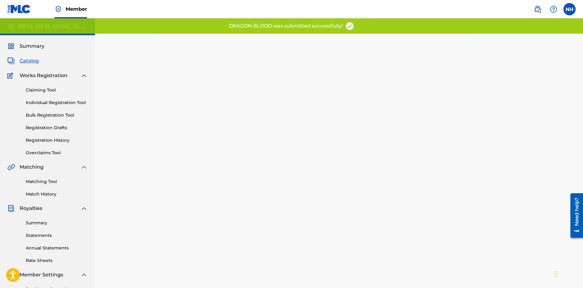
click at [56, 125] on link "Registration Drafts" at bounding box center [57, 128] width 62 height 6
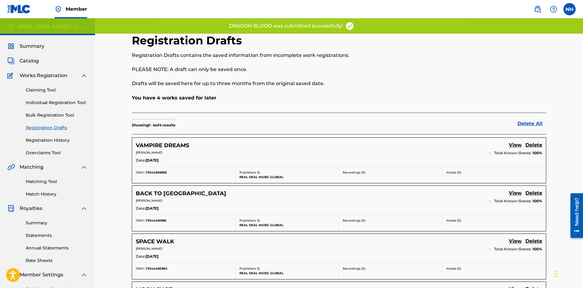
click at [513, 144] on link "View" at bounding box center [515, 146] width 13 height 8
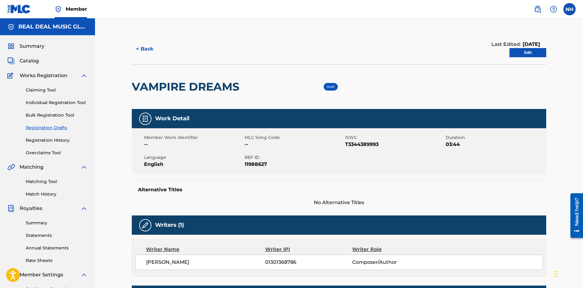
click at [534, 54] on link "Edit" at bounding box center [527, 52] width 37 height 9
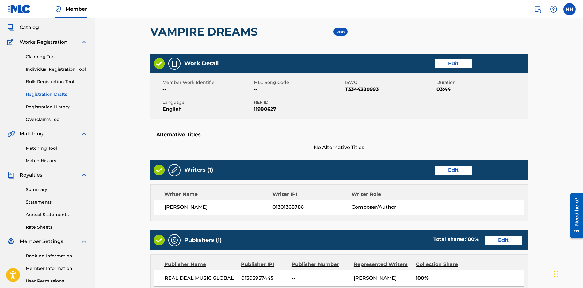
scroll to position [156, 0]
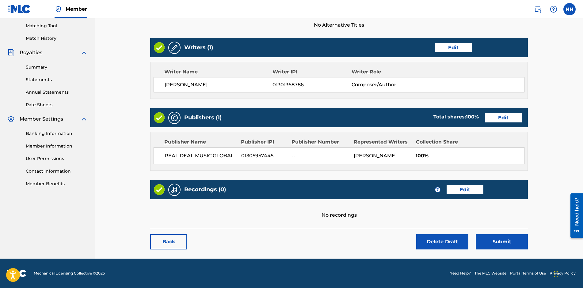
click at [494, 241] on button "Submit" at bounding box center [502, 242] width 52 height 15
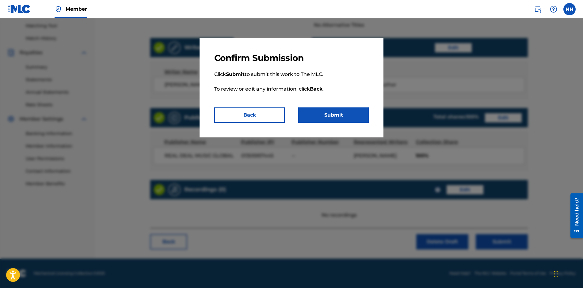
click at [351, 119] on button "Submit" at bounding box center [333, 115] width 71 height 15
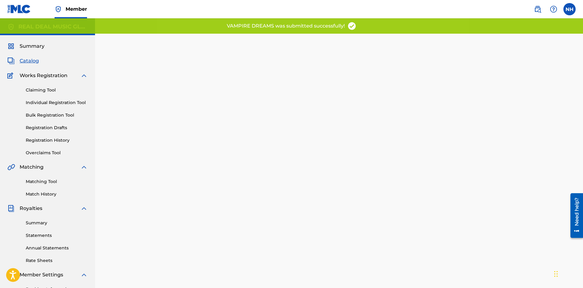
click at [42, 130] on link "Registration Drafts" at bounding box center [57, 128] width 62 height 6
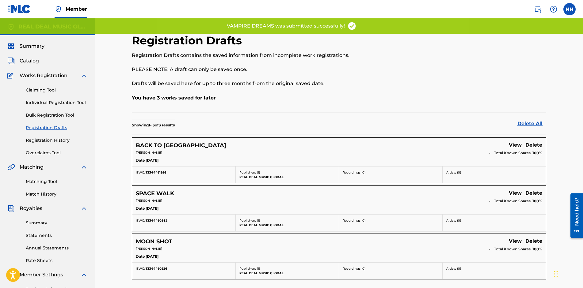
click at [389, 156] on div "NEIL HARRIS Total Known Shares: 100 %" at bounding box center [339, 154] width 406 height 7
click at [511, 145] on link "View" at bounding box center [515, 146] width 13 height 8
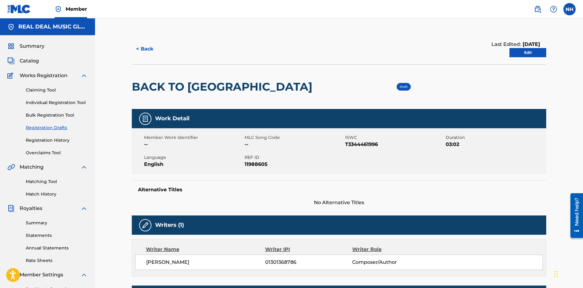
click at [513, 53] on link "Edit" at bounding box center [527, 52] width 37 height 9
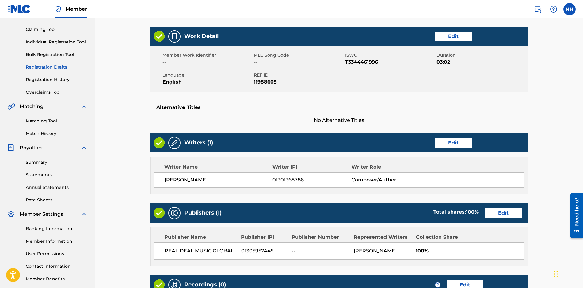
scroll to position [156, 0]
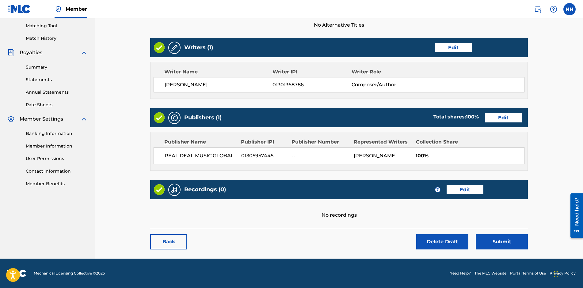
click at [493, 240] on button "Submit" at bounding box center [502, 242] width 52 height 15
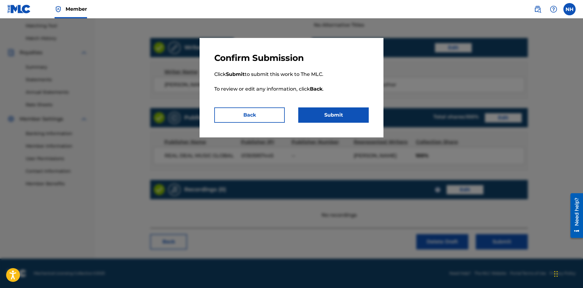
click at [336, 117] on button "Submit" at bounding box center [333, 115] width 71 height 15
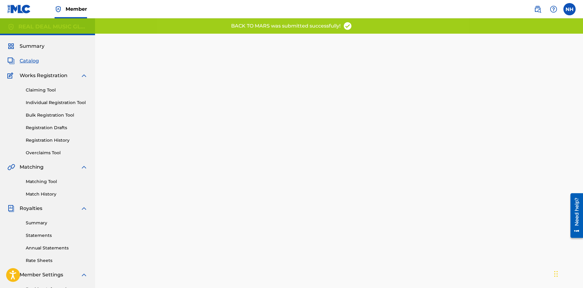
click at [53, 127] on link "Registration Drafts" at bounding box center [57, 128] width 62 height 6
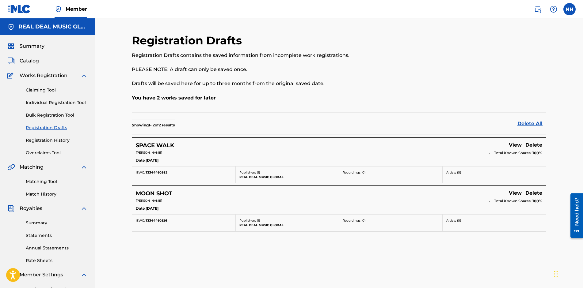
click at [514, 146] on link "View" at bounding box center [515, 146] width 13 height 8
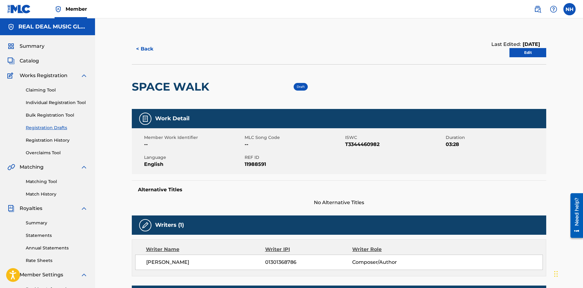
click at [532, 55] on link "Edit" at bounding box center [527, 52] width 37 height 9
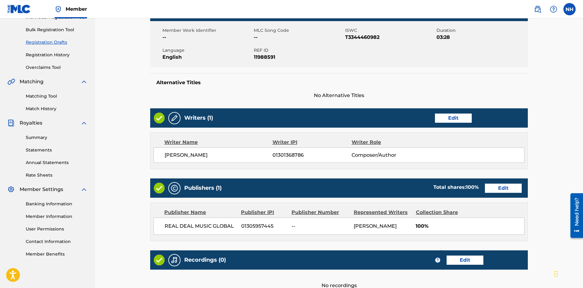
scroll to position [156, 0]
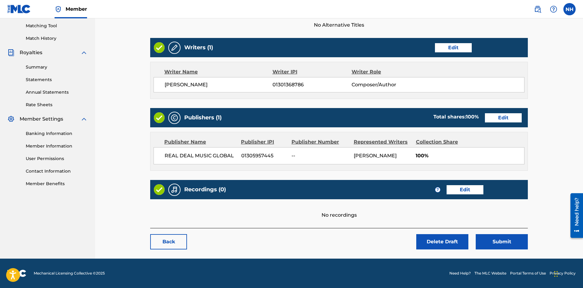
click at [516, 243] on button "Submit" at bounding box center [502, 242] width 52 height 15
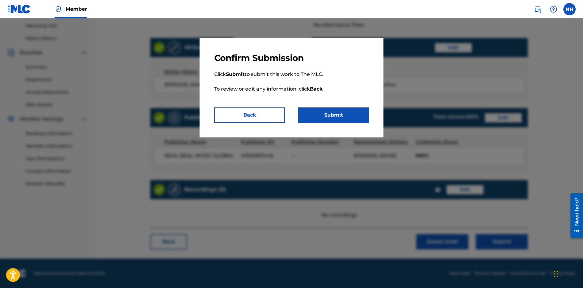
click at [321, 110] on button "Submit" at bounding box center [333, 115] width 71 height 15
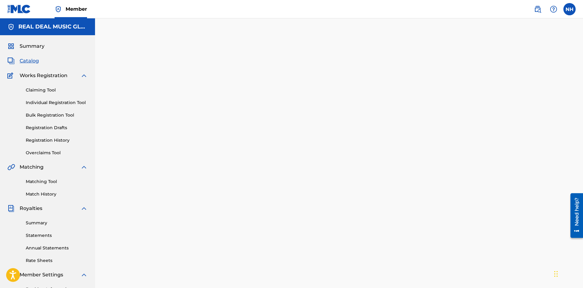
click at [52, 129] on link "Registration Drafts" at bounding box center [57, 128] width 62 height 6
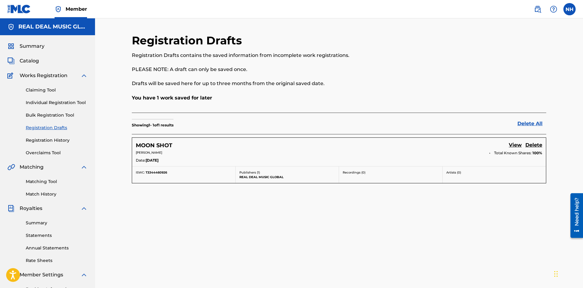
click at [518, 146] on link "View" at bounding box center [515, 146] width 13 height 8
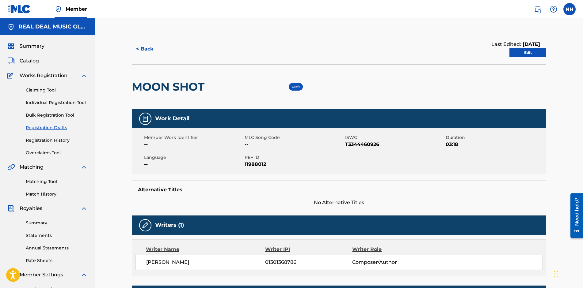
click at [519, 55] on link "Edit" at bounding box center [527, 52] width 37 height 9
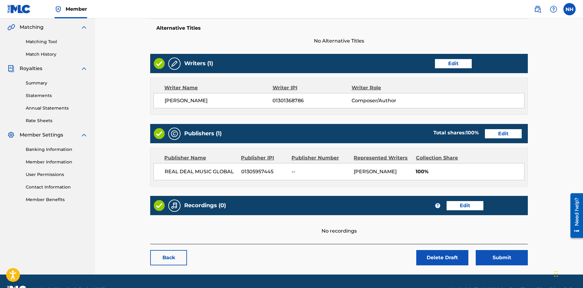
scroll to position [156, 0]
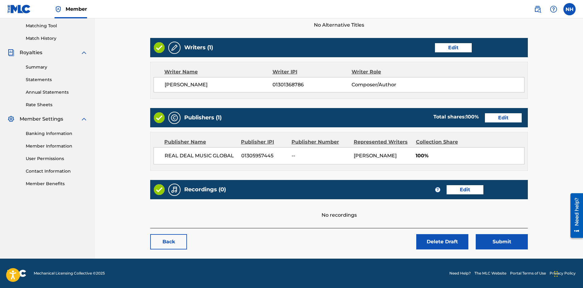
click at [505, 242] on button "Submit" at bounding box center [502, 242] width 52 height 15
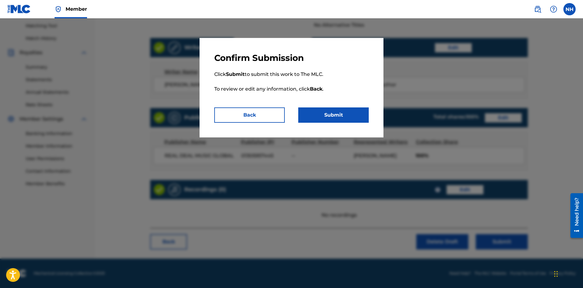
click at [360, 116] on button "Submit" at bounding box center [333, 115] width 71 height 15
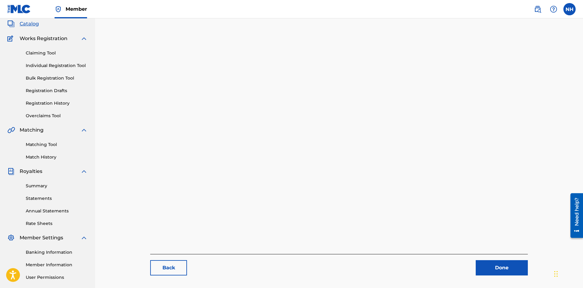
scroll to position [92, 0]
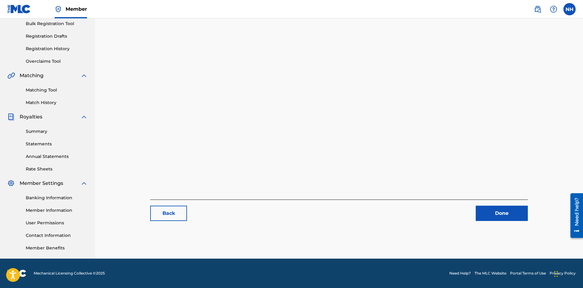
click at [456, 273] on link "Need Help?" at bounding box center [459, 274] width 21 height 6
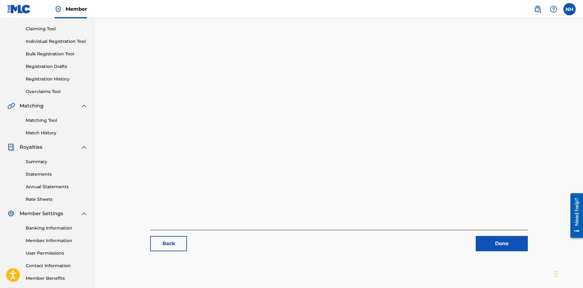
scroll to position [0, 0]
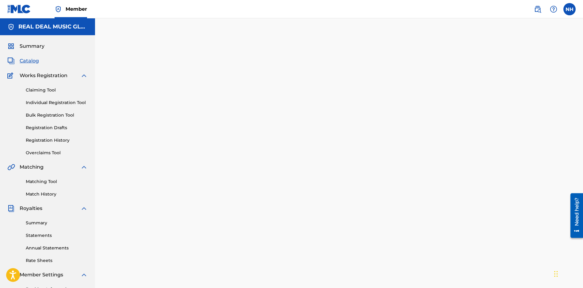
click at [46, 139] on link "Registration History" at bounding box center [57, 140] width 62 height 6
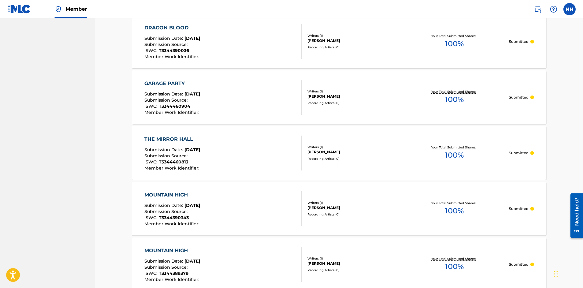
scroll to position [528, 0]
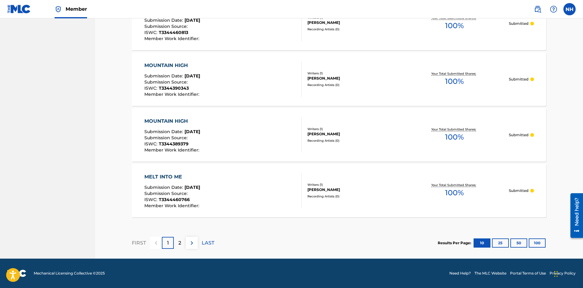
click at [458, 273] on link "Need Help?" at bounding box center [459, 274] width 21 height 6
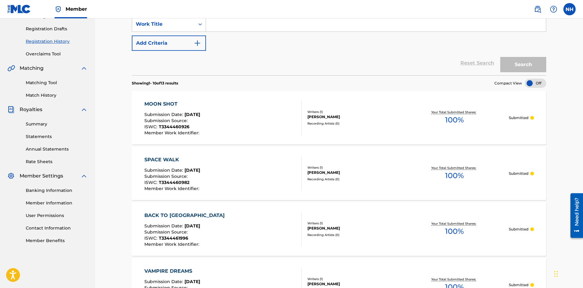
scroll to position [0, 0]
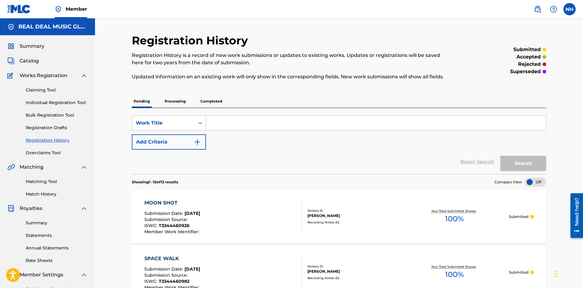
click at [75, 8] on span "Member" at bounding box center [76, 9] width 21 height 7
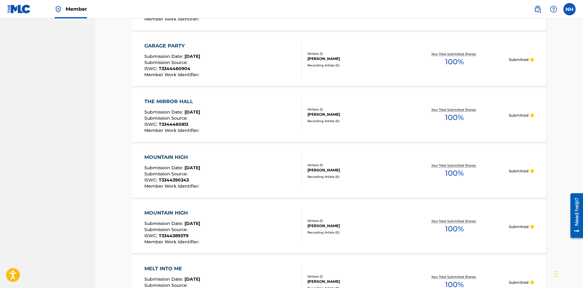
scroll to position [498, 0]
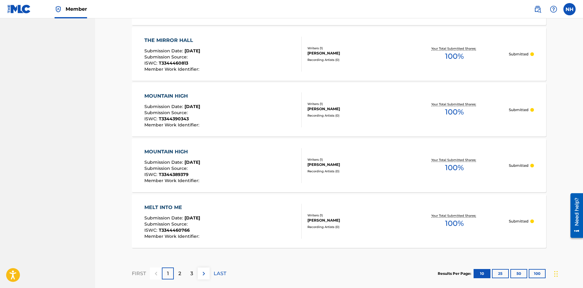
click at [240, 161] on div "MOUNTAIN HIGH Submission Date : Aug 28, 2025 Submission Source : ISWC : T334438…" at bounding box center [223, 165] width 158 height 35
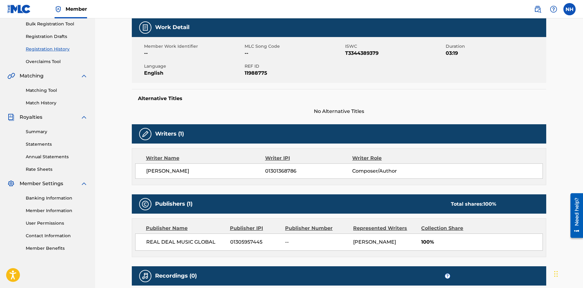
scroll to position [92, 0]
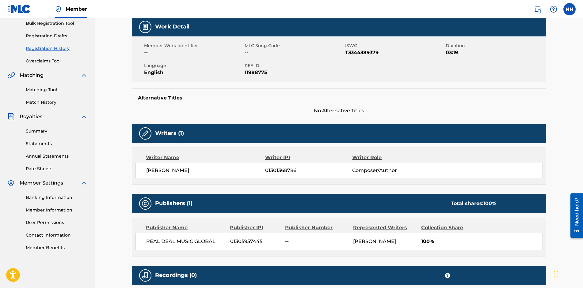
click at [63, 47] on link "Registration History" at bounding box center [57, 48] width 62 height 6
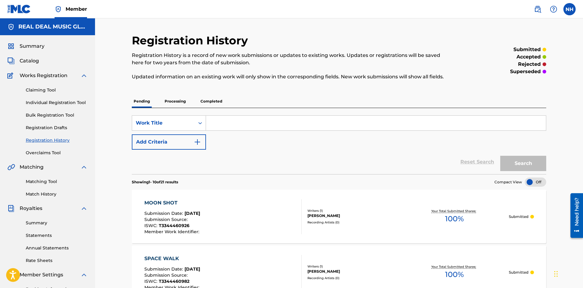
click at [68, 104] on link "Individual Registration Tool" at bounding box center [57, 103] width 62 height 6
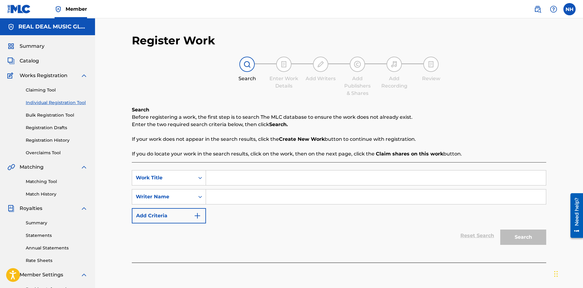
click at [239, 178] on input "Search Form" at bounding box center [376, 178] width 340 height 15
click at [248, 202] on input "Search Form" at bounding box center [376, 197] width 340 height 15
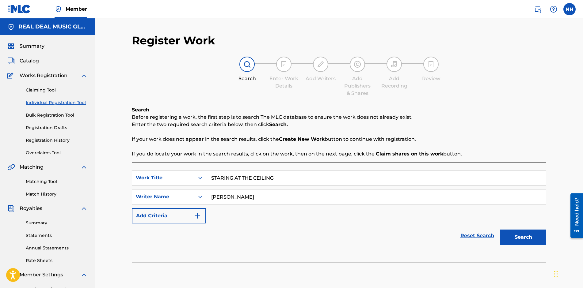
click at [517, 236] on button "Search" at bounding box center [523, 237] width 46 height 15
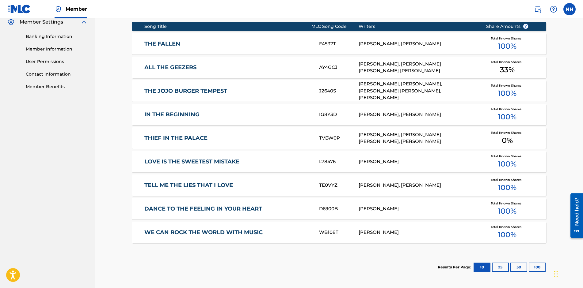
scroll to position [313, 0]
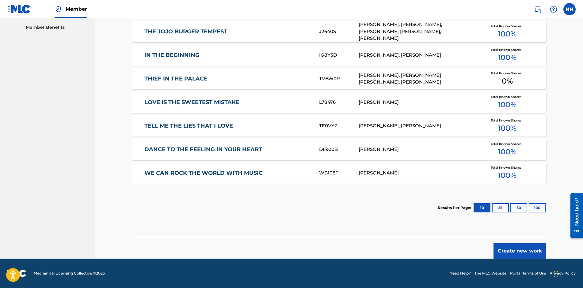
click at [509, 253] on button "Create new work" at bounding box center [520, 251] width 53 height 15
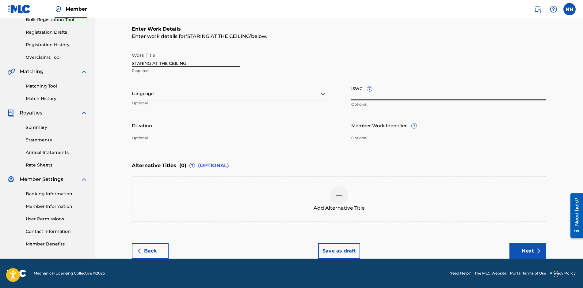
paste input "T-334.438.937-9"
click at [198, 94] on div at bounding box center [229, 94] width 195 height 8
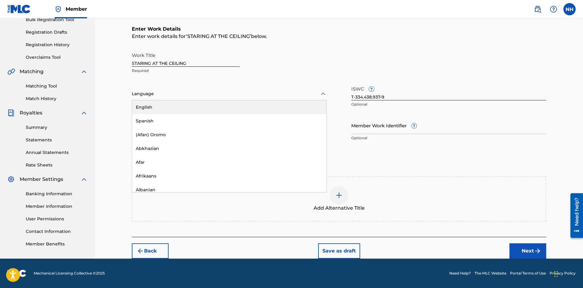
click at [190, 106] on div "English" at bounding box center [229, 108] width 194 height 14
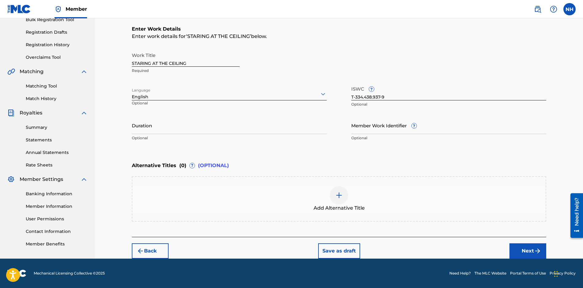
click at [185, 128] on input "Duration" at bounding box center [229, 125] width 195 height 17
click at [389, 173] on div "Alternative Titles ( 0 ) ? (OPTIONAL) Add Alternative Title" at bounding box center [339, 190] width 414 height 63
click at [522, 246] on button "Next" at bounding box center [527, 251] width 37 height 15
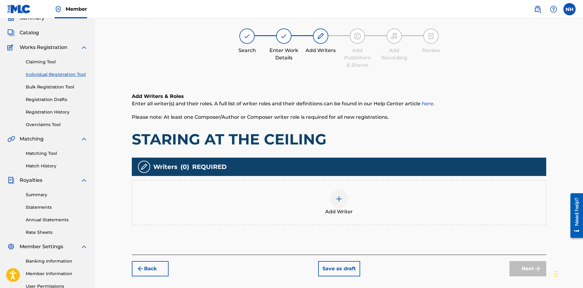
scroll to position [28, 0]
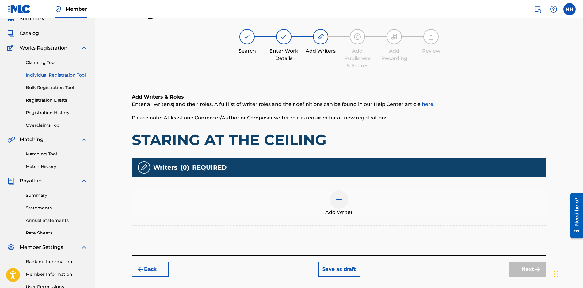
click at [337, 201] on img at bounding box center [338, 199] width 7 height 7
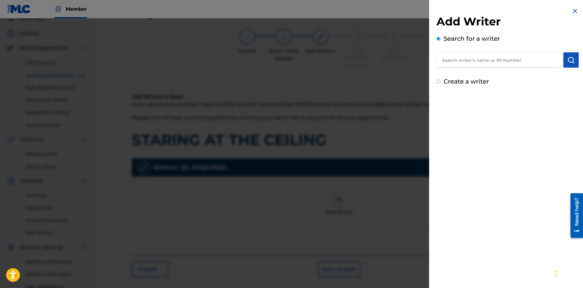
click at [440, 82] on input "Create a writer" at bounding box center [439, 82] width 4 height 4
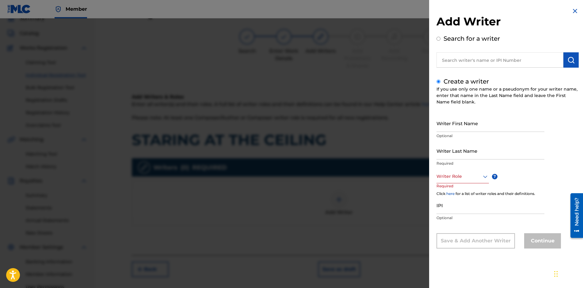
click at [485, 124] on input "Writer First Name" at bounding box center [491, 123] width 108 height 17
click at [469, 177] on div at bounding box center [463, 177] width 52 height 8
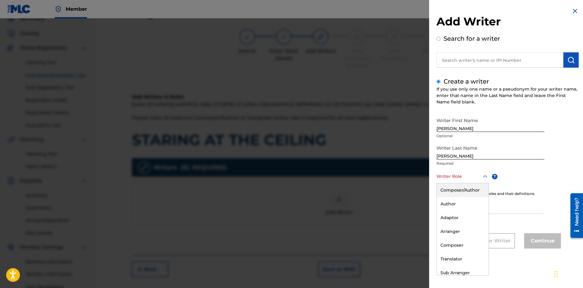
click at [462, 189] on div "Composer/Author" at bounding box center [463, 191] width 52 height 14
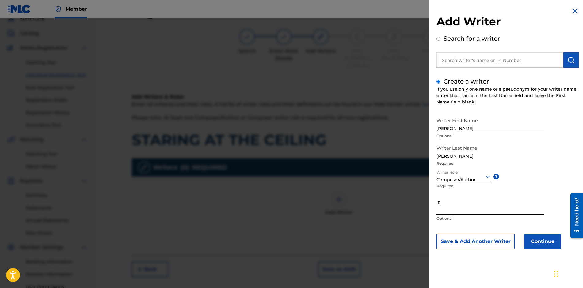
paste input "01301368786"
click at [542, 238] on button "Continue" at bounding box center [542, 241] width 37 height 15
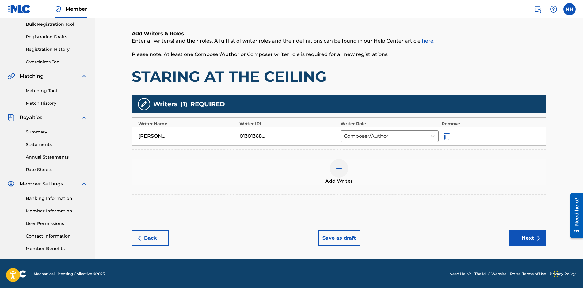
scroll to position [92, 0]
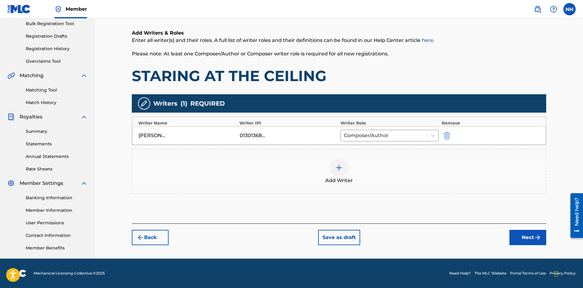
click at [523, 244] on button "Next" at bounding box center [527, 237] width 37 height 15
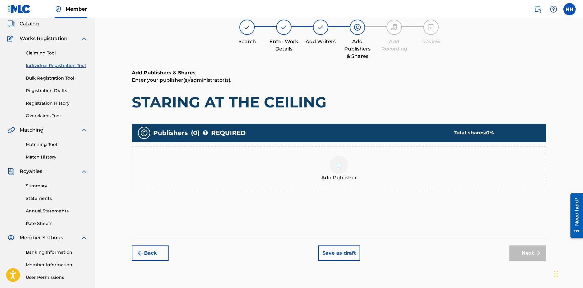
scroll to position [28, 0]
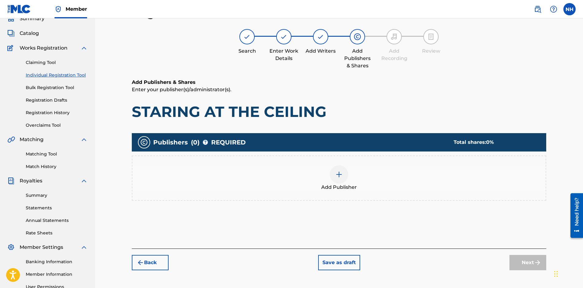
click at [343, 175] on div at bounding box center [339, 175] width 18 height 18
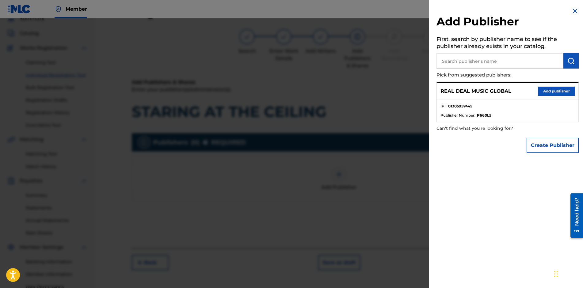
click at [556, 94] on button "Add publisher" at bounding box center [556, 91] width 37 height 9
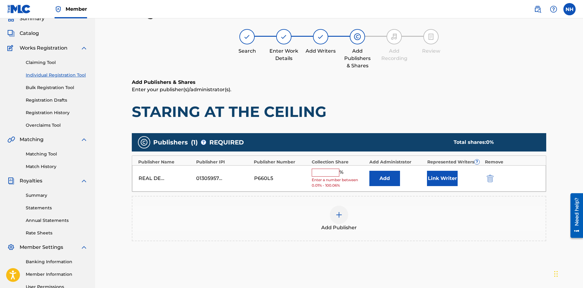
click at [325, 172] on input "text" at bounding box center [326, 173] width 28 height 8
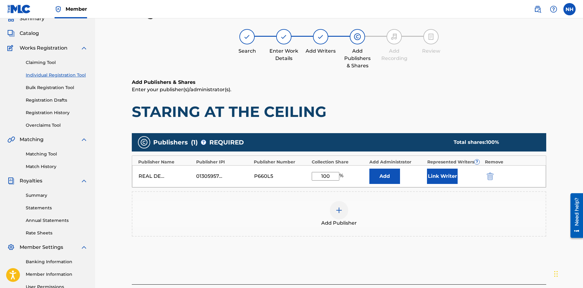
click at [446, 175] on button "Link Writer" at bounding box center [442, 176] width 31 height 15
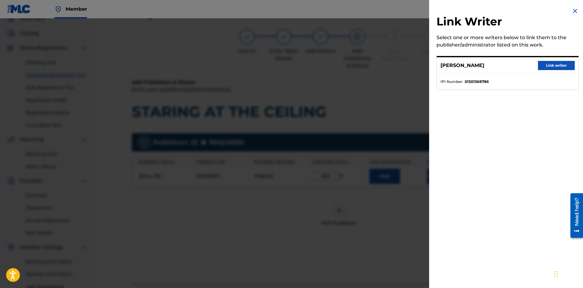
click at [551, 66] on button "Link writer" at bounding box center [556, 65] width 37 height 9
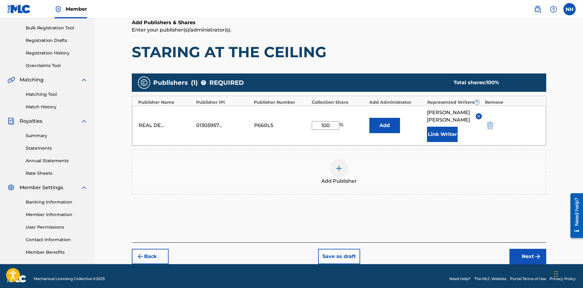
scroll to position [92, 0]
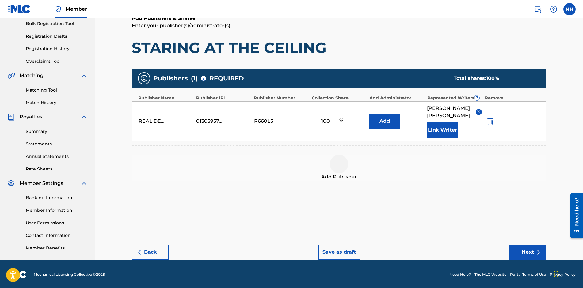
click at [522, 246] on button "Next" at bounding box center [527, 252] width 37 height 15
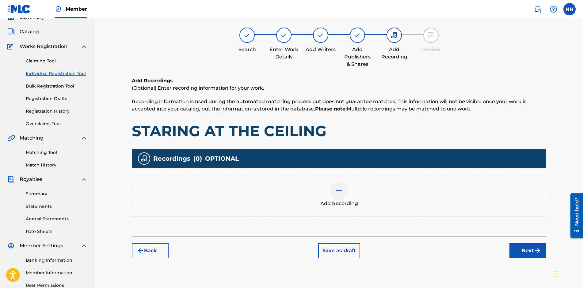
scroll to position [28, 0]
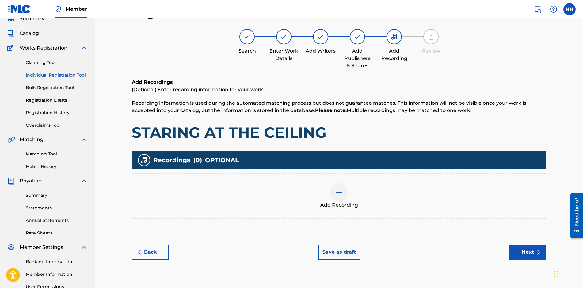
click at [516, 252] on button "Next" at bounding box center [527, 252] width 37 height 15
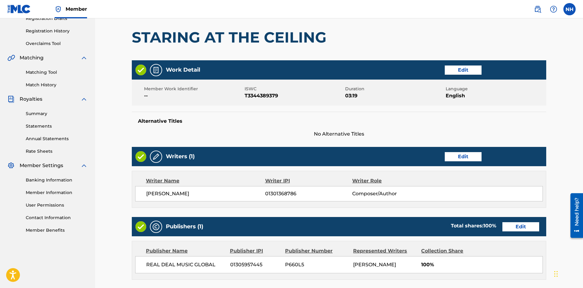
scroll to position [210, 0]
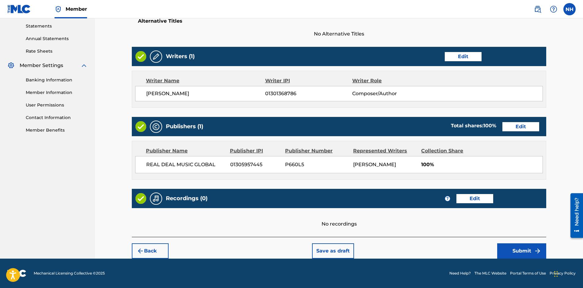
click at [507, 254] on button "Submit" at bounding box center [521, 251] width 49 height 15
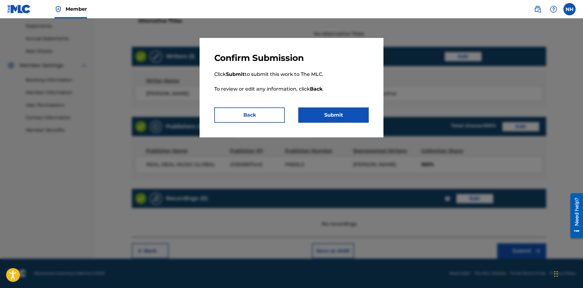
click at [348, 121] on button "Submit" at bounding box center [333, 115] width 71 height 15
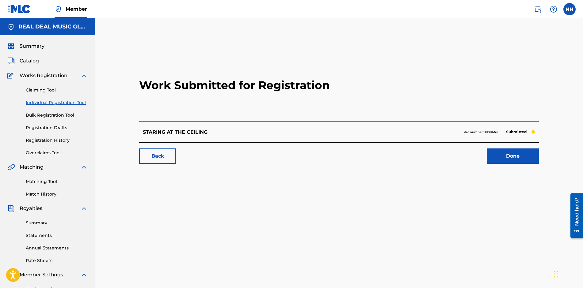
click at [508, 155] on link "Done" at bounding box center [513, 156] width 52 height 15
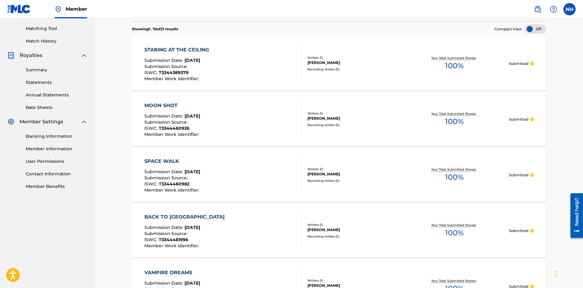
scroll to position [61, 0]
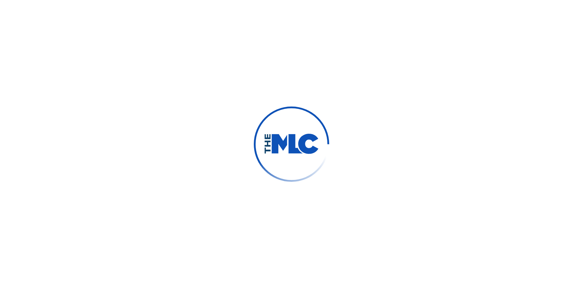
type input "[PERSON_NAME]"
type input "[EMAIL_ADDRESS][DOMAIN_NAME]"
